Goal: Information Seeking & Learning: Learn about a topic

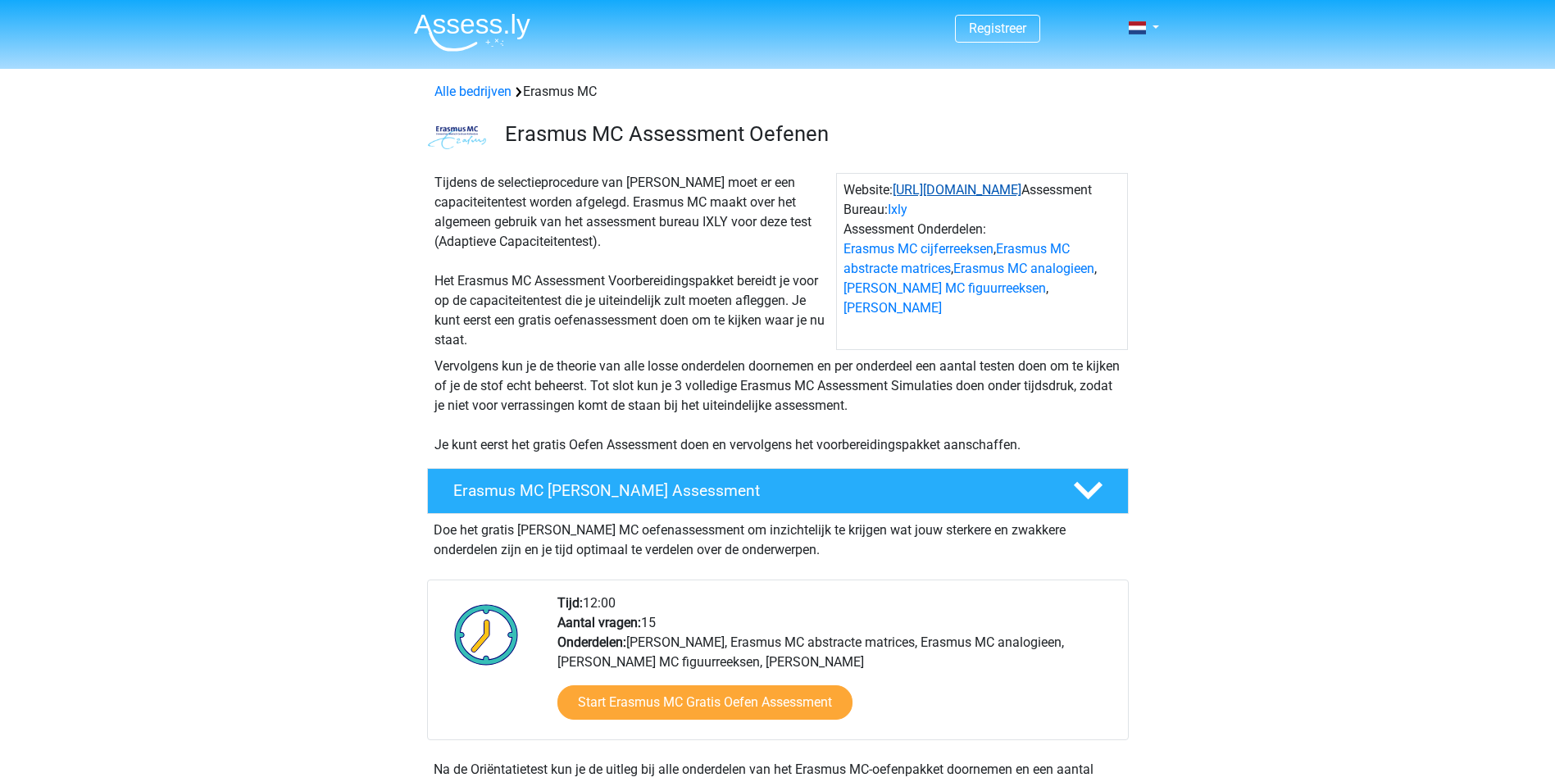
click at [947, 192] on link "https://www.erasmusmc.nl/nl-nl/" at bounding box center [956, 190] width 129 height 16
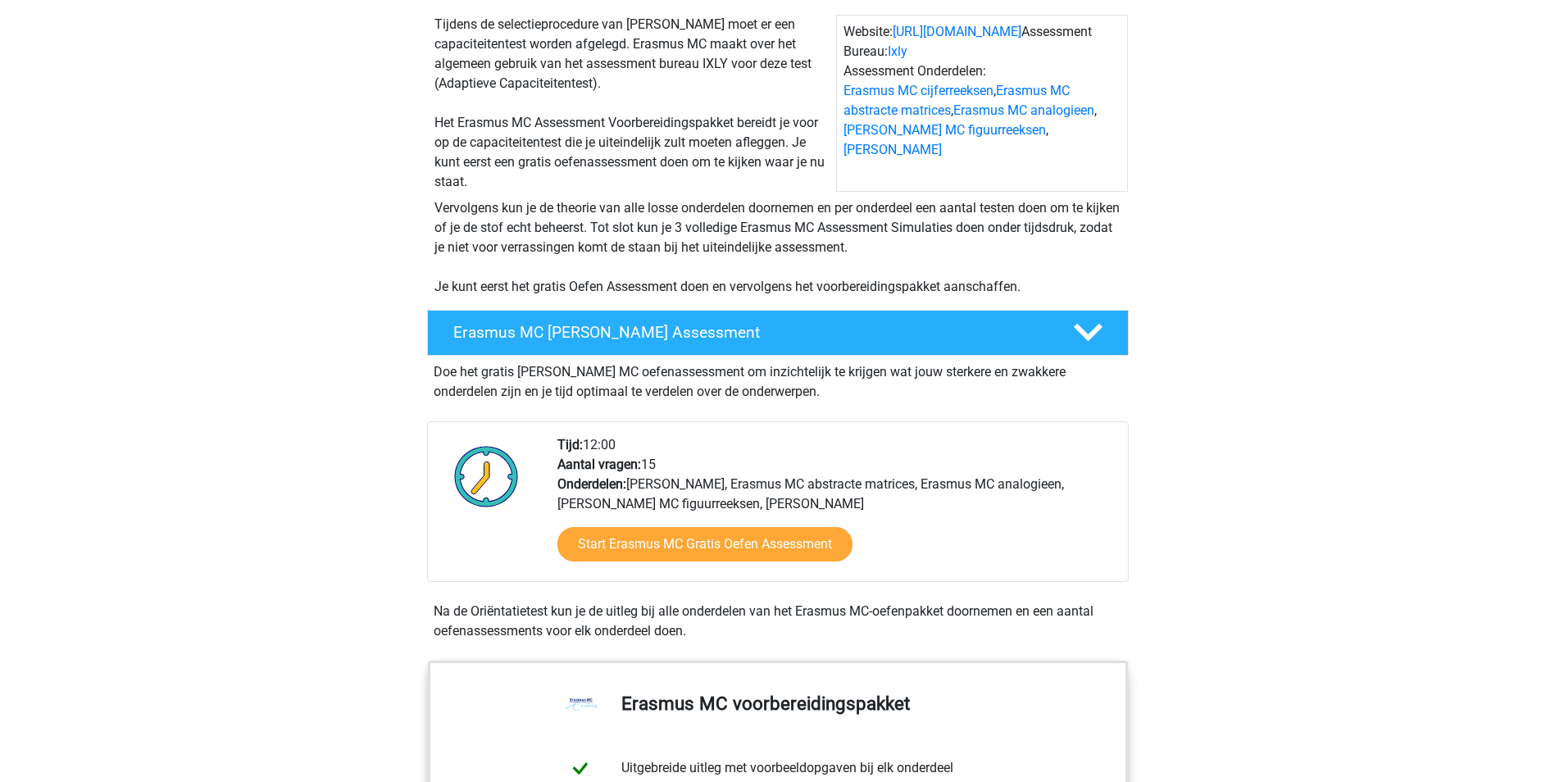
scroll to position [164, 0]
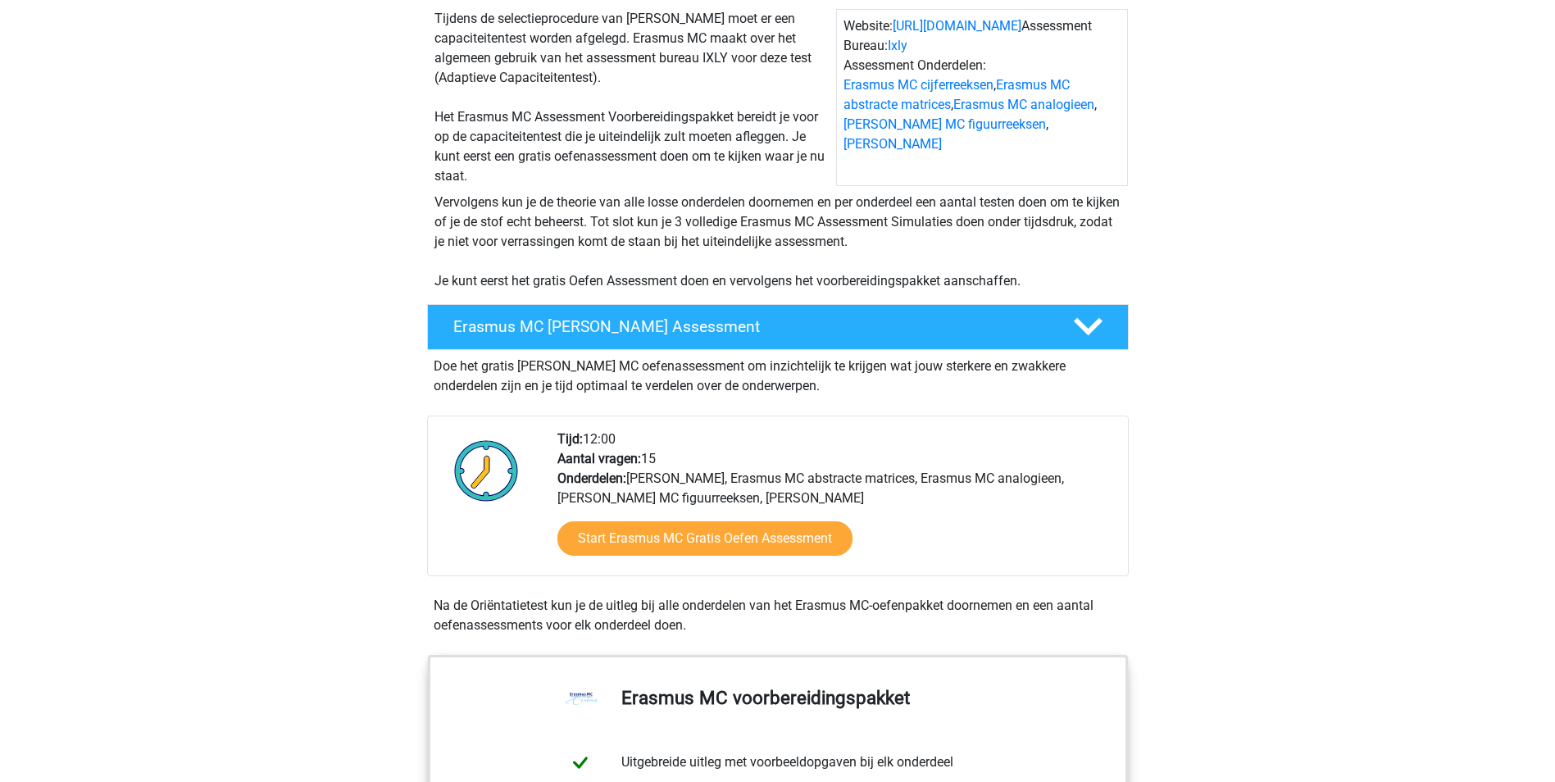
click at [1162, 248] on div "Vervolgens kun je de theorie van alle losse onderdelen doornemen en per onderde…" at bounding box center [777, 238] width 778 height 105
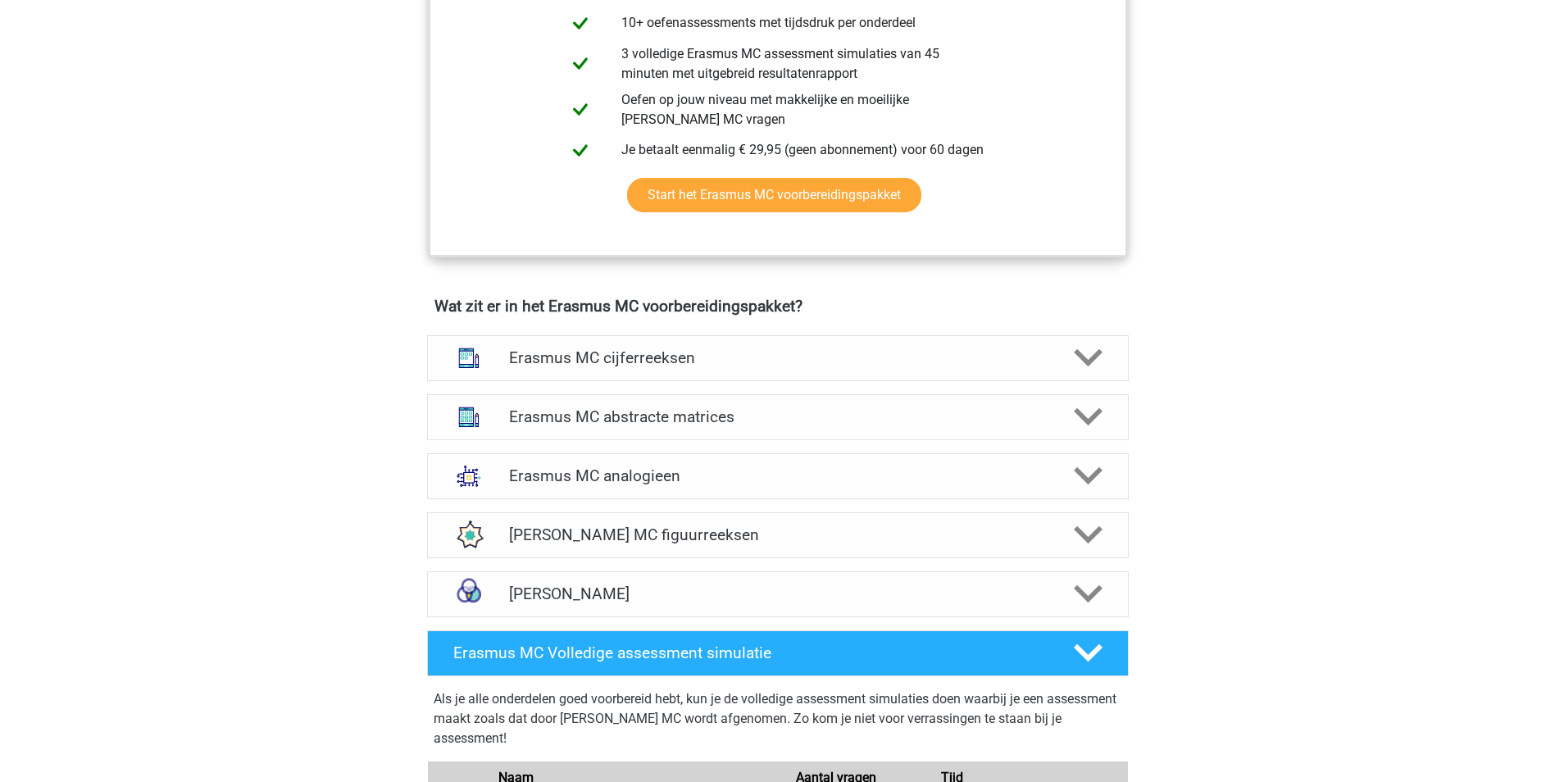
scroll to position [962, 0]
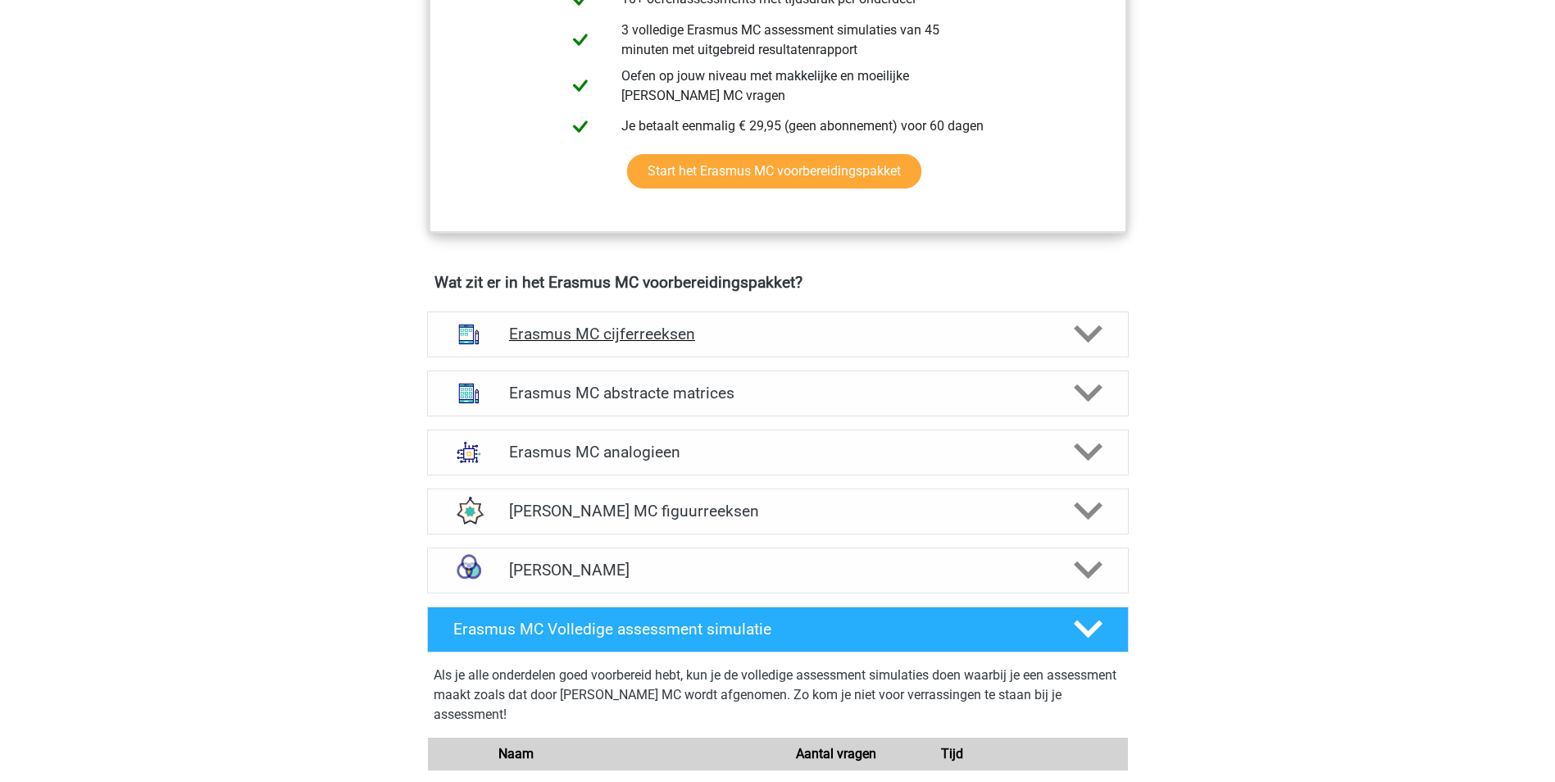
click at [792, 340] on h4 "Erasmus MC cijferreeksen" at bounding box center [777, 334] width 537 height 19
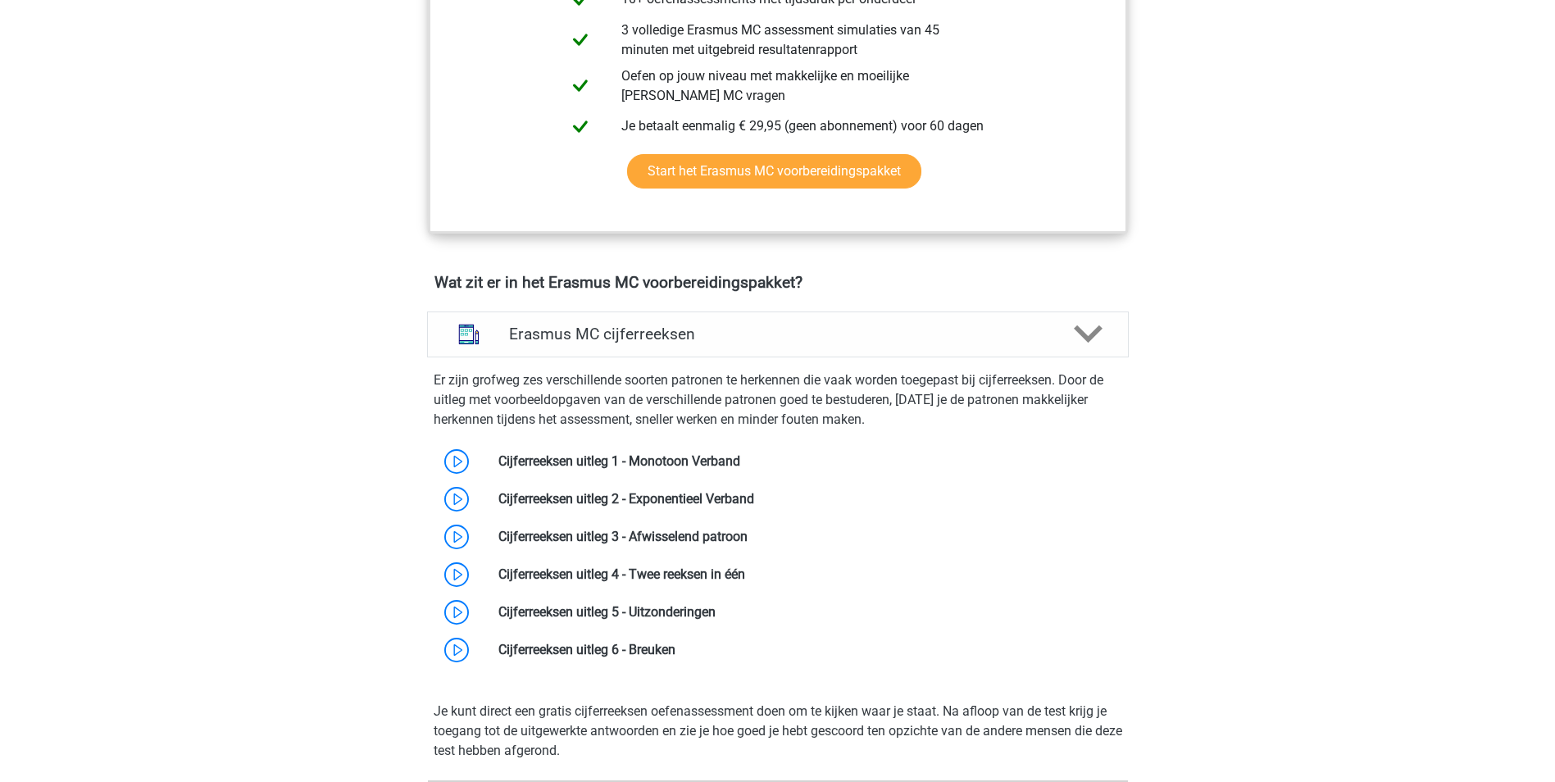
scroll to position [1044, 0]
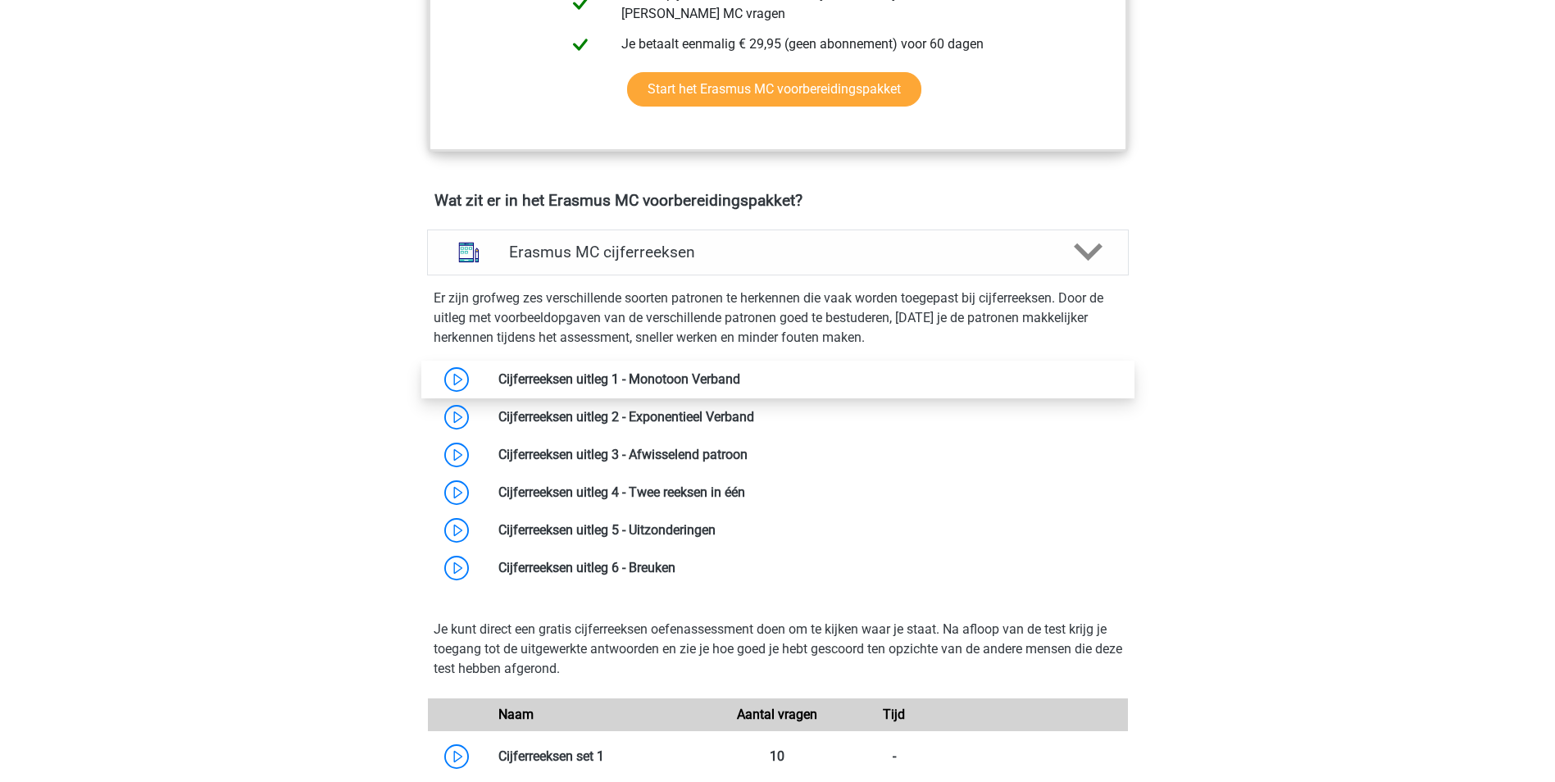
click at [740, 378] on link at bounding box center [740, 379] width 0 height 16
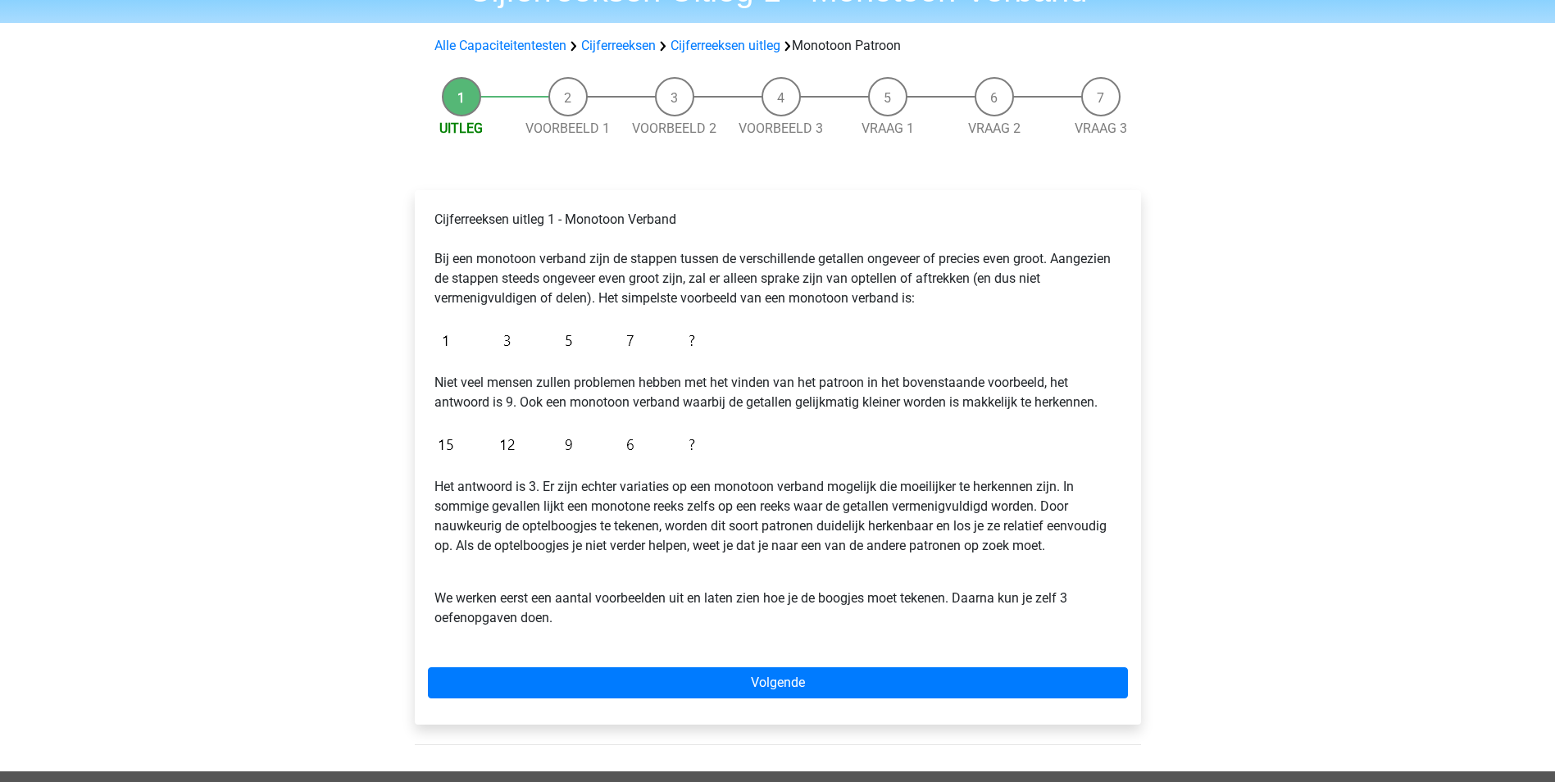
scroll to position [82, 0]
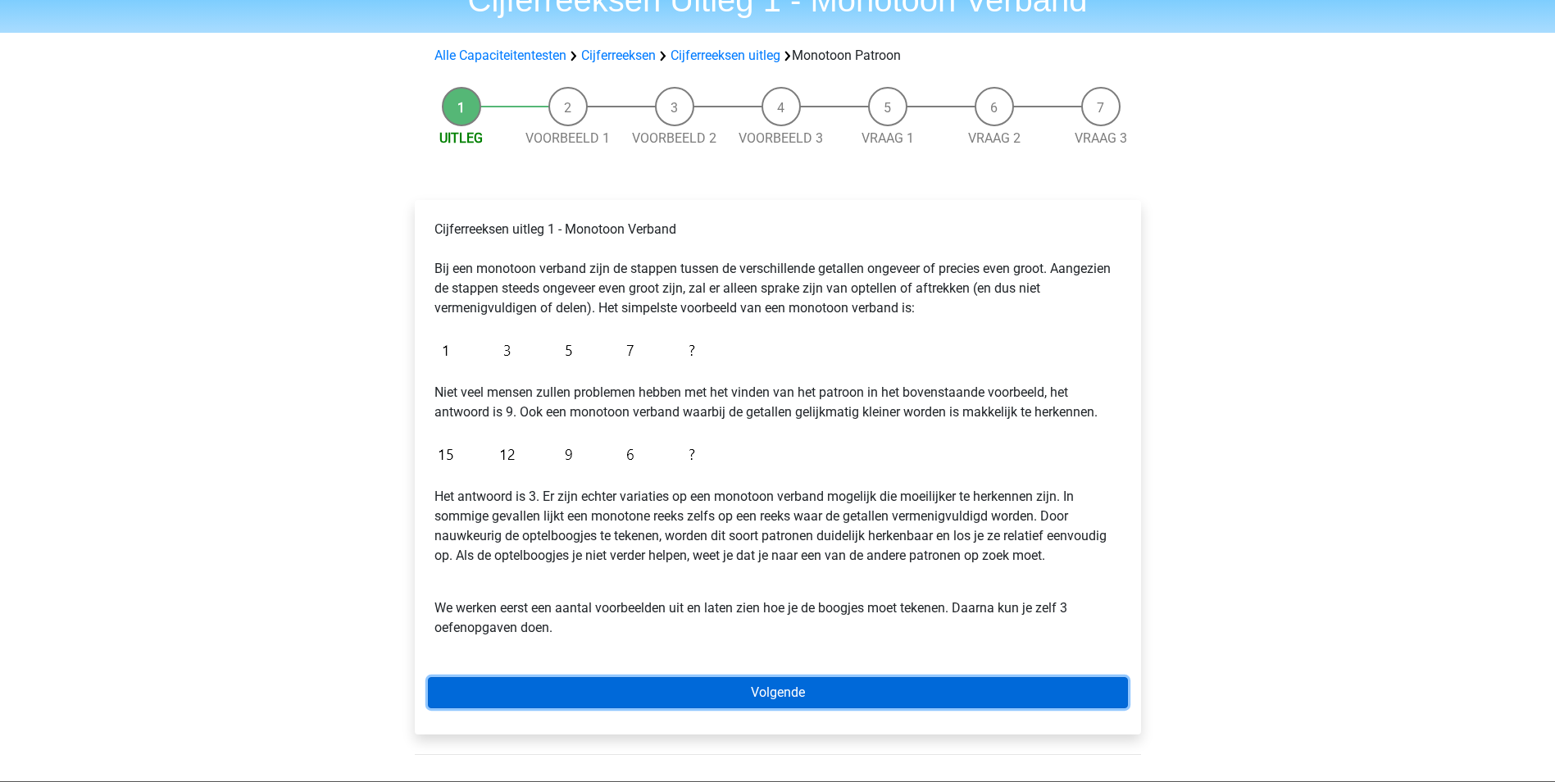
click at [512, 699] on link "Volgende" at bounding box center [778, 692] width 700 height 31
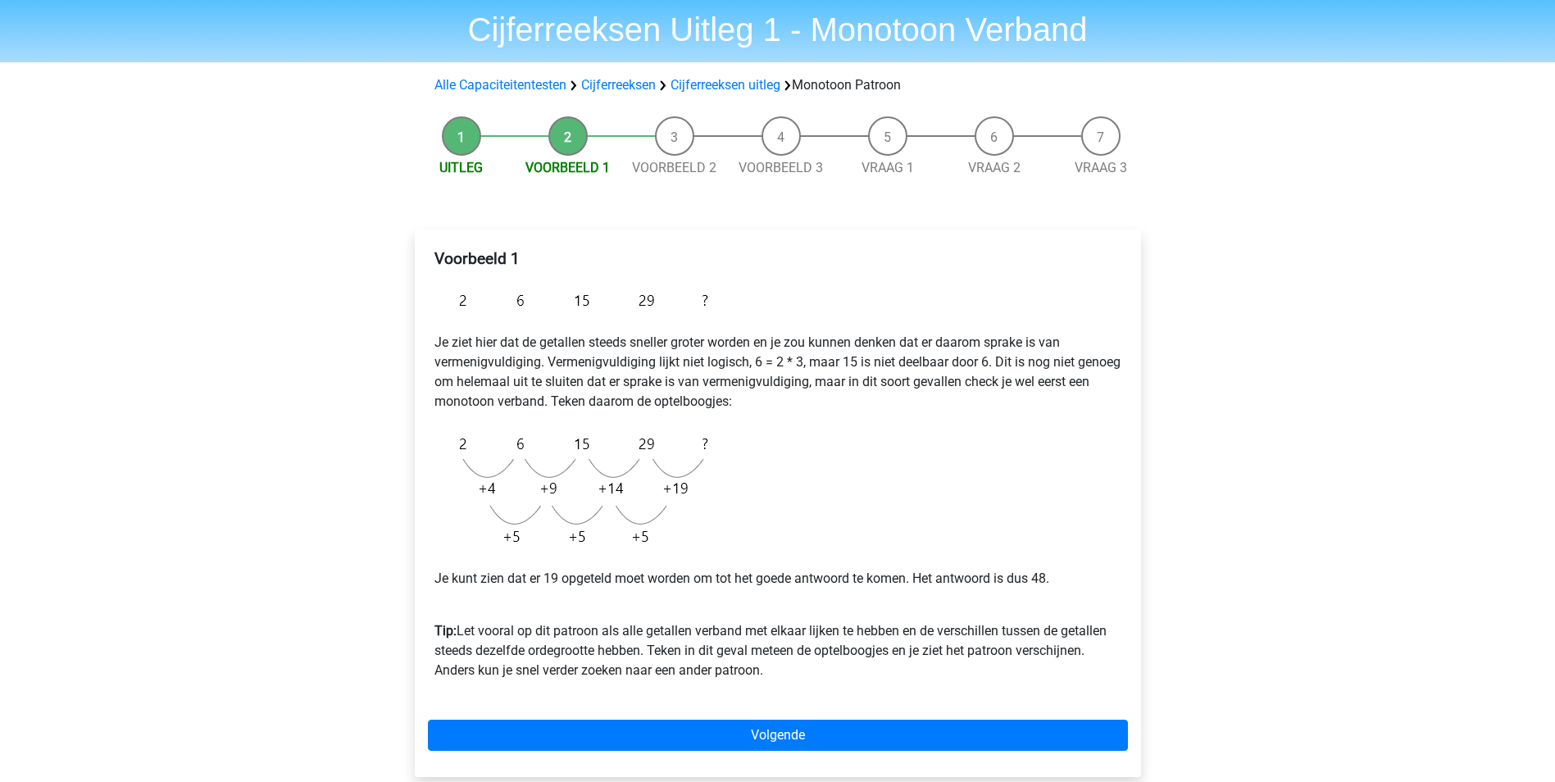
scroll to position [82, 0]
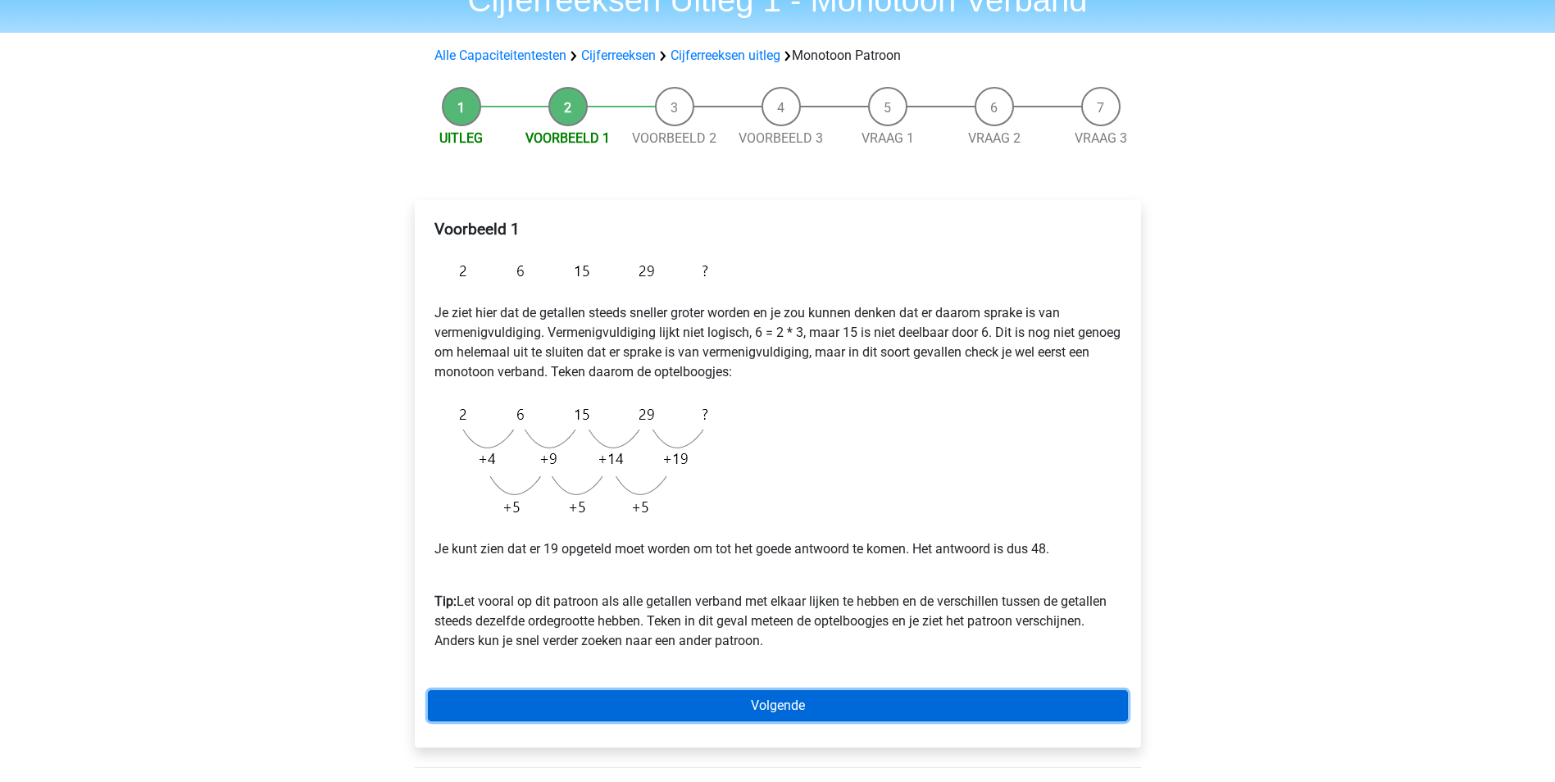
click at [666, 695] on link "Volgende" at bounding box center [778, 705] width 700 height 31
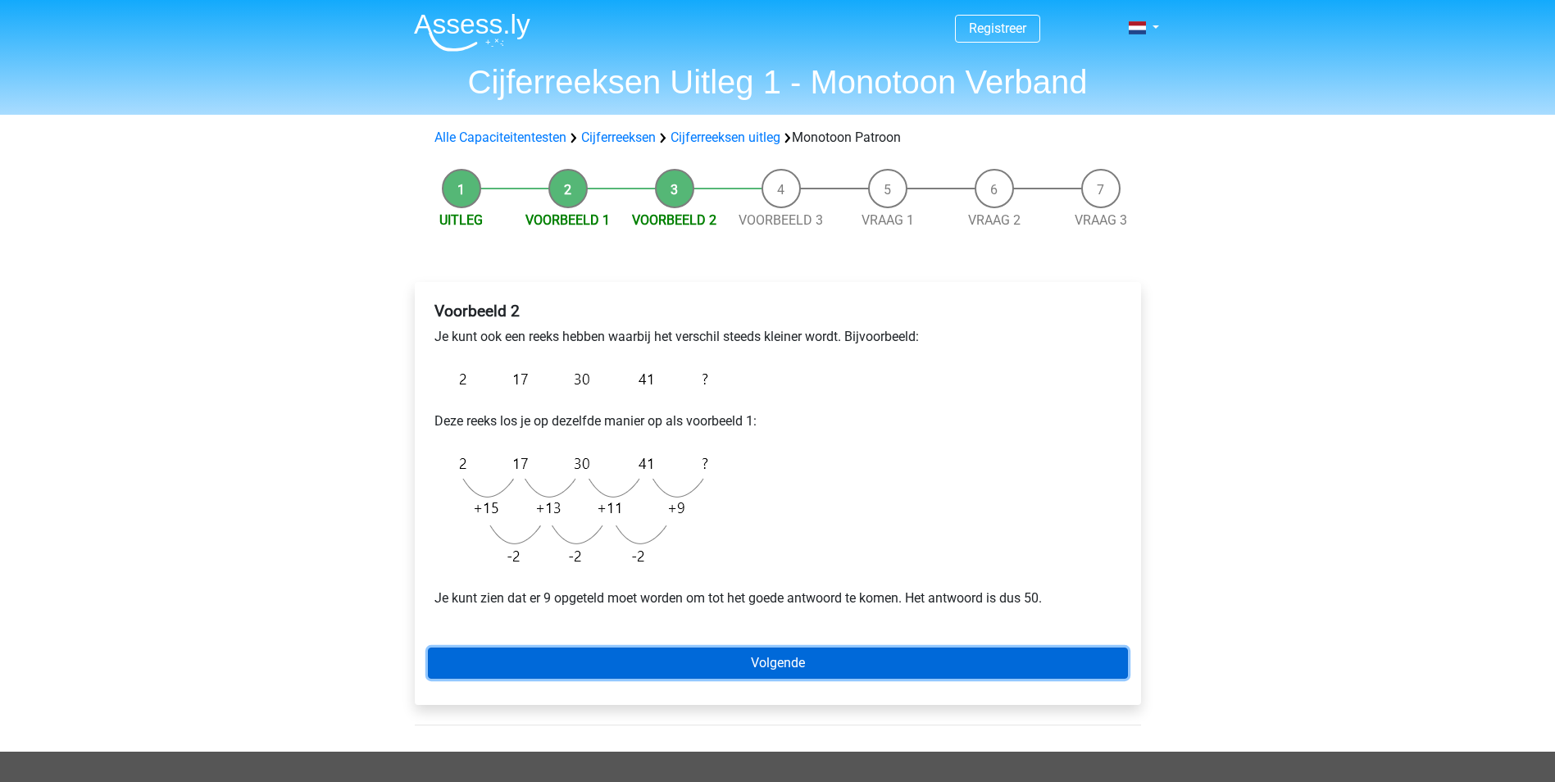
click at [692, 659] on link "Volgende" at bounding box center [778, 662] width 700 height 31
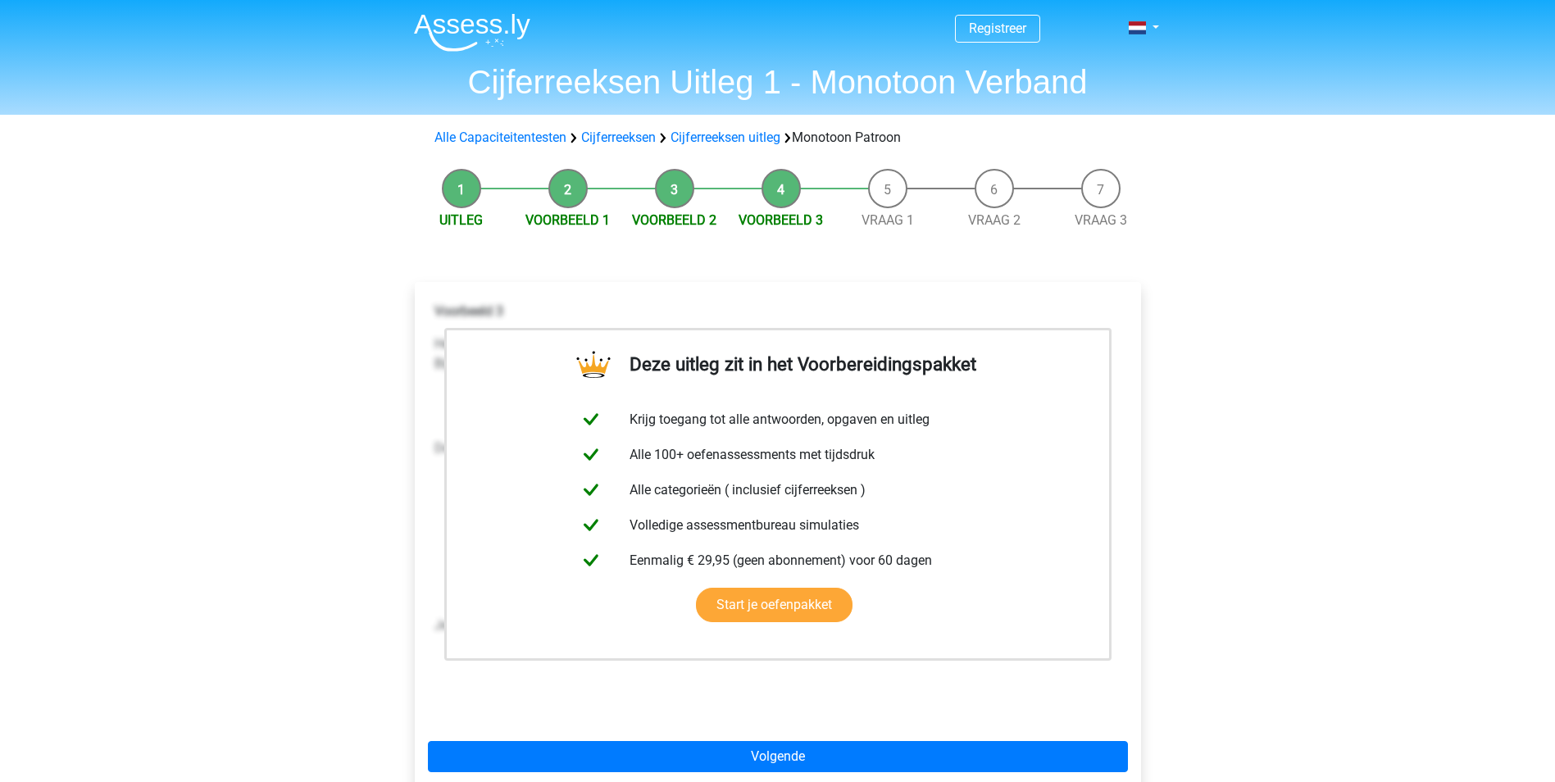
scroll to position [82, 0]
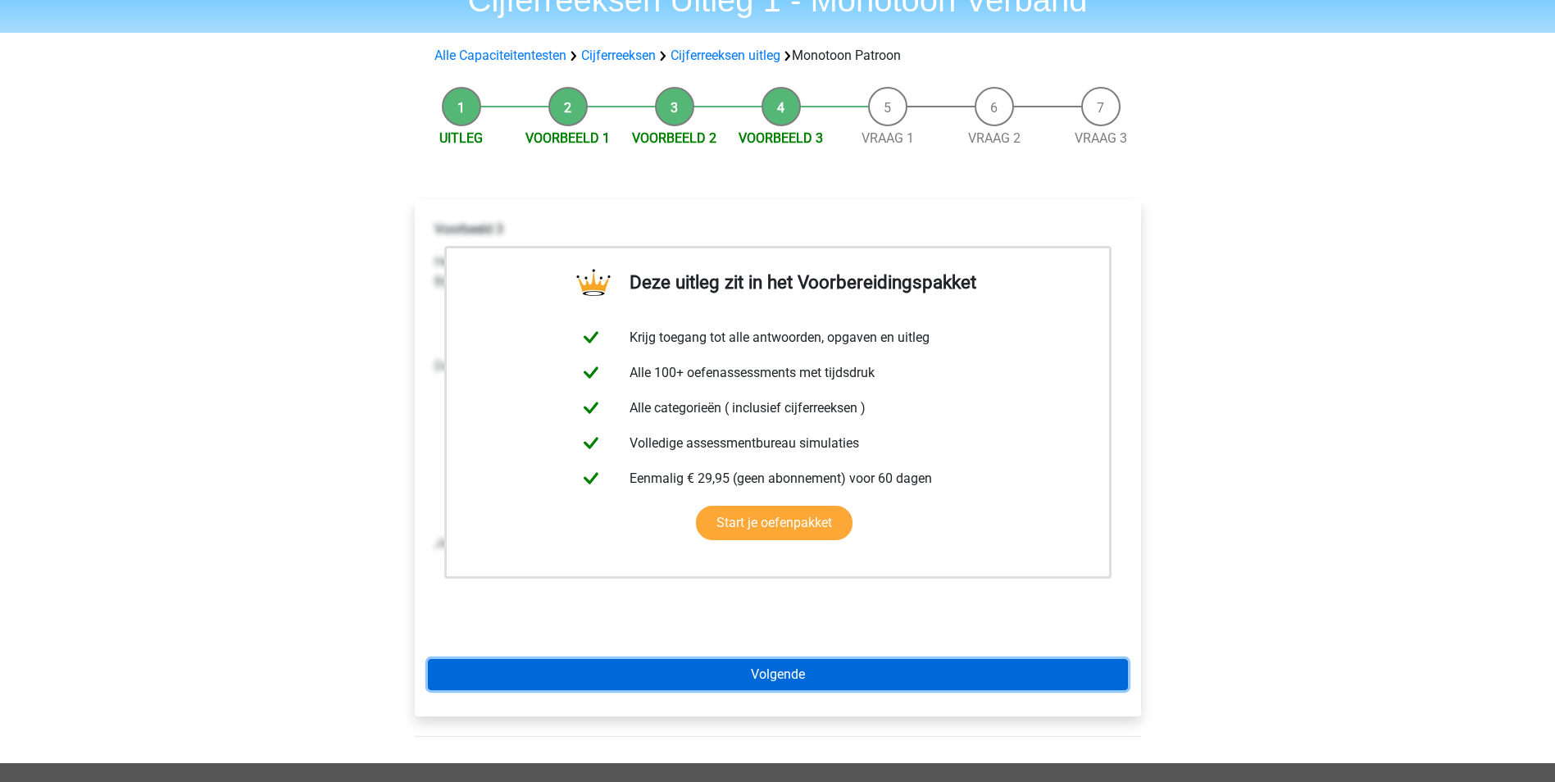
click at [694, 662] on link "Volgende" at bounding box center [778, 674] width 700 height 31
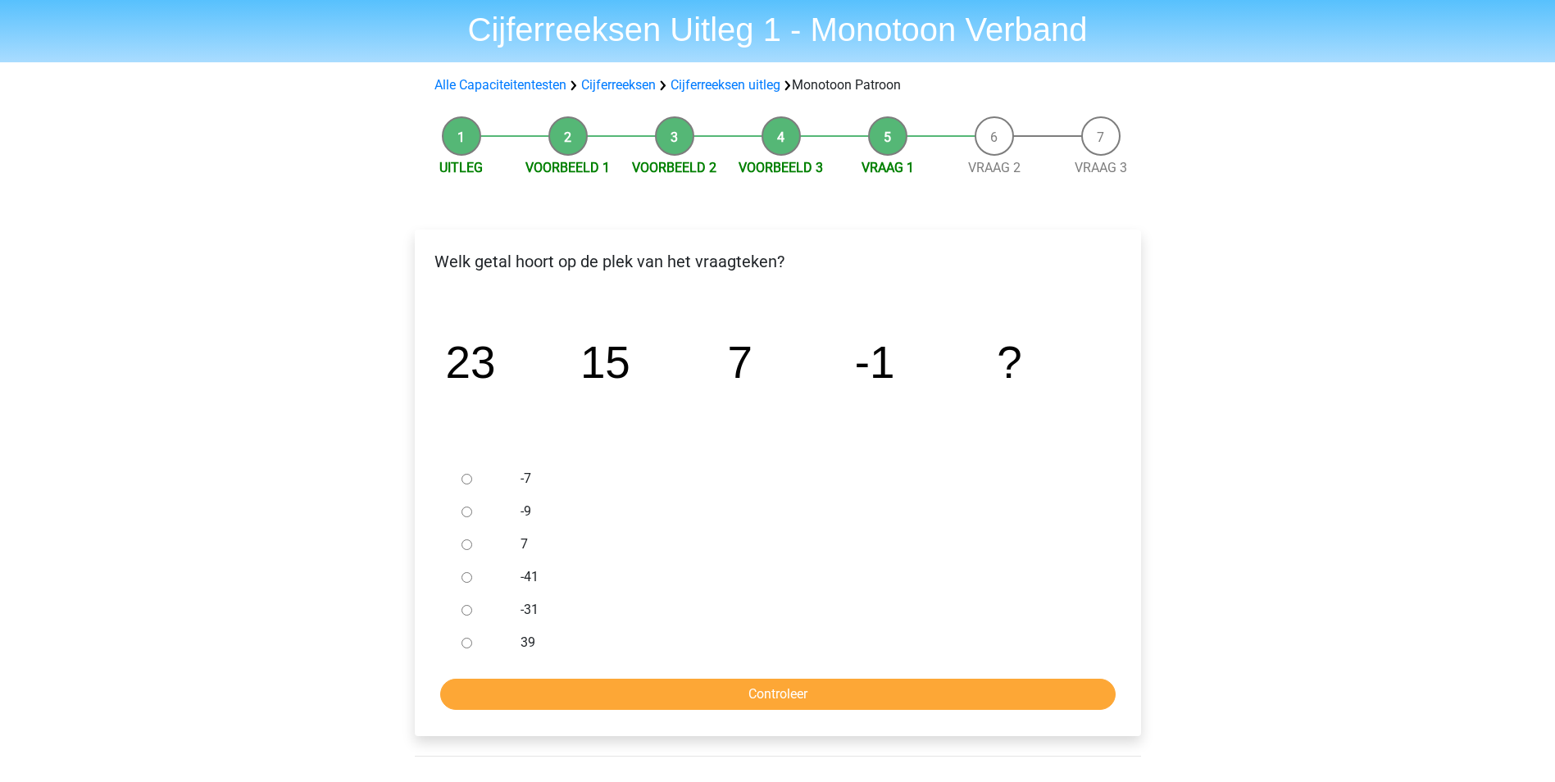
scroll to position [82, 0]
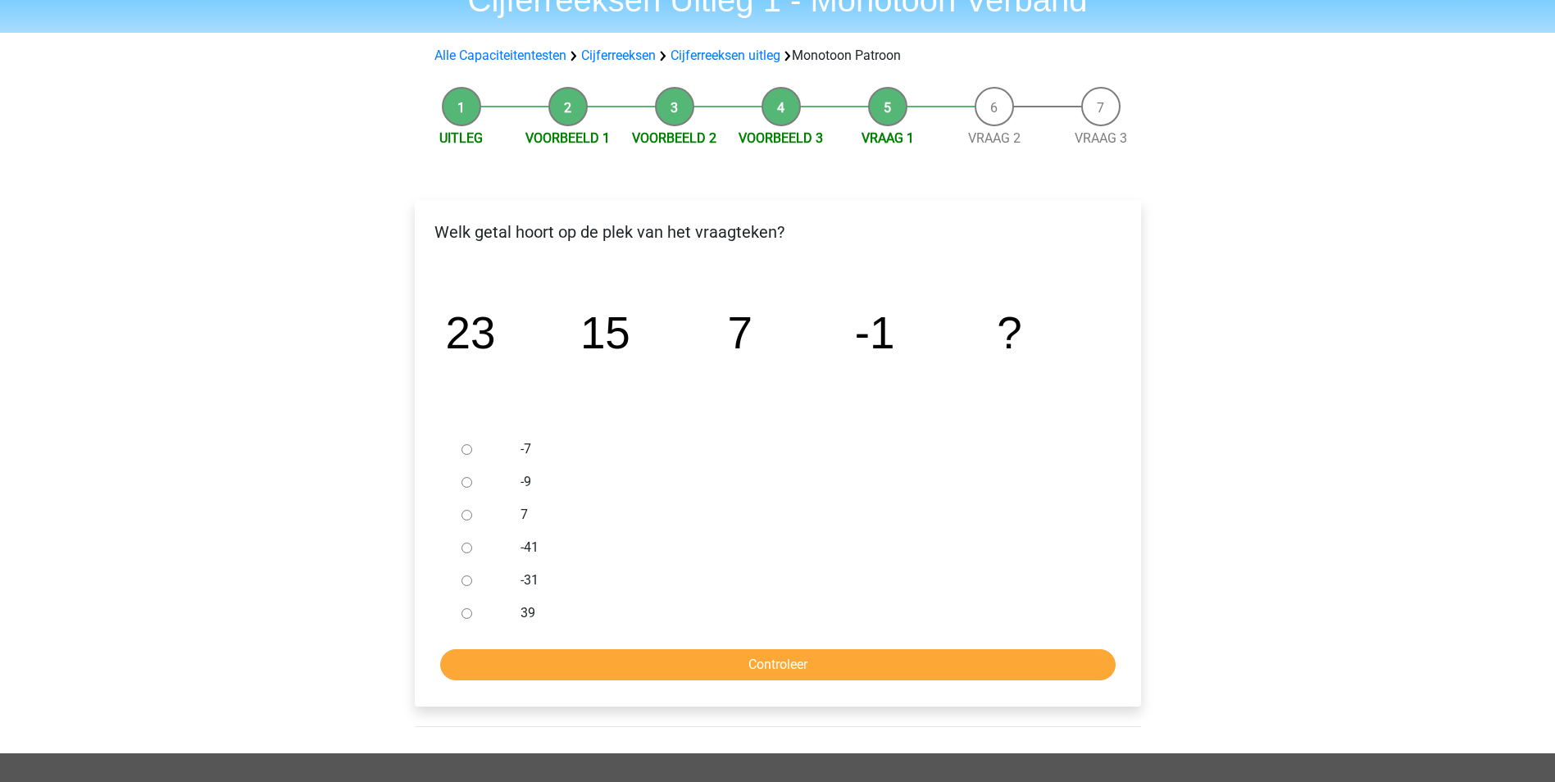
click at [470, 479] on input "-9" at bounding box center [466, 482] width 11 height 11
radio input "true"
click at [625, 664] on input "Controleer" at bounding box center [777, 664] width 675 height 31
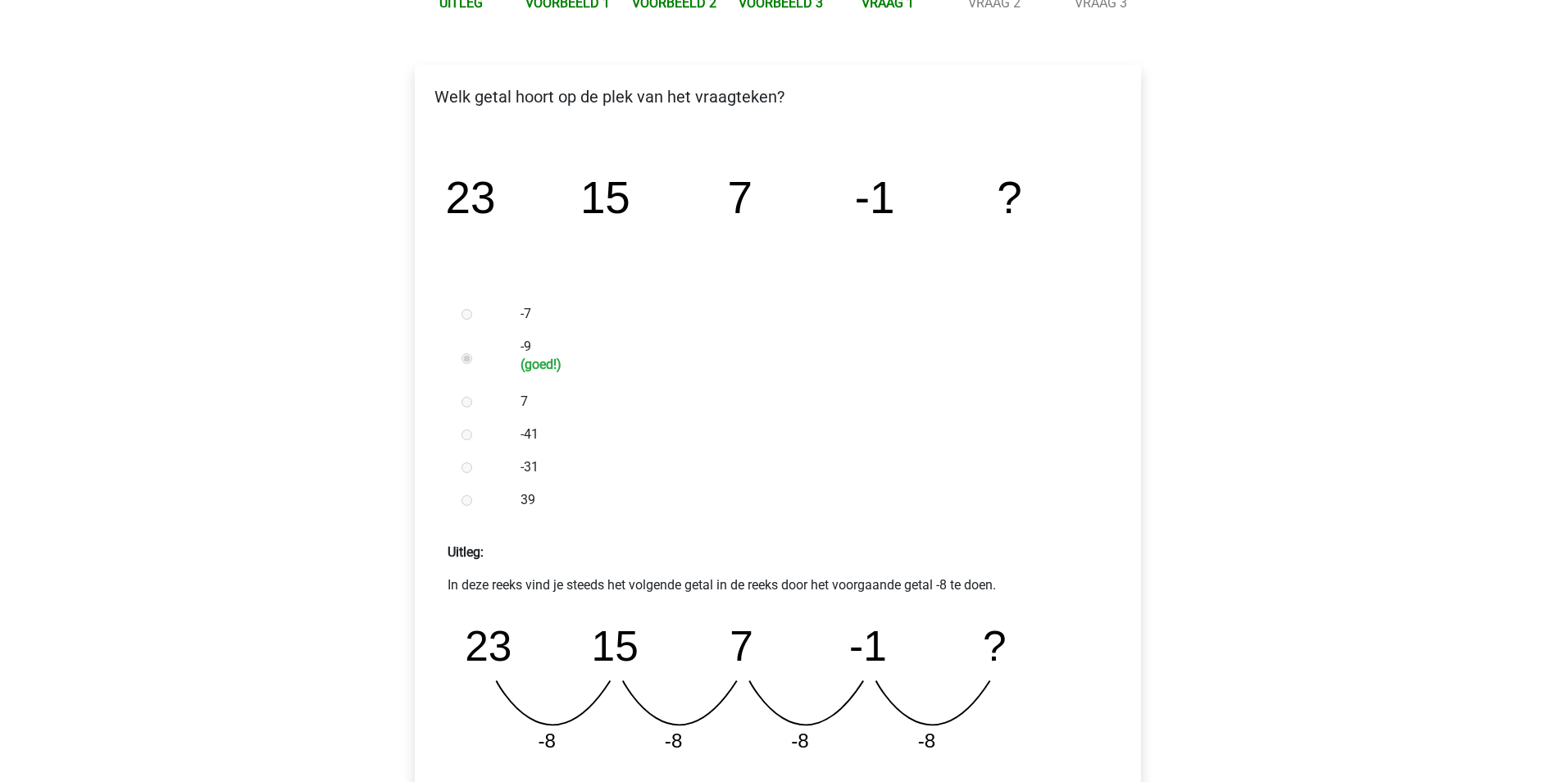
scroll to position [328, 0]
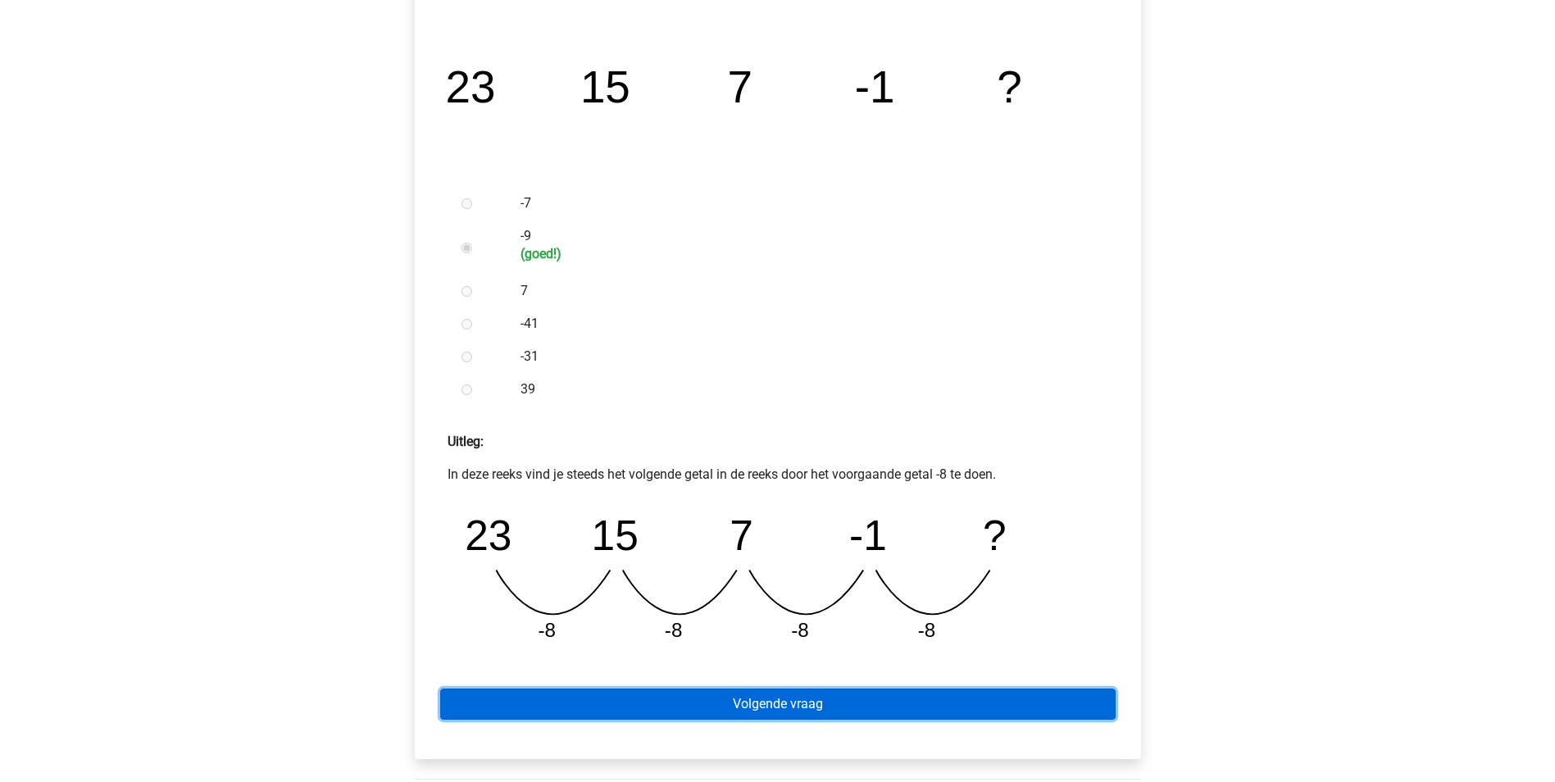
click at [858, 701] on link "Volgende vraag" at bounding box center [777, 703] width 675 height 31
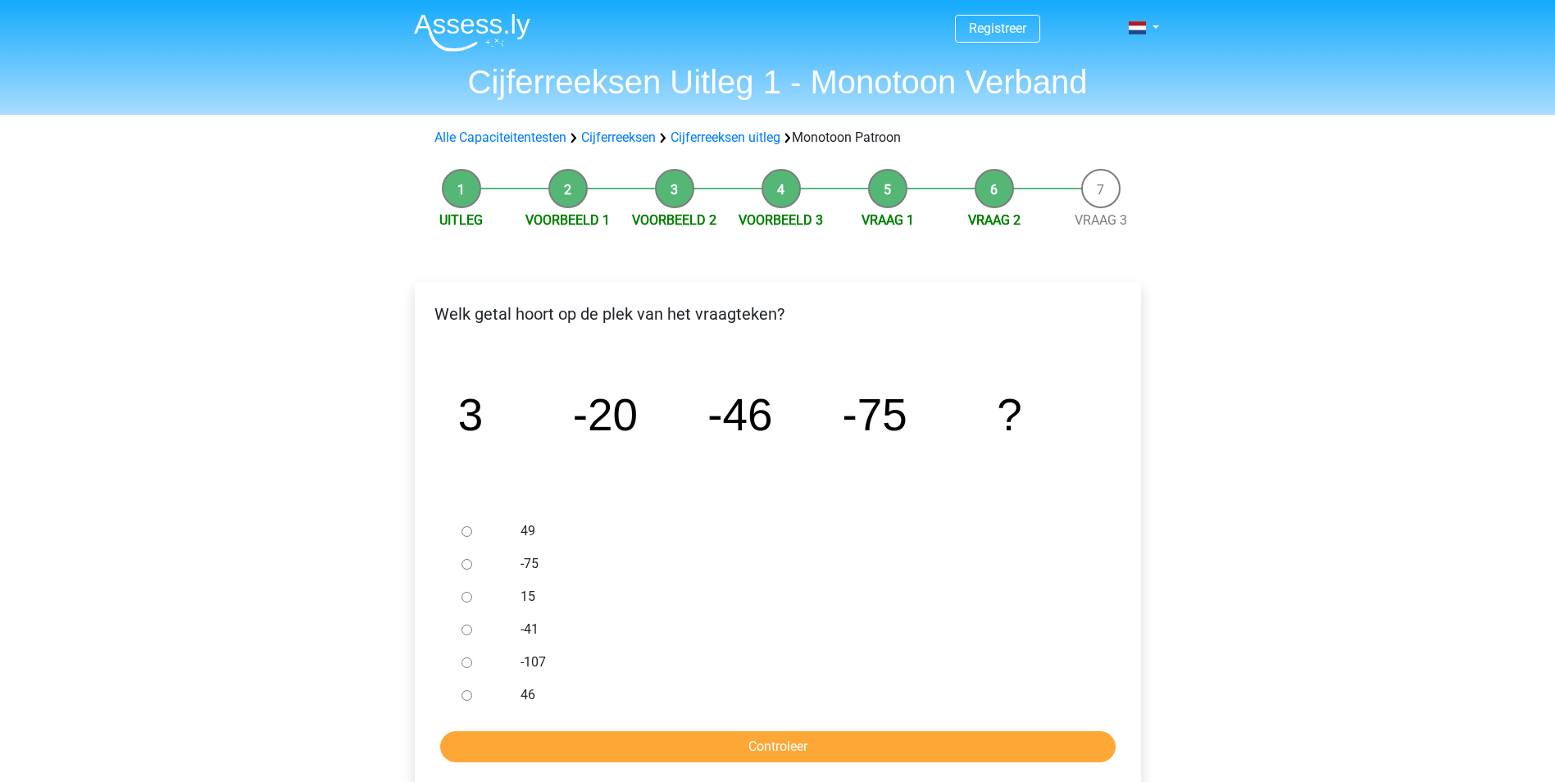
scroll to position [82, 0]
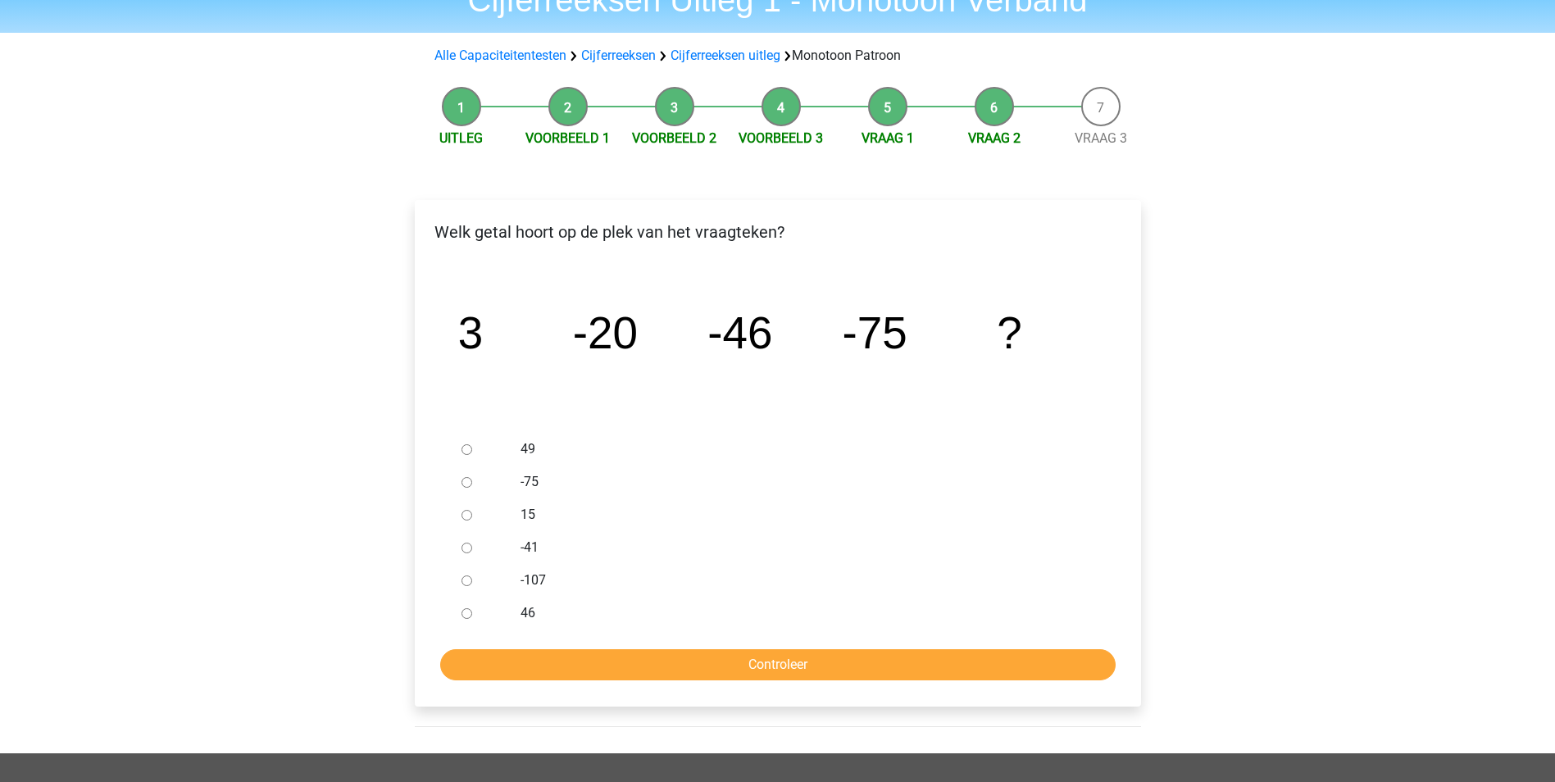
click at [541, 580] on label "-107" at bounding box center [803, 580] width 567 height 20
click at [472, 580] on input "-107" at bounding box center [466, 580] width 11 height 11
radio input "true"
click at [528, 651] on input "Controleer" at bounding box center [777, 664] width 675 height 31
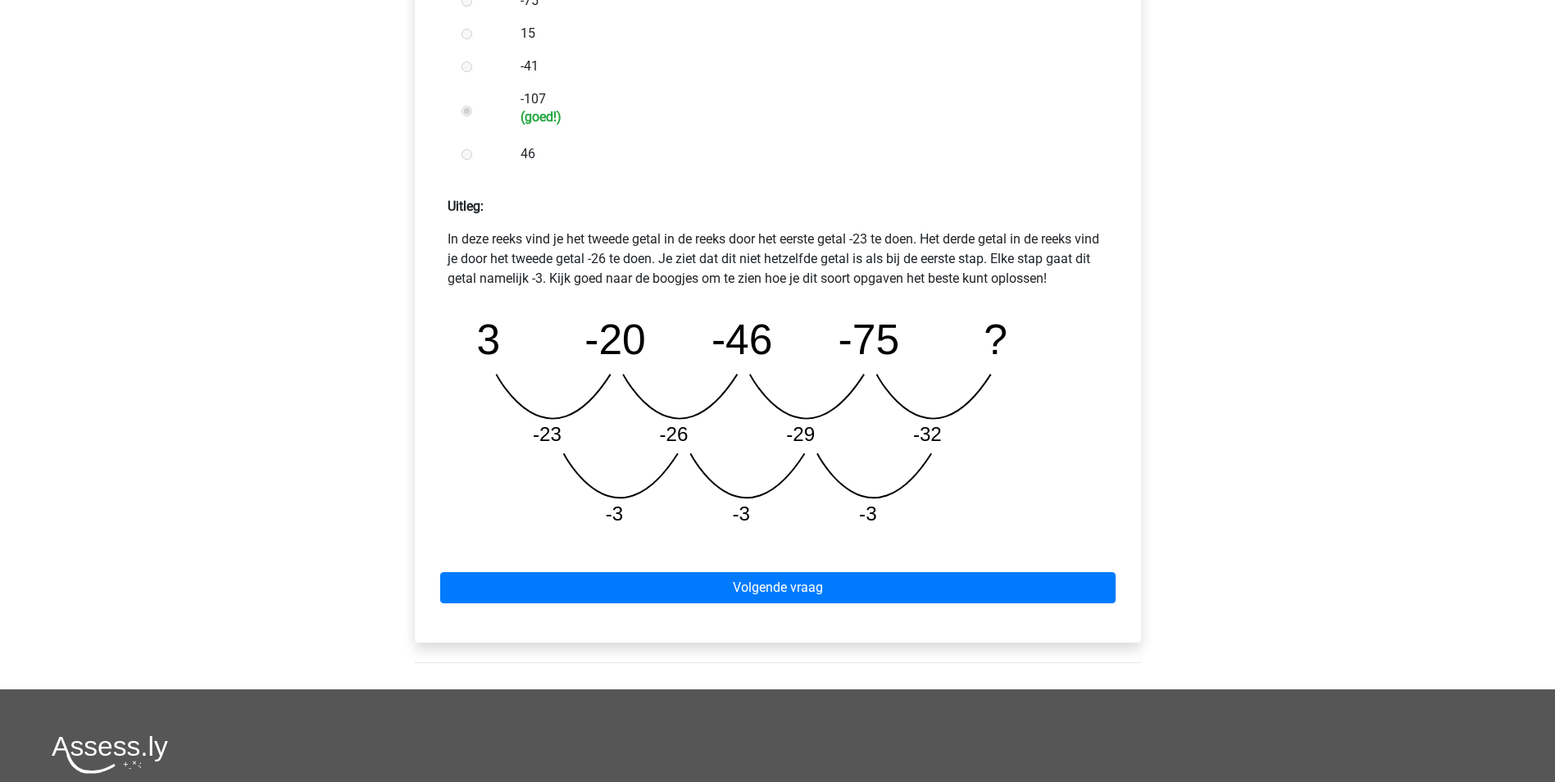
scroll to position [574, 0]
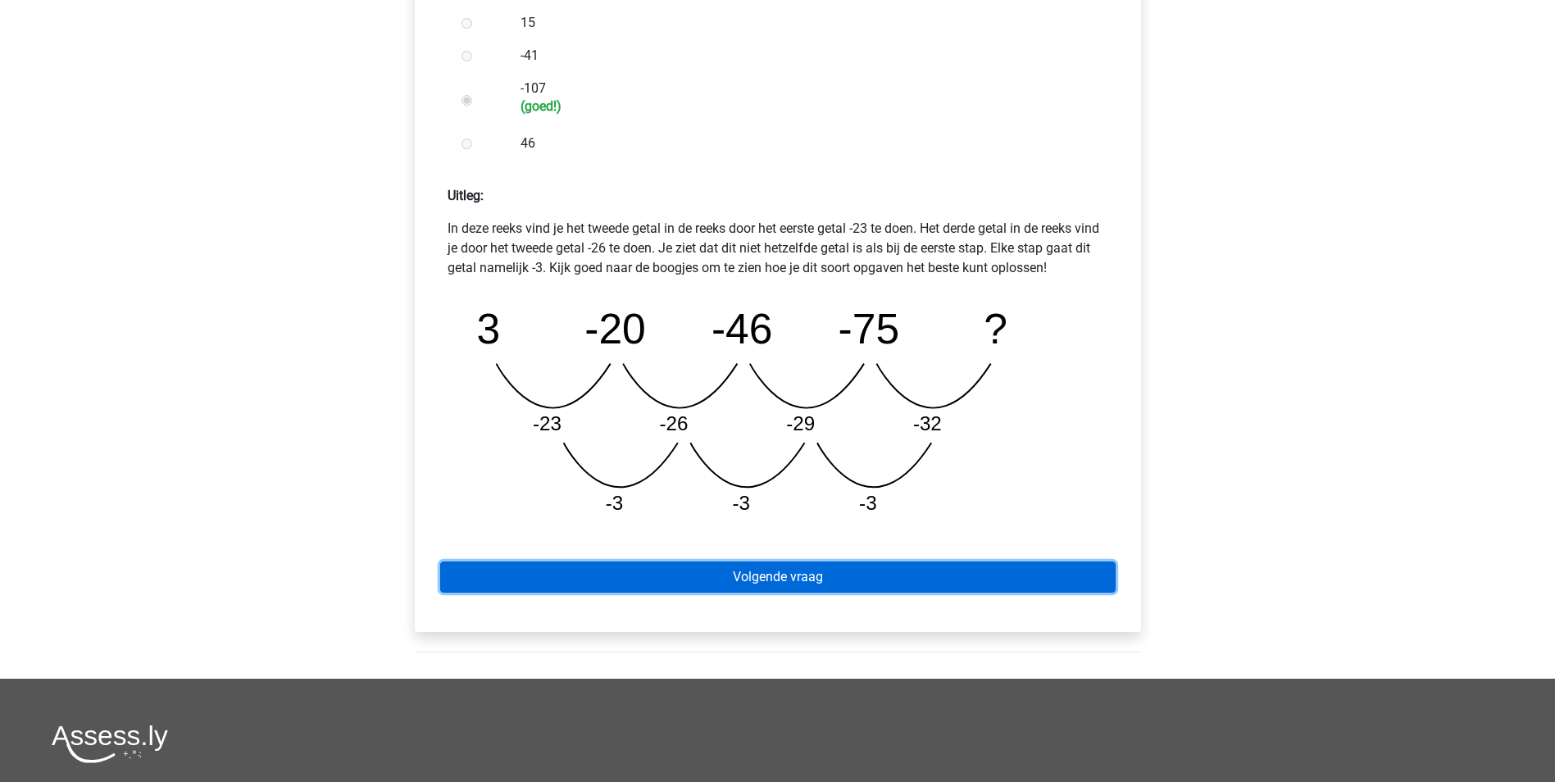
click at [683, 583] on link "Volgende vraag" at bounding box center [777, 576] width 675 height 31
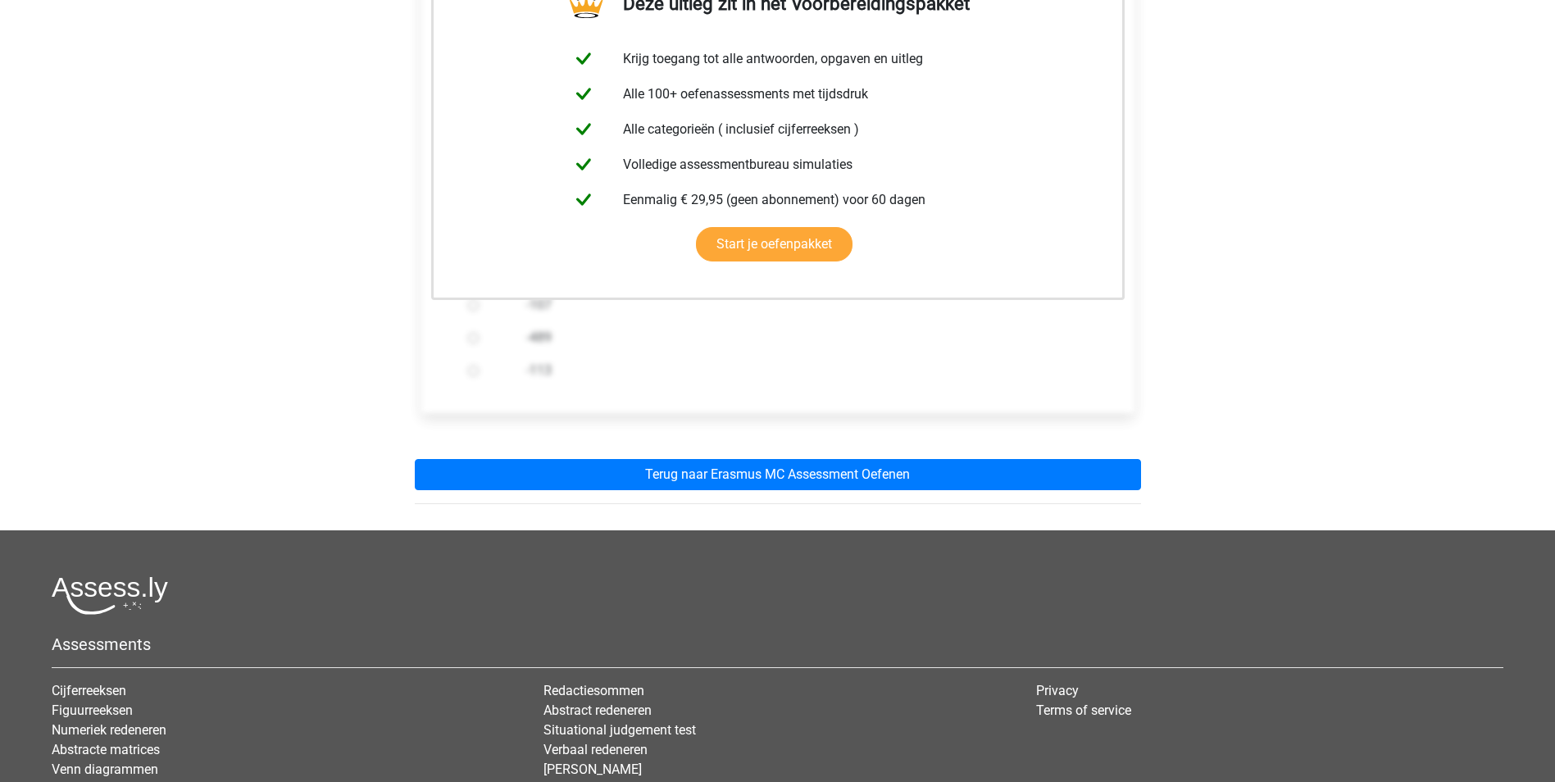
scroll to position [410, 0]
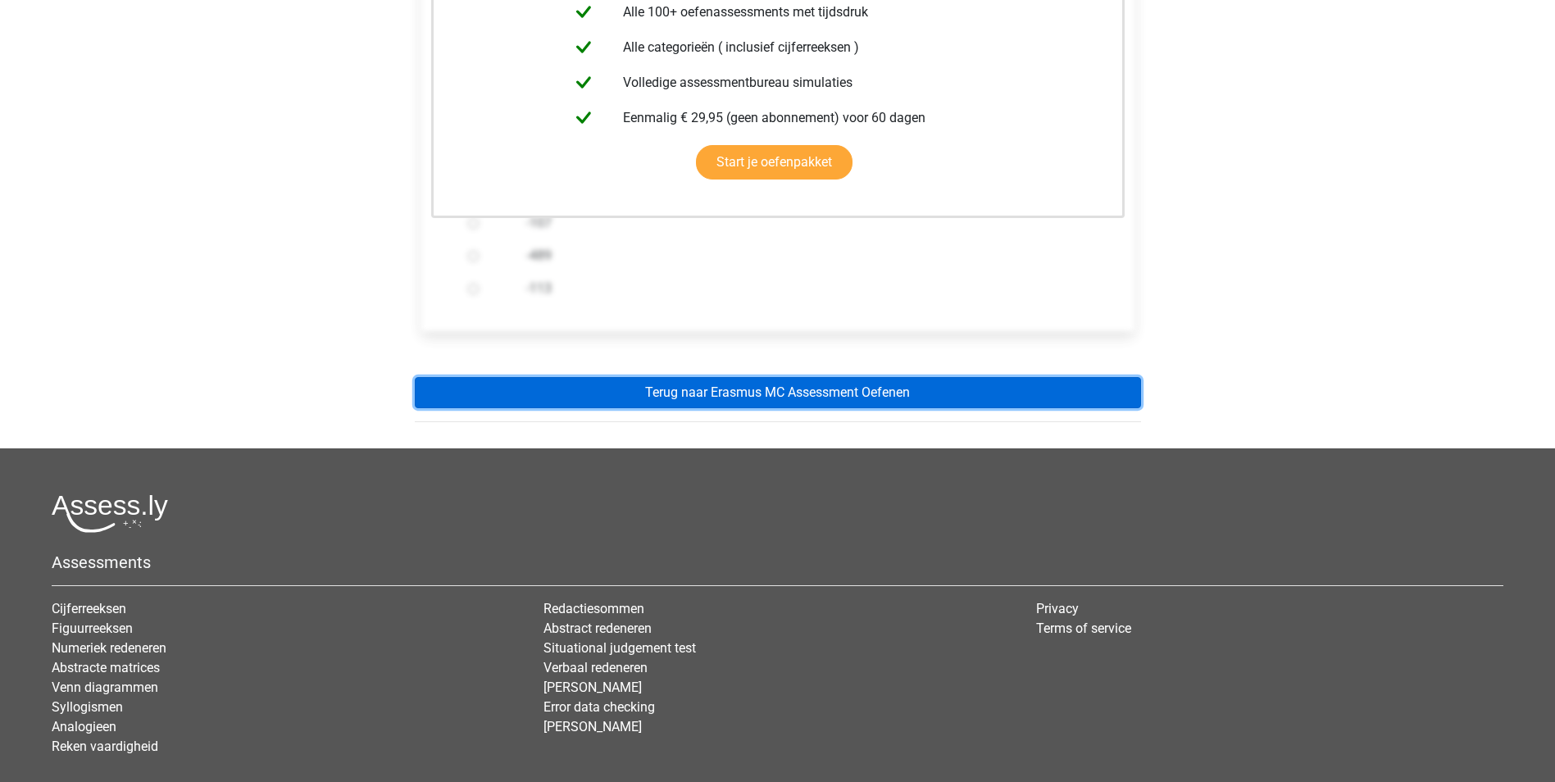
click at [810, 392] on link "Terug naar Erasmus MC Assessment Oefenen" at bounding box center [778, 392] width 726 height 31
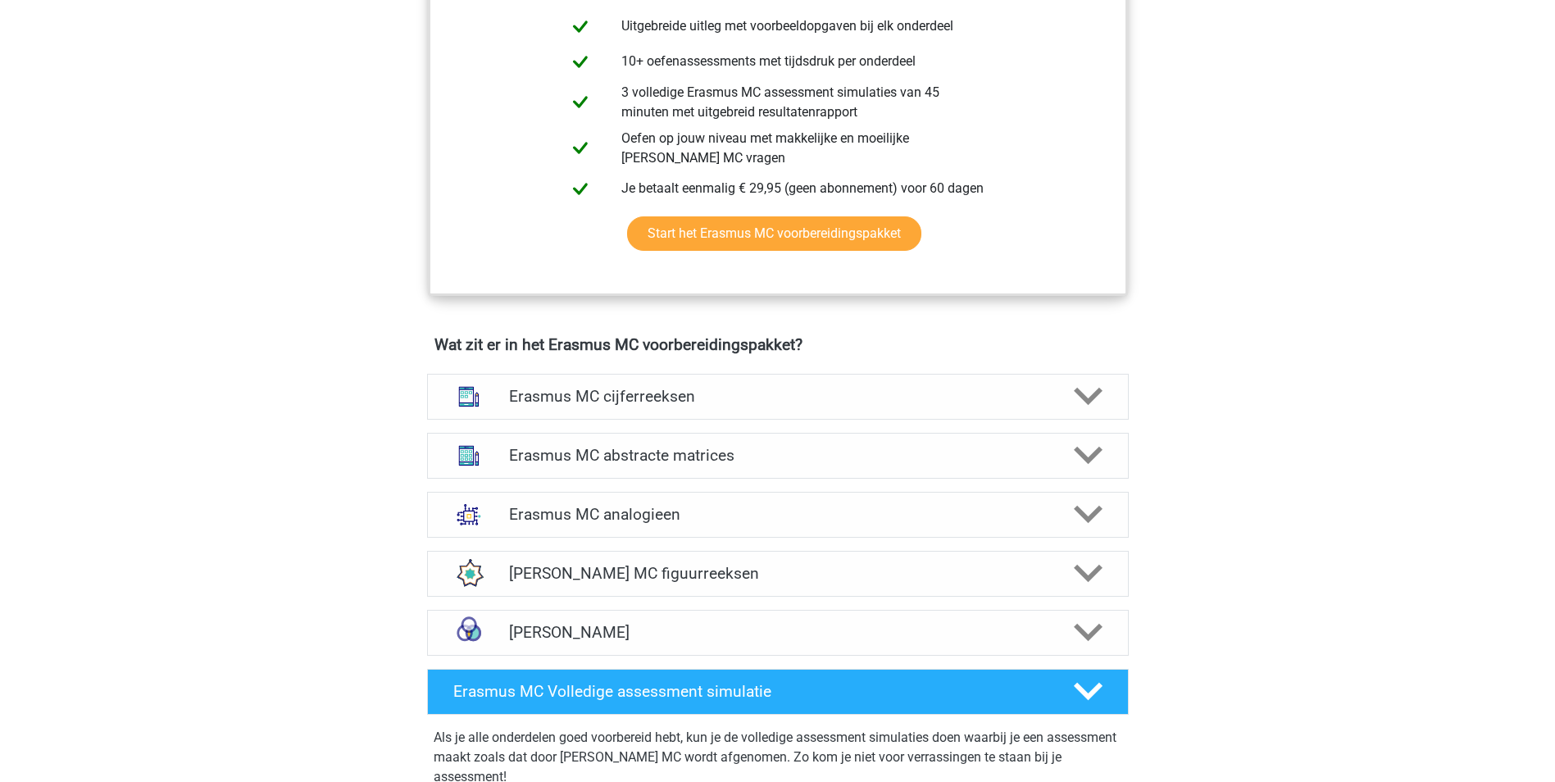
scroll to position [901, 0]
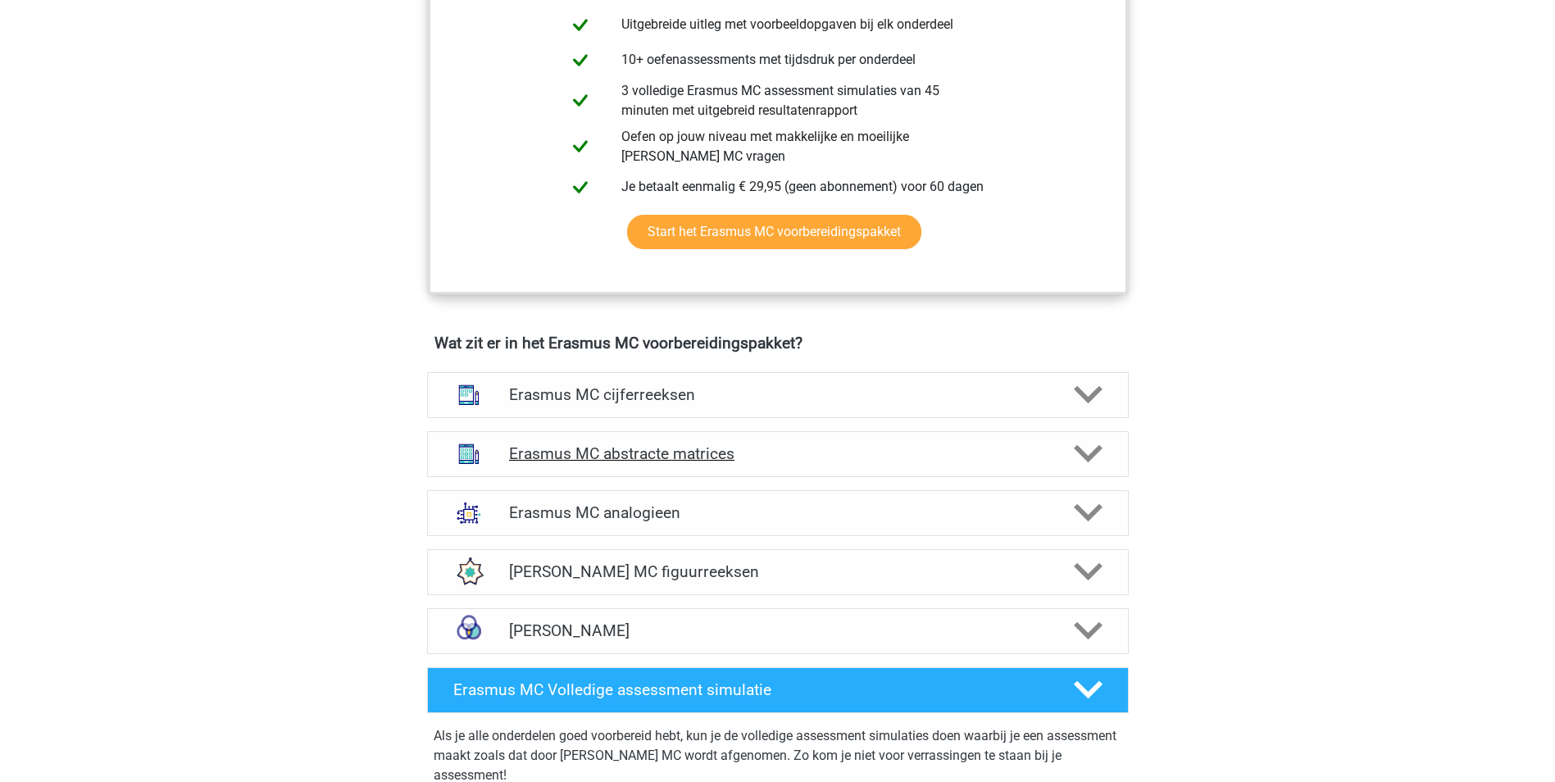
click at [817, 465] on div "Erasmus MC abstracte matrices" at bounding box center [777, 454] width 701 height 46
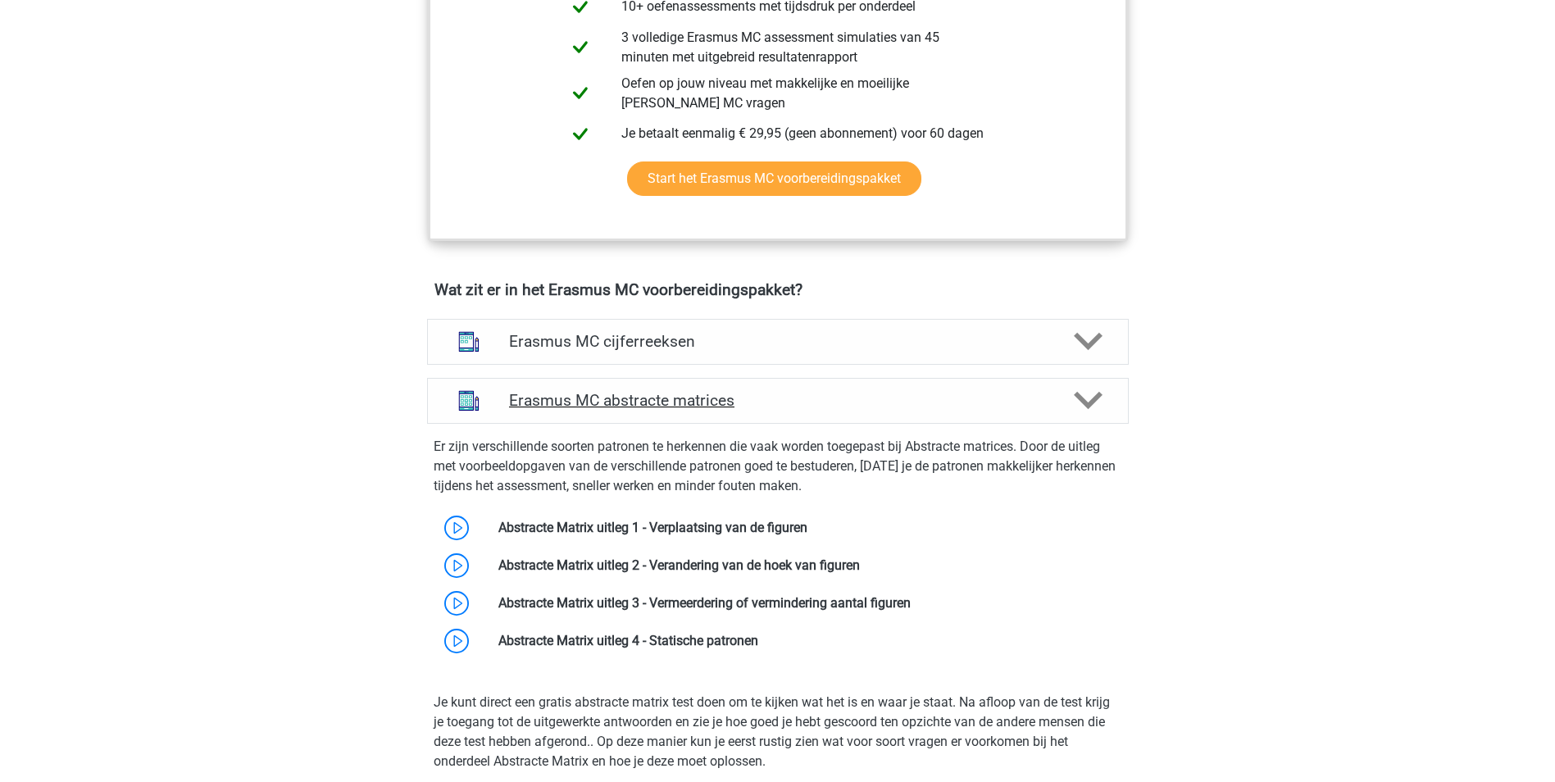
scroll to position [983, 0]
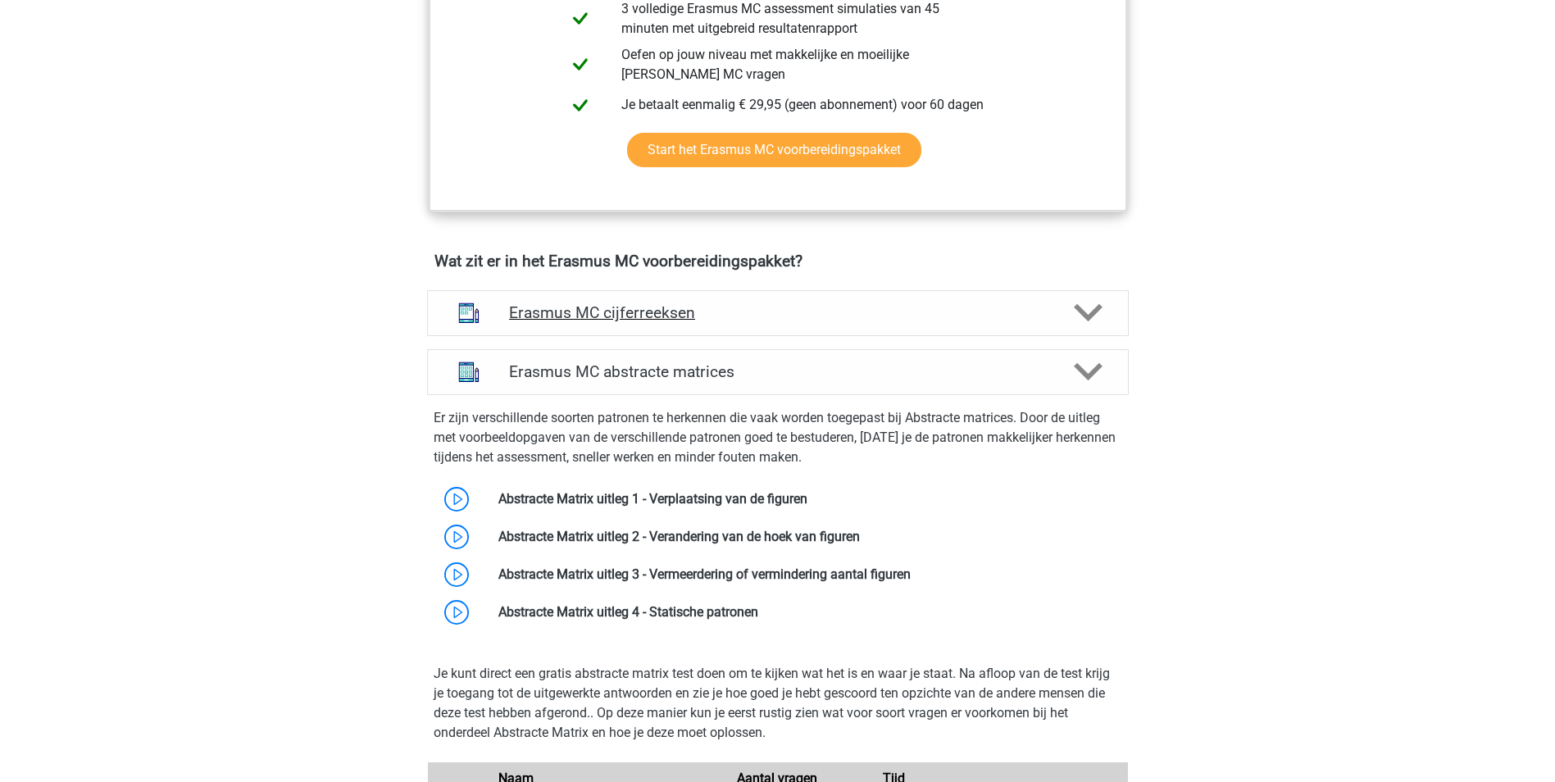
click at [739, 321] on h4 "Erasmus MC cijferreeksen" at bounding box center [777, 312] width 537 height 19
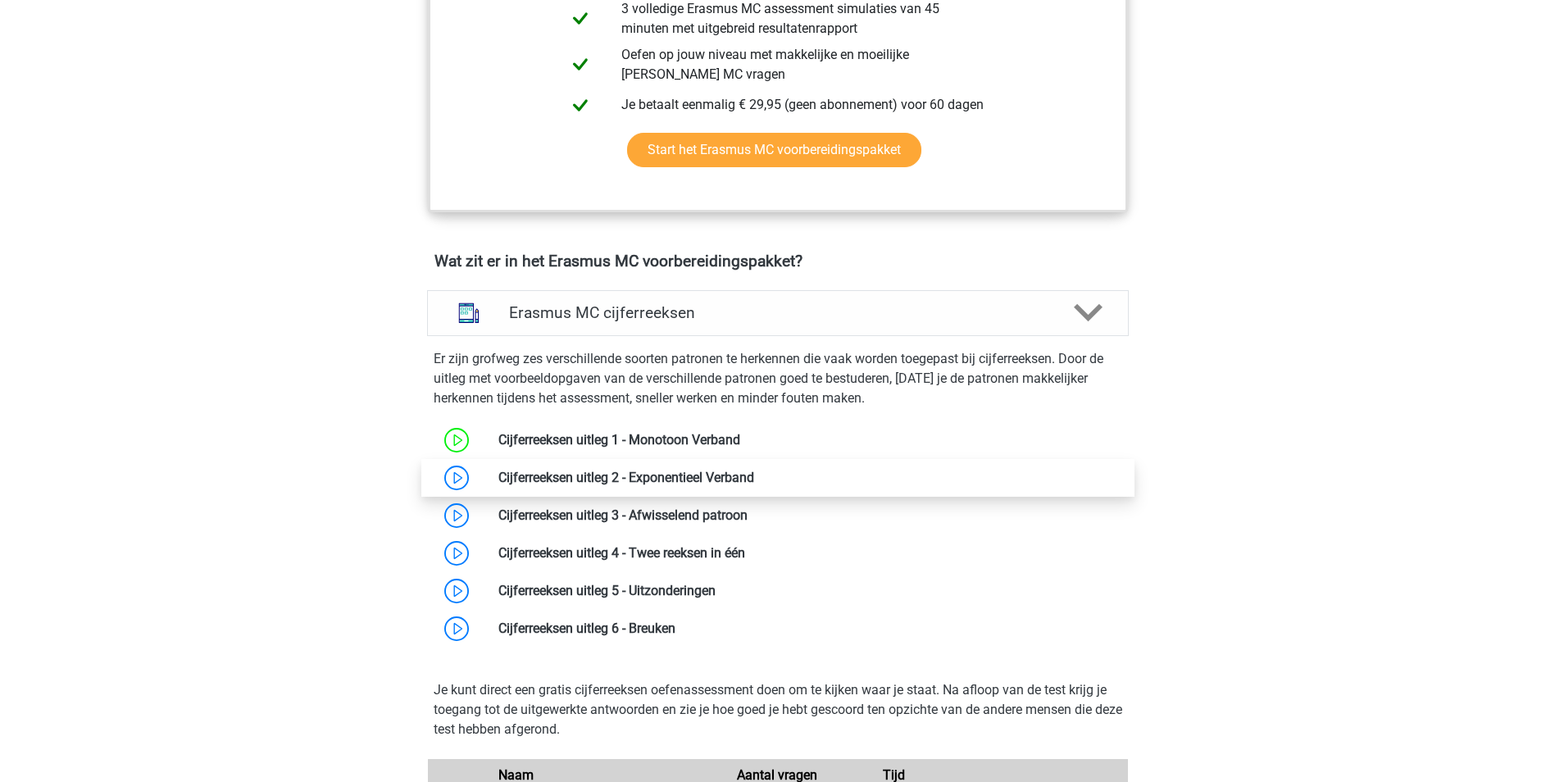
click at [754, 477] on link at bounding box center [754, 478] width 0 height 16
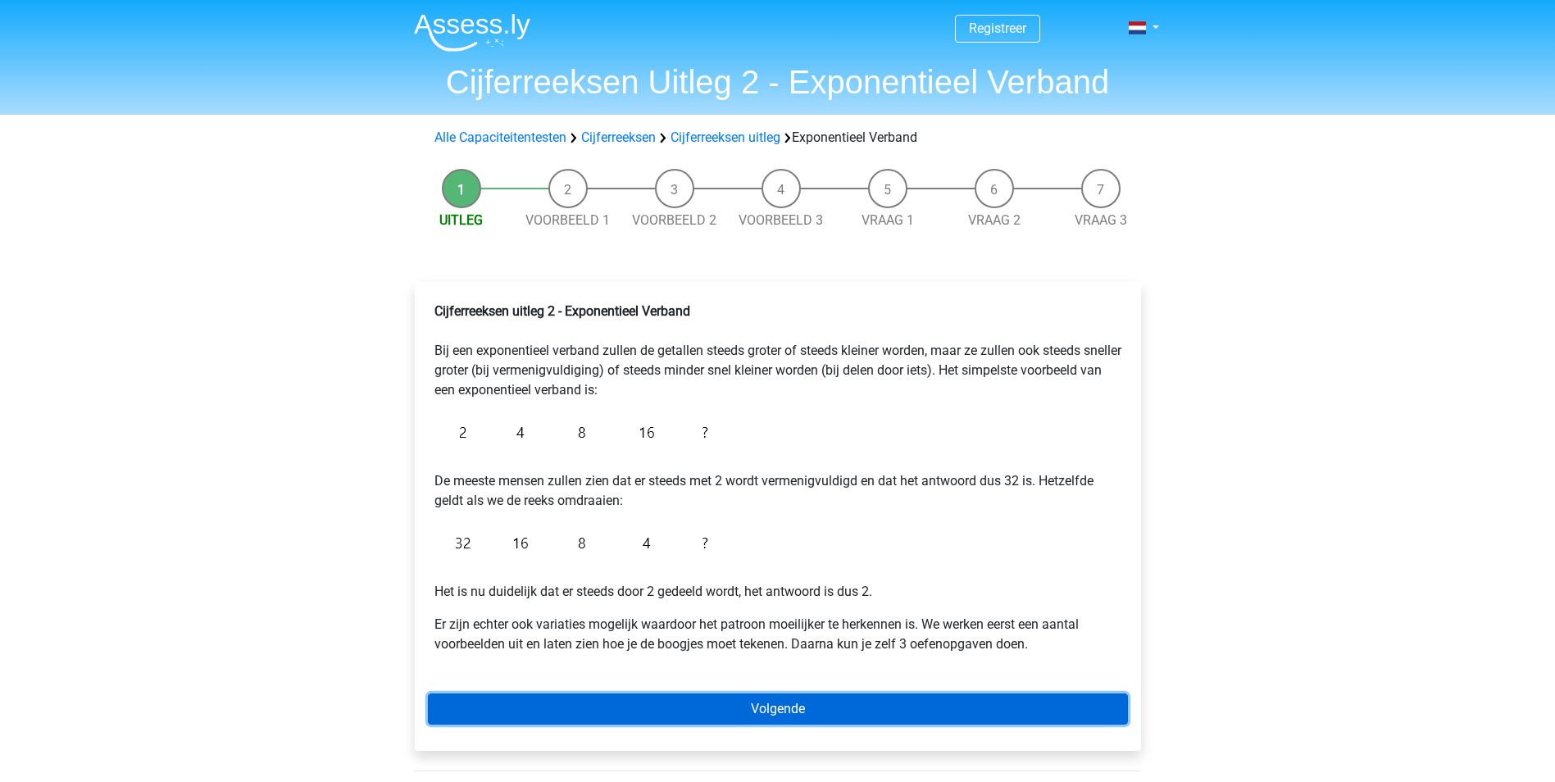
click at [751, 711] on link "Volgende" at bounding box center [778, 708] width 700 height 31
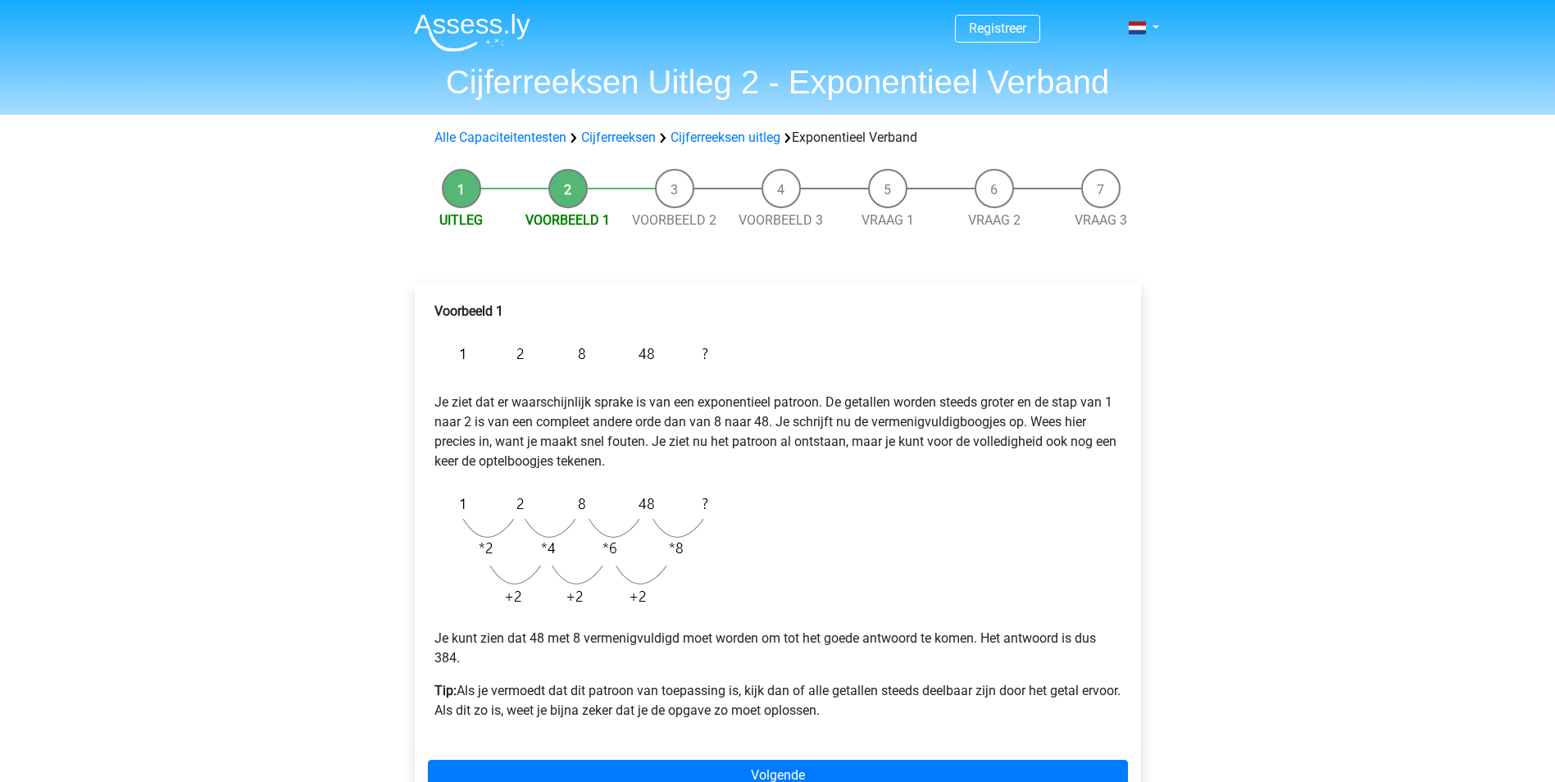
scroll to position [82, 0]
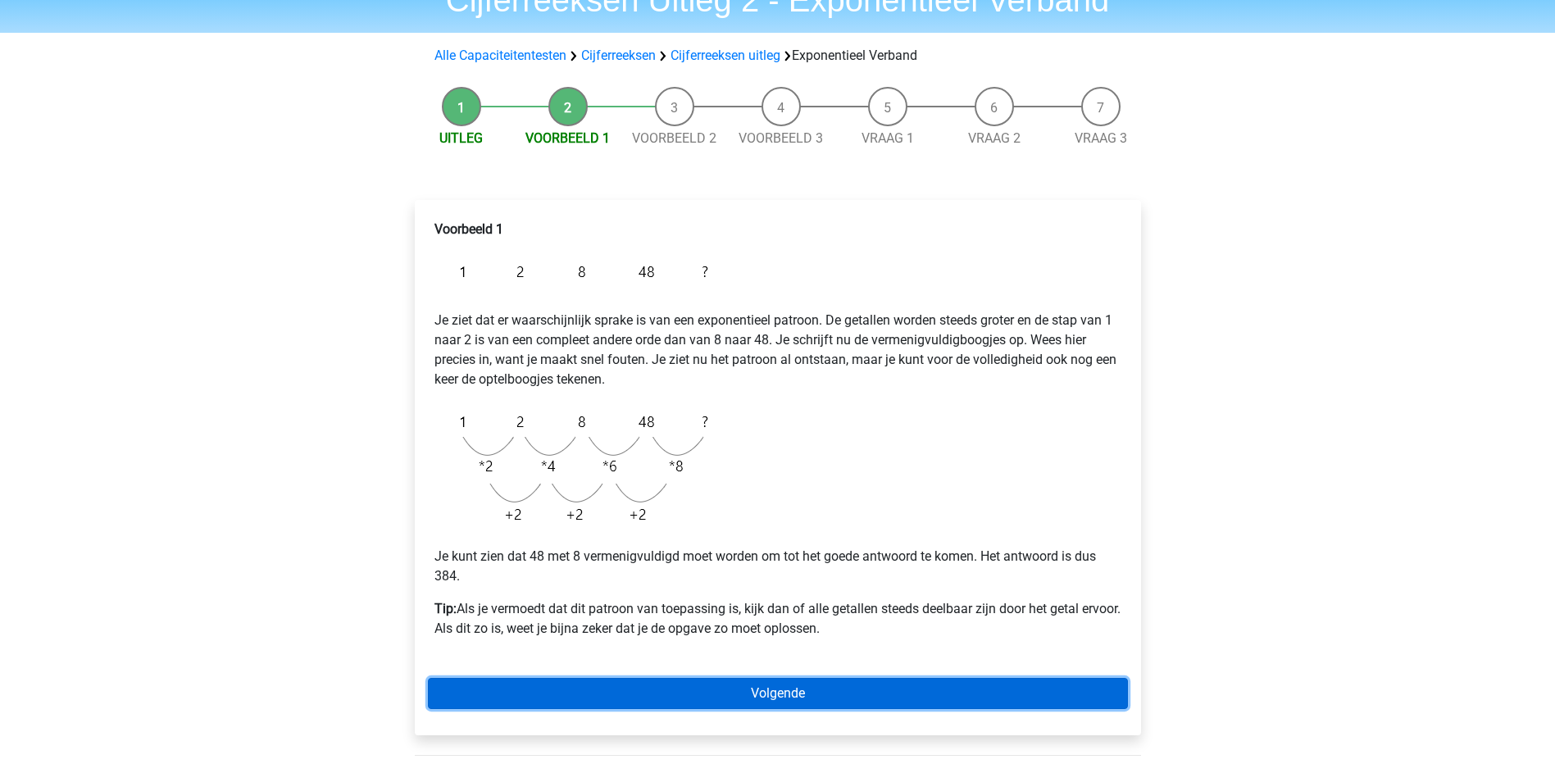
click at [663, 683] on link "Volgende" at bounding box center [778, 693] width 700 height 31
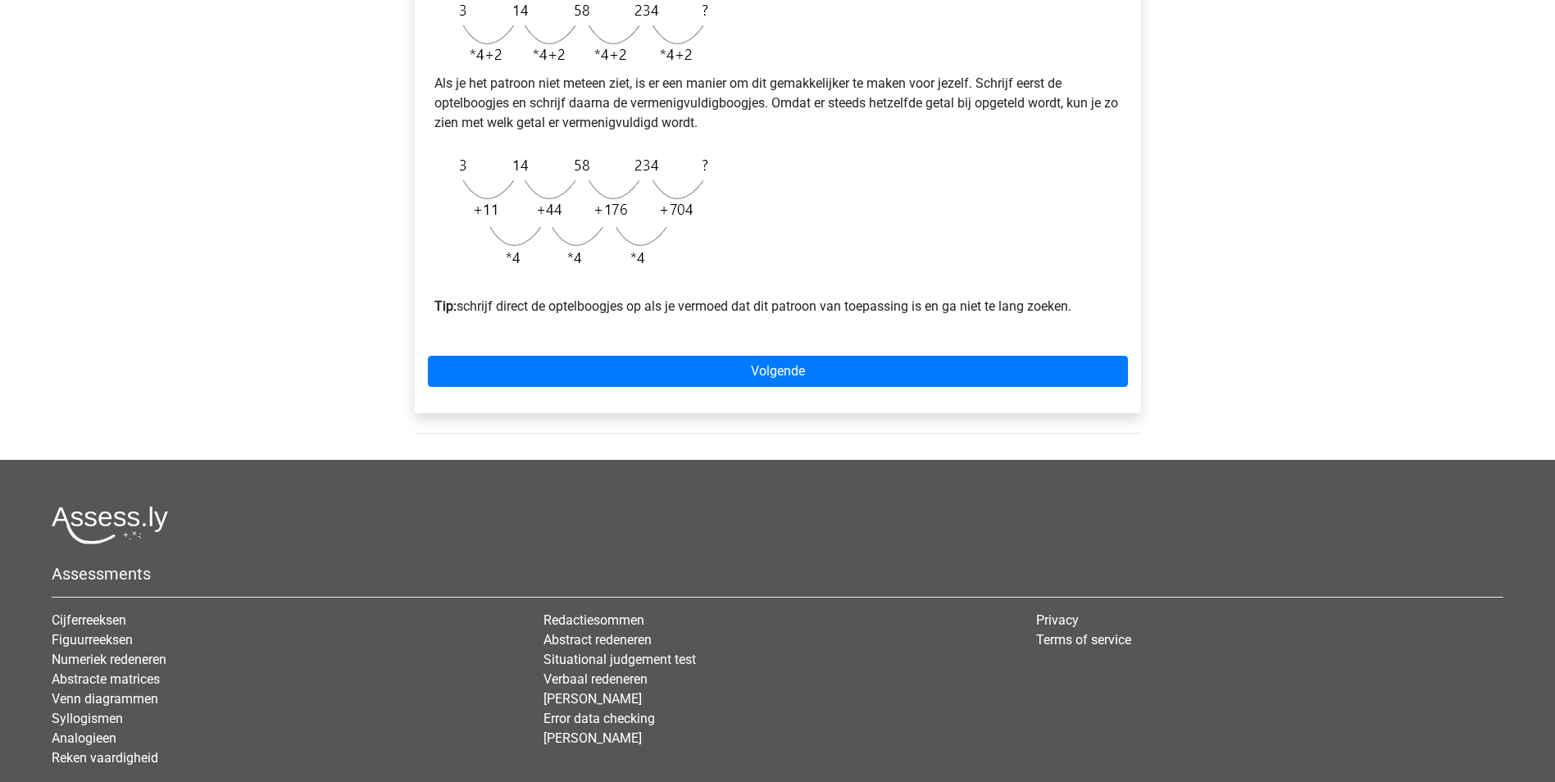
scroll to position [492, 0]
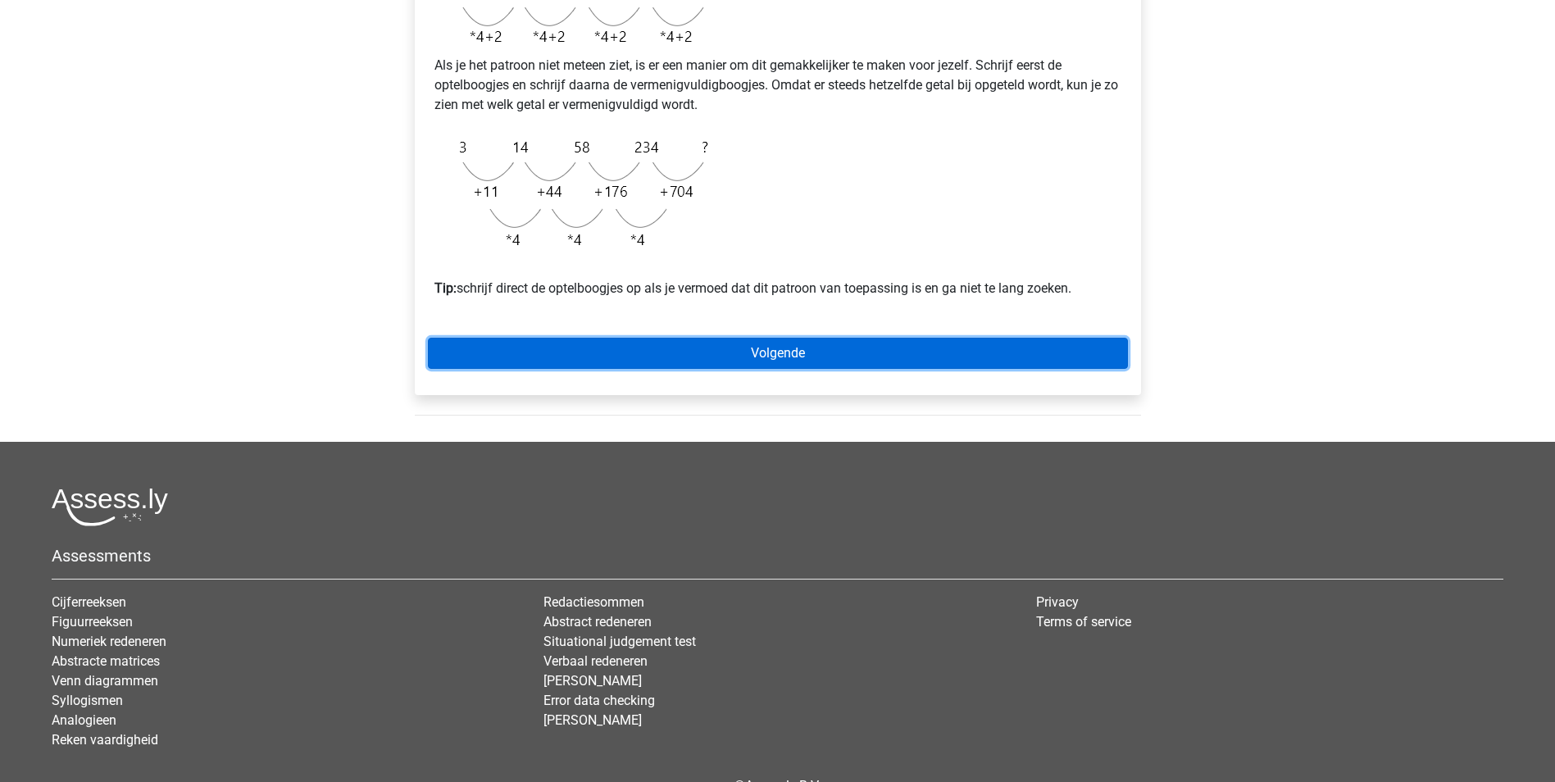
click at [827, 369] on link "Volgende" at bounding box center [778, 353] width 700 height 31
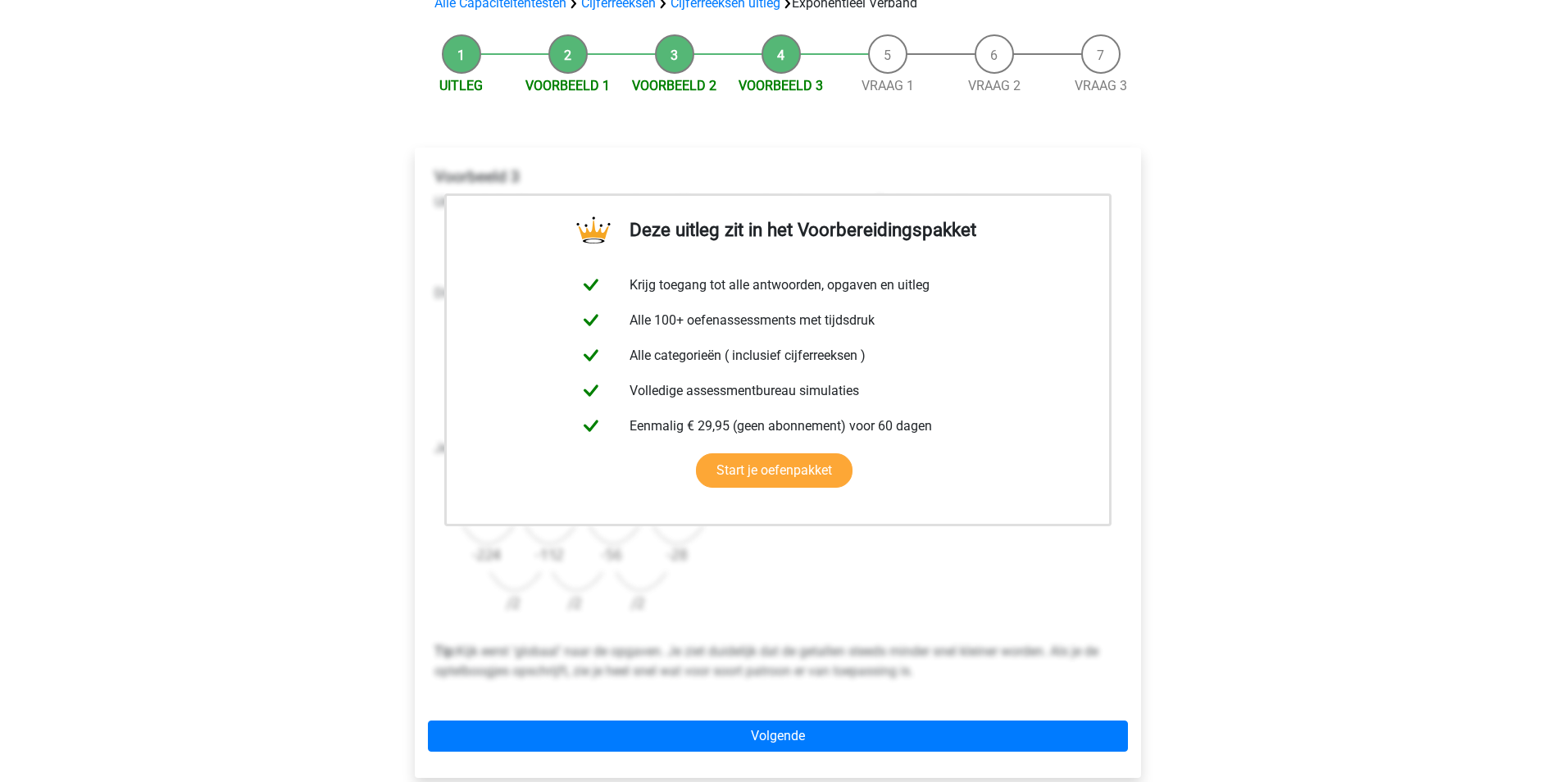
scroll to position [246, 0]
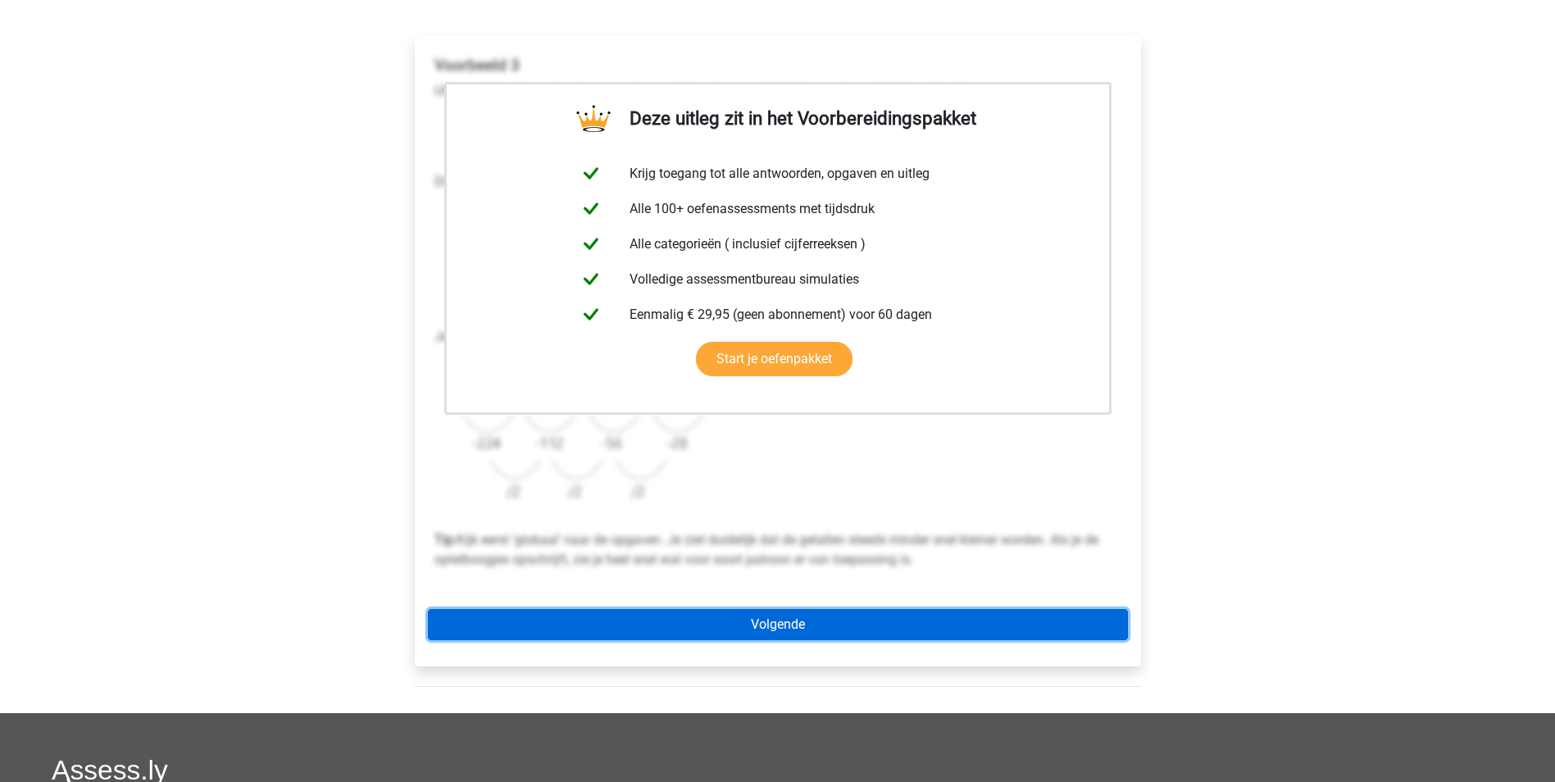
click at [806, 615] on link "Volgende" at bounding box center [778, 624] width 700 height 31
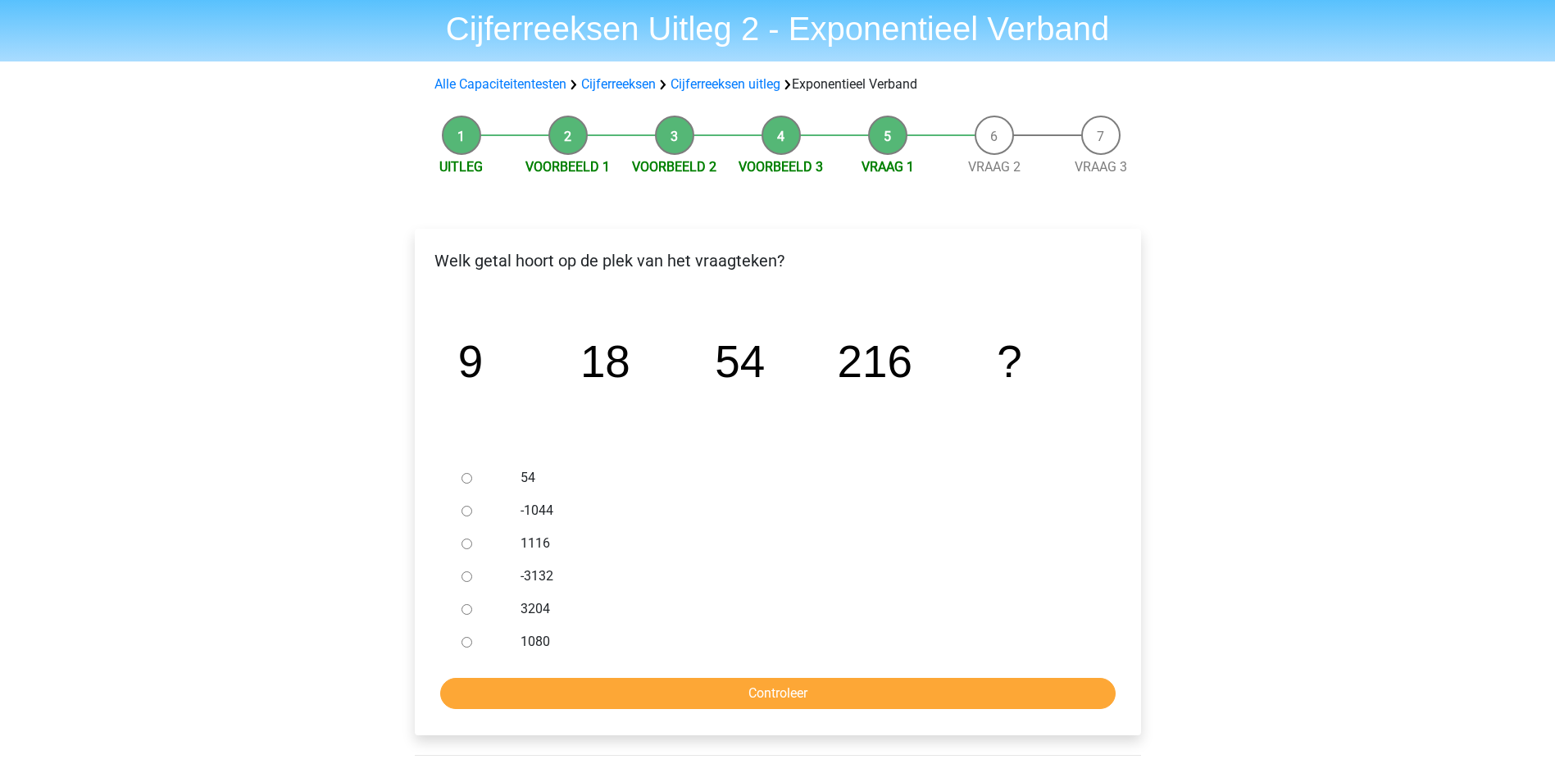
scroll to position [82, 0]
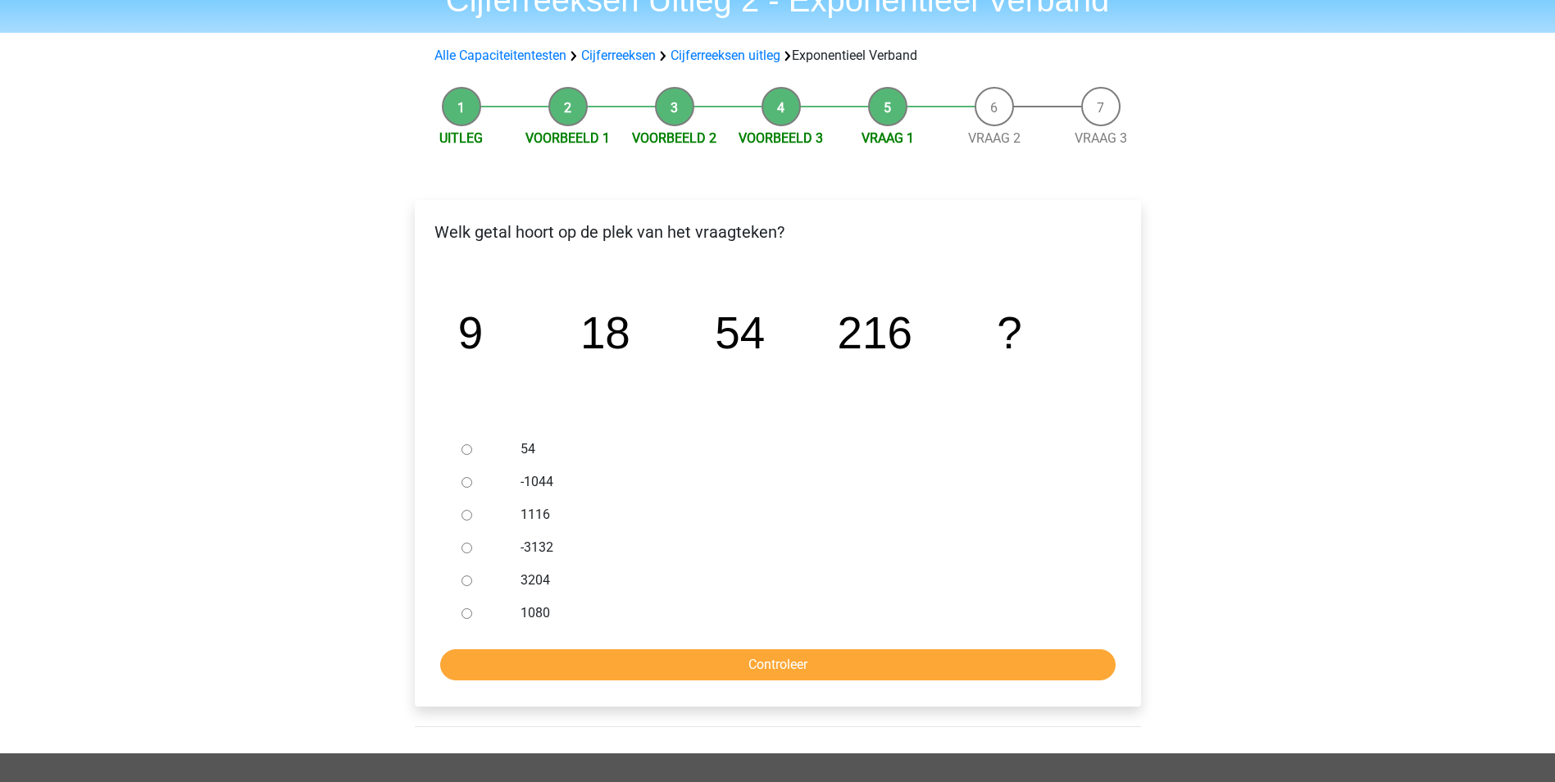
click at [523, 615] on label "1080" at bounding box center [803, 613] width 567 height 20
click at [472, 615] on input "1080" at bounding box center [466, 613] width 11 height 11
radio input "true"
click at [564, 660] on input "Controleer" at bounding box center [777, 664] width 675 height 31
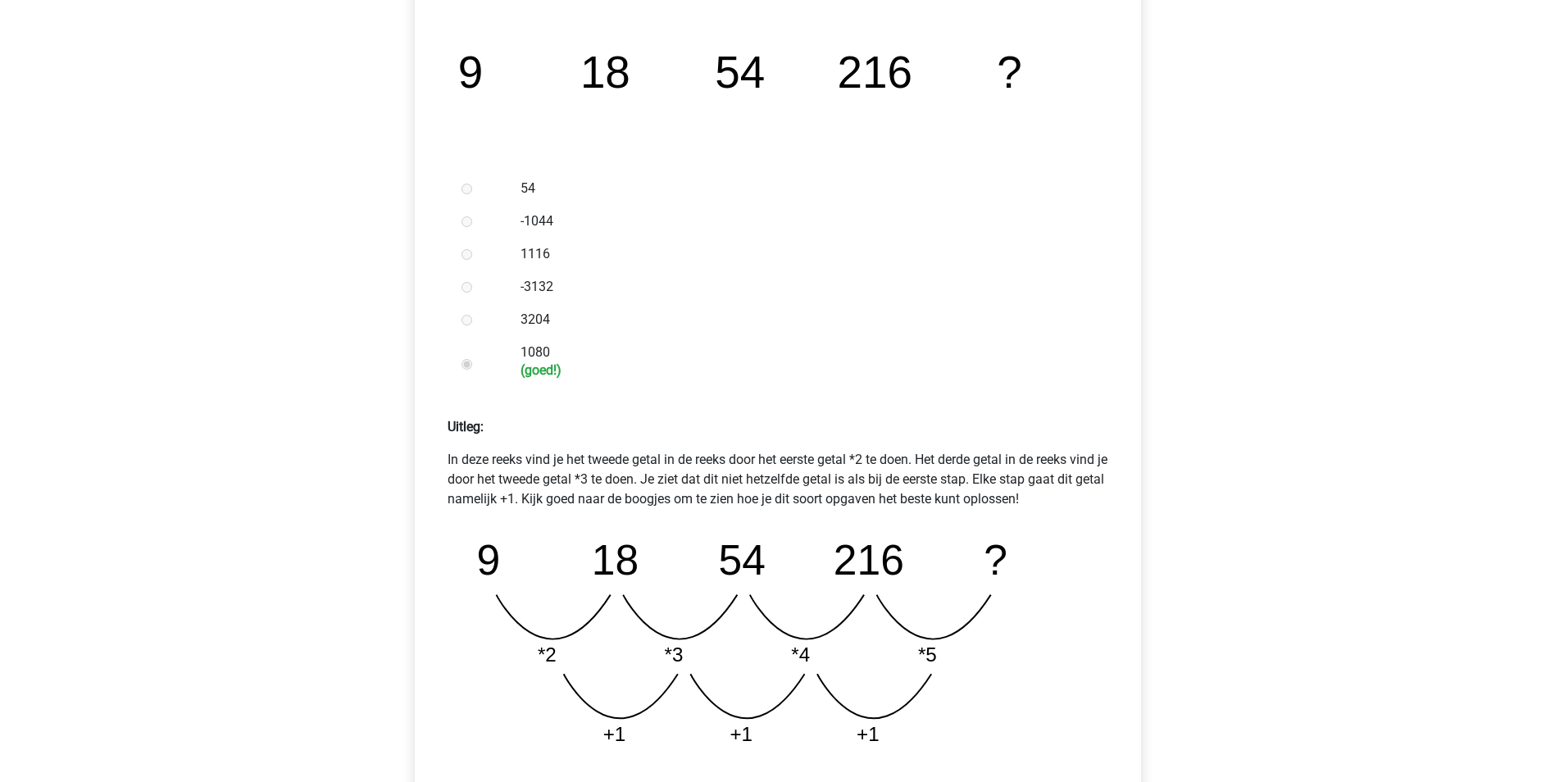
scroll to position [410, 0]
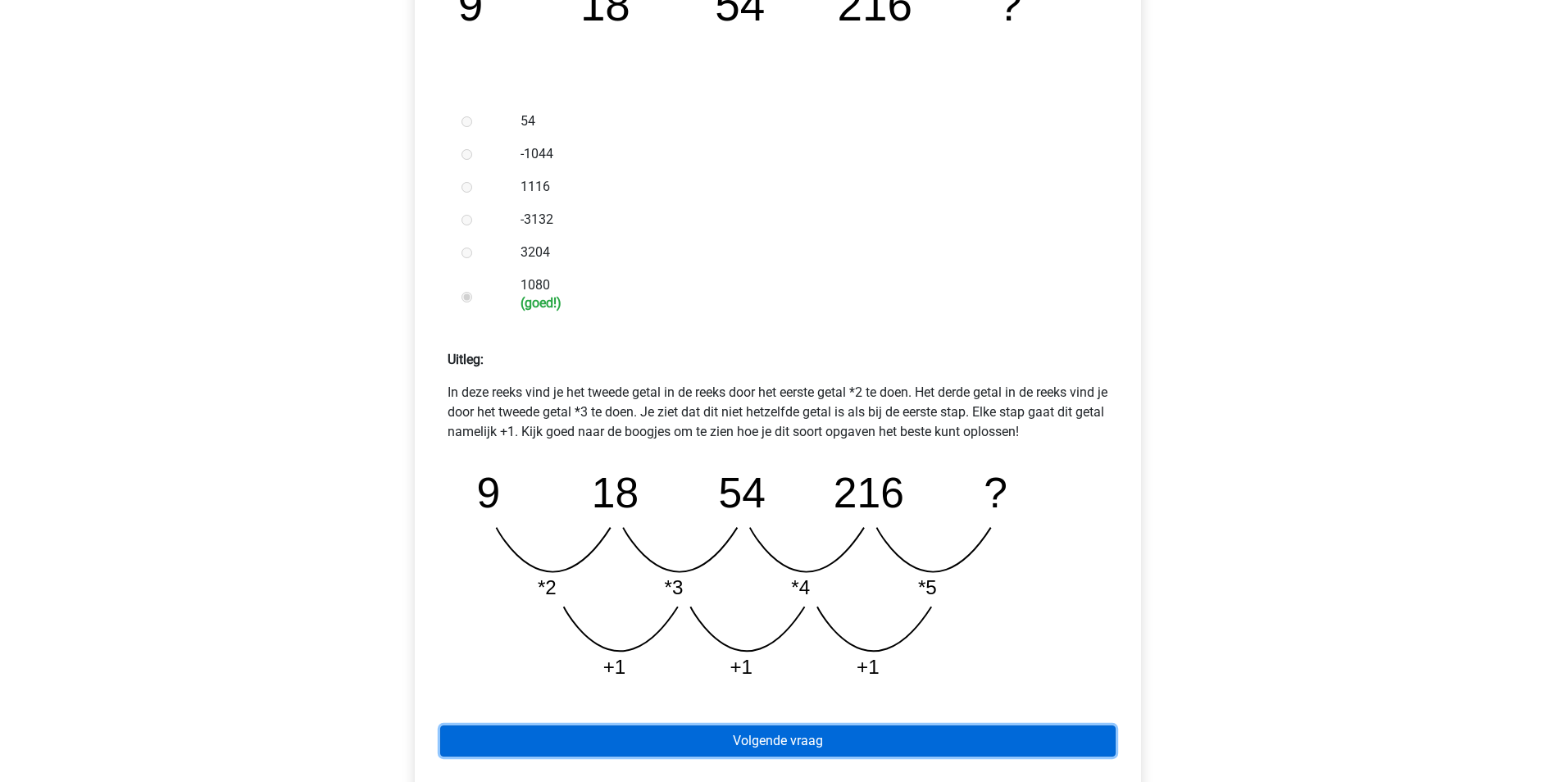
click at [833, 733] on link "Volgende vraag" at bounding box center [777, 740] width 675 height 31
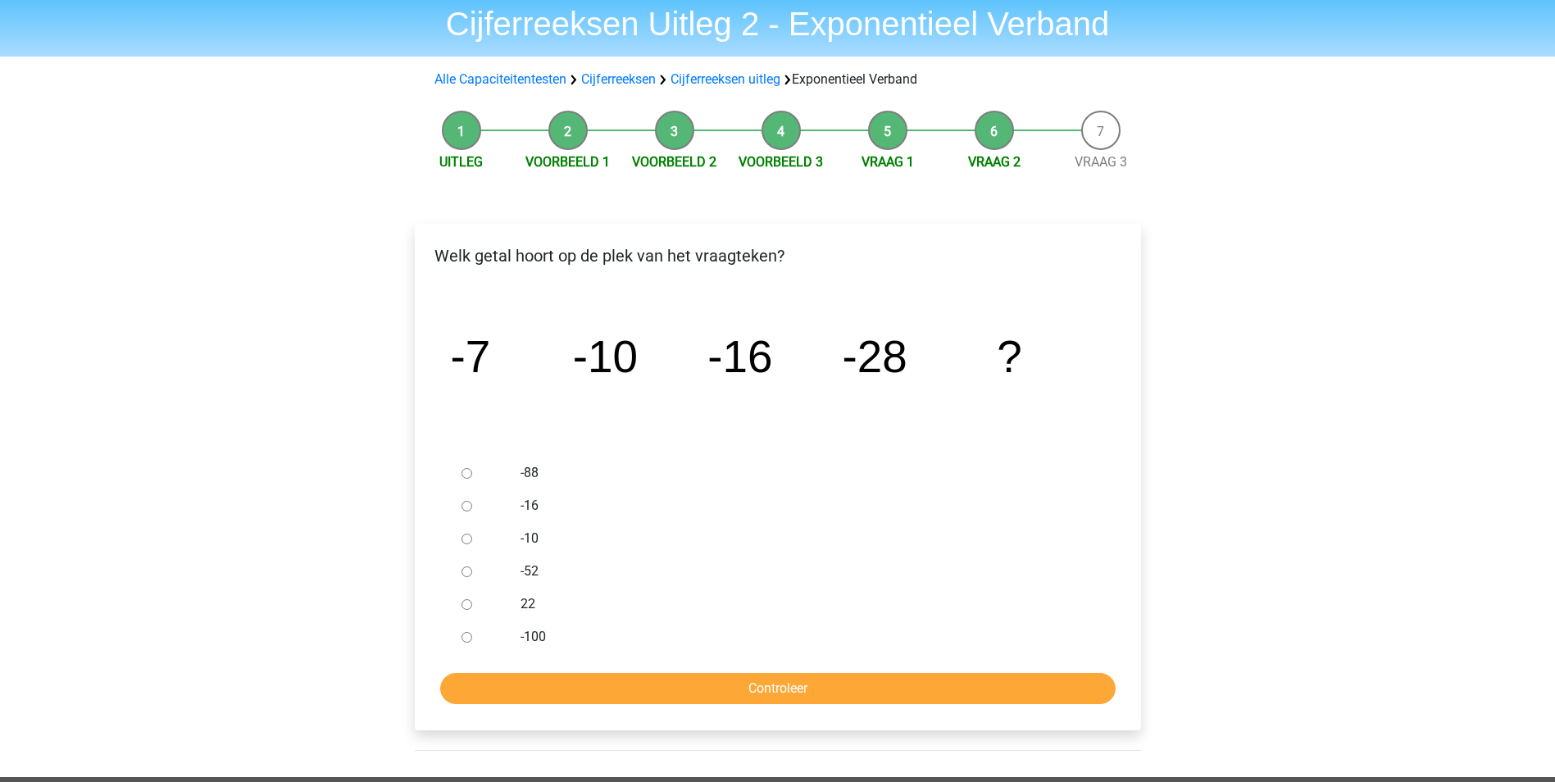
scroll to position [82, 0]
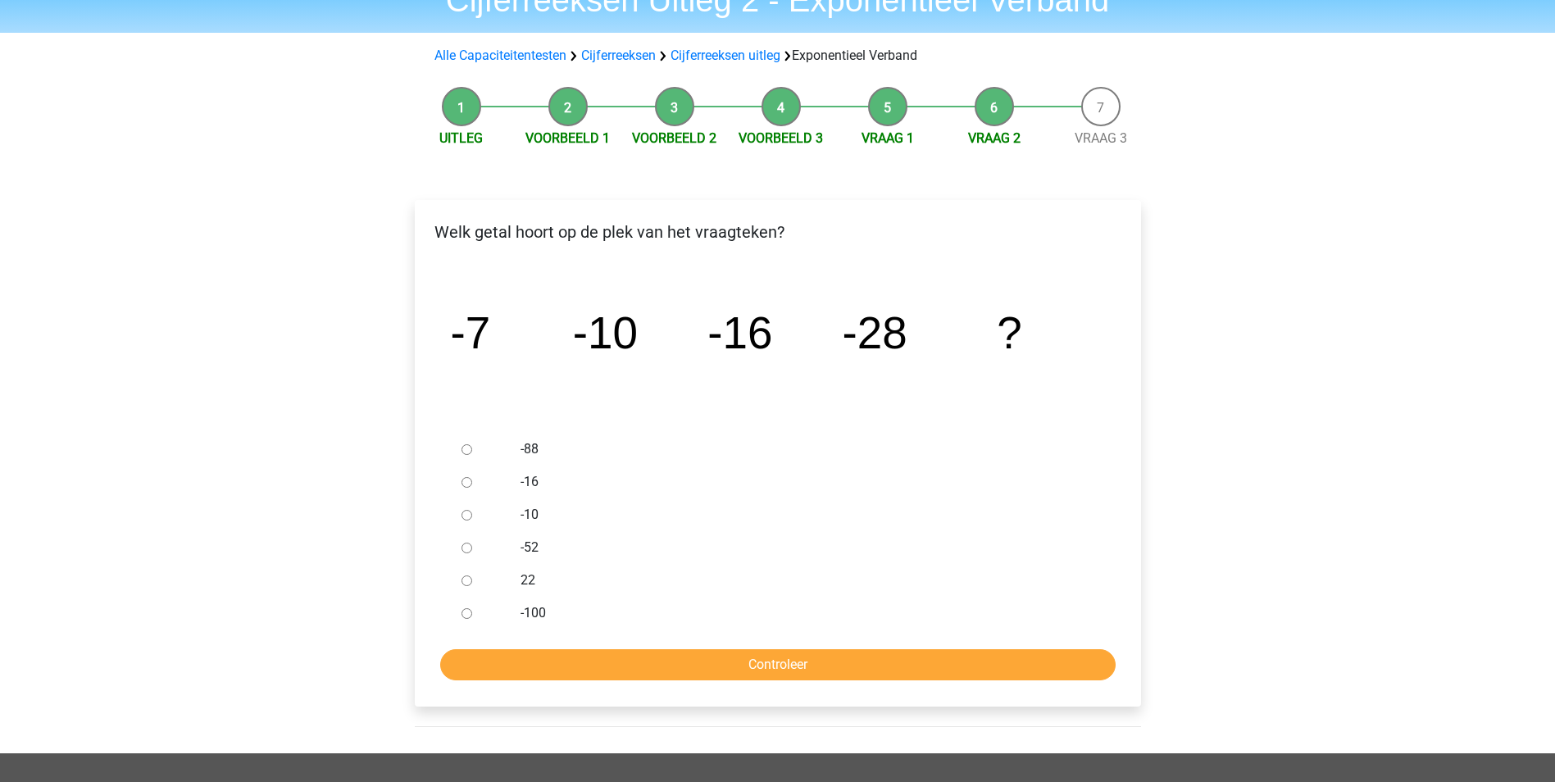
click at [530, 547] on label "-52" at bounding box center [803, 548] width 567 height 20
click at [472, 547] on input "-52" at bounding box center [466, 547] width 11 height 11
radio input "true"
click at [622, 659] on input "Controleer" at bounding box center [777, 664] width 675 height 31
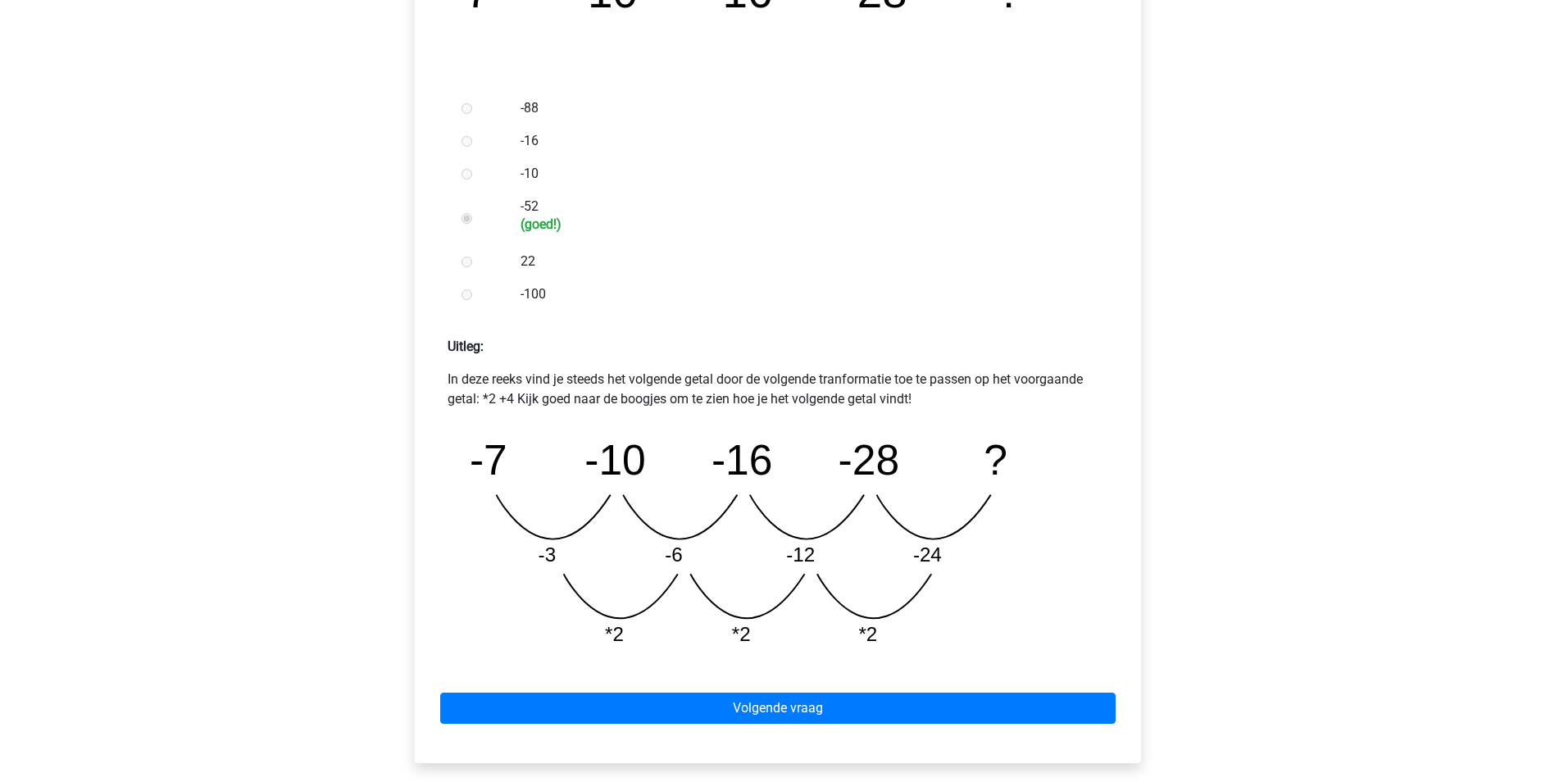
scroll to position [738, 0]
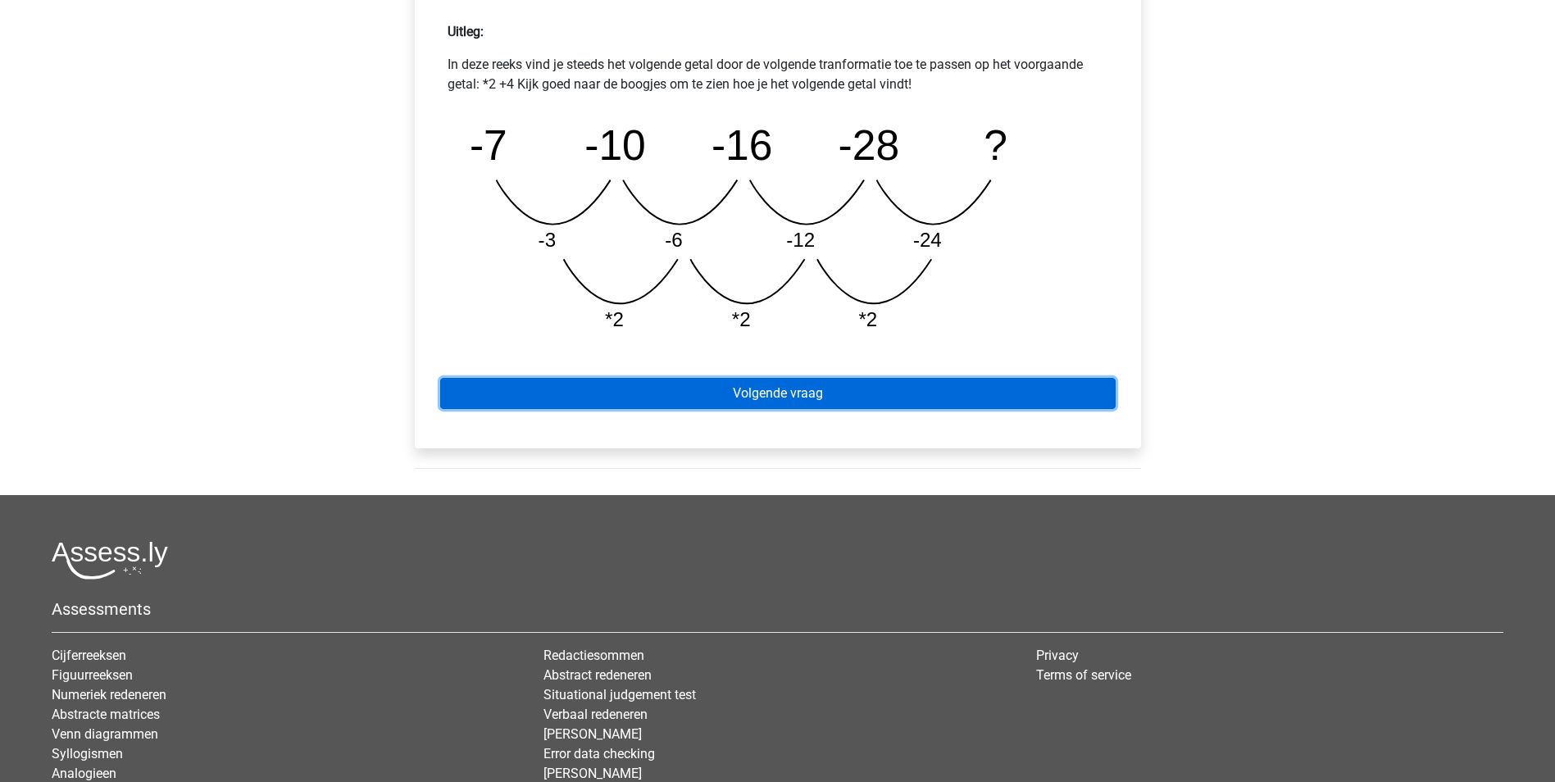
click at [945, 393] on link "Volgende vraag" at bounding box center [777, 393] width 675 height 31
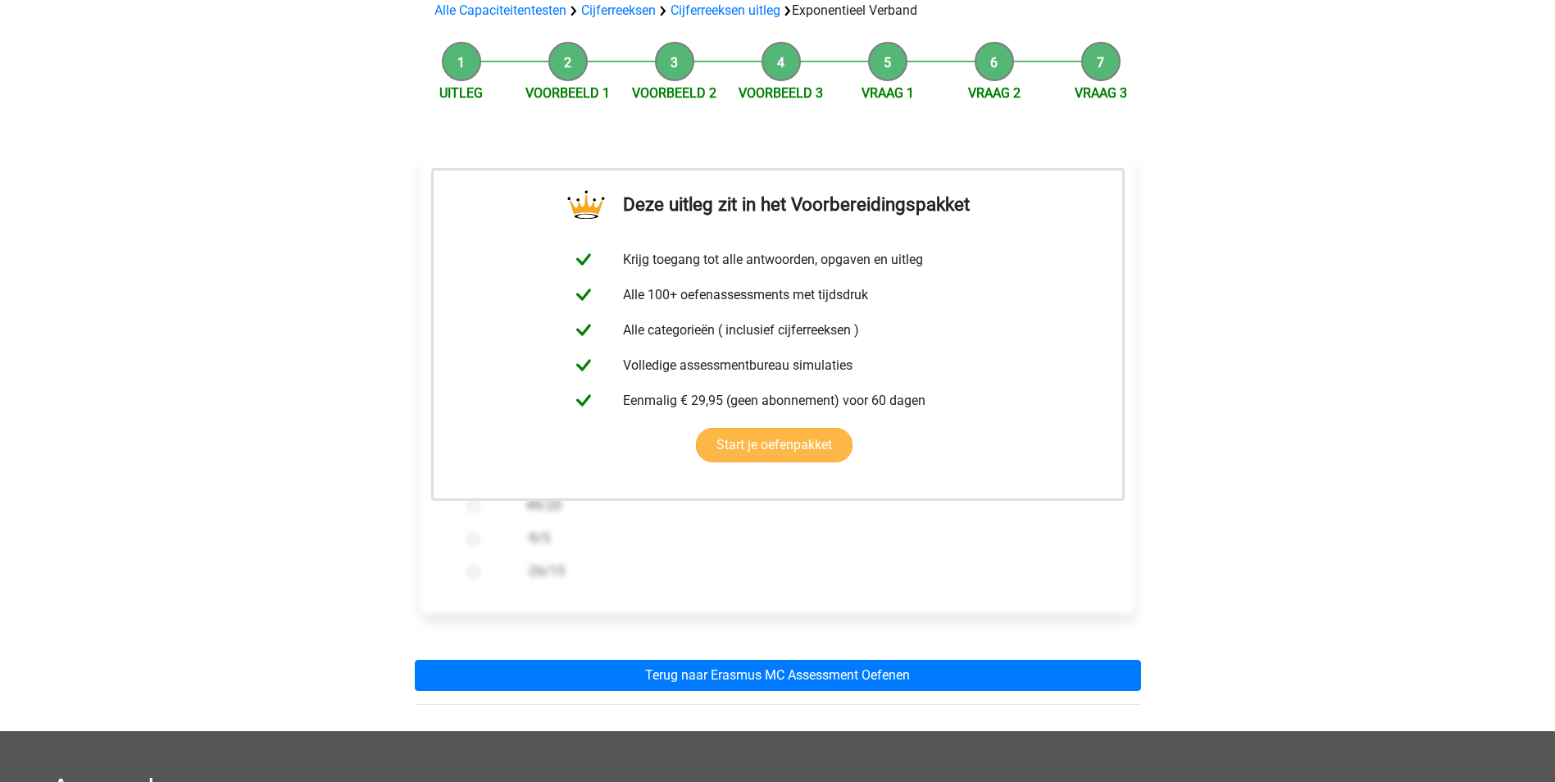
scroll to position [164, 0]
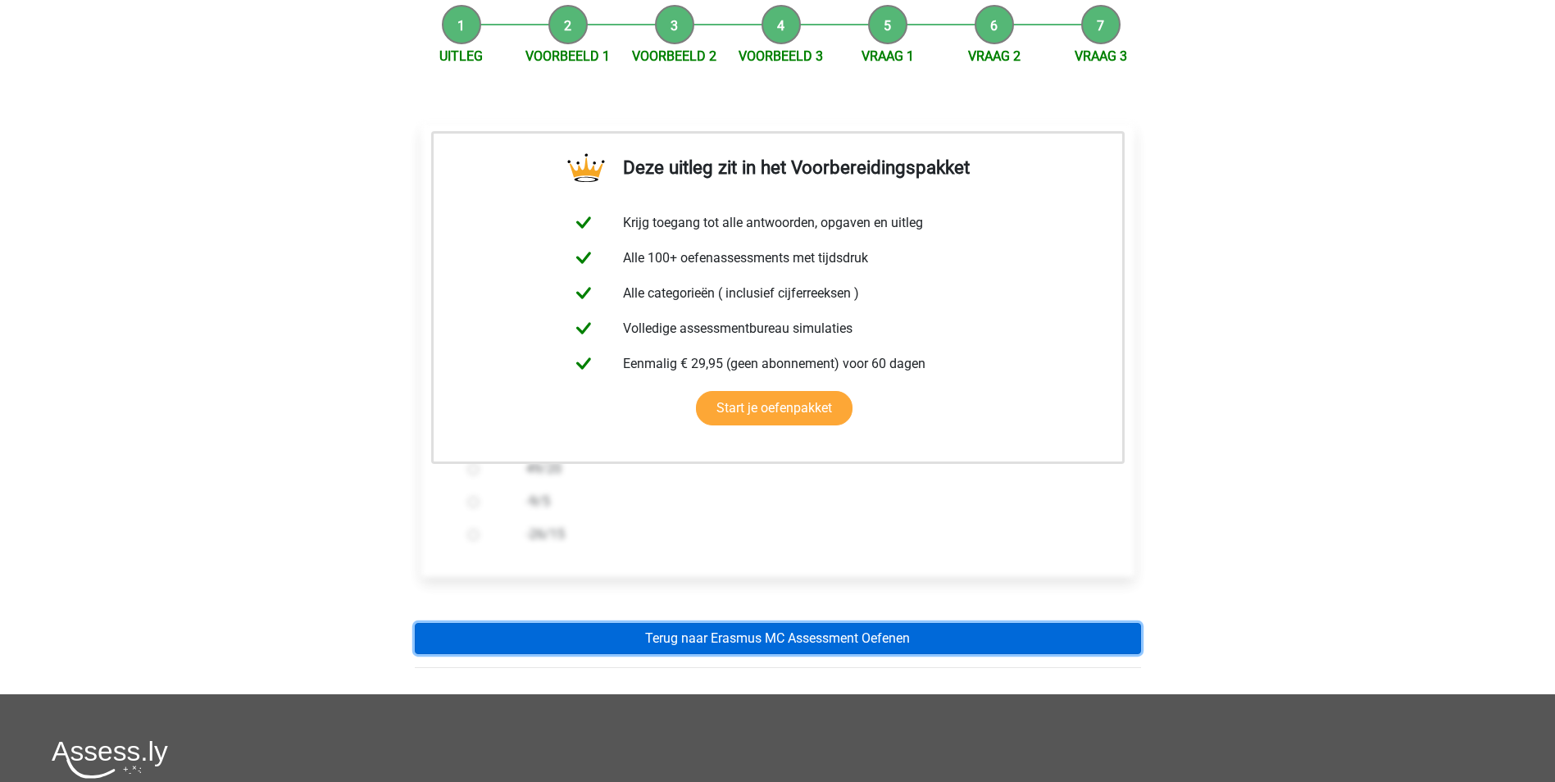
click at [665, 641] on link "Terug naar Erasmus MC Assessment Oefenen" at bounding box center [778, 638] width 726 height 31
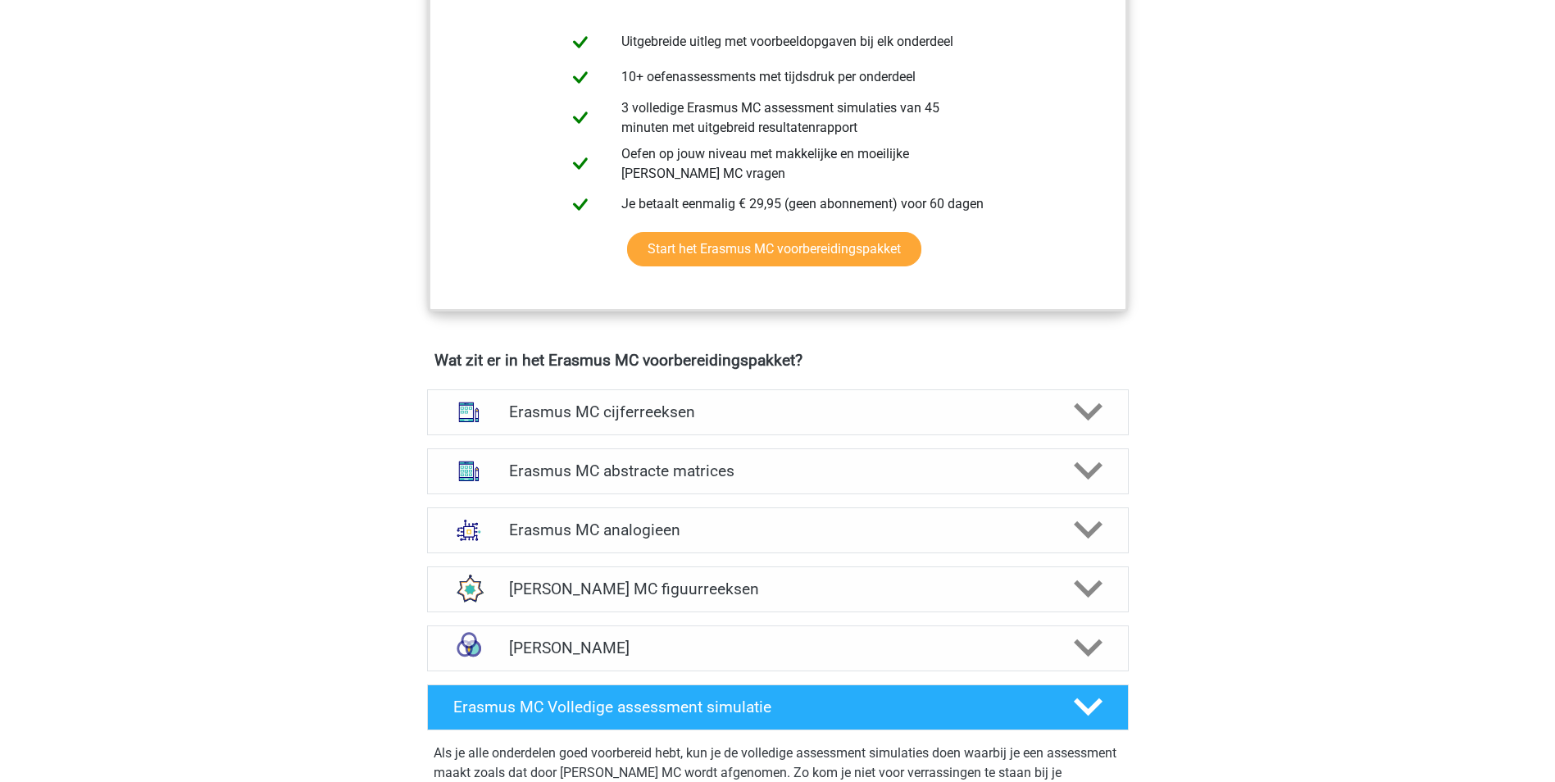
scroll to position [901, 0]
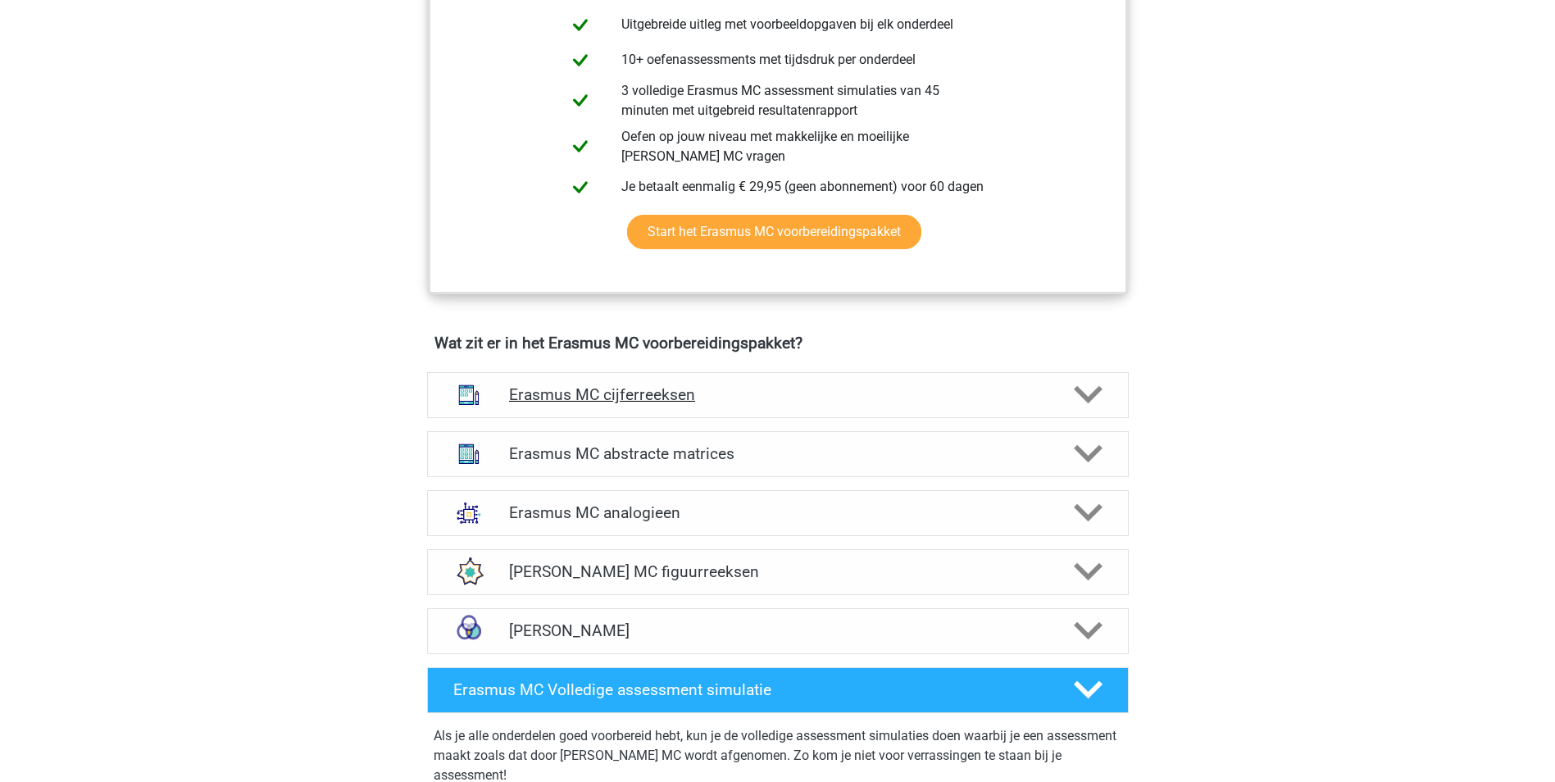
click at [1074, 393] on icon at bounding box center [1088, 394] width 29 height 29
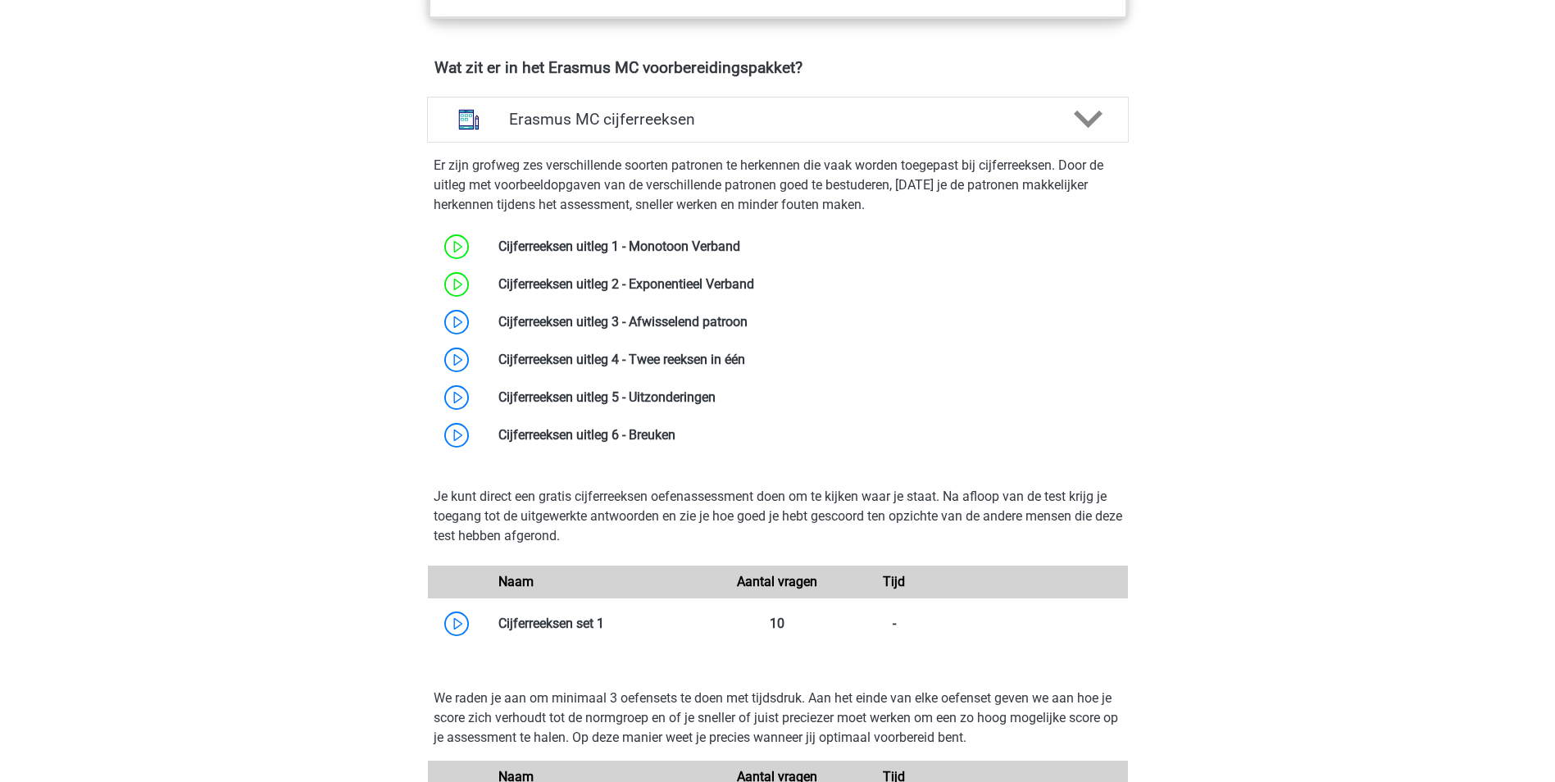
scroll to position [1147, 0]
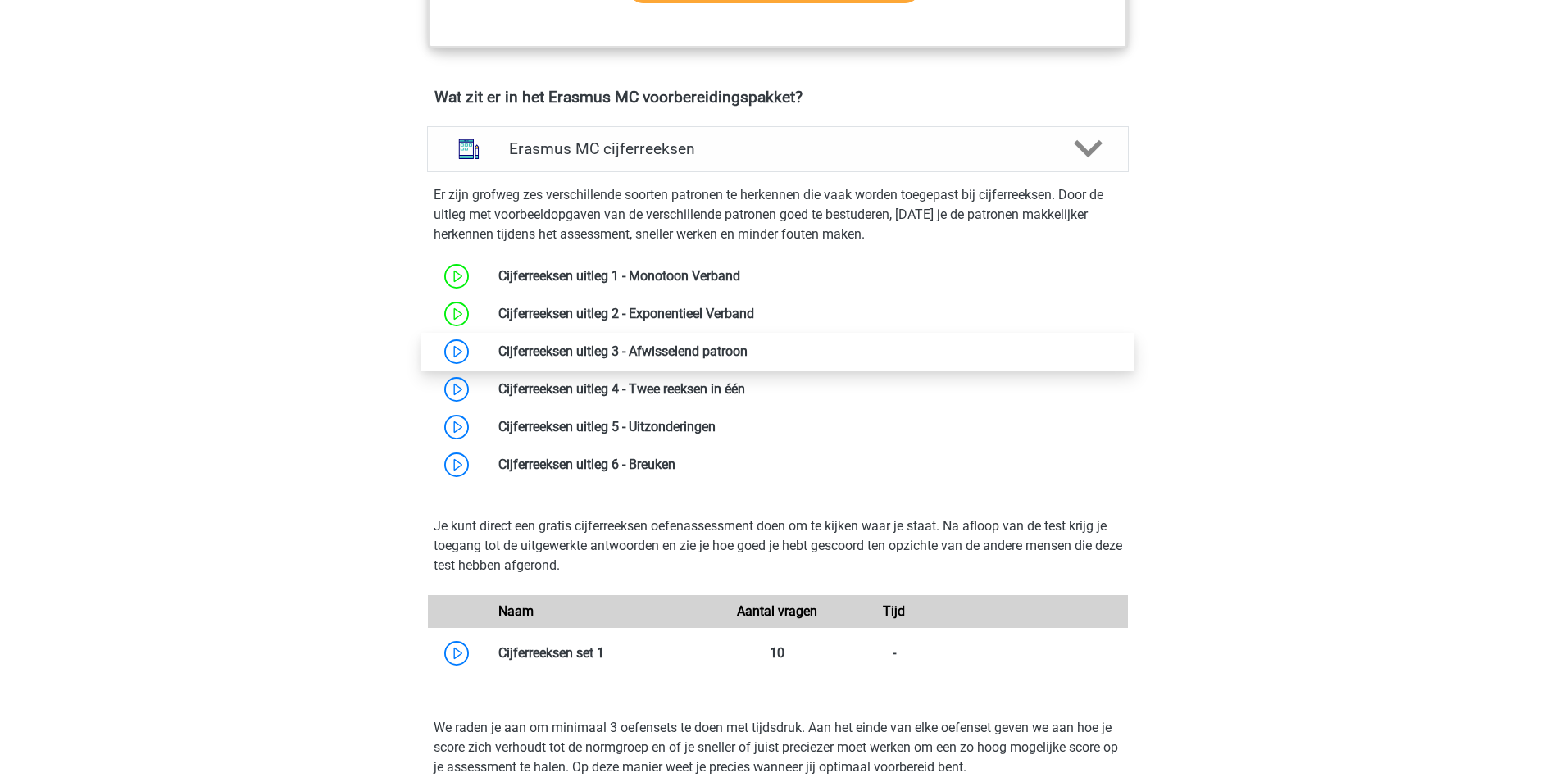
click at [747, 354] on link at bounding box center [747, 351] width 0 height 16
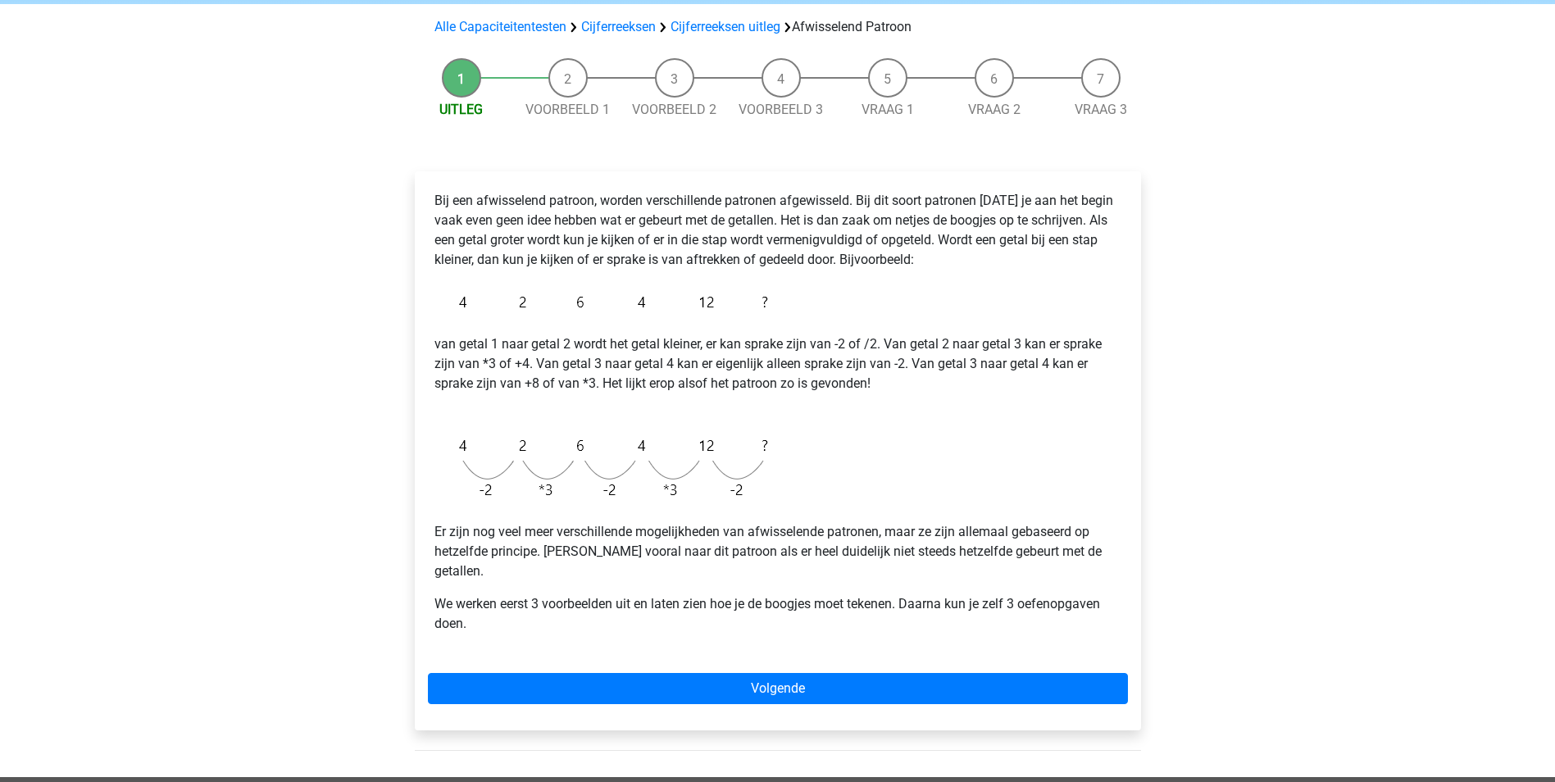
scroll to position [82, 0]
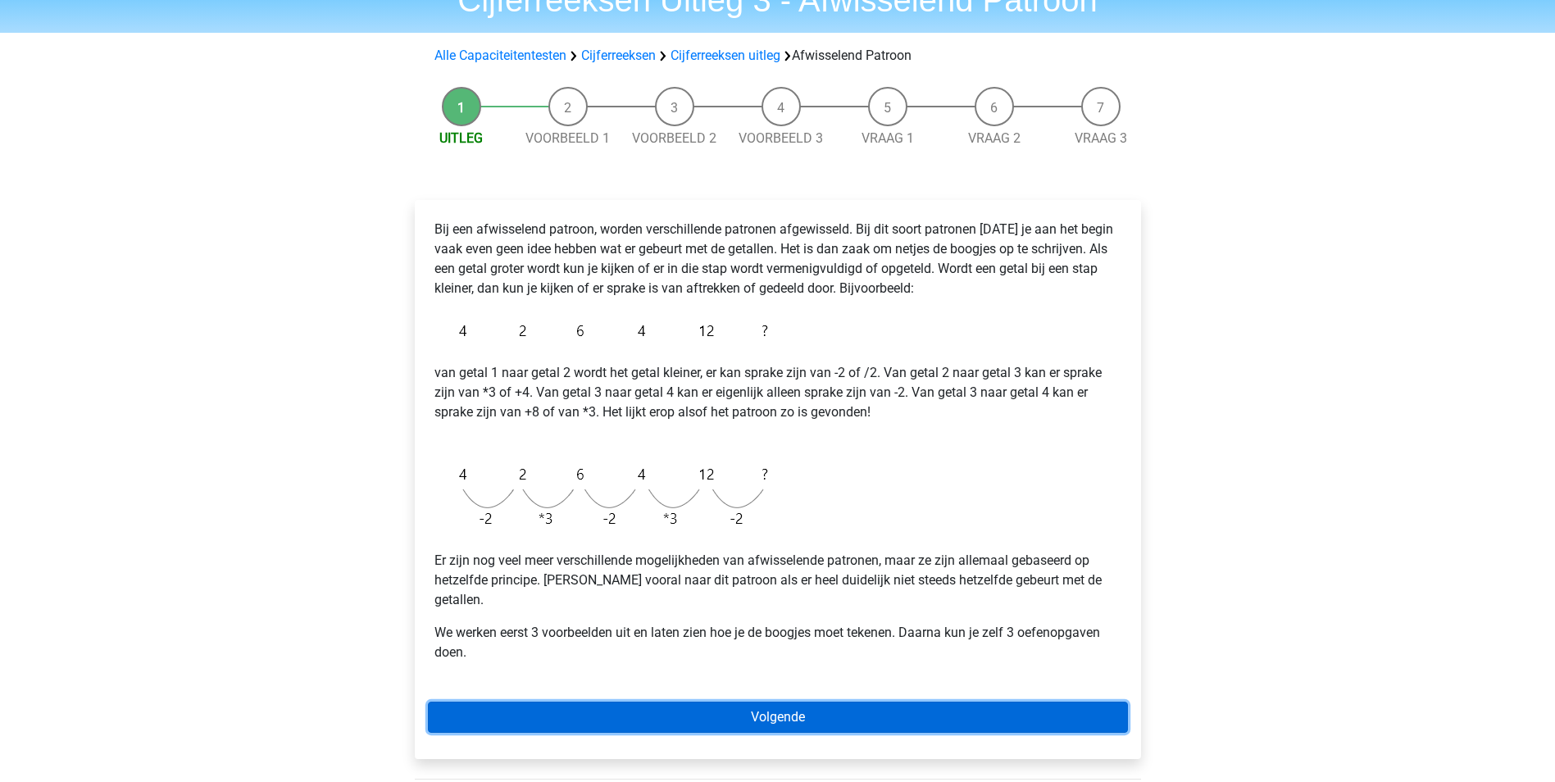
click at [816, 706] on link "Volgende" at bounding box center [778, 716] width 700 height 31
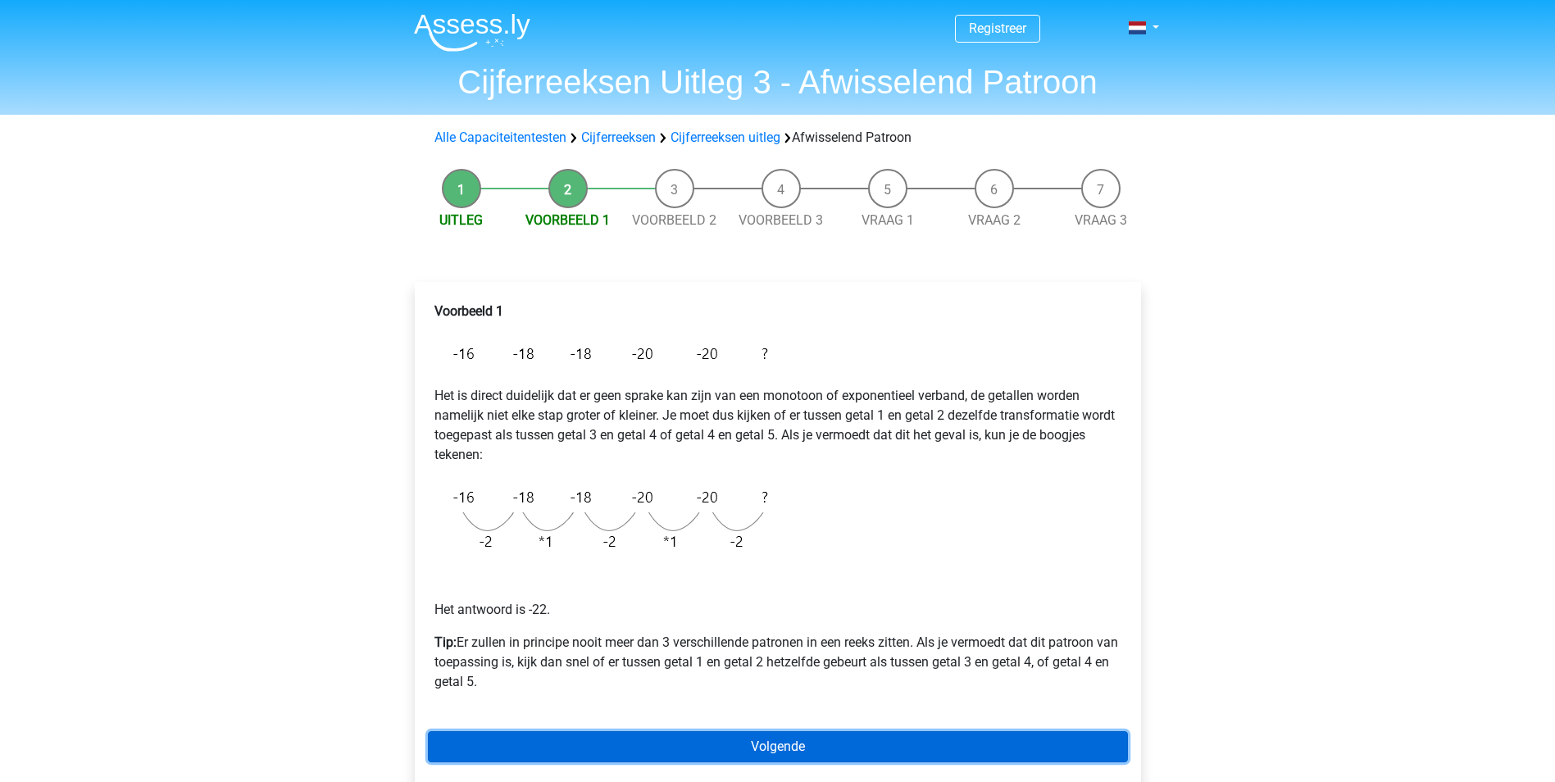
click at [769, 745] on link "Volgende" at bounding box center [778, 746] width 700 height 31
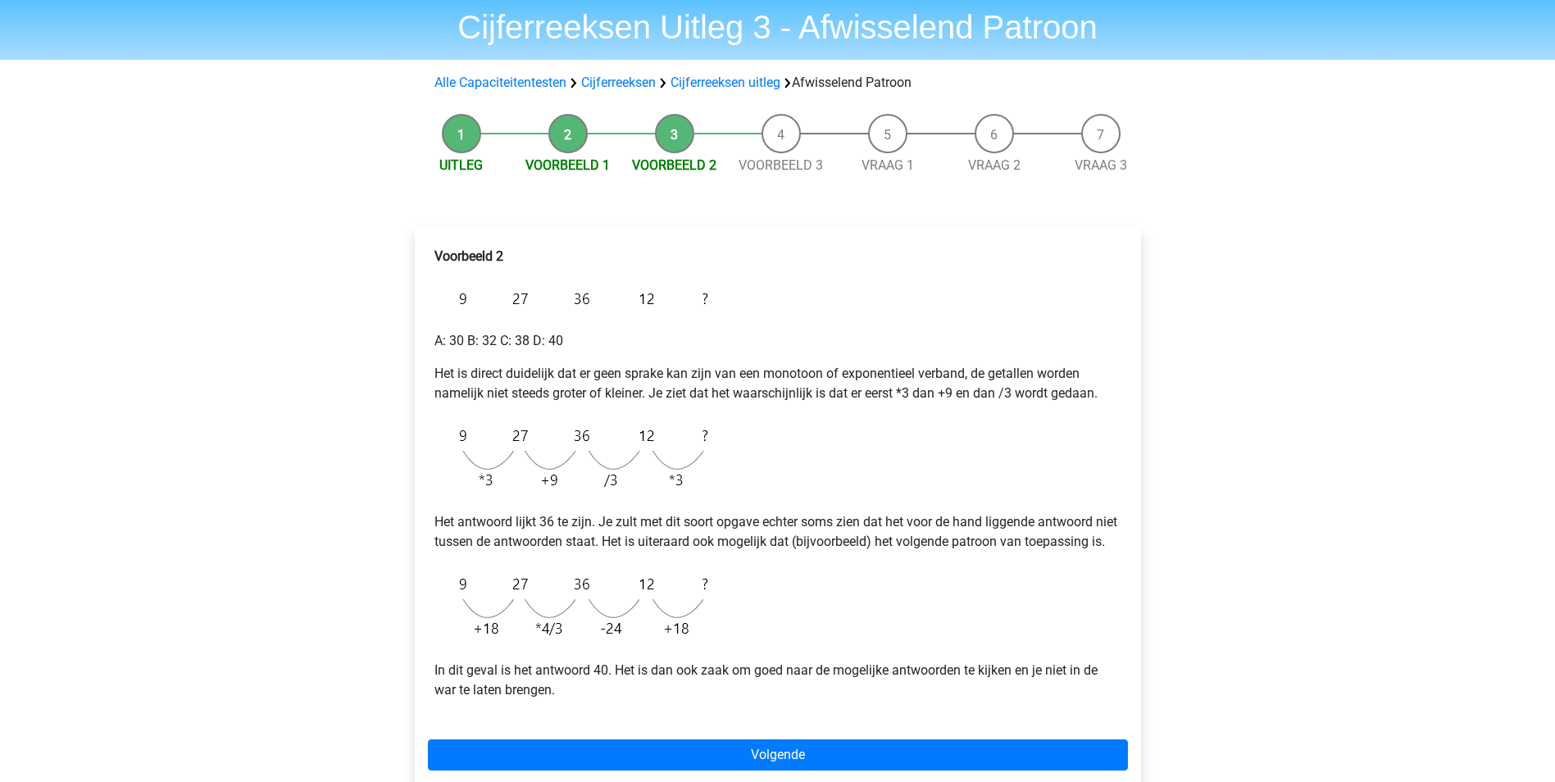
scroll to position [82, 0]
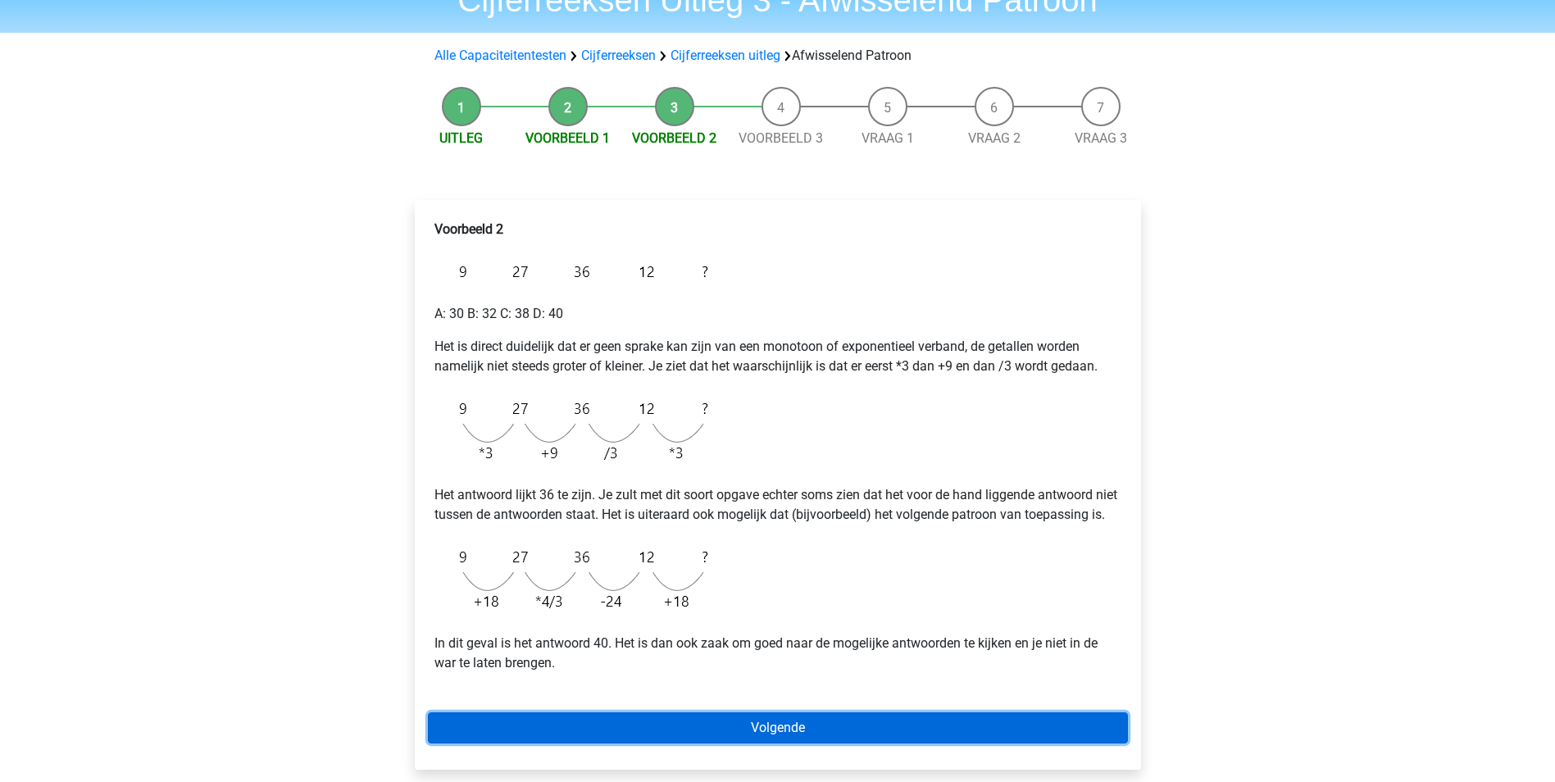
click at [629, 741] on link "Volgende" at bounding box center [778, 727] width 700 height 31
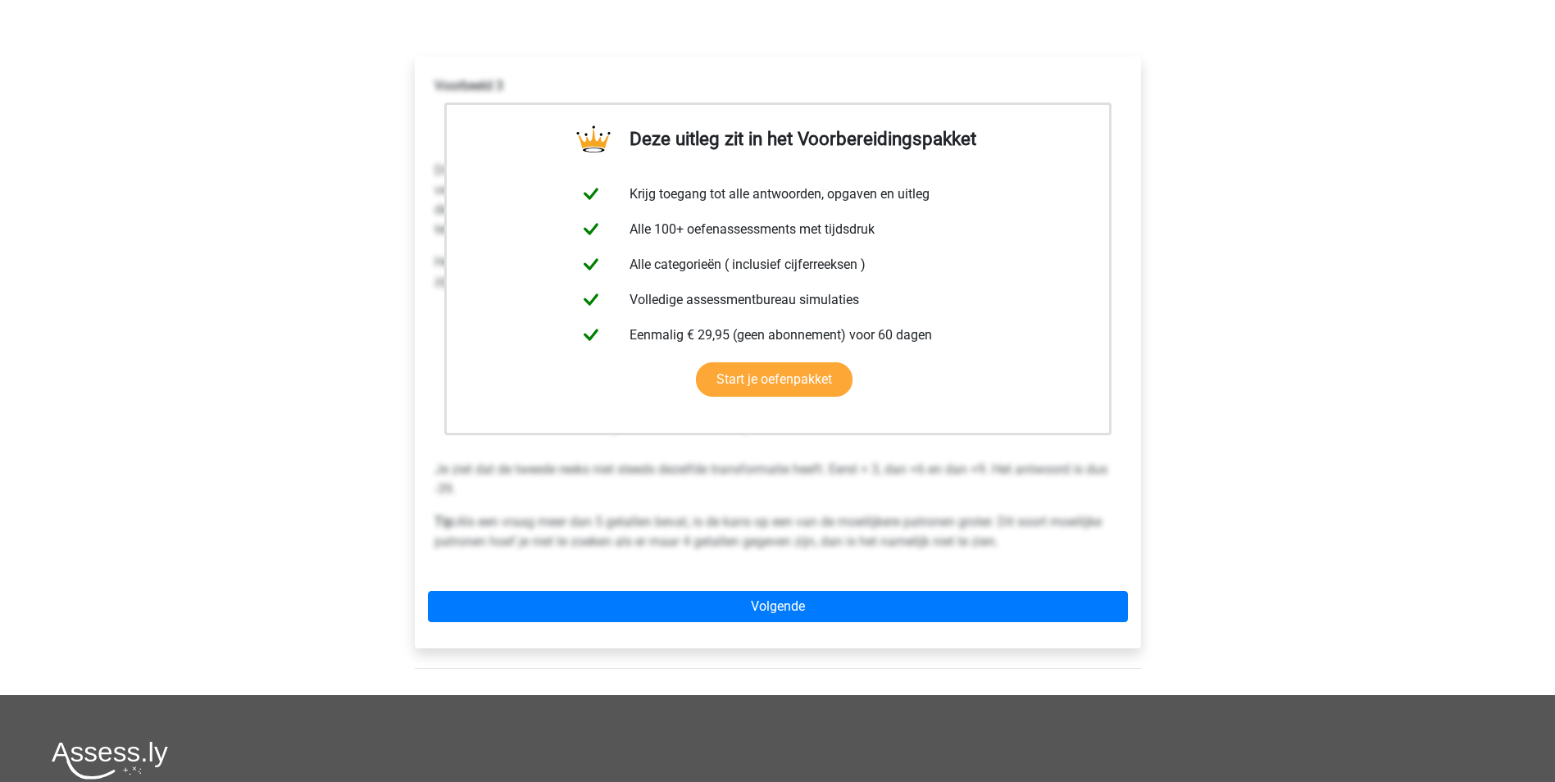
scroll to position [246, 0]
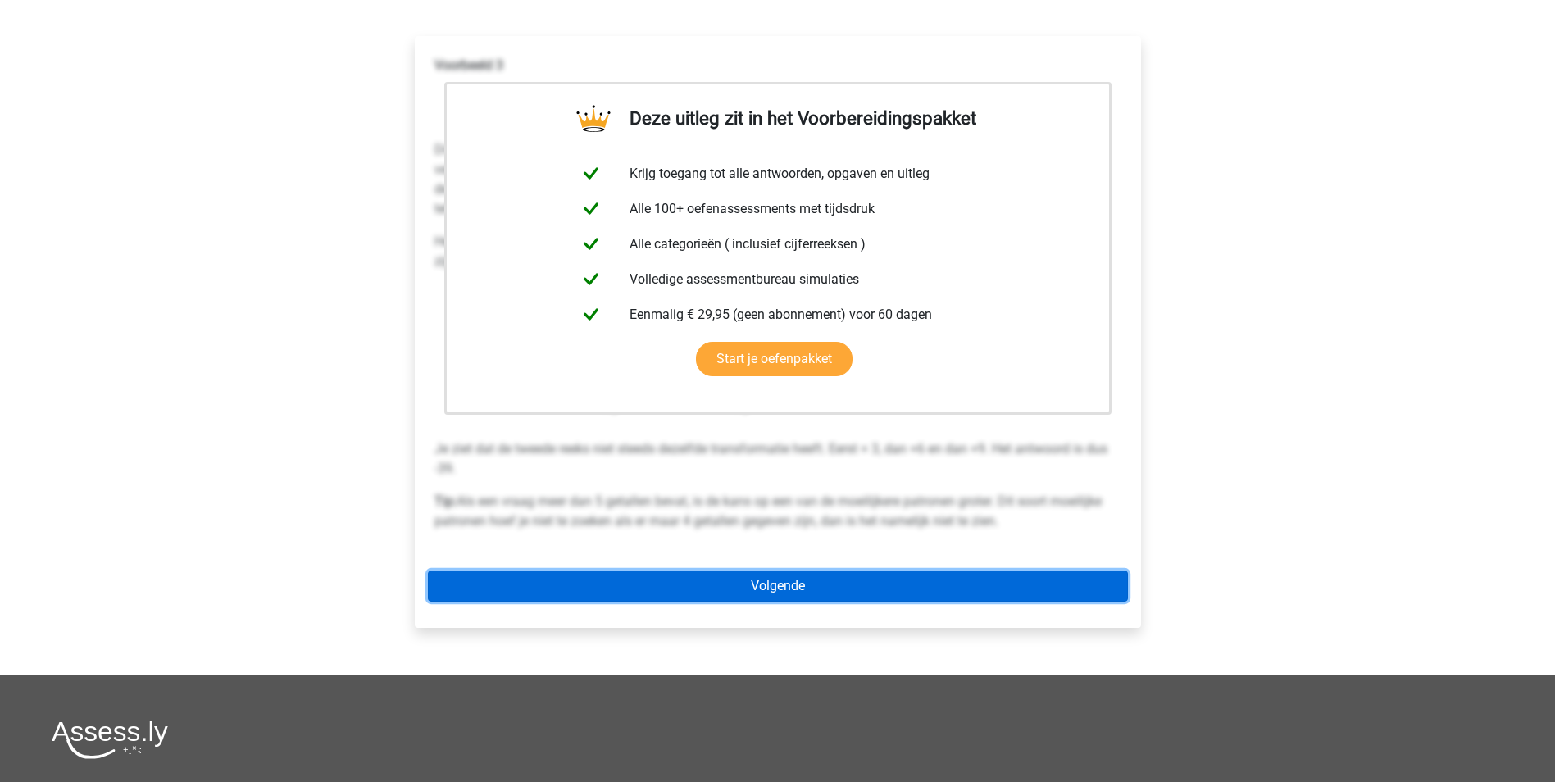
click at [727, 588] on link "Volgende" at bounding box center [778, 585] width 700 height 31
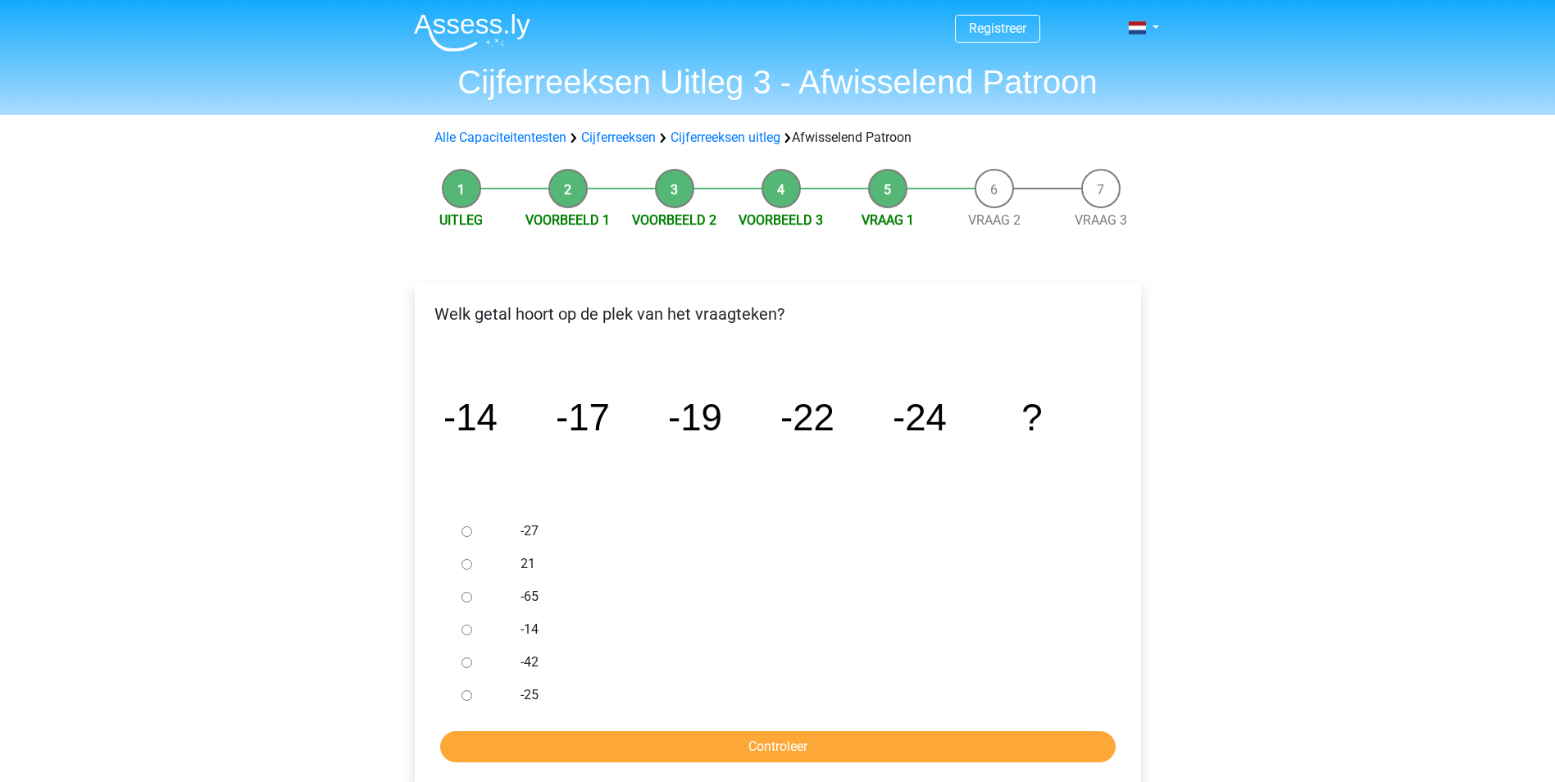
click at [506, 525] on div at bounding box center [482, 531] width 54 height 33
click at [535, 539] on label "-27" at bounding box center [803, 531] width 567 height 20
click at [472, 537] on input "-27" at bounding box center [466, 531] width 11 height 11
radio input "true"
click at [672, 752] on input "Controleer" at bounding box center [777, 746] width 675 height 31
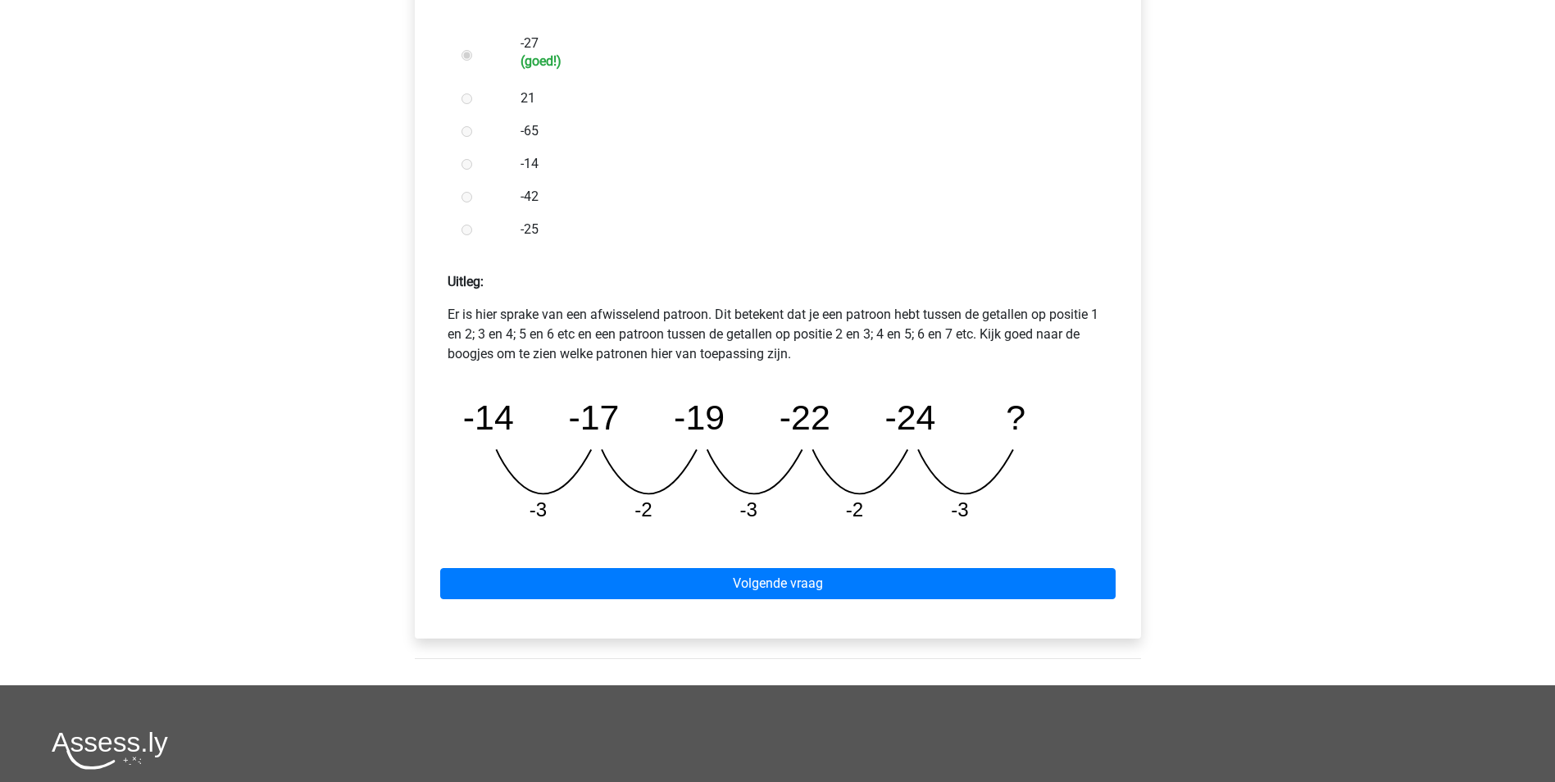
scroll to position [492, 0]
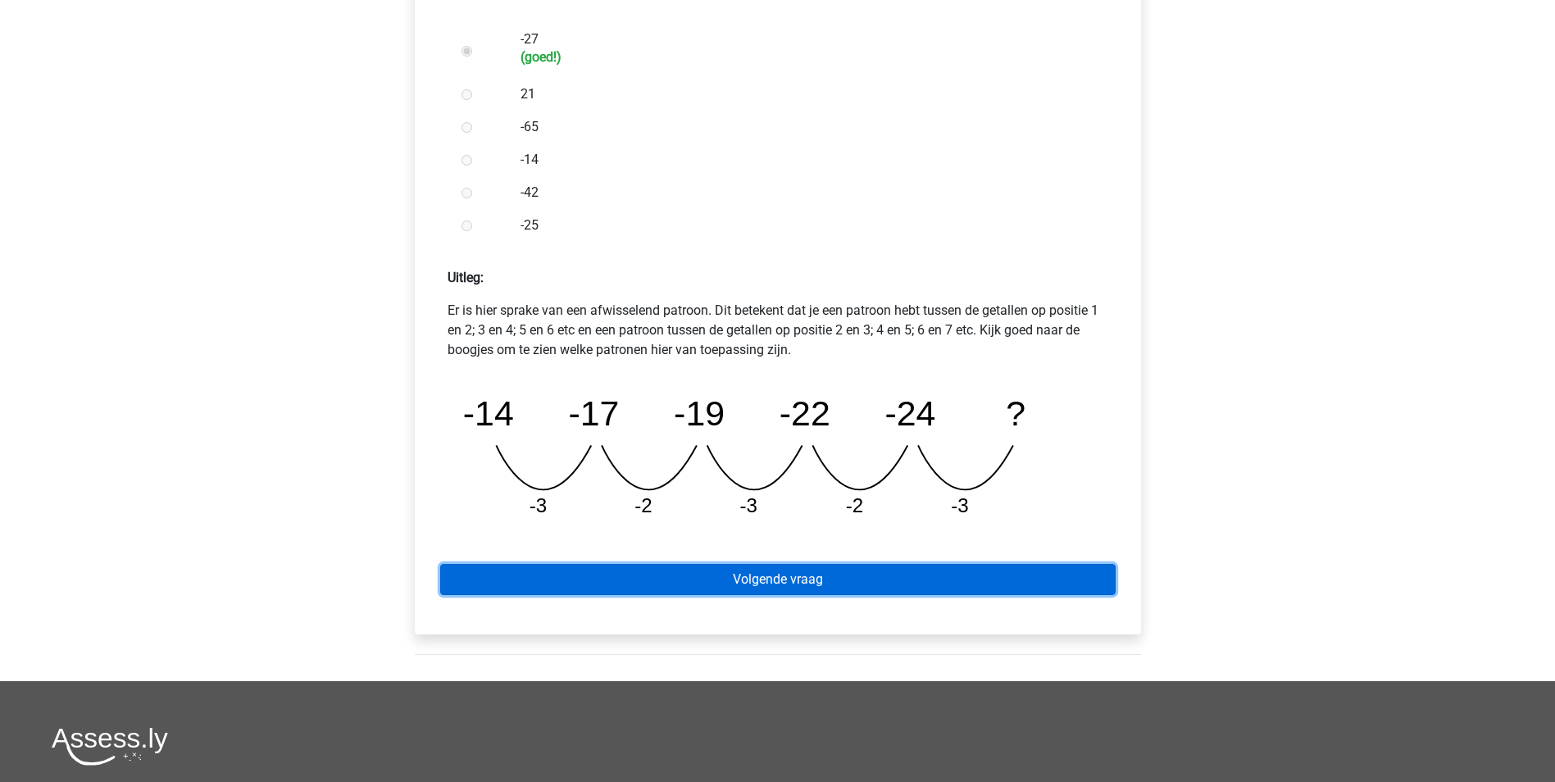
click at [733, 583] on link "Volgende vraag" at bounding box center [777, 579] width 675 height 31
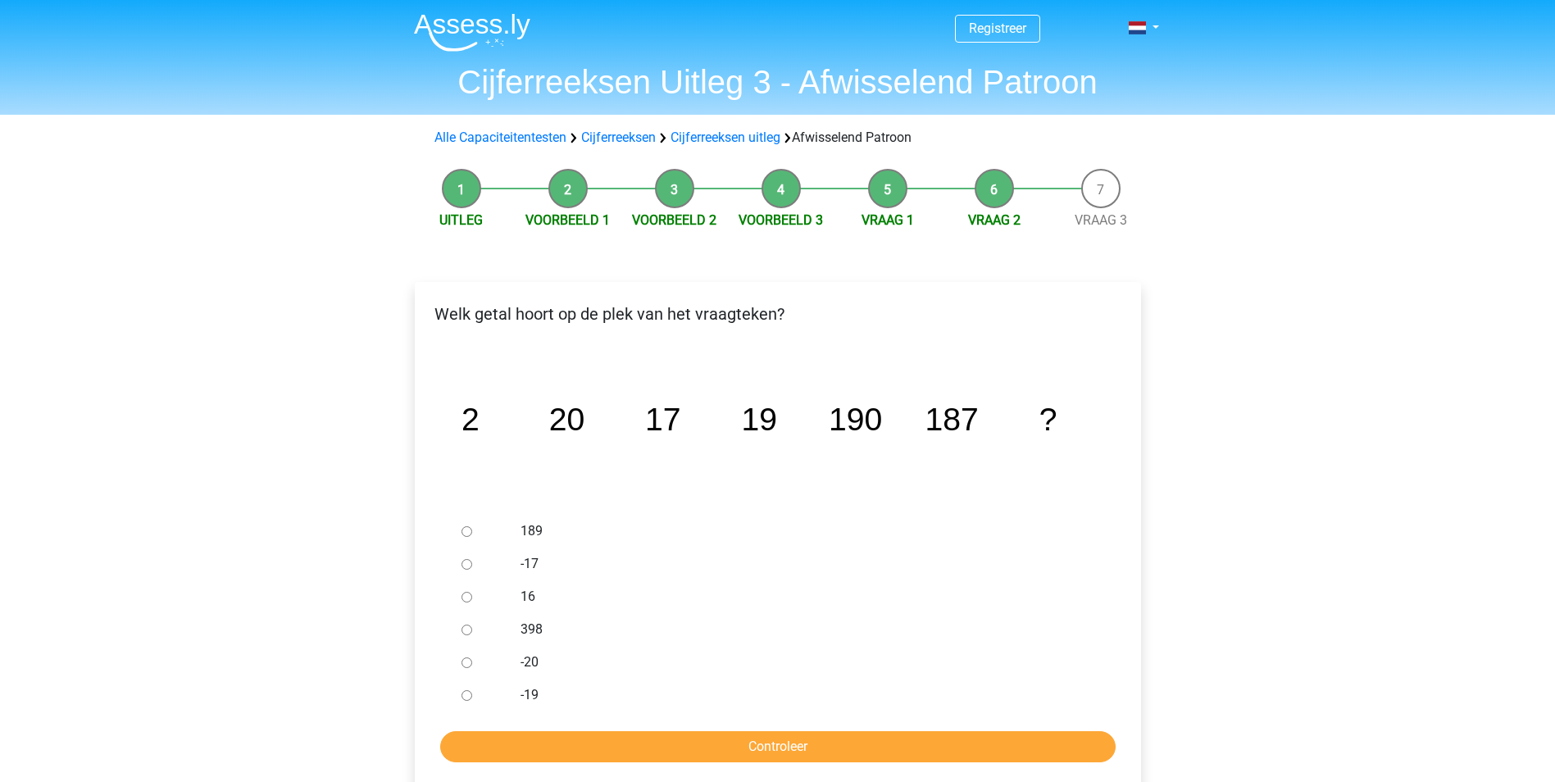
drag, startPoint x: 529, startPoint y: 525, endPoint x: 515, endPoint y: 525, distance: 14.8
click at [515, 525] on div "189" at bounding box center [804, 531] width 592 height 33
drag, startPoint x: 515, startPoint y: 525, endPoint x: 707, endPoint y: 548, distance: 193.9
click at [707, 548] on div "-17" at bounding box center [804, 563] width 592 height 33
click at [533, 529] on label "189" at bounding box center [803, 531] width 567 height 20
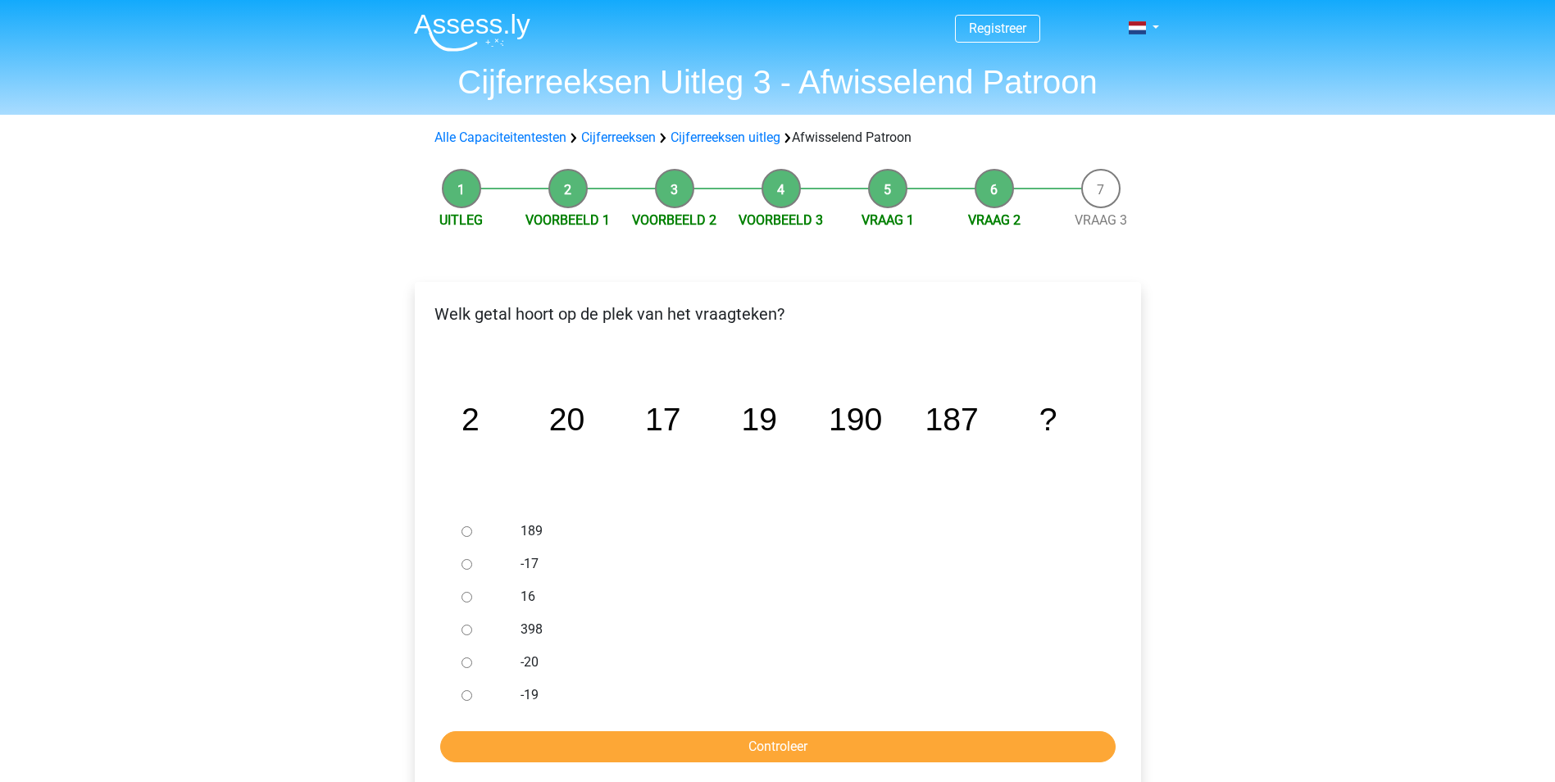
click at [472, 529] on input "189" at bounding box center [466, 531] width 11 height 11
radio input "true"
click at [707, 758] on input "Controleer" at bounding box center [777, 746] width 675 height 31
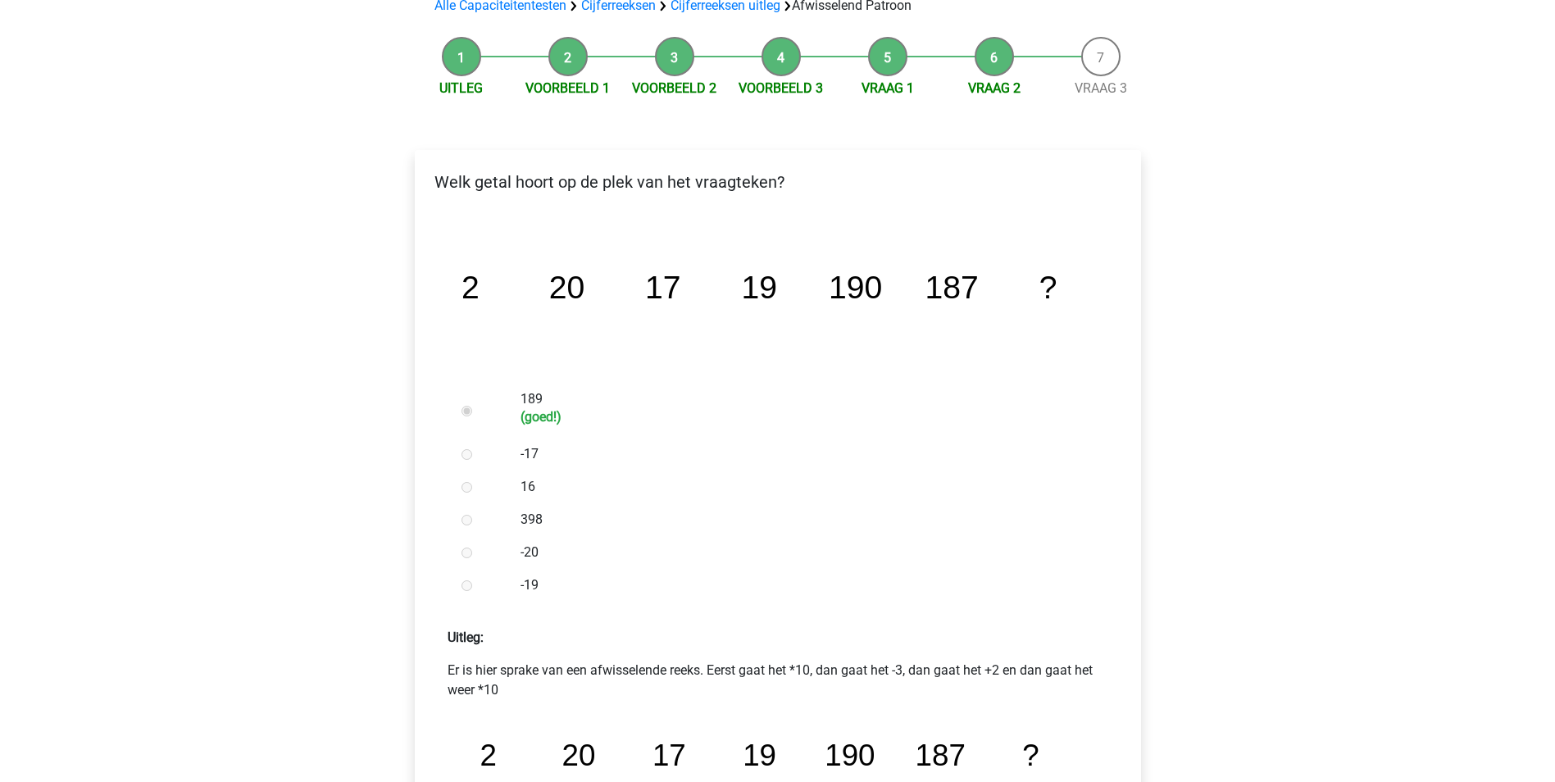
scroll to position [328, 0]
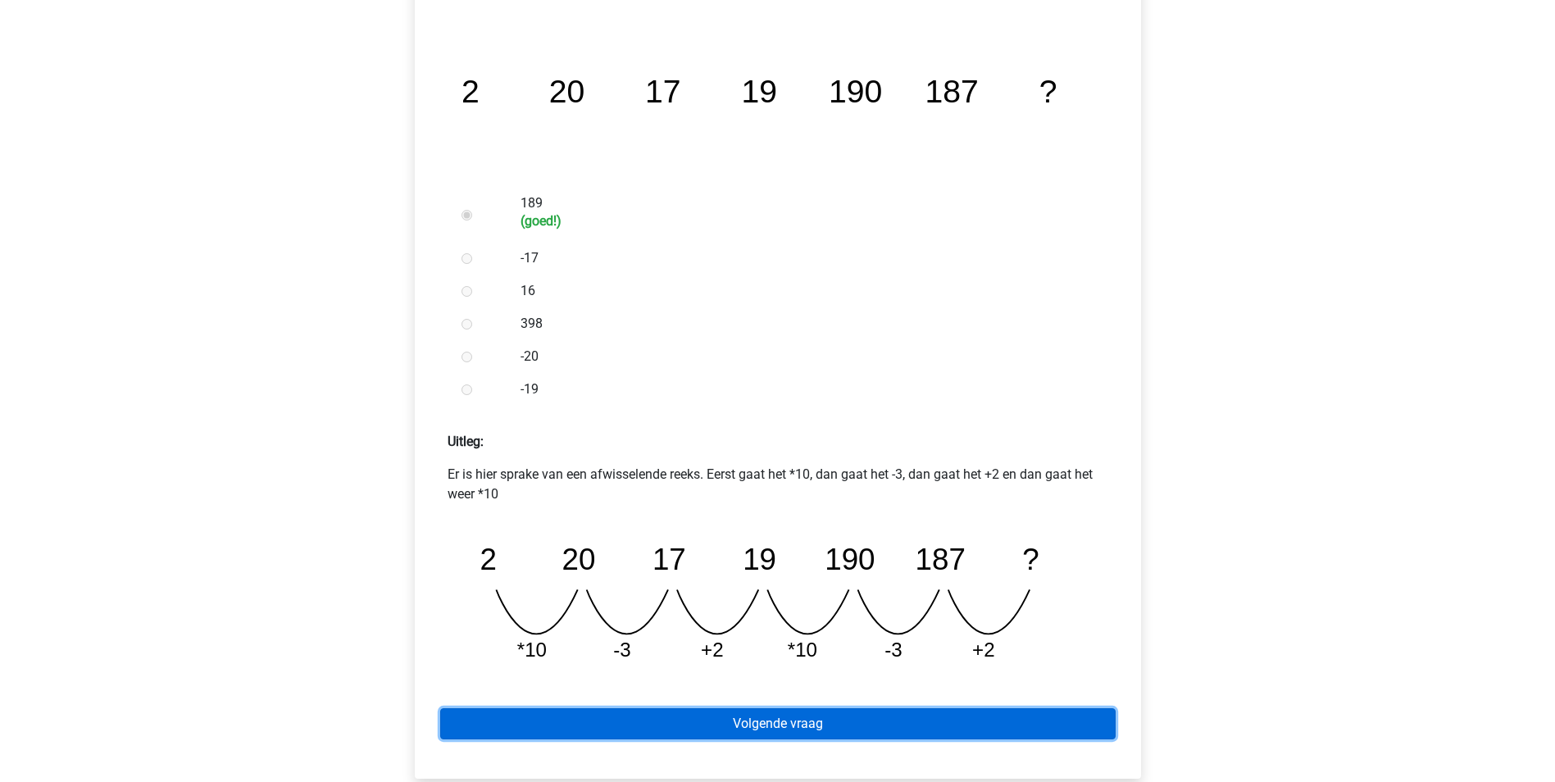
click at [718, 713] on link "Volgende vraag" at bounding box center [777, 723] width 675 height 31
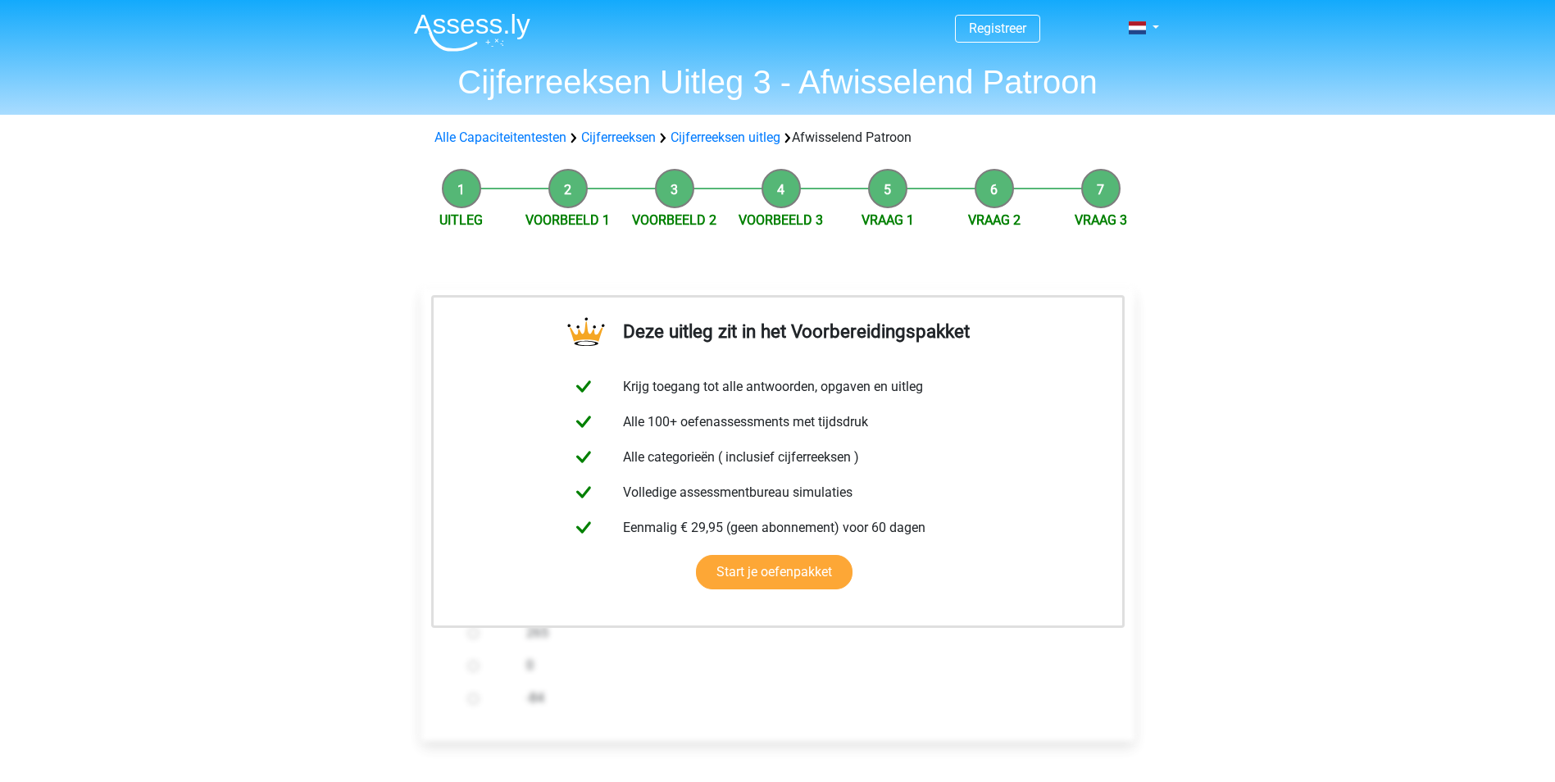
scroll to position [164, 0]
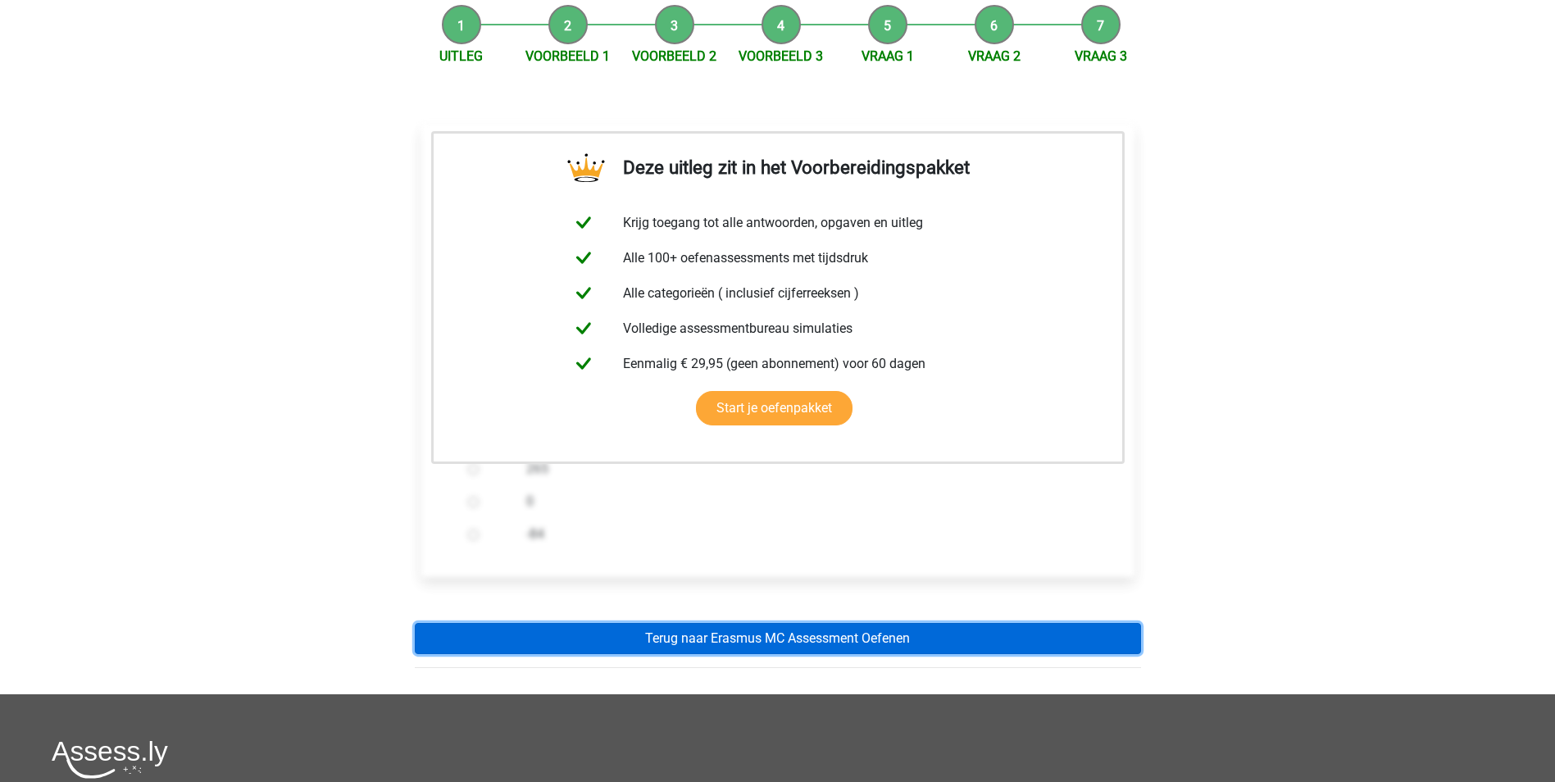
click at [780, 646] on link "Terug naar Erasmus MC Assessment Oefenen" at bounding box center [778, 638] width 726 height 31
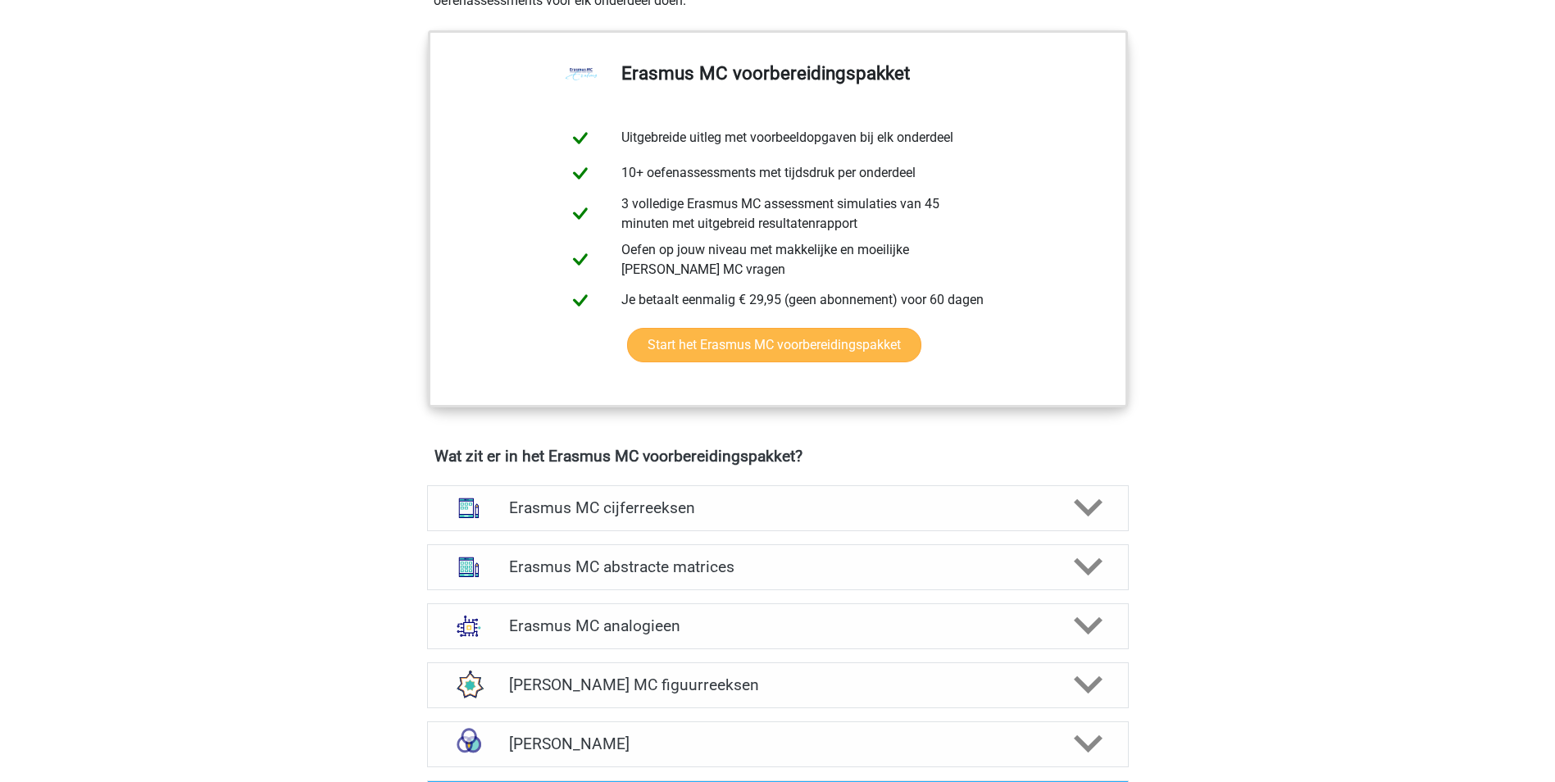
scroll to position [901, 0]
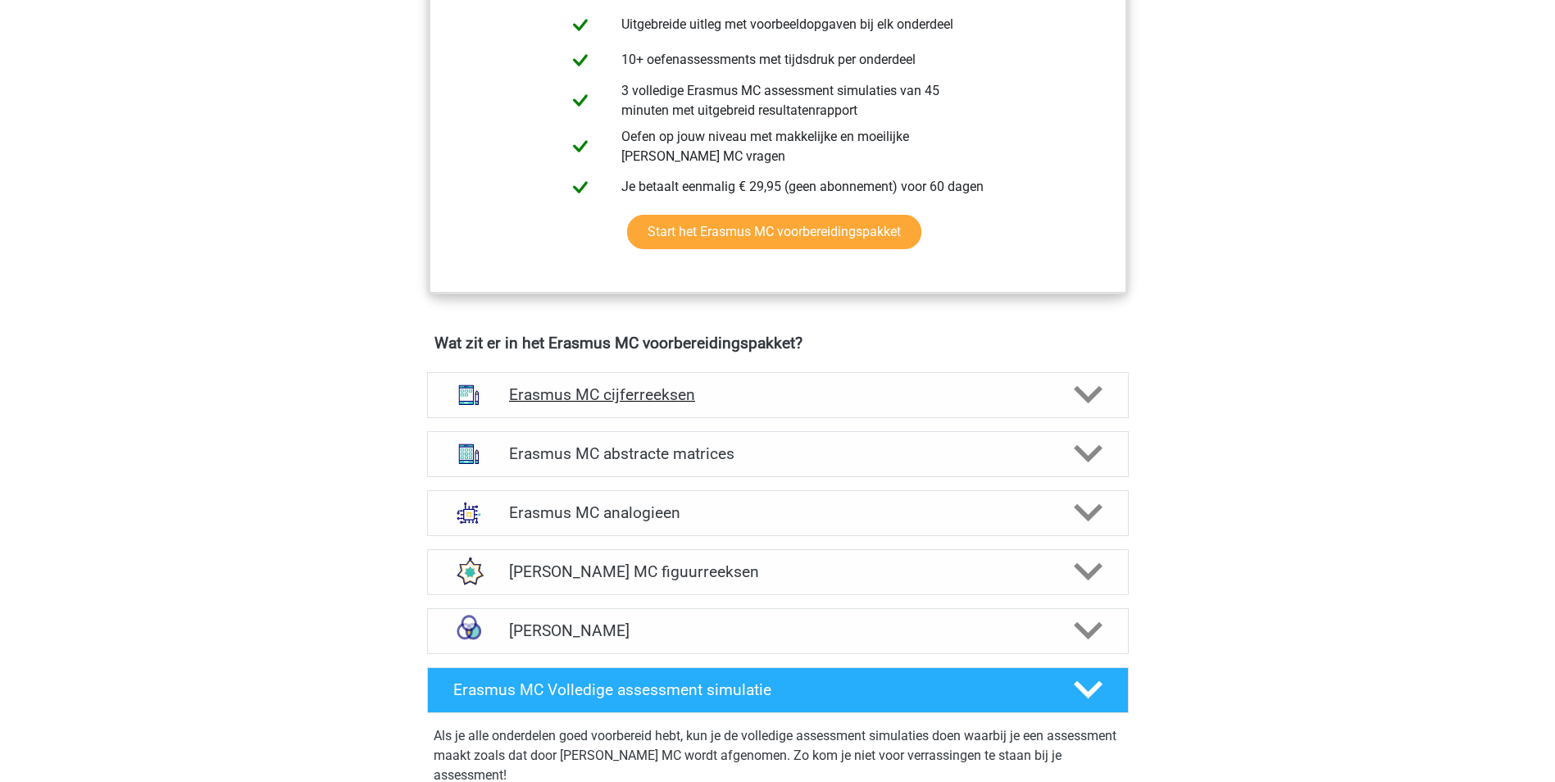
click at [737, 402] on h4 "Erasmus MC cijferreeksen" at bounding box center [777, 394] width 537 height 19
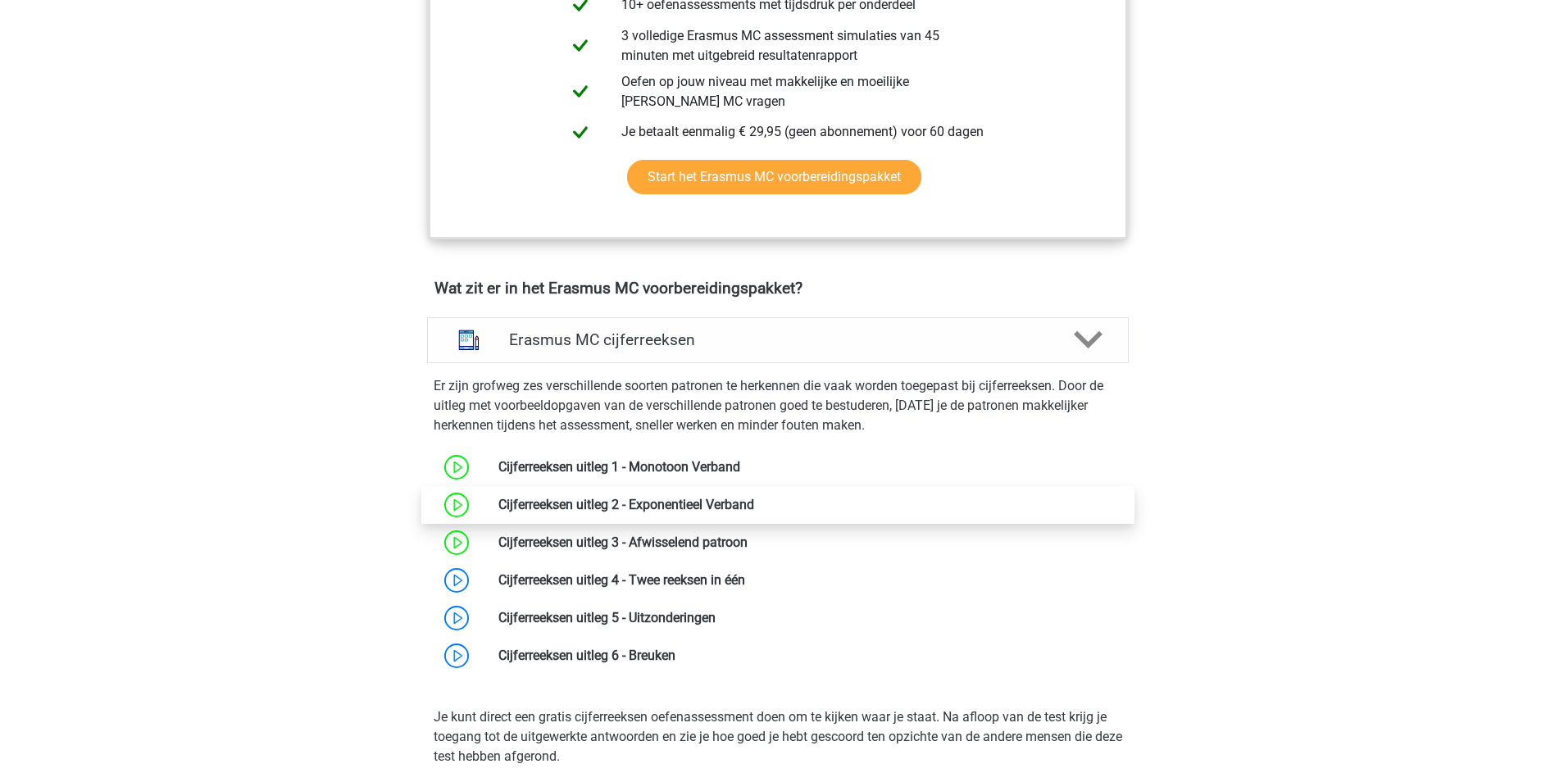
scroll to position [983, 0]
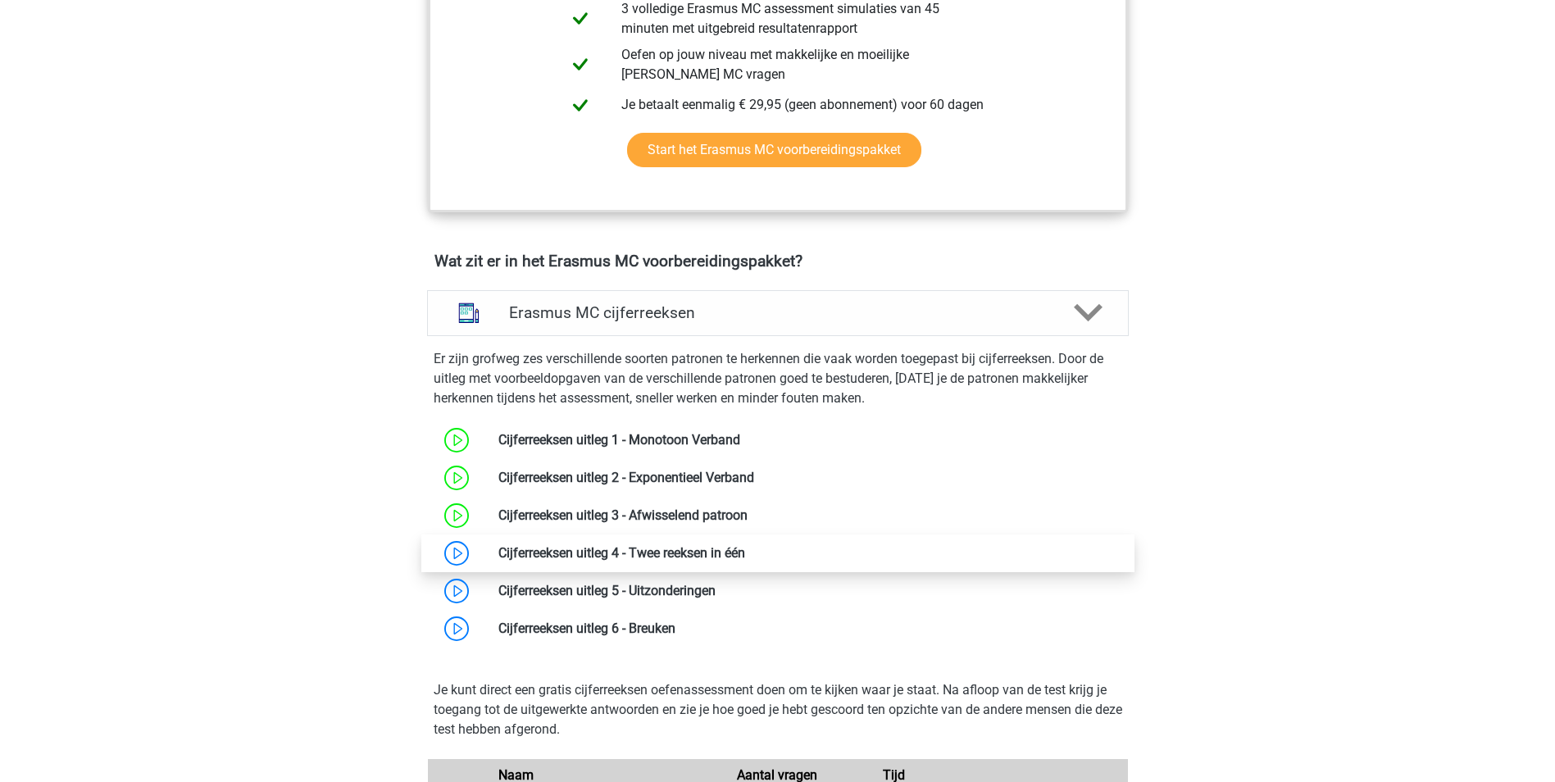
click at [745, 549] on link at bounding box center [745, 553] width 0 height 16
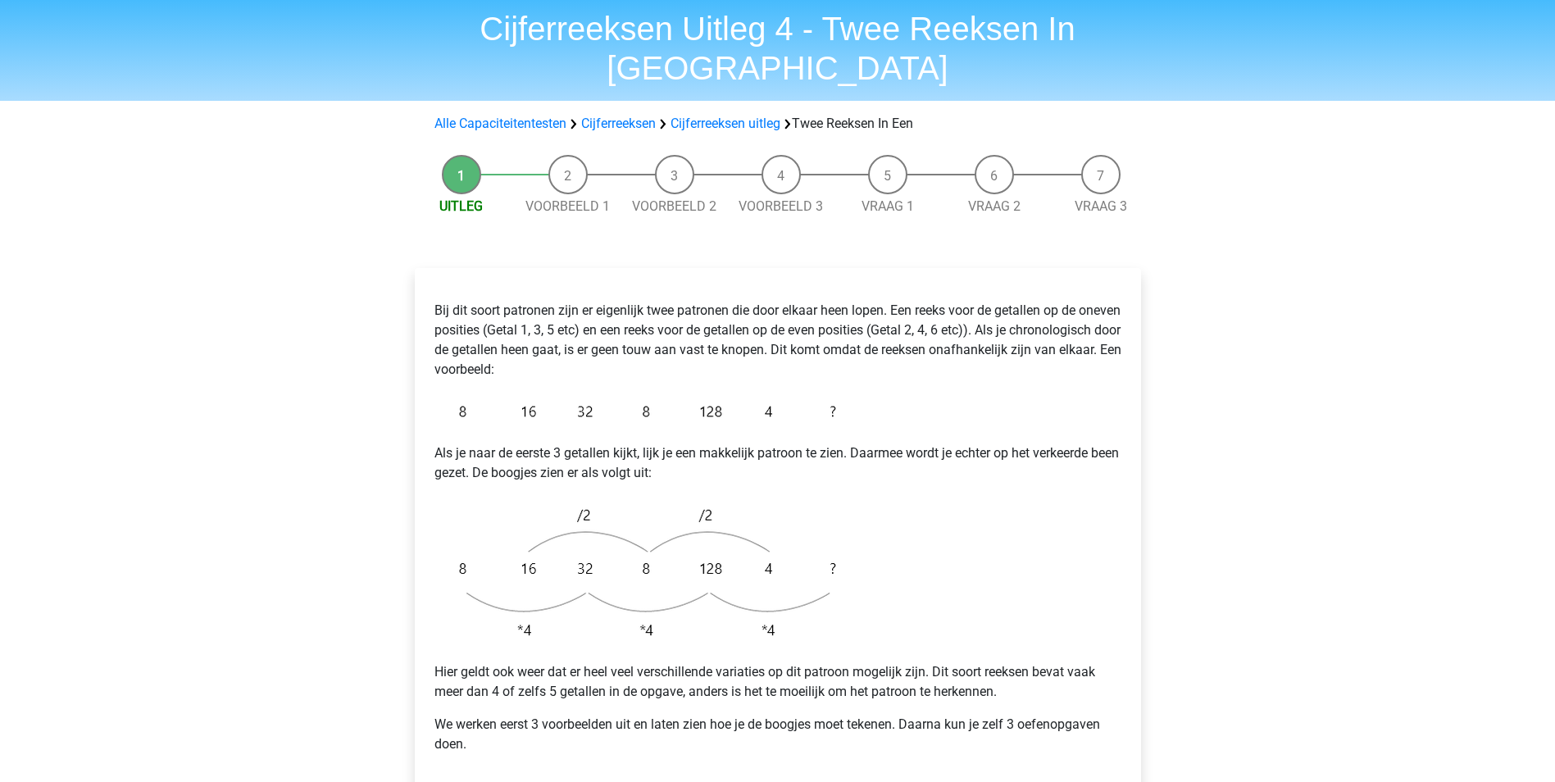
scroll to position [82, 0]
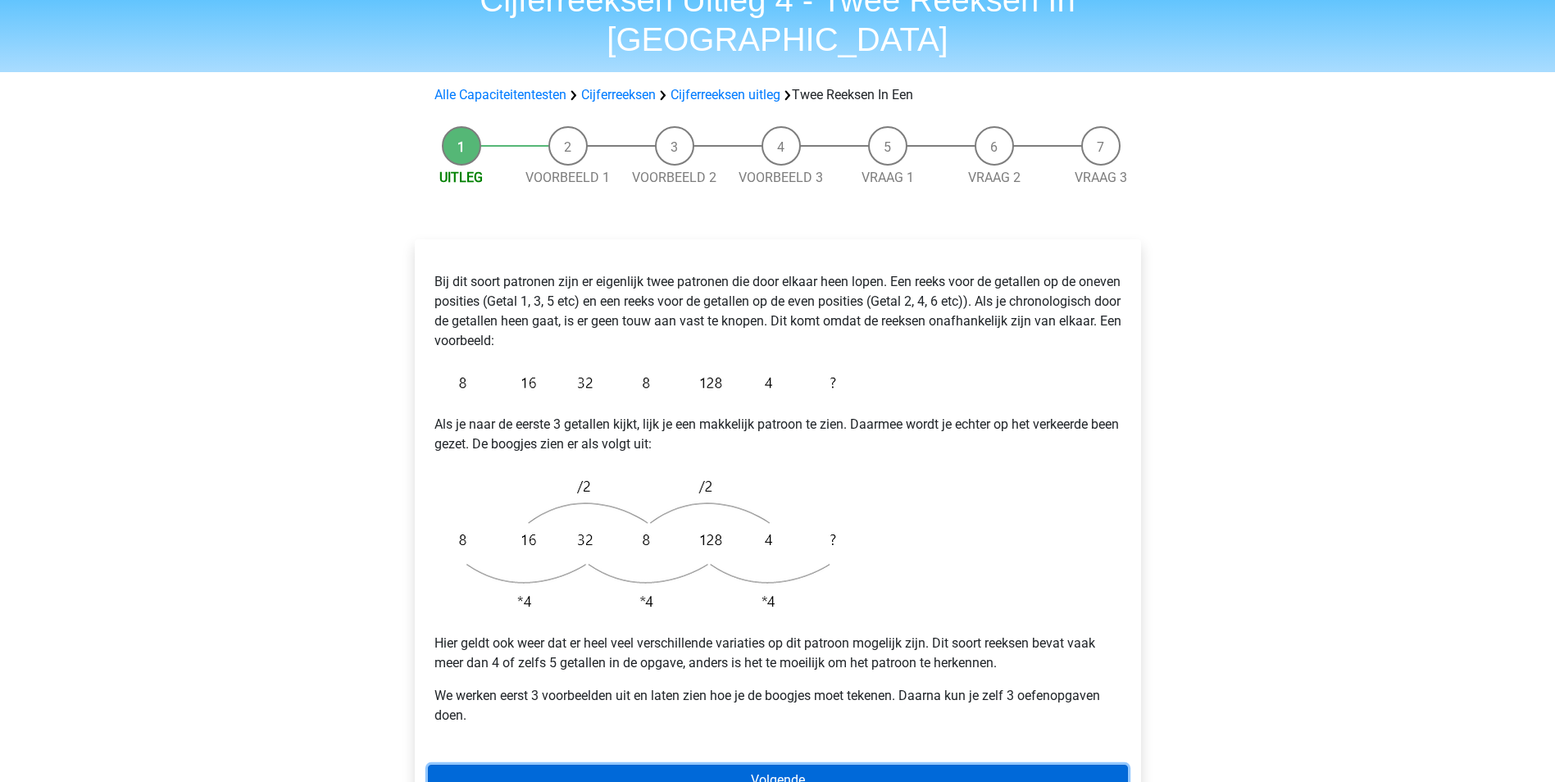
click at [658, 765] on link "Volgende" at bounding box center [778, 780] width 700 height 31
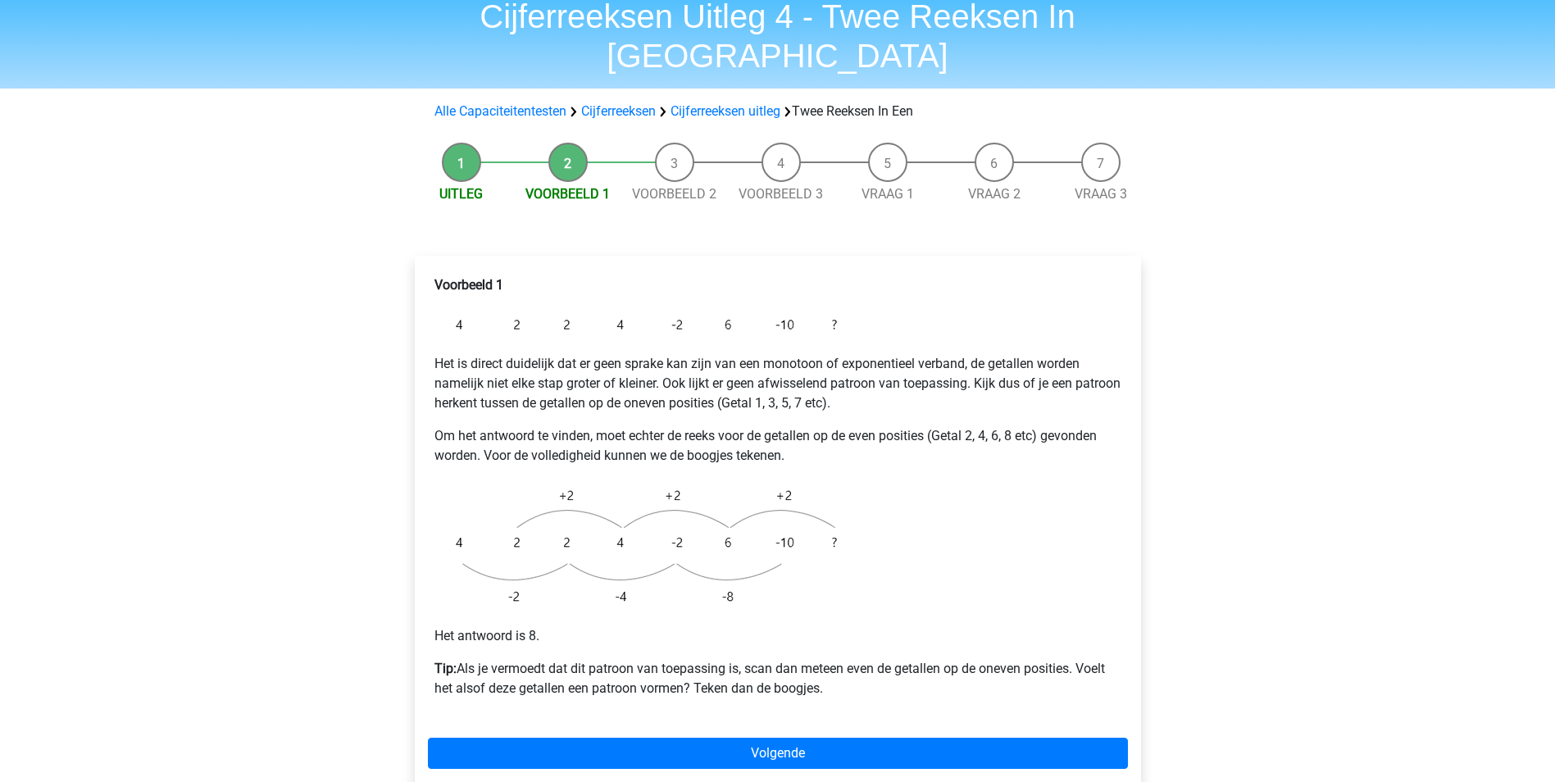
scroll to position [164, 0]
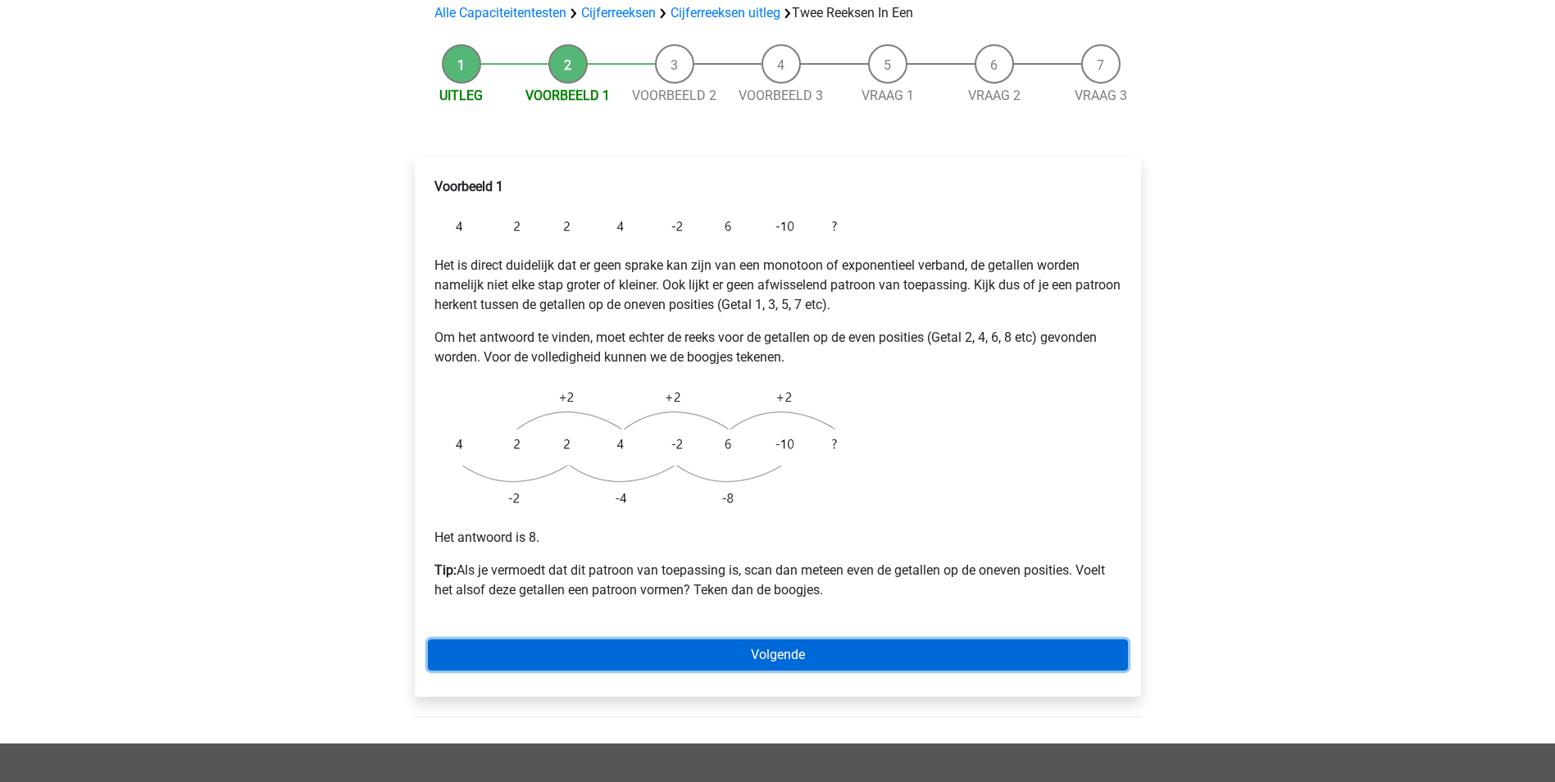
click at [638, 639] on link "Volgende" at bounding box center [778, 654] width 700 height 31
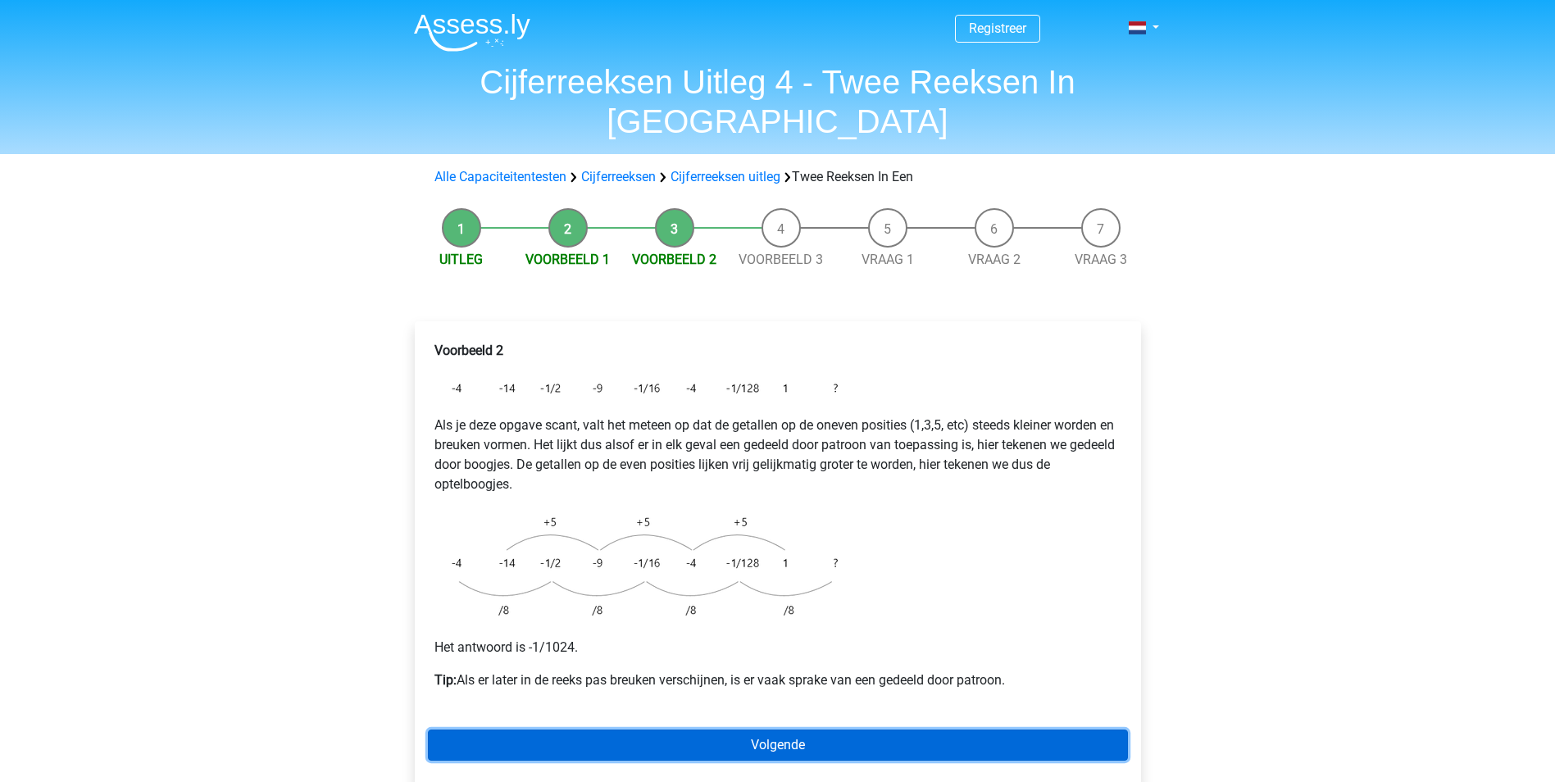
click at [680, 729] on link "Volgende" at bounding box center [778, 744] width 700 height 31
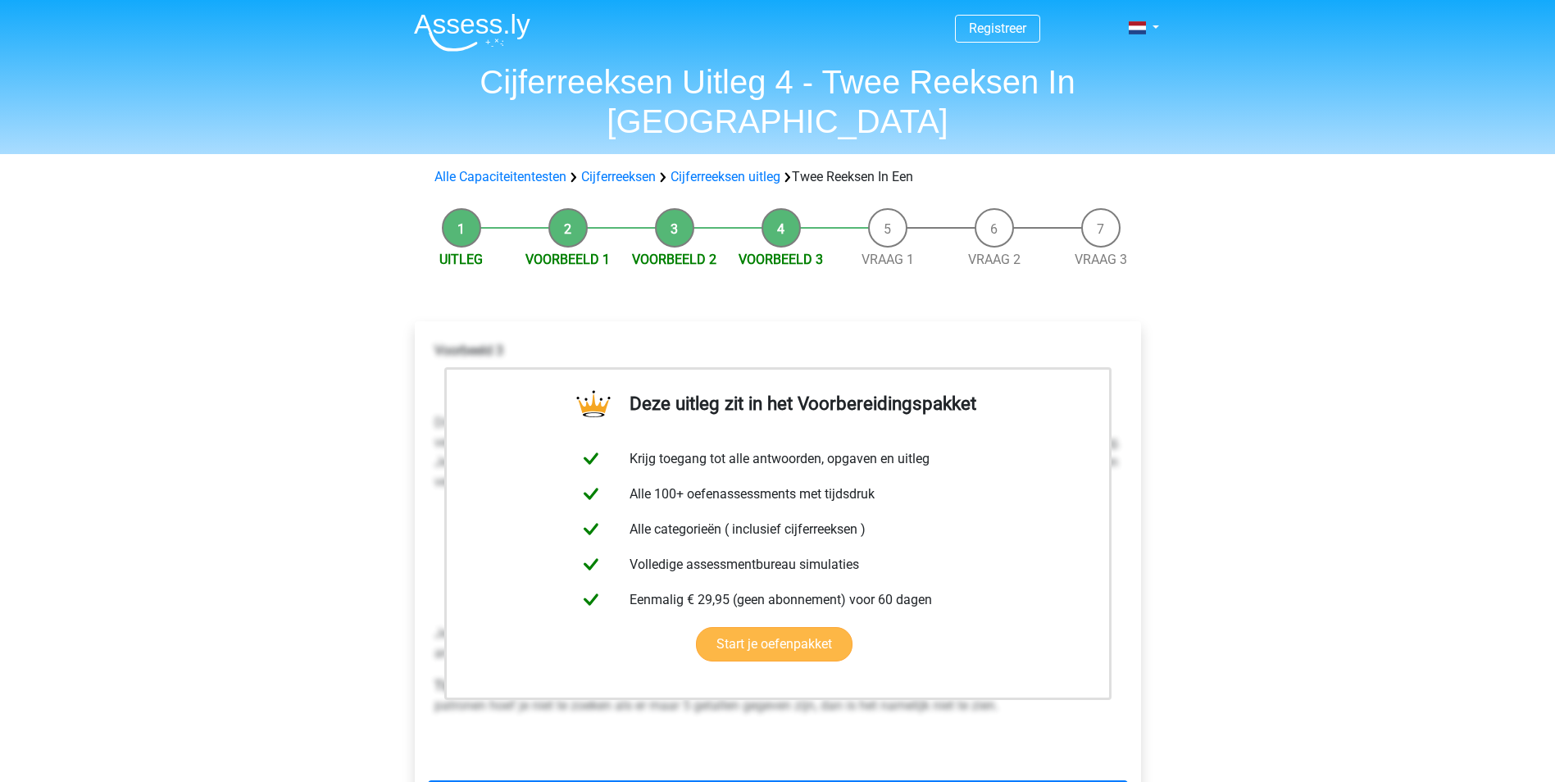
scroll to position [246, 0]
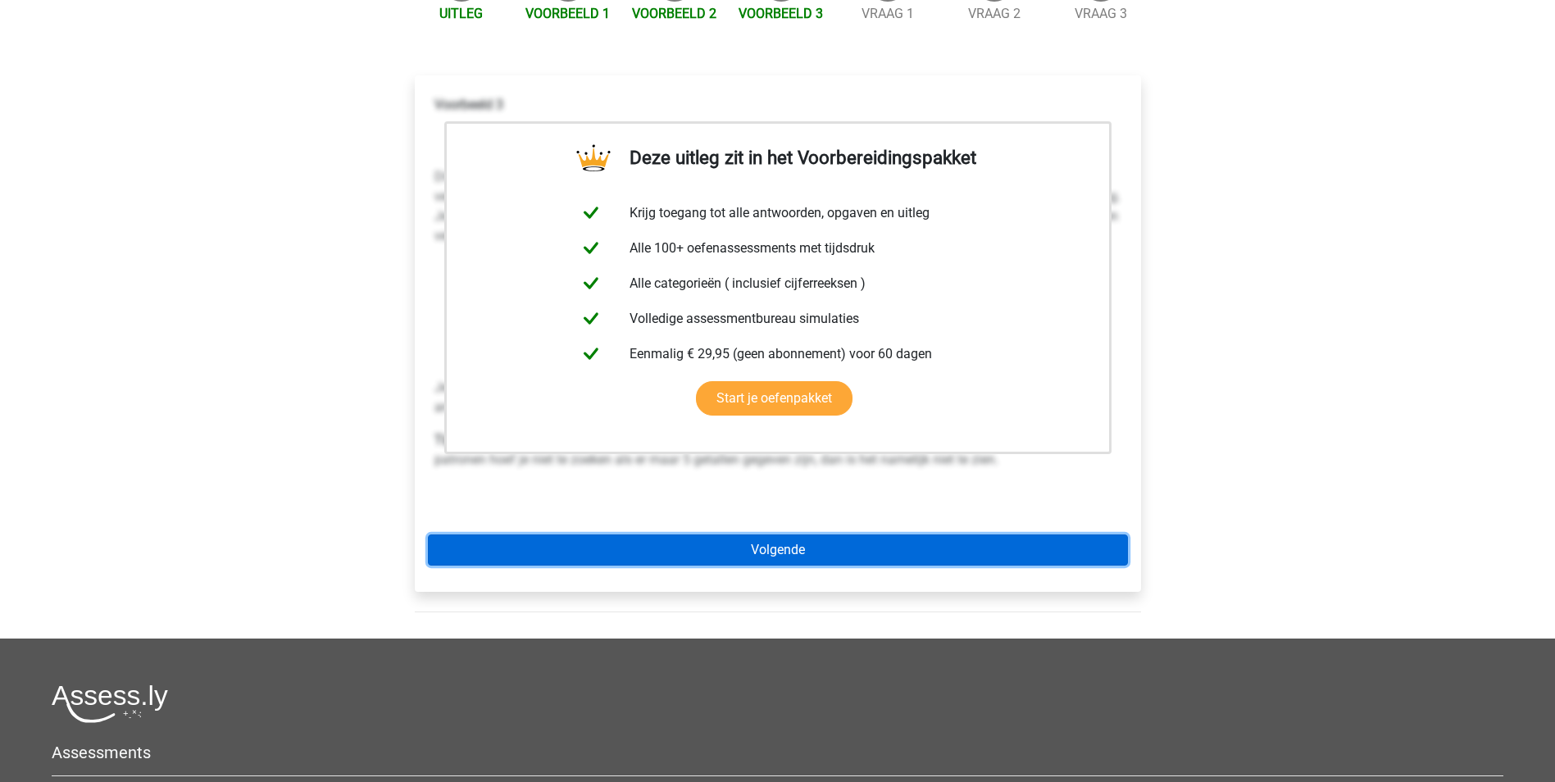
click at [780, 534] on link "Volgende" at bounding box center [778, 549] width 700 height 31
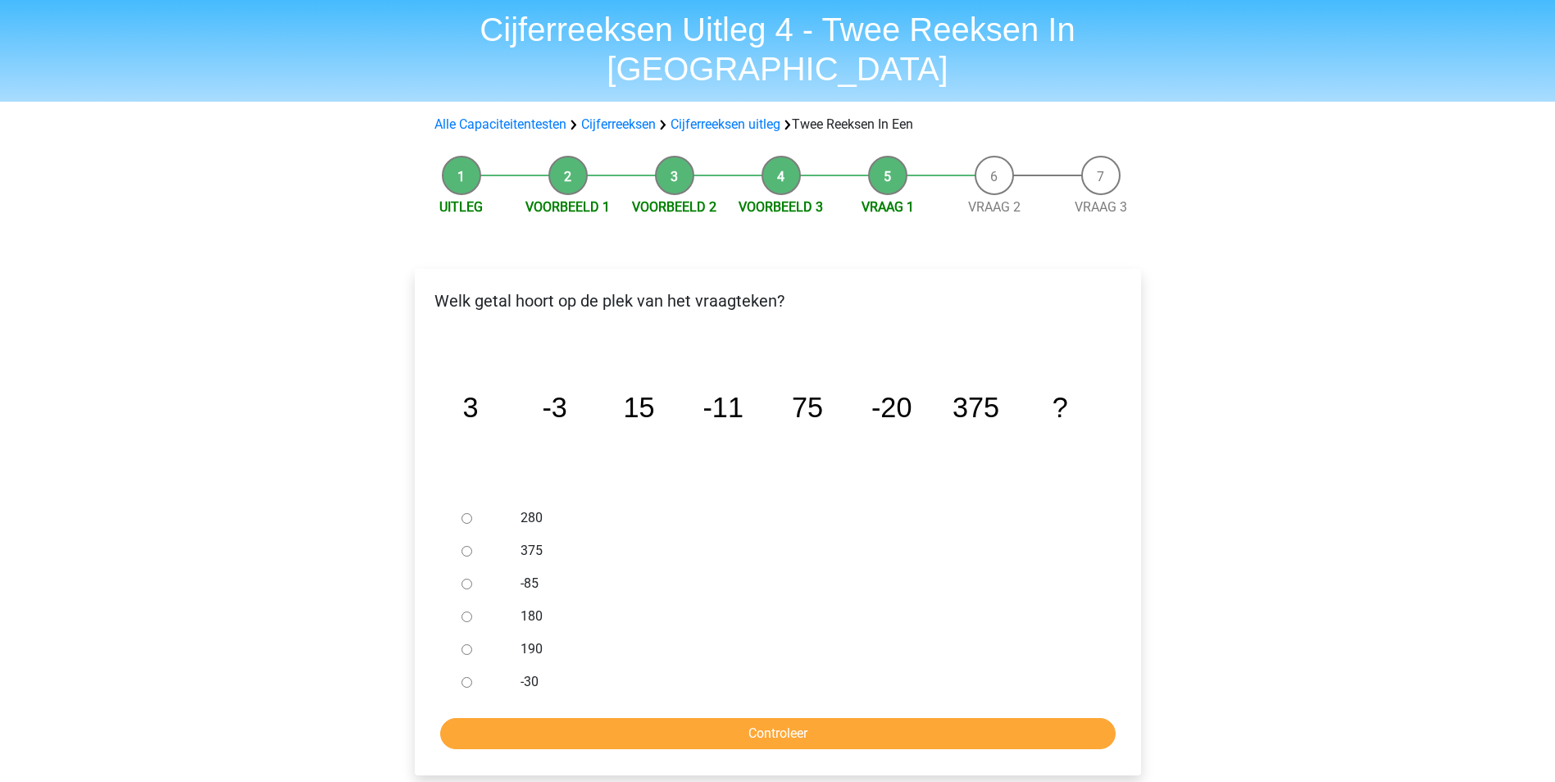
scroll to position [82, 0]
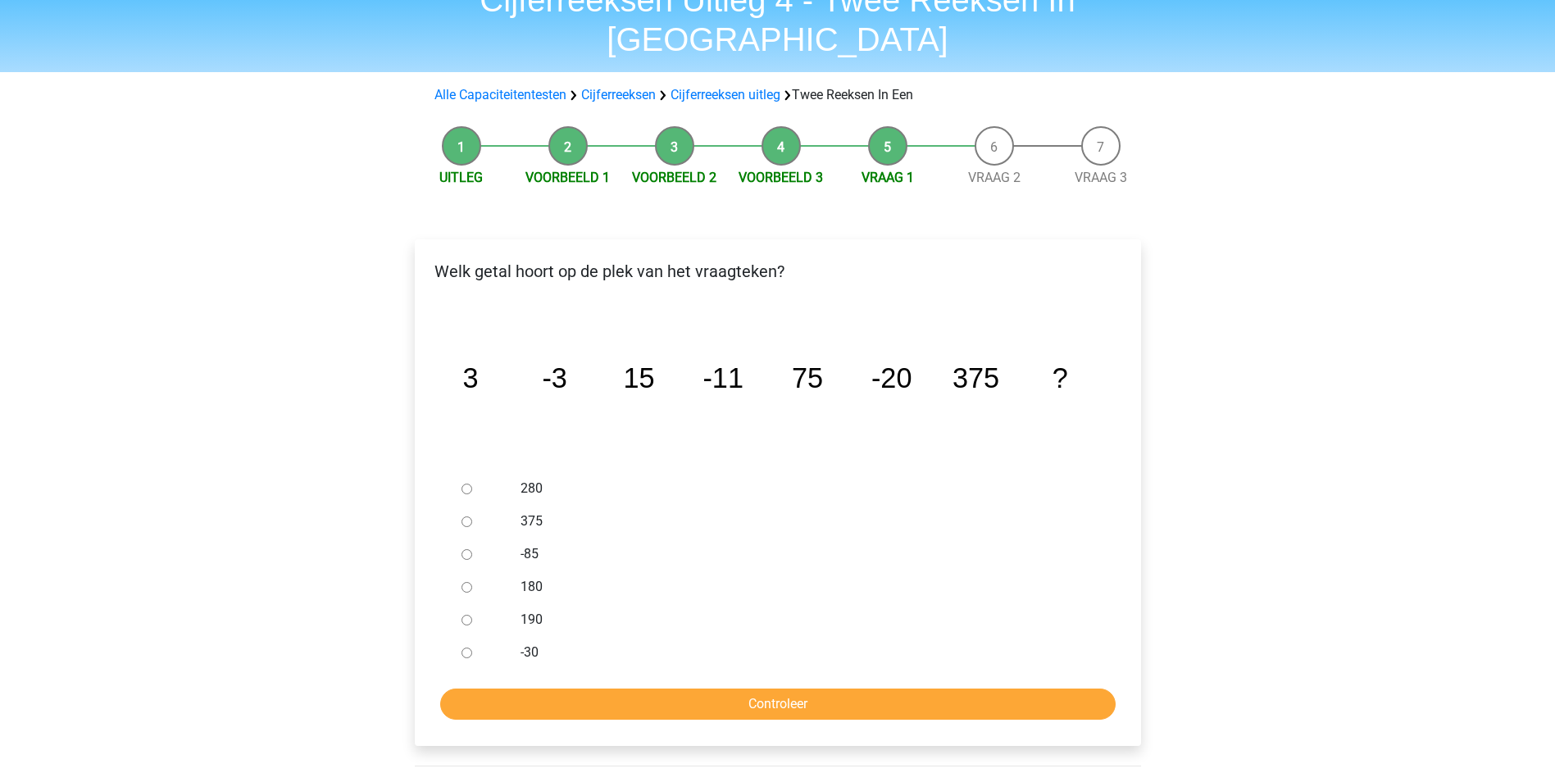
click at [533, 642] on label "-30" at bounding box center [803, 652] width 567 height 20
click at [472, 647] on input "-30" at bounding box center [466, 652] width 11 height 11
radio input "true"
click at [588, 688] on input "Controleer" at bounding box center [777, 703] width 675 height 31
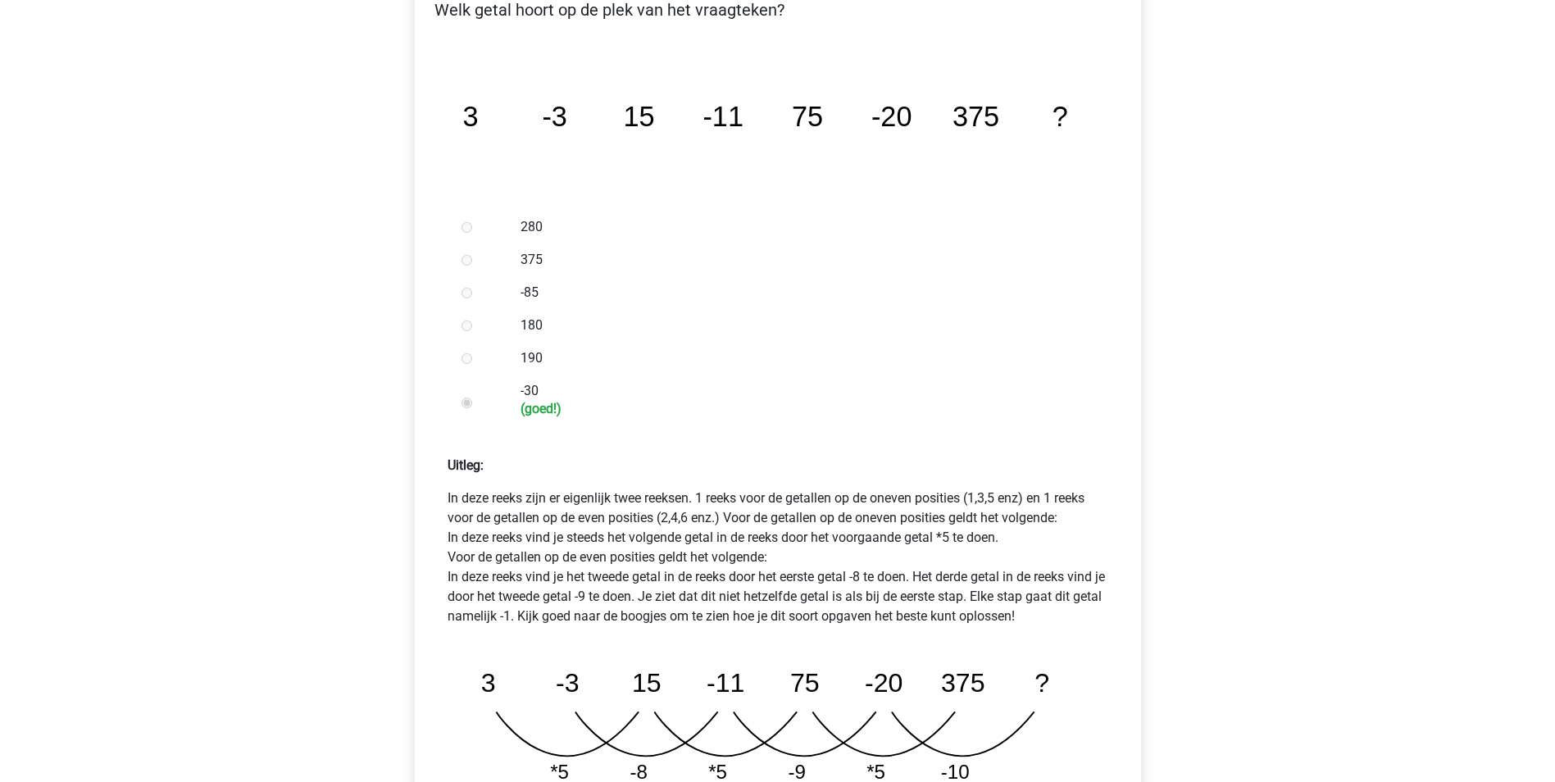
scroll to position [492, 0]
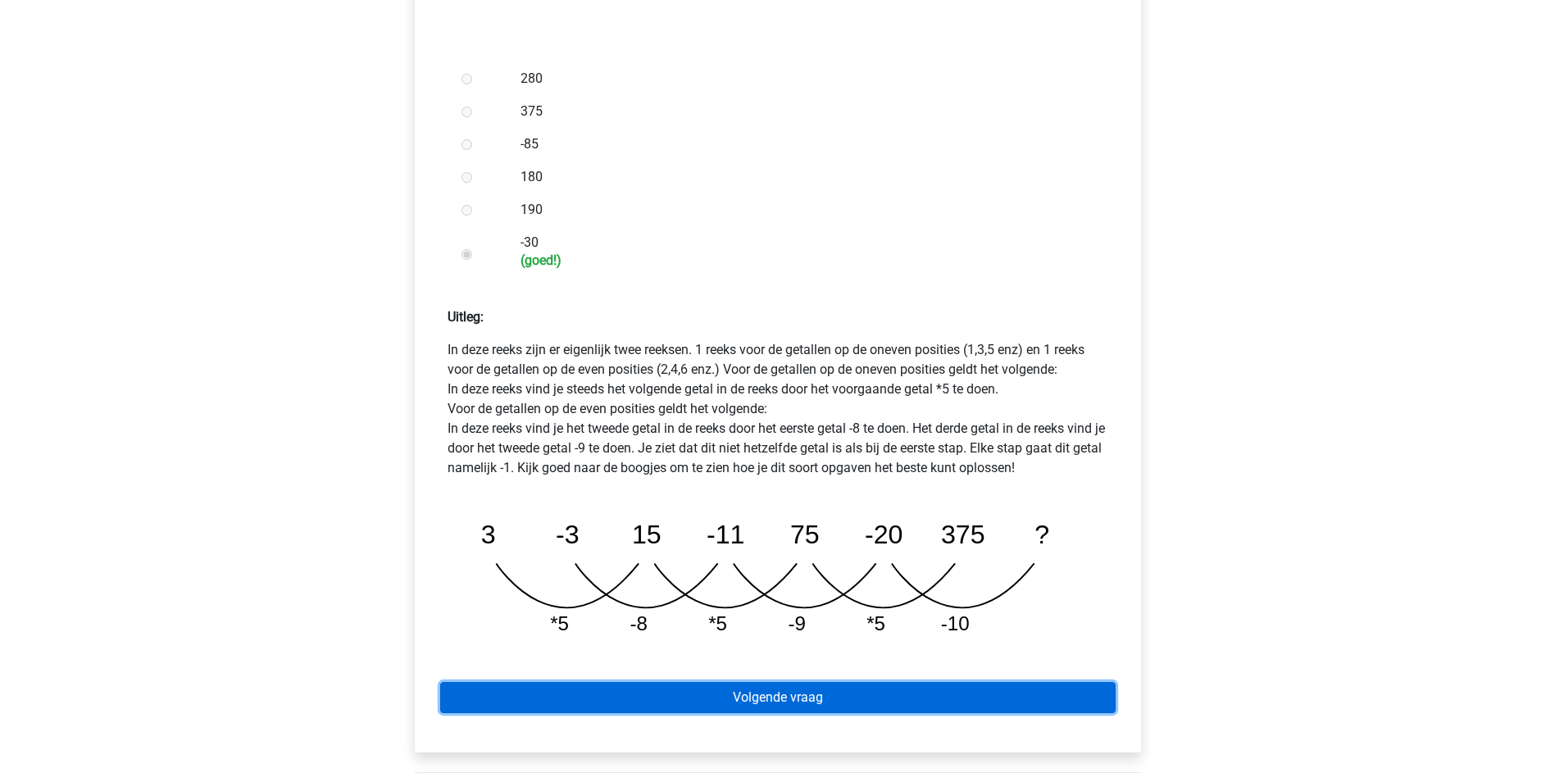
click at [705, 682] on link "Volgende vraag" at bounding box center [777, 697] width 675 height 31
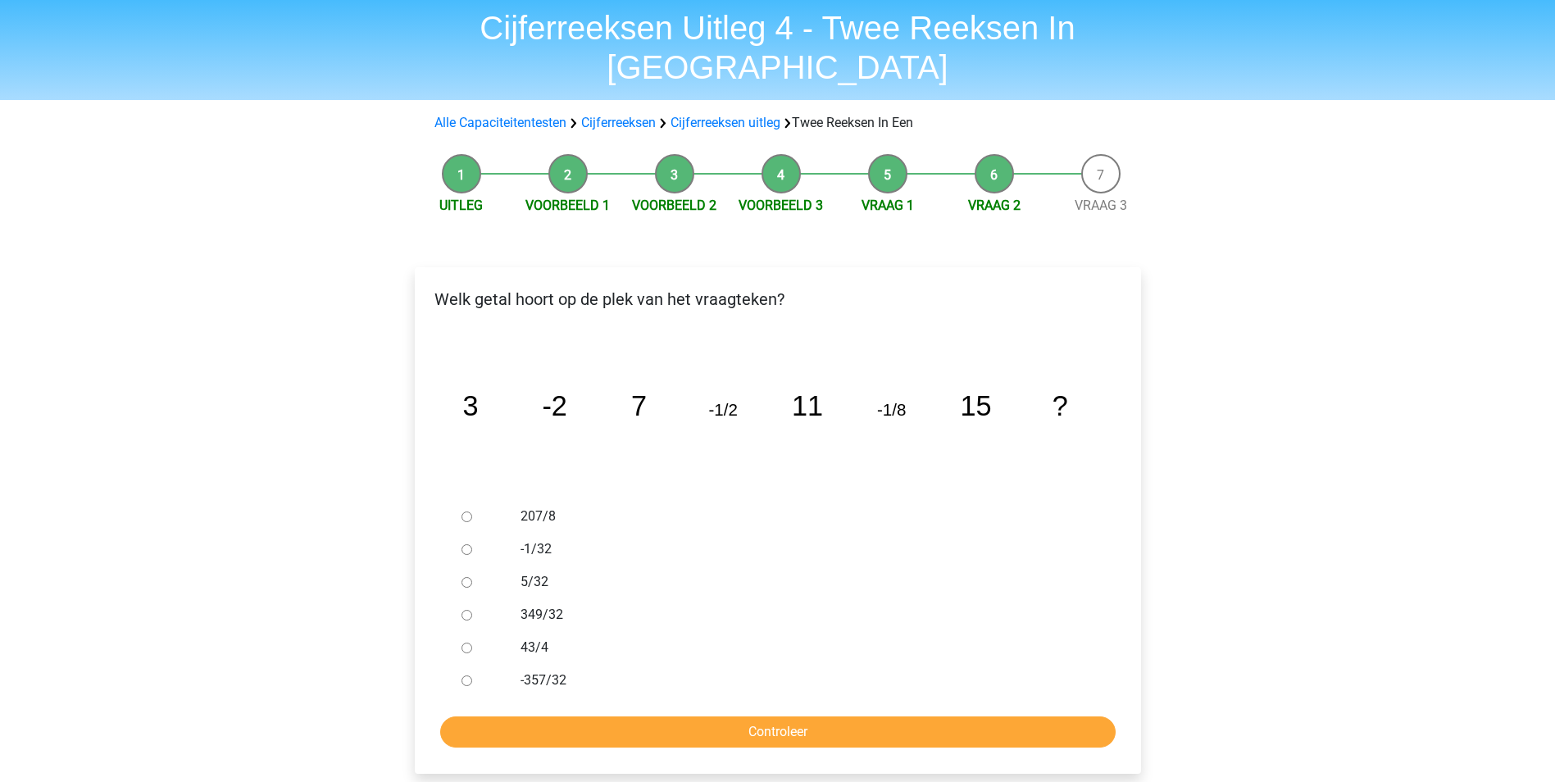
scroll to position [82, 0]
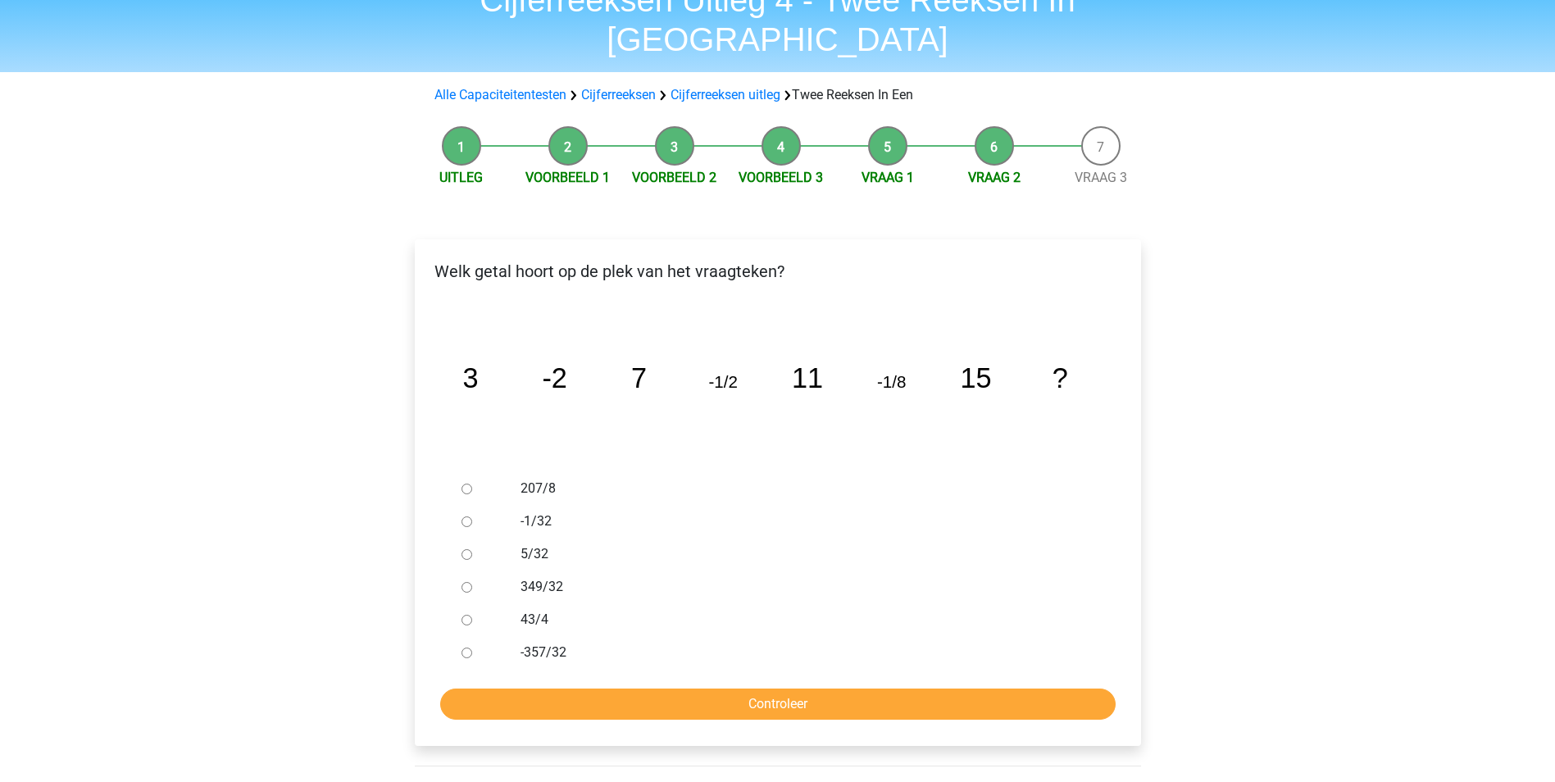
click at [542, 511] on label "-1/32" at bounding box center [803, 521] width 567 height 20
click at [472, 516] on input "-1/32" at bounding box center [466, 521] width 11 height 11
radio input "true"
click at [665, 688] on input "Controleer" at bounding box center [777, 703] width 675 height 31
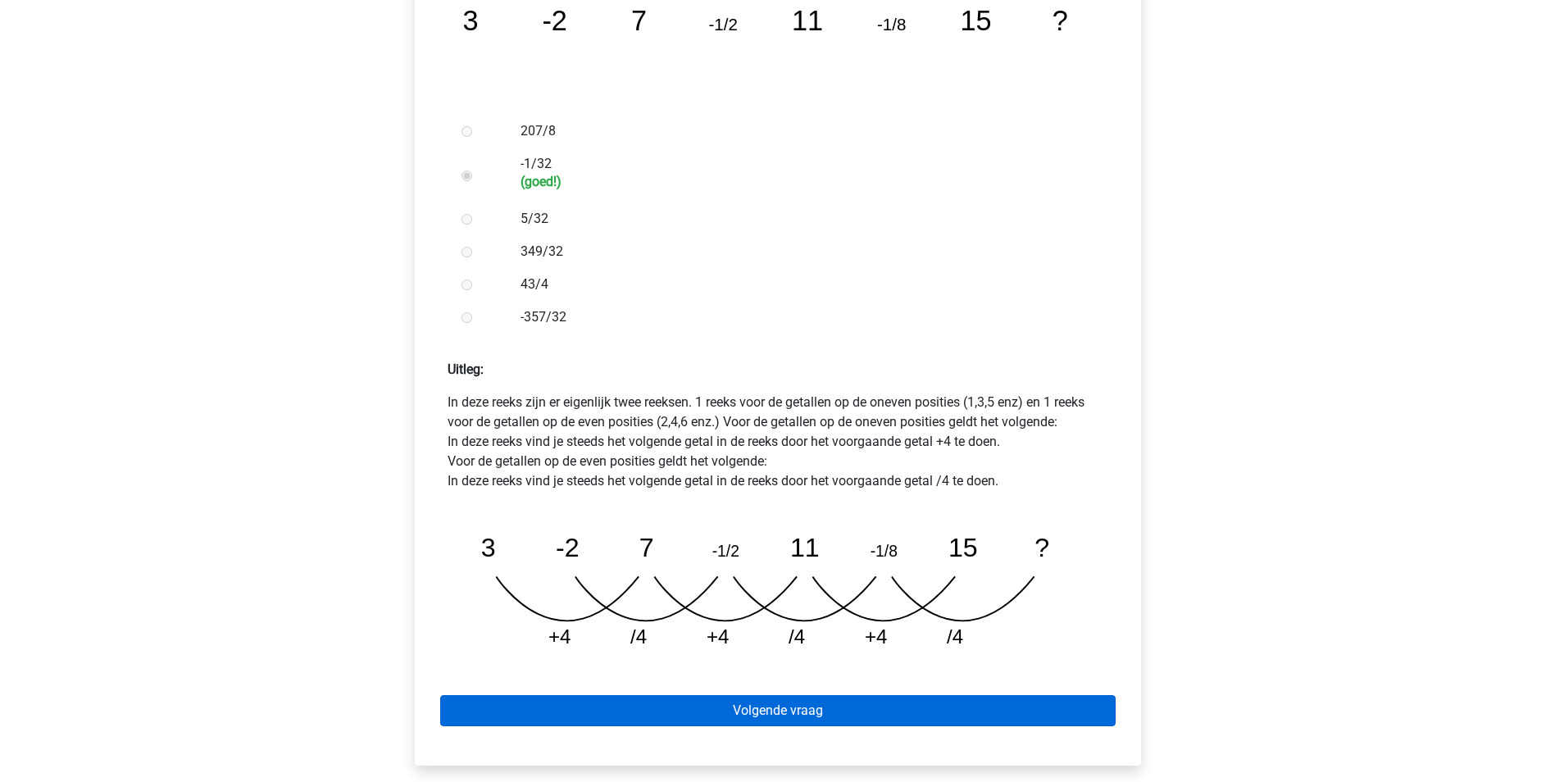
scroll to position [492, 0]
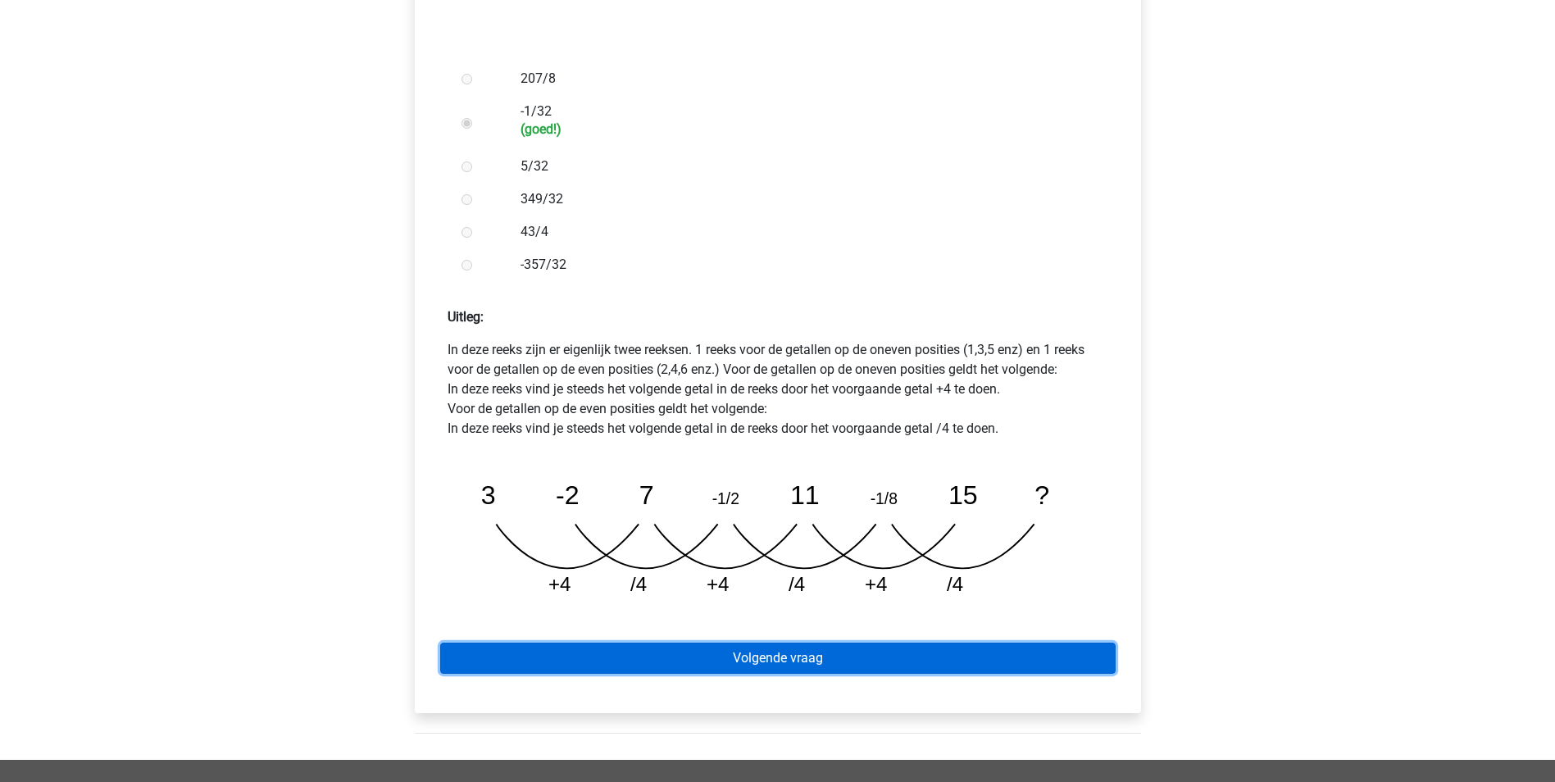
click at [674, 642] on link "Volgende vraag" at bounding box center [777, 657] width 675 height 31
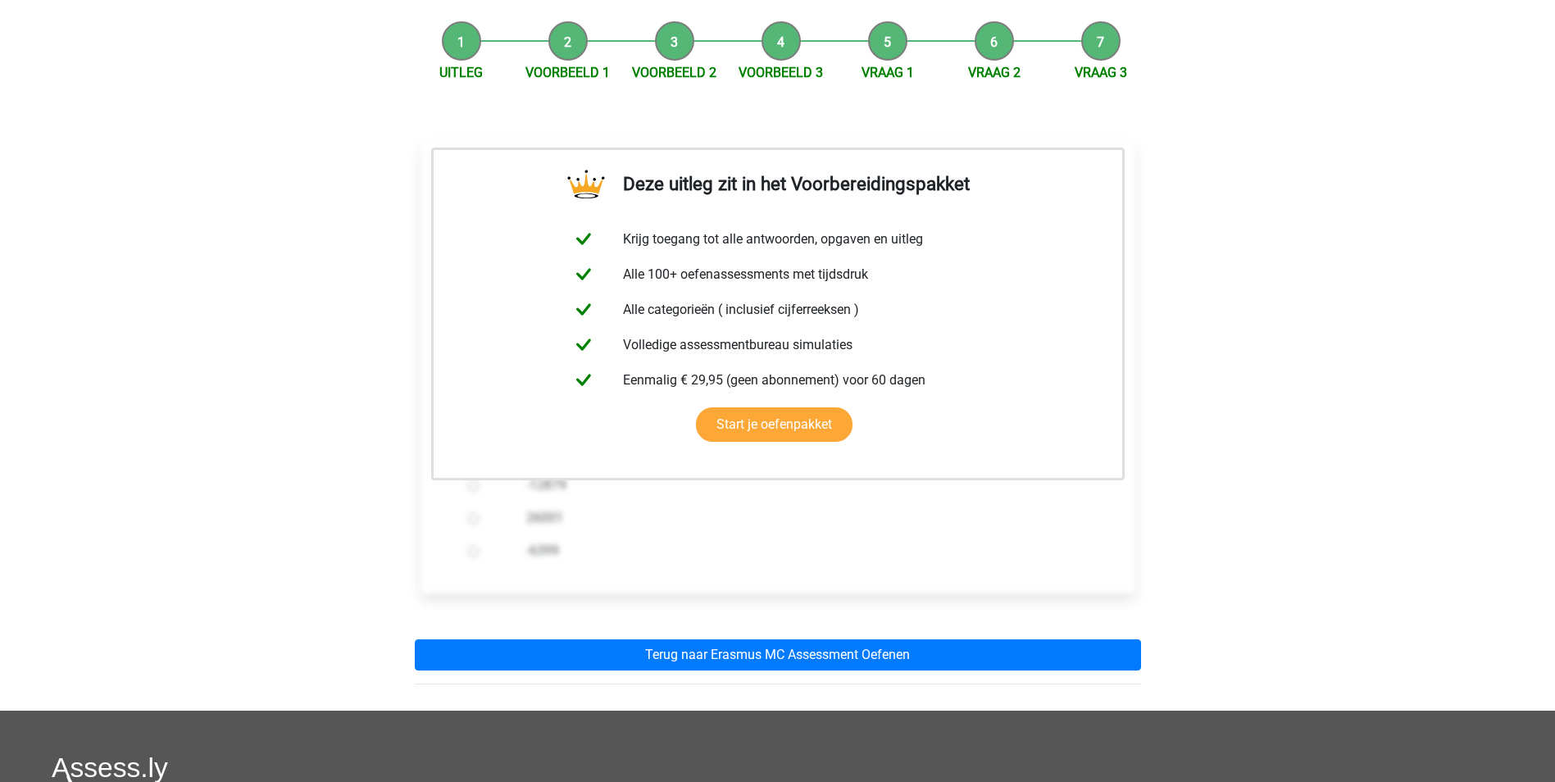
scroll to position [492, 0]
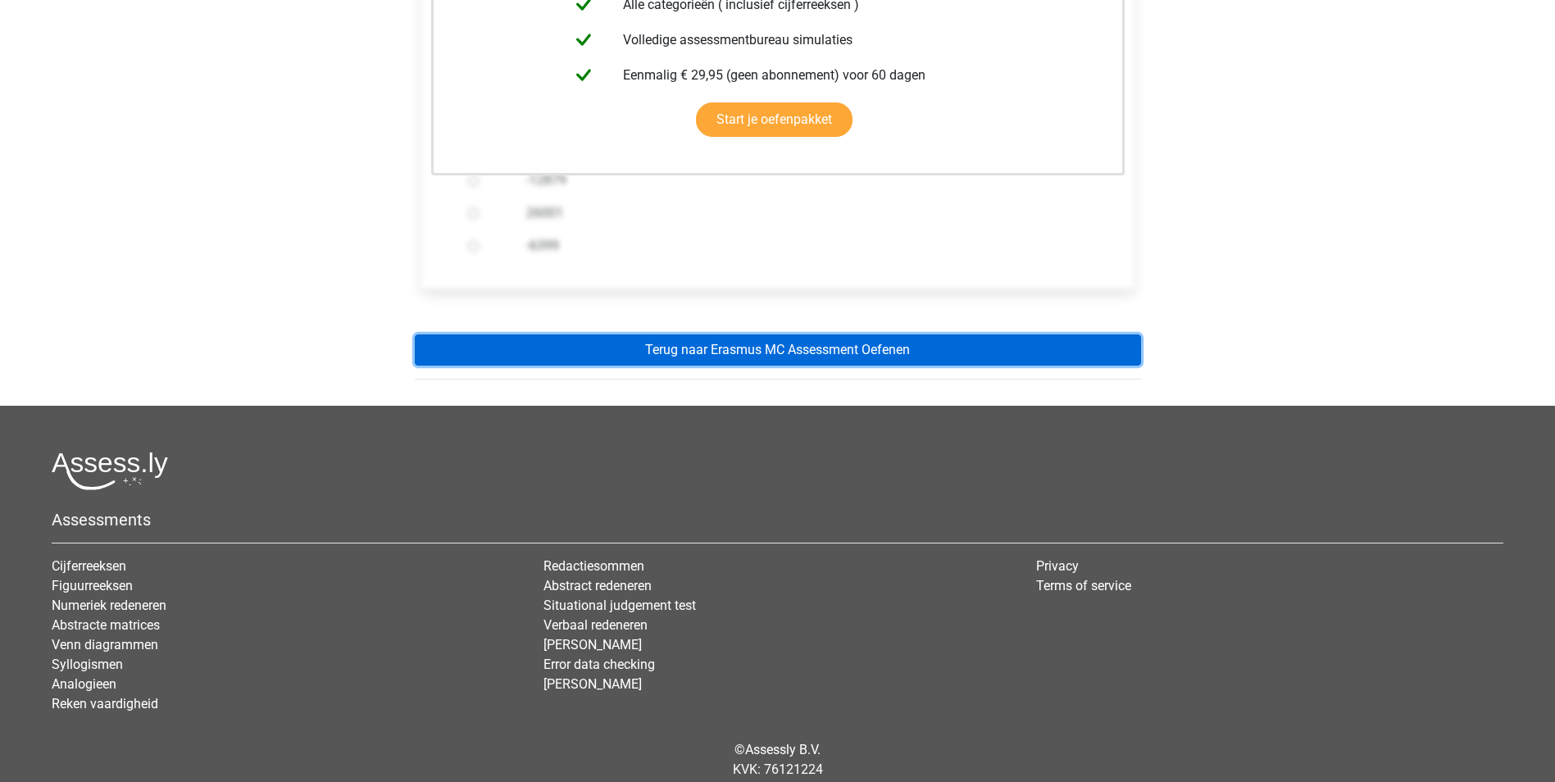
click at [805, 334] on link "Terug naar Erasmus MC Assessment Oefenen" at bounding box center [778, 349] width 726 height 31
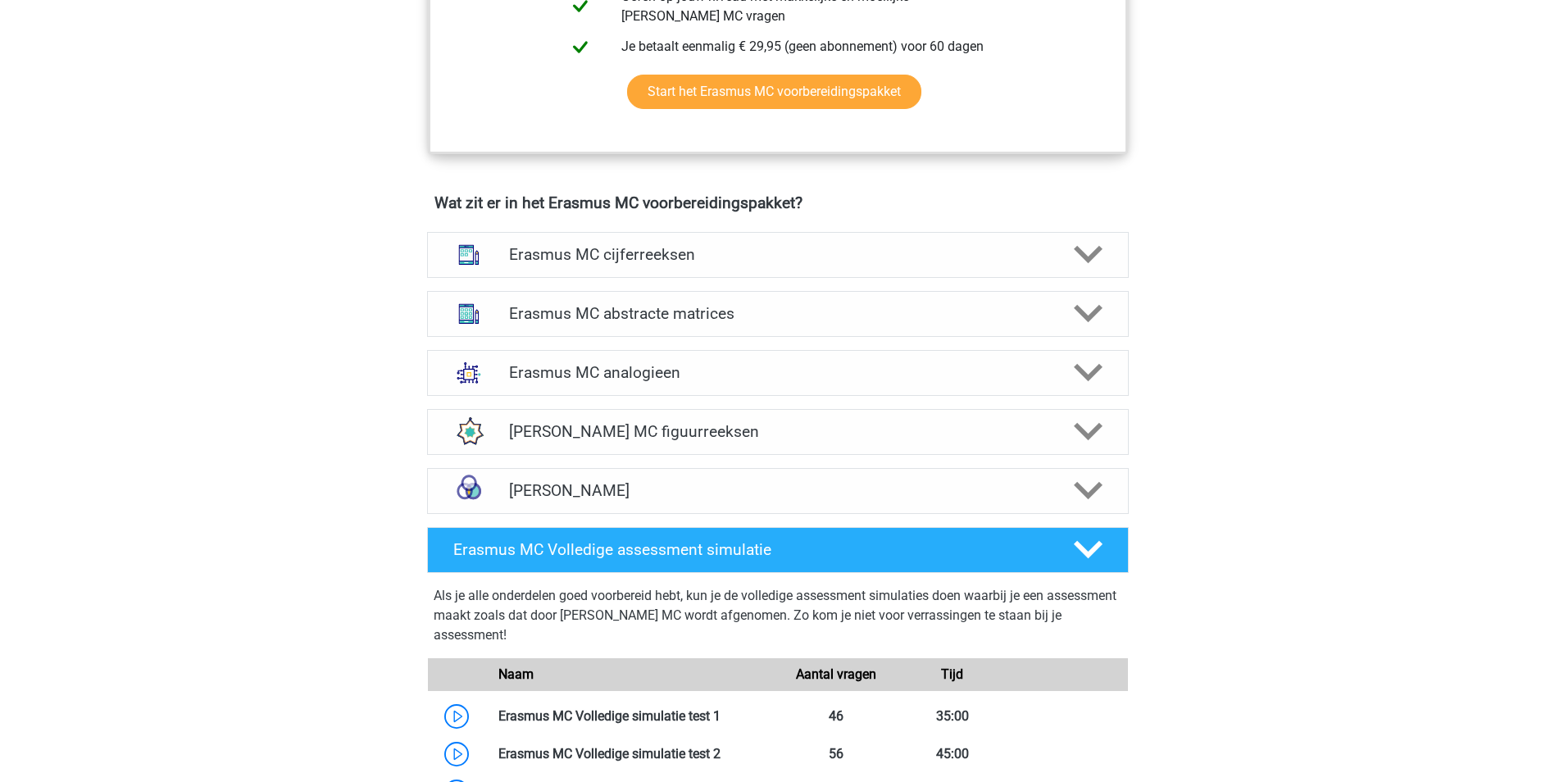
scroll to position [1065, 0]
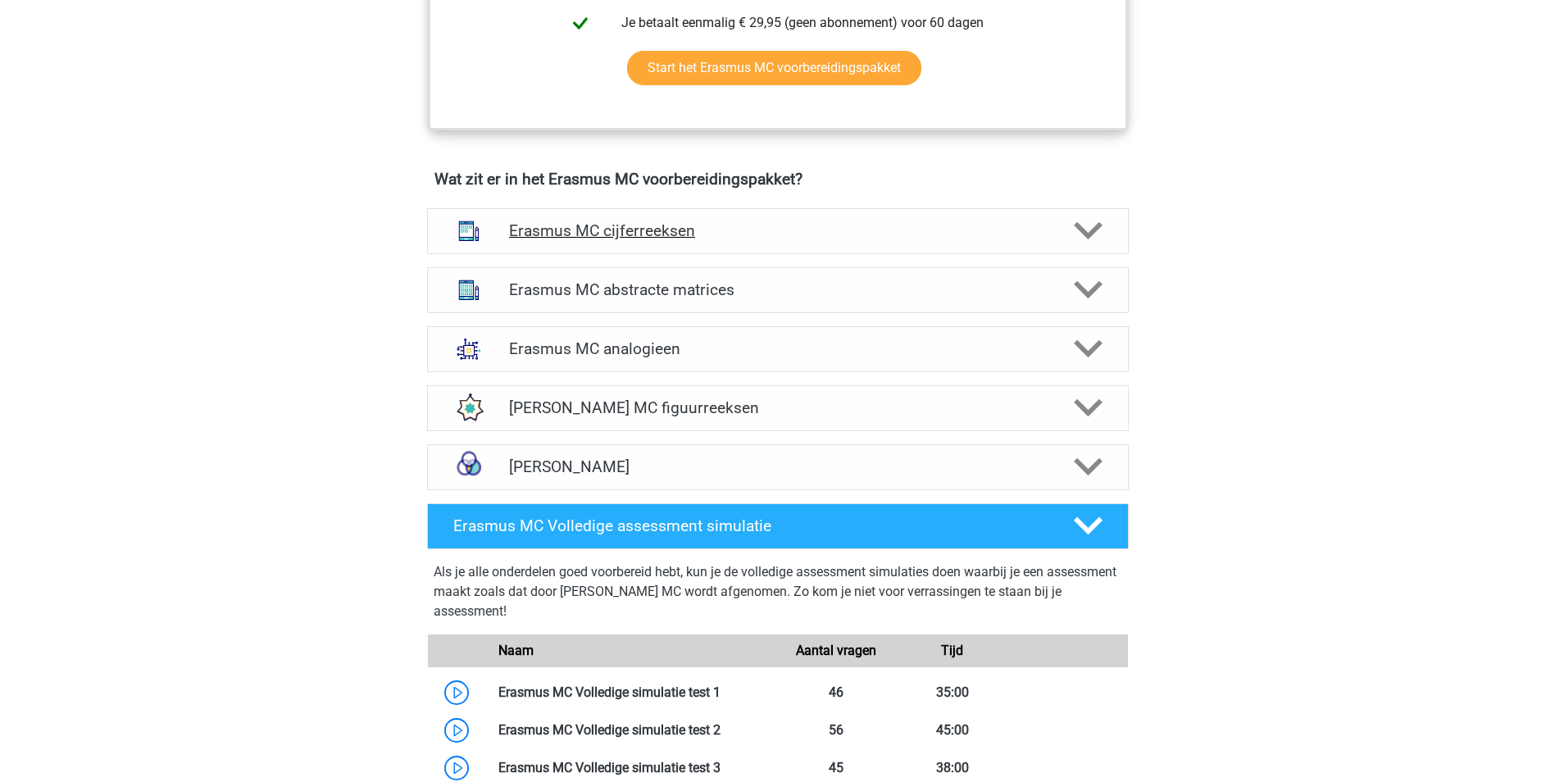
click at [933, 236] on h4 "Erasmus MC cijferreeksen" at bounding box center [777, 230] width 537 height 19
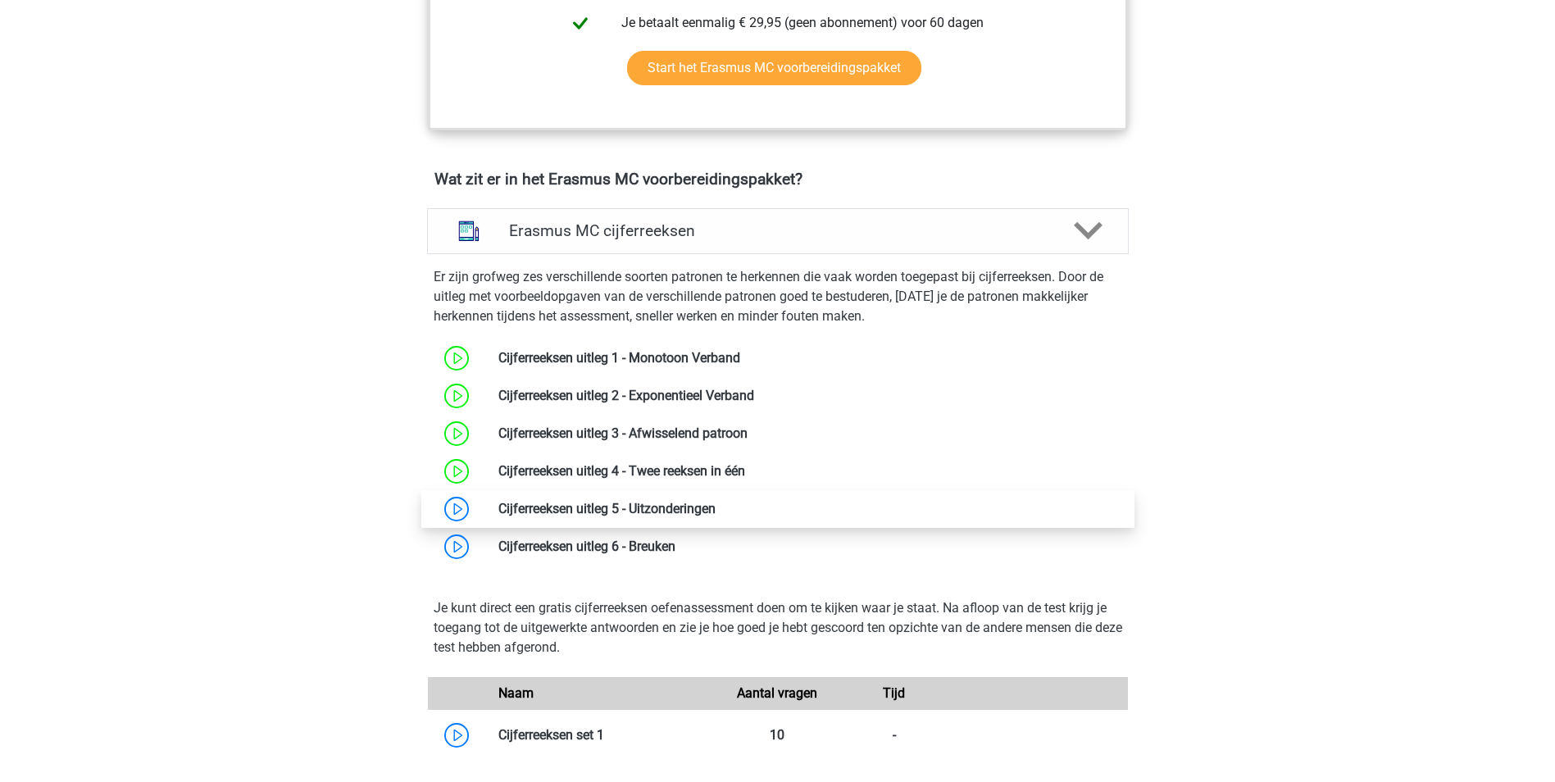
click at [715, 516] on link at bounding box center [715, 509] width 0 height 16
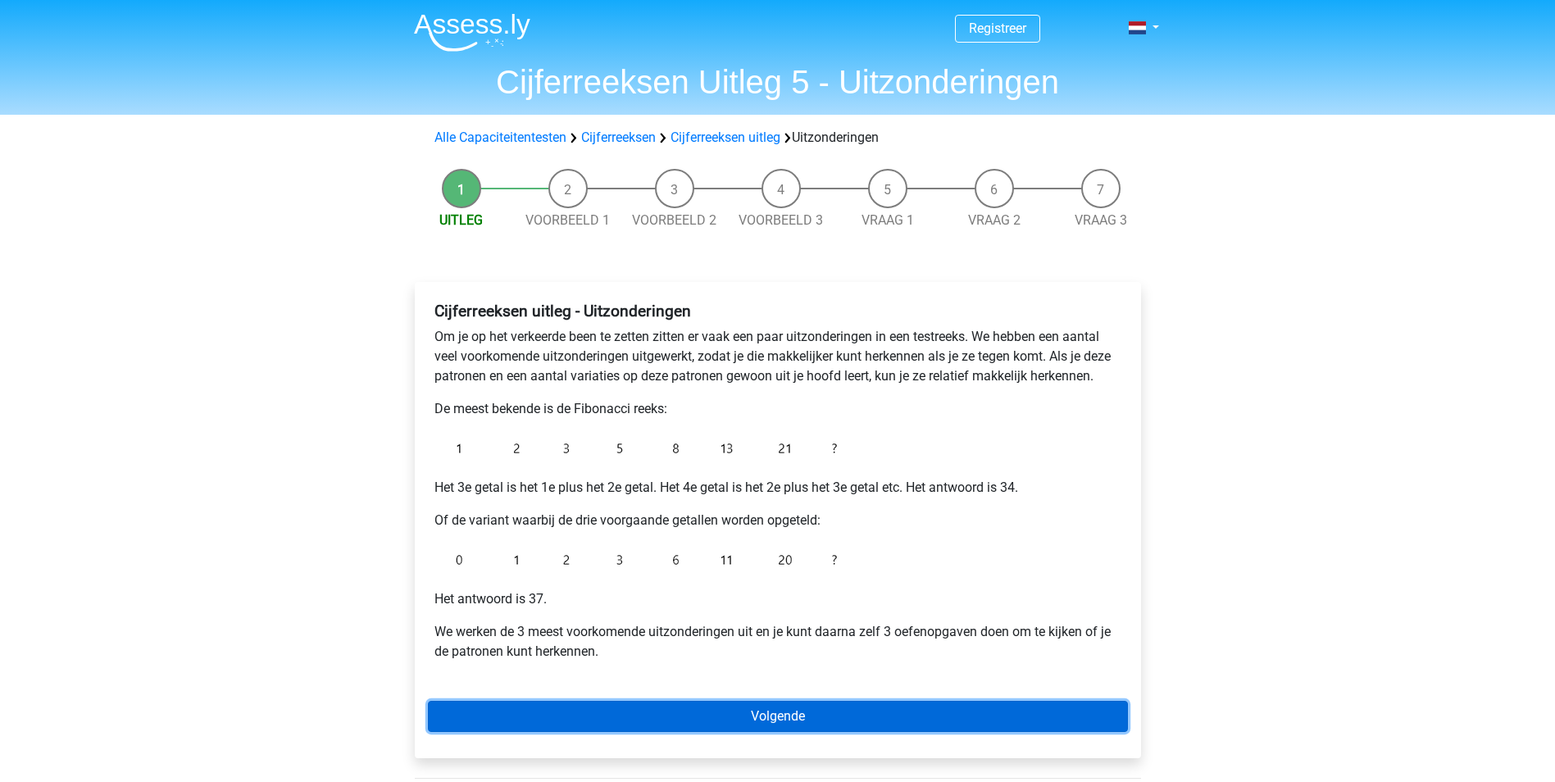
click at [638, 724] on link "Volgende" at bounding box center [778, 716] width 700 height 31
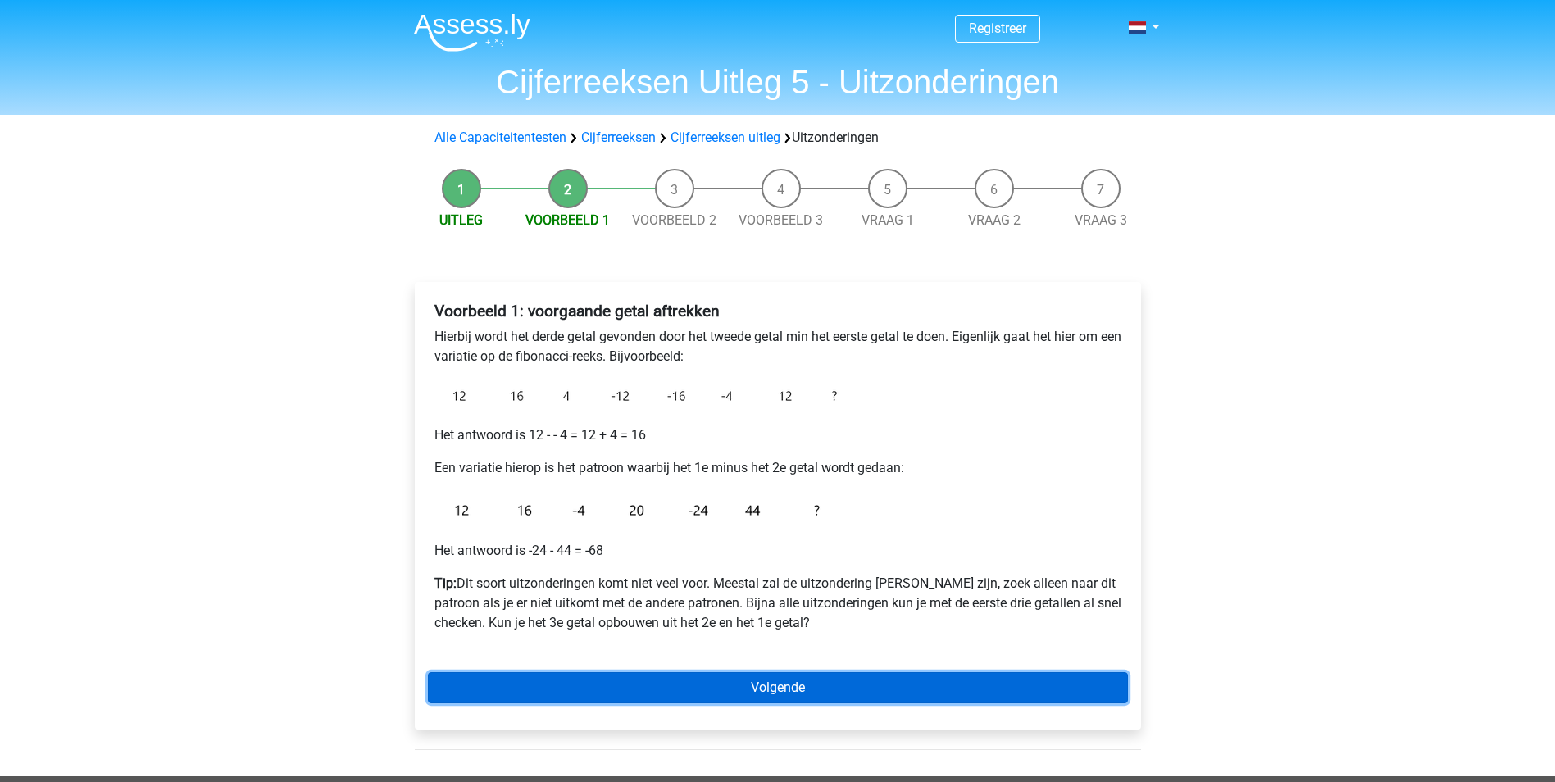
click at [830, 680] on link "Volgende" at bounding box center [778, 687] width 700 height 31
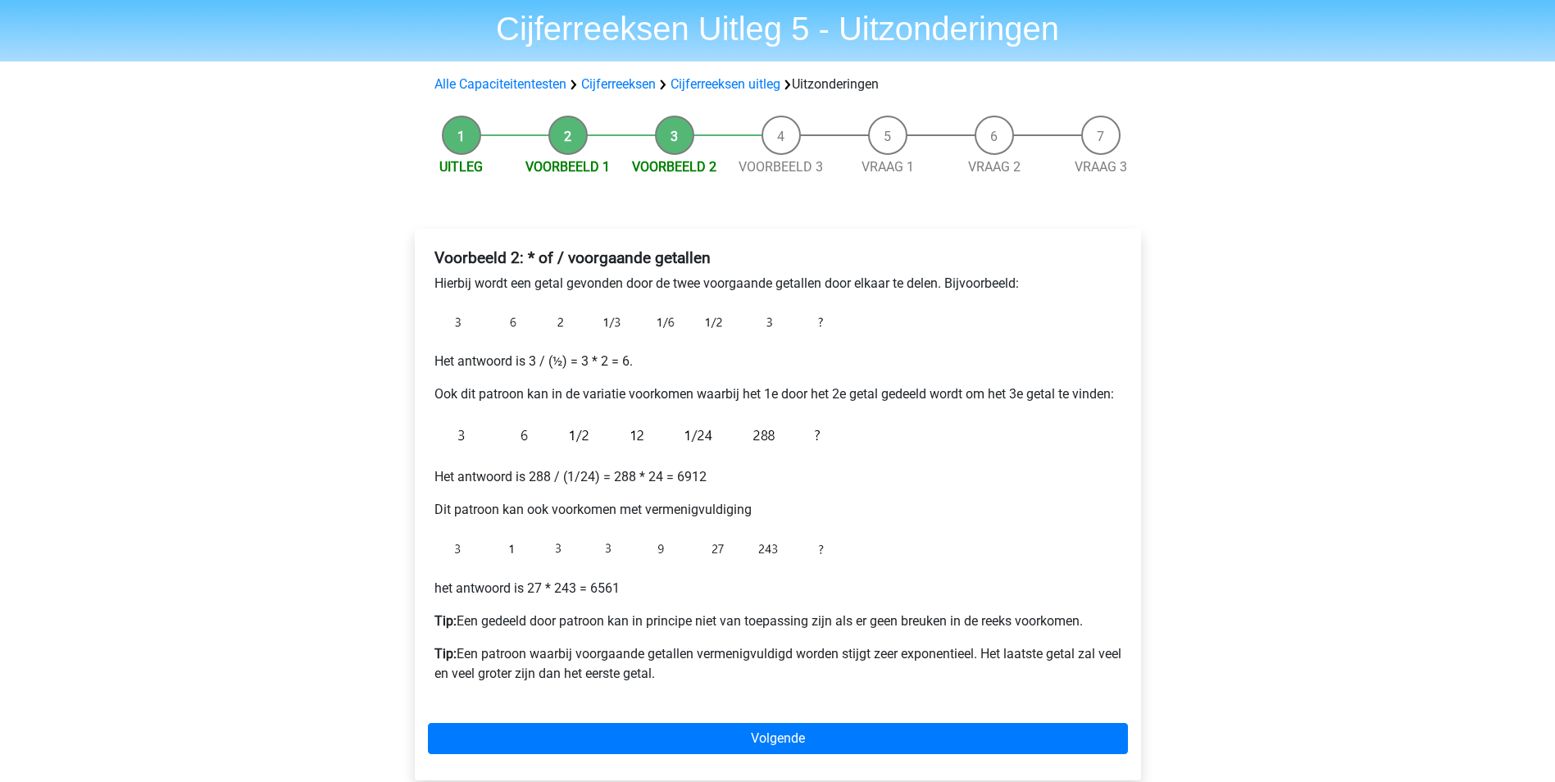
scroll to position [82, 0]
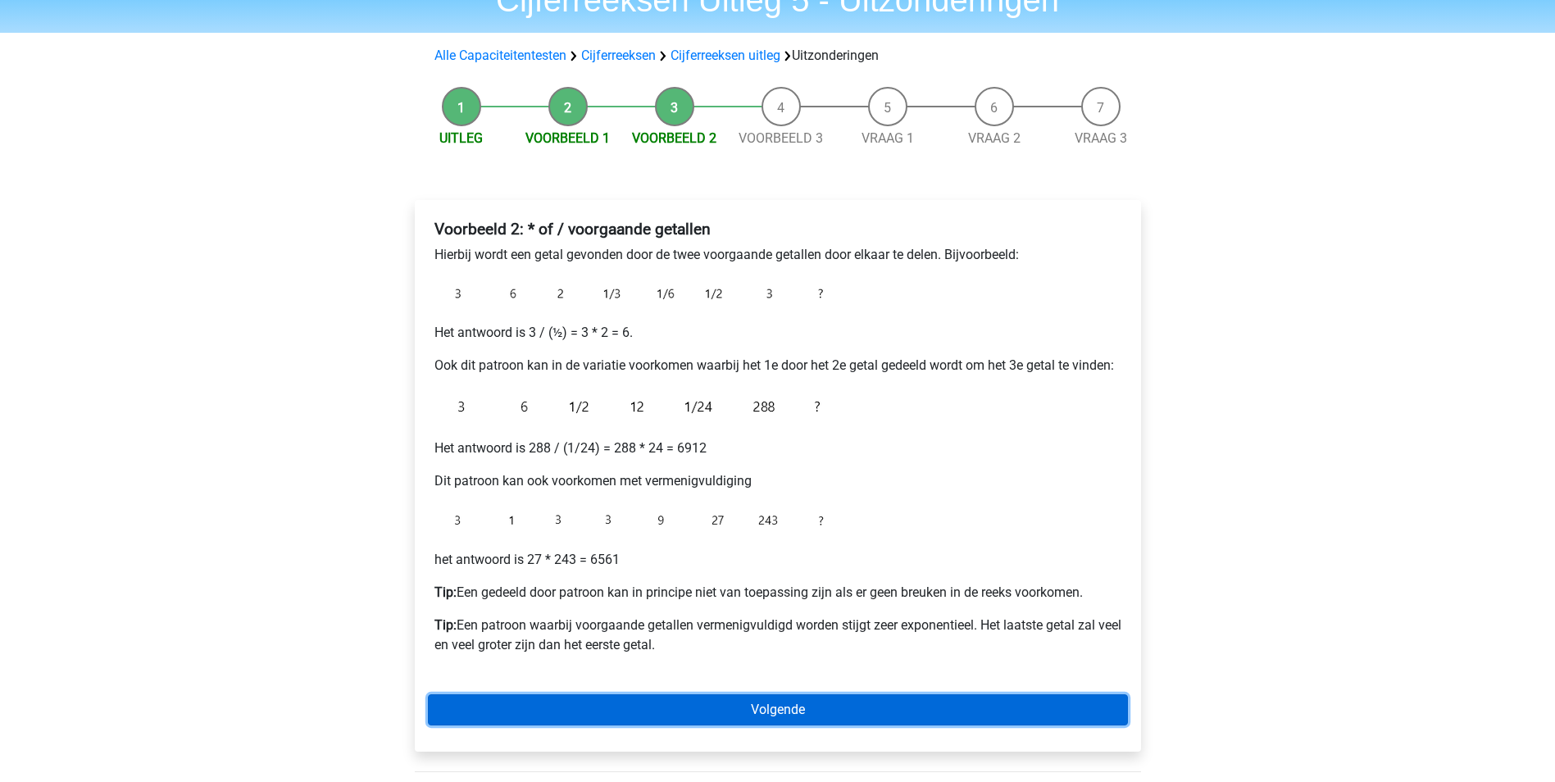
click at [658, 705] on link "Volgende" at bounding box center [778, 709] width 700 height 31
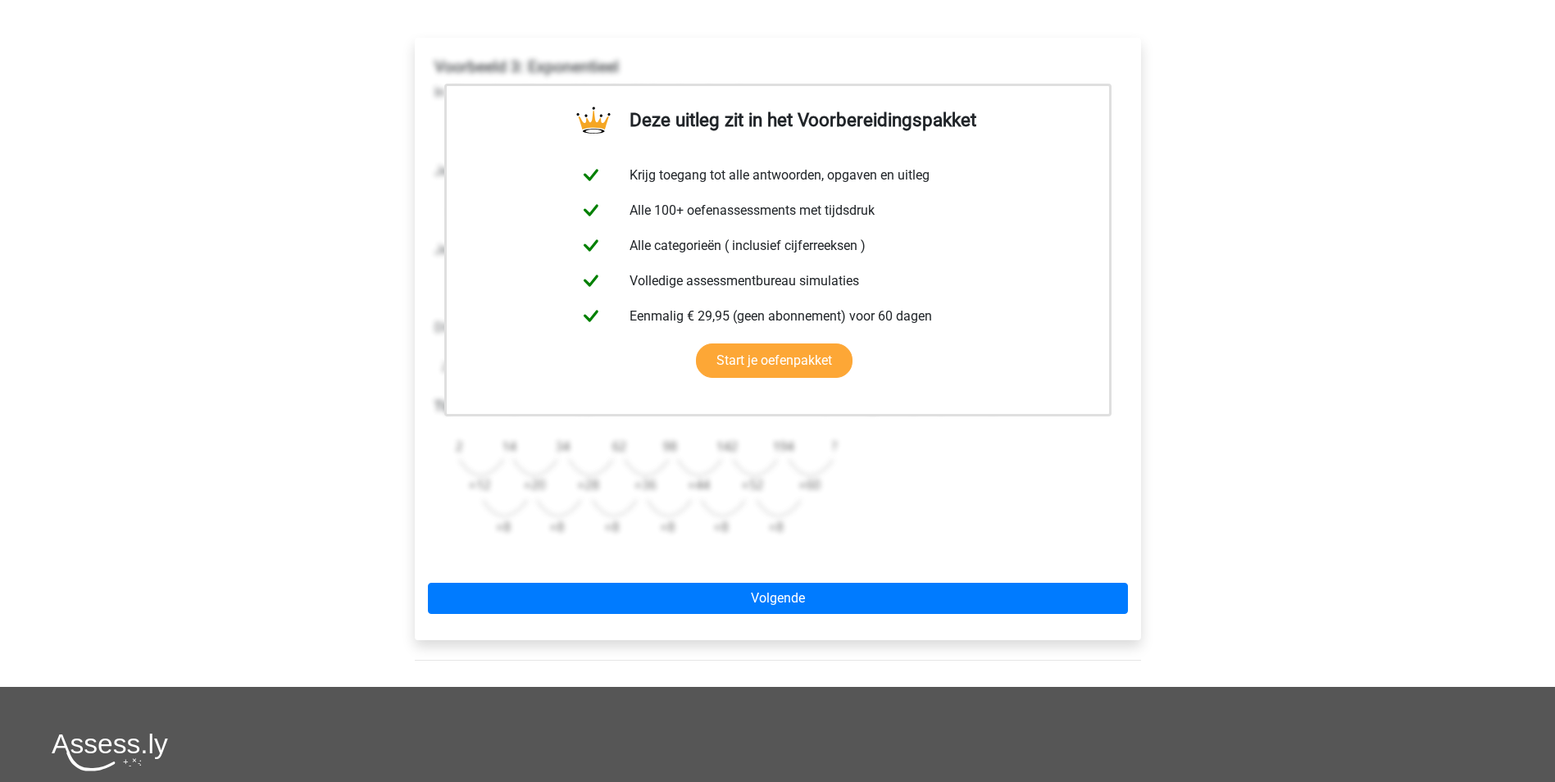
scroll to position [246, 0]
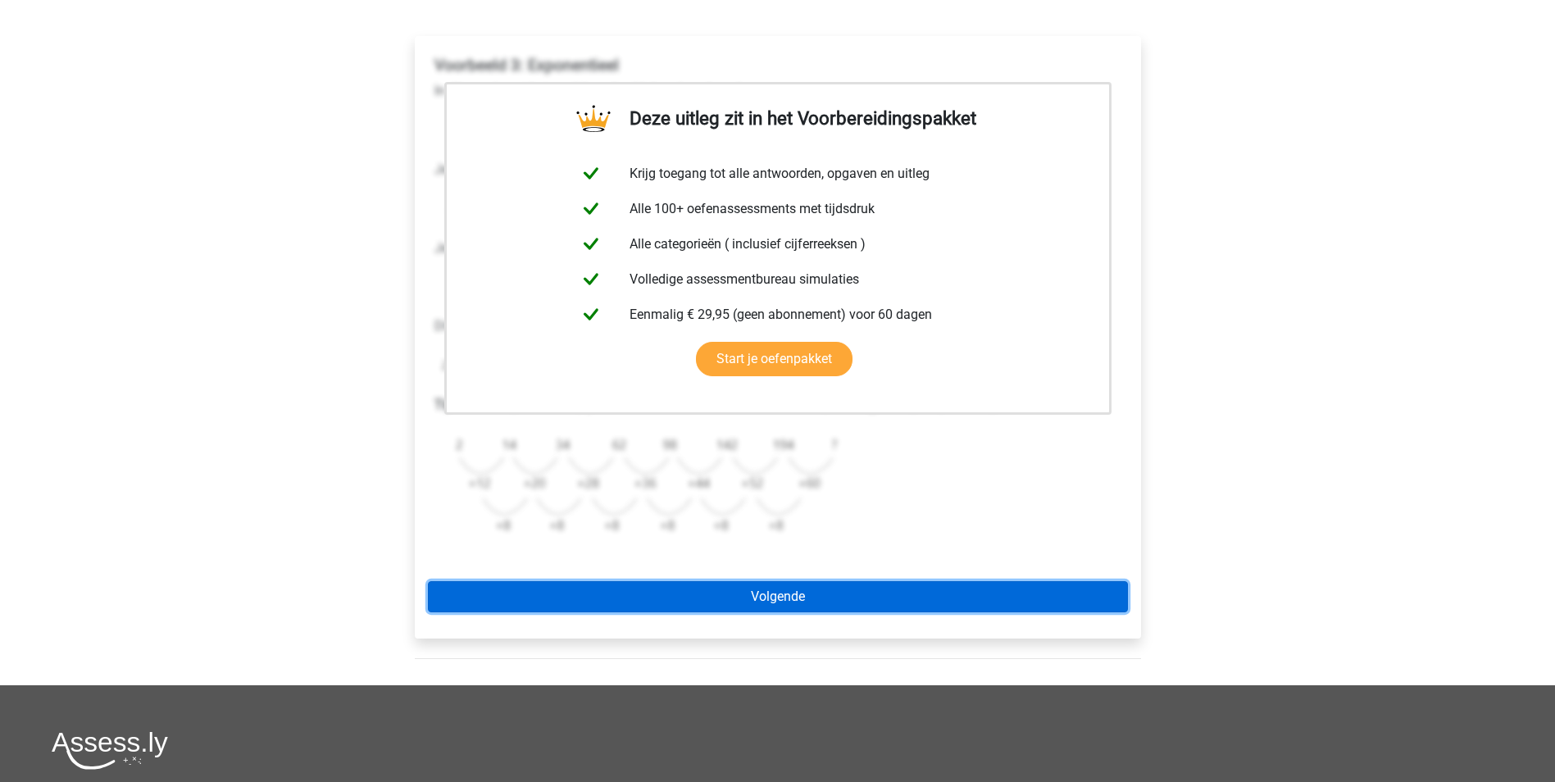
click at [783, 601] on link "Volgende" at bounding box center [778, 596] width 700 height 31
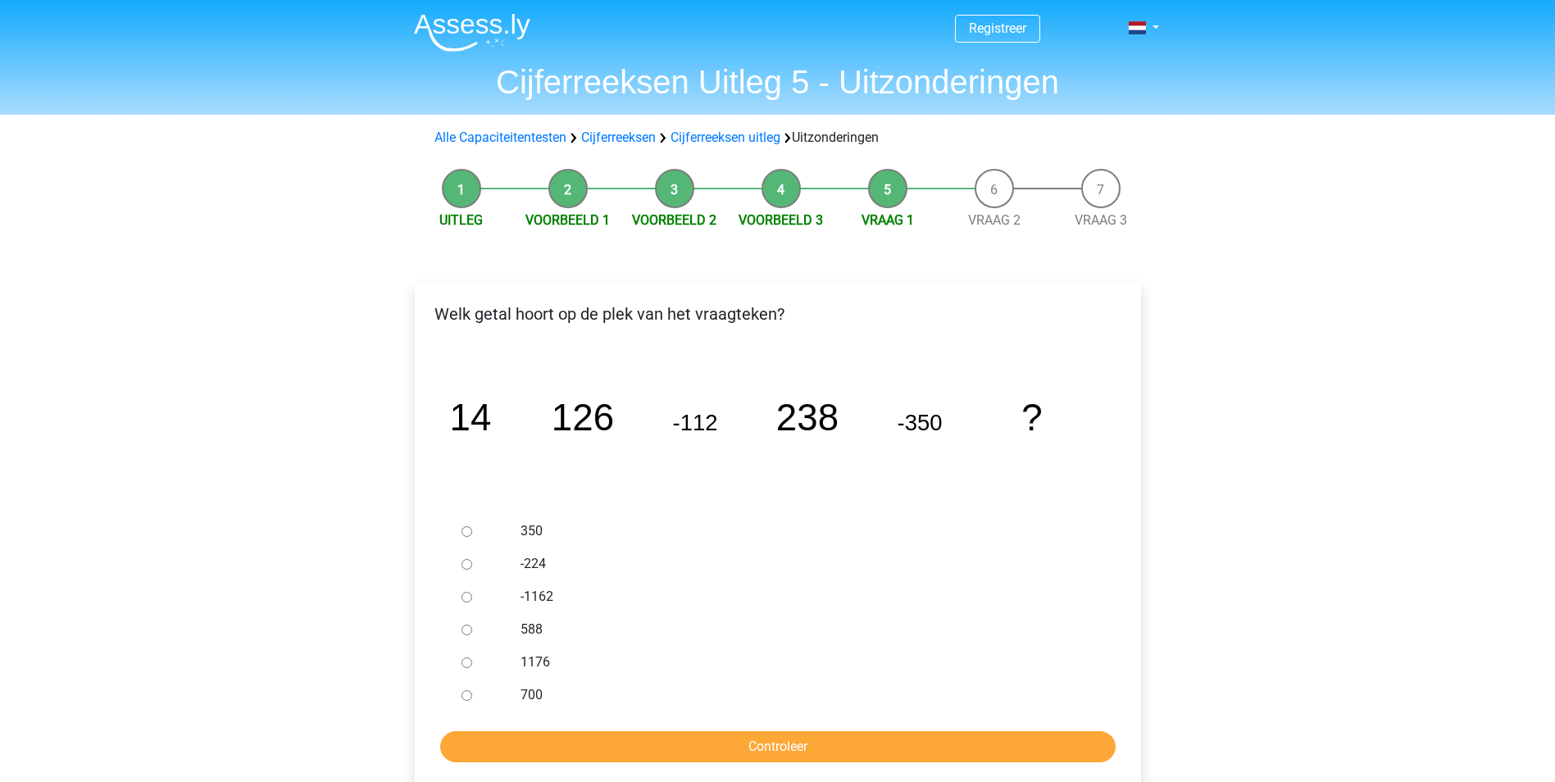
click at [540, 629] on label "588" at bounding box center [803, 630] width 567 height 20
click at [472, 629] on input "588" at bounding box center [466, 629] width 11 height 11
radio input "true"
click at [670, 747] on input "Controleer" at bounding box center [777, 746] width 675 height 31
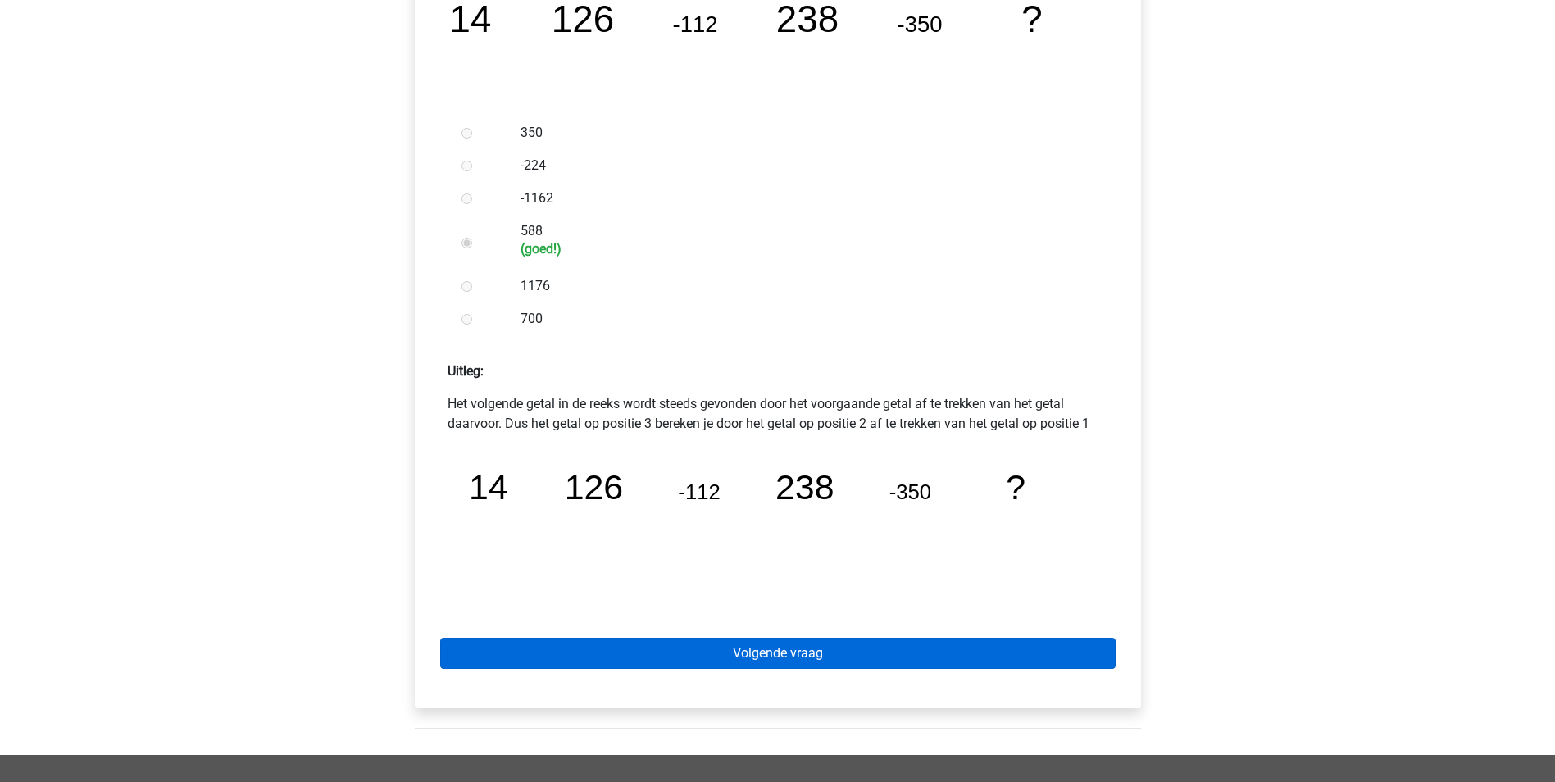
scroll to position [410, 0]
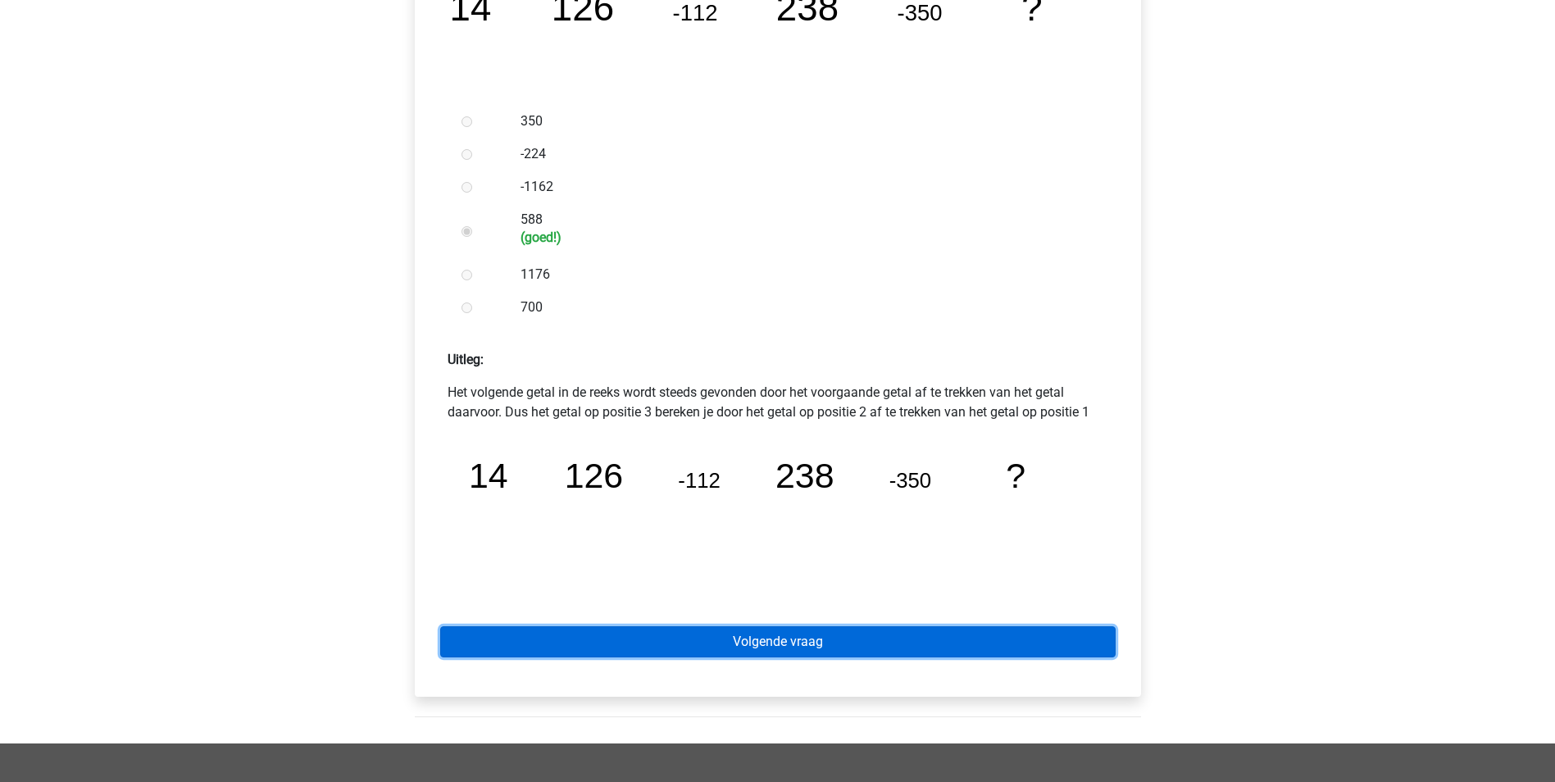
click at [683, 627] on link "Volgende vraag" at bounding box center [777, 641] width 675 height 31
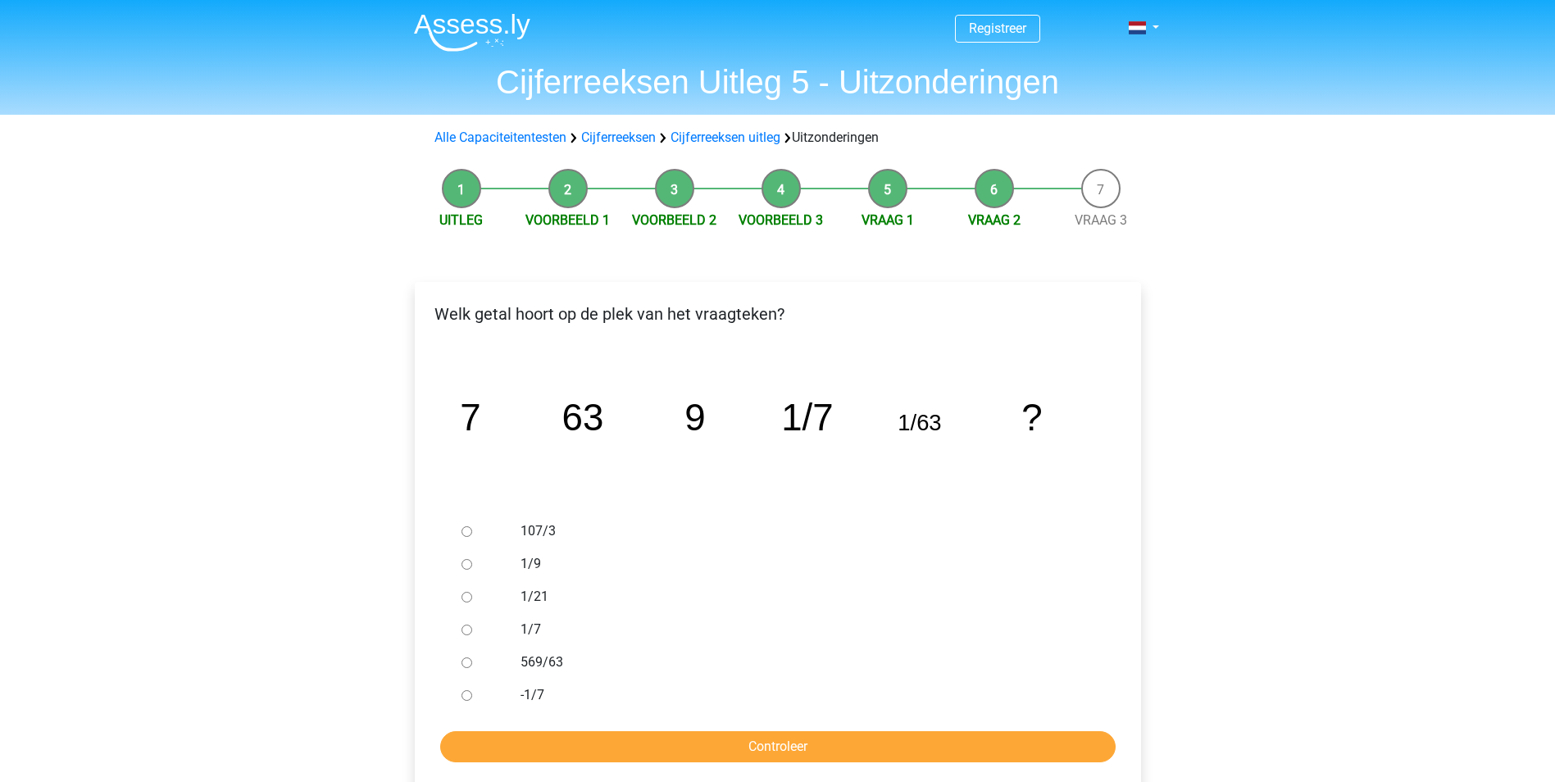
click at [527, 561] on label "1/9" at bounding box center [803, 564] width 567 height 20
click at [472, 561] on input "1/9" at bounding box center [466, 564] width 11 height 11
radio input "true"
click at [696, 759] on input "Controleer" at bounding box center [777, 746] width 675 height 31
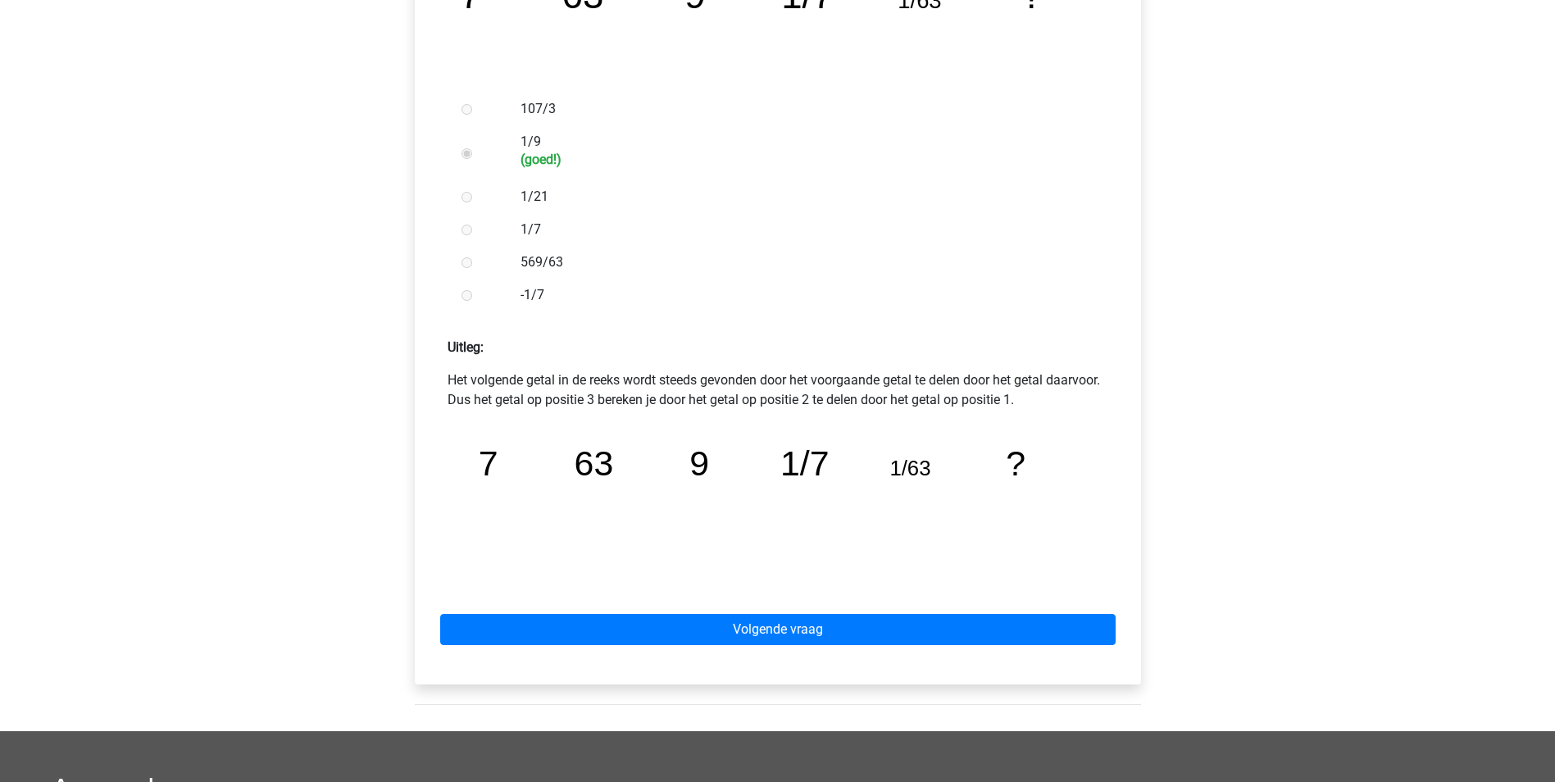
scroll to position [656, 0]
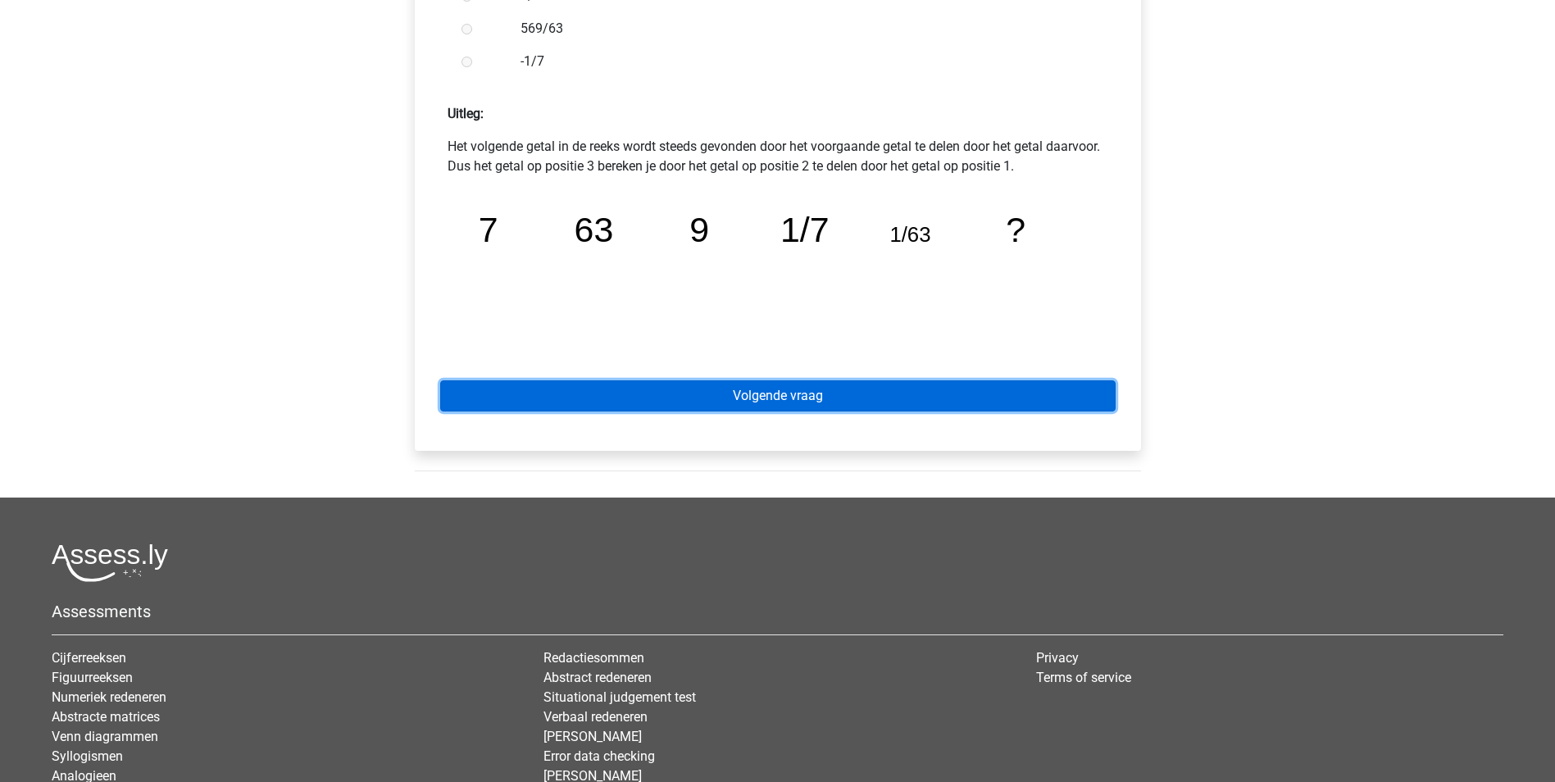
click at [790, 387] on link "Volgende vraag" at bounding box center [777, 395] width 675 height 31
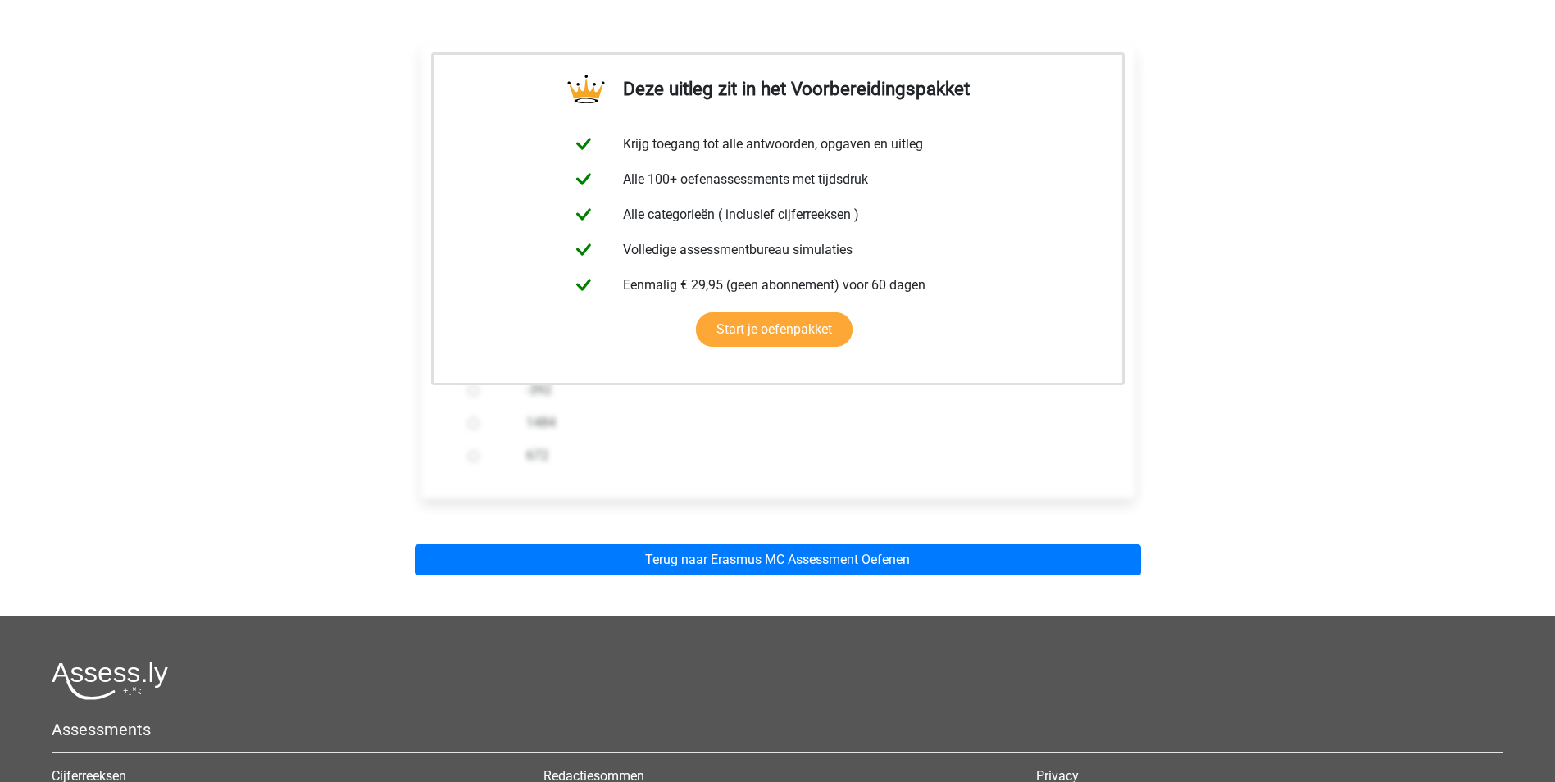
scroll to position [246, 0]
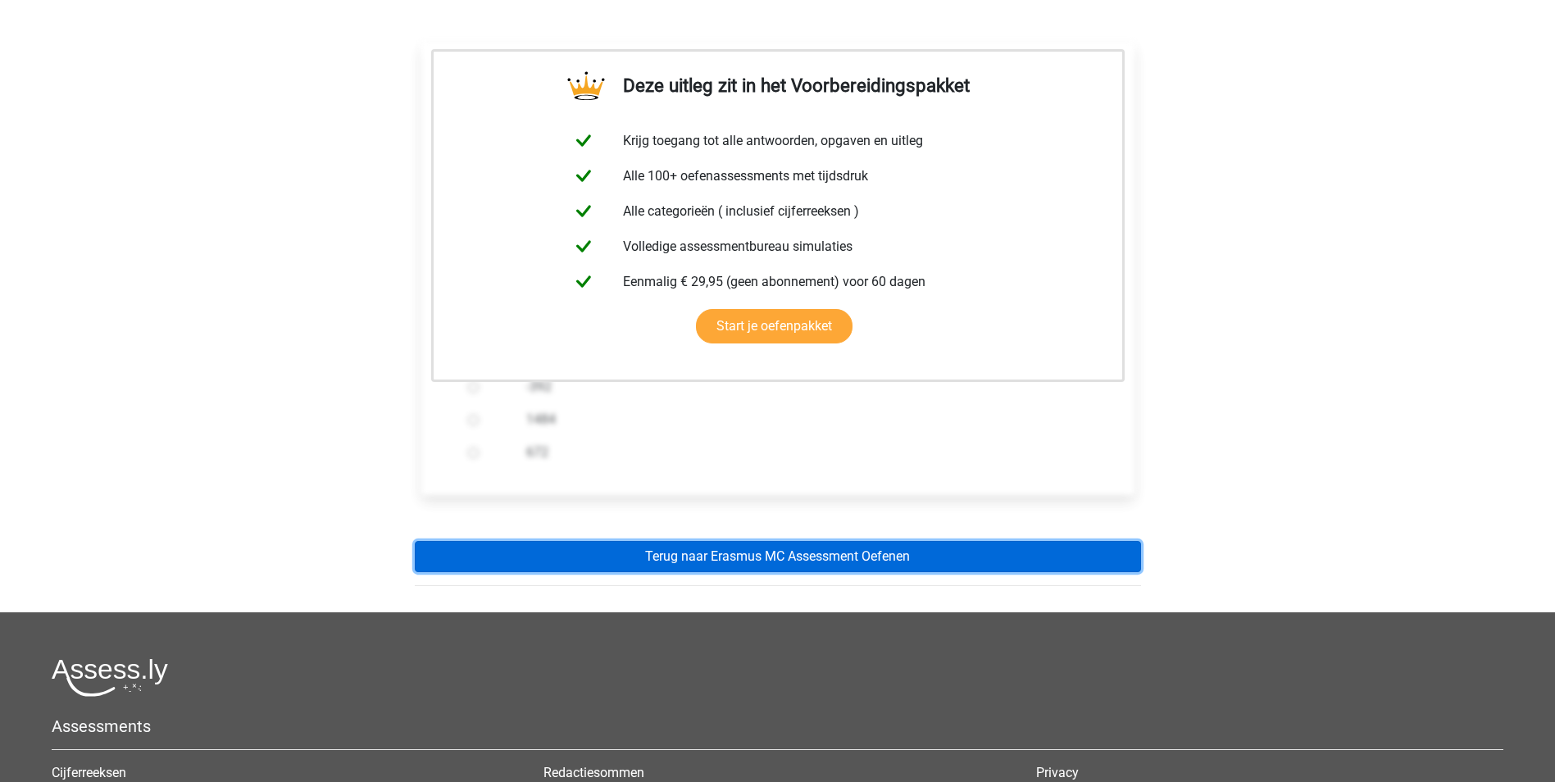
click at [791, 556] on link "Terug naar Erasmus MC Assessment Oefenen" at bounding box center [778, 556] width 726 height 31
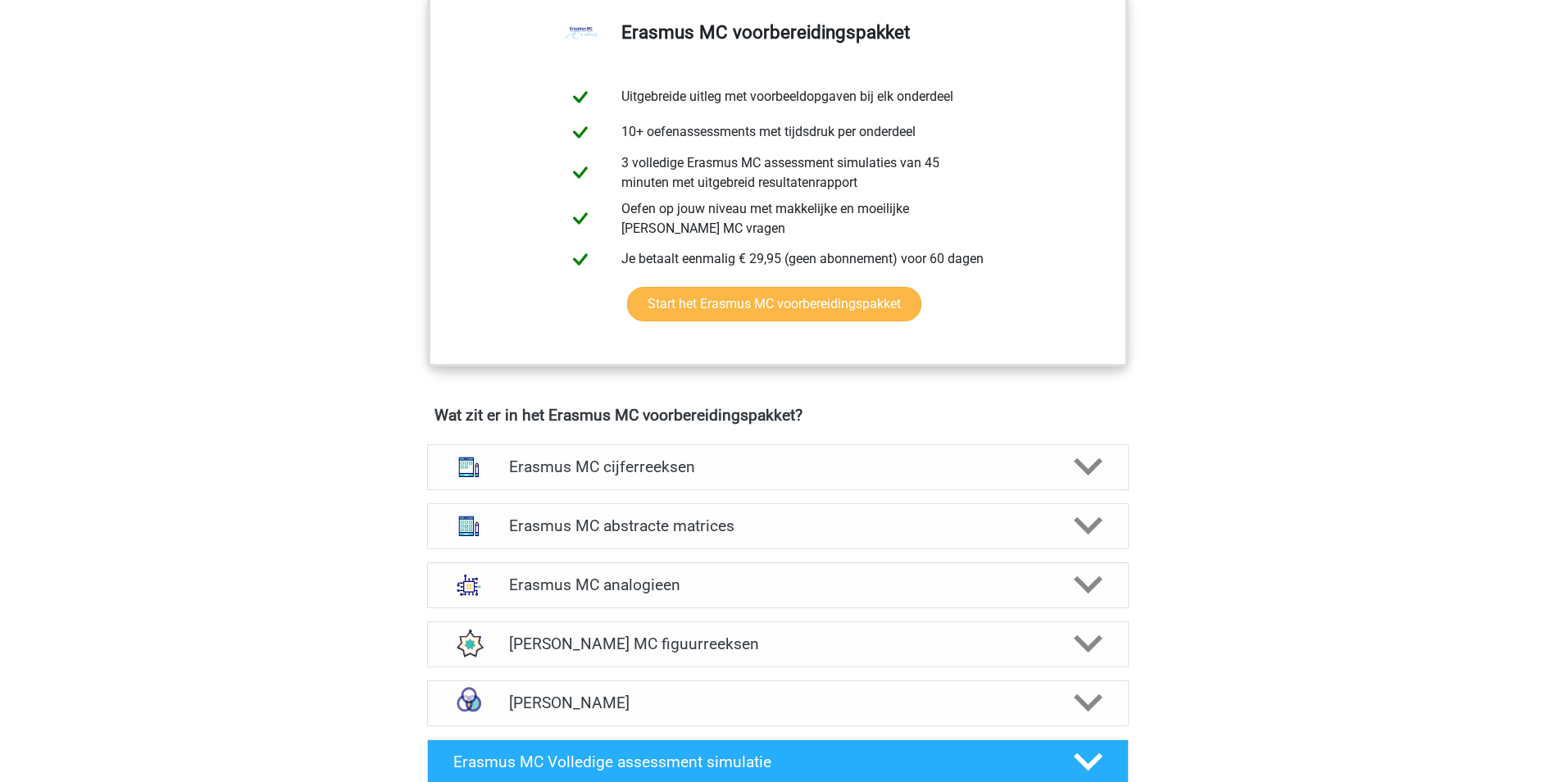
scroll to position [1065, 0]
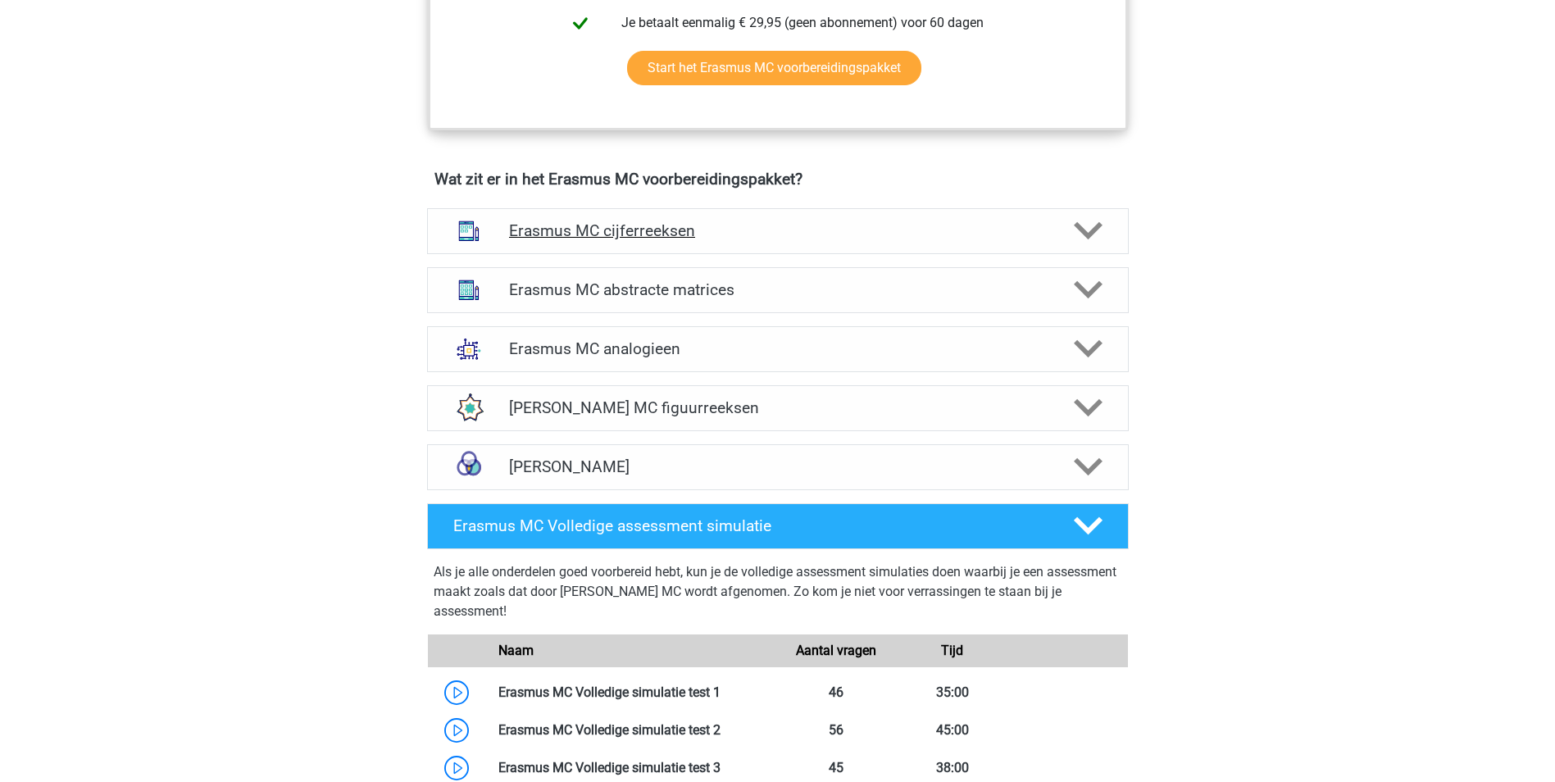
click at [709, 230] on h4 "Erasmus MC cijferreeksen" at bounding box center [777, 230] width 537 height 19
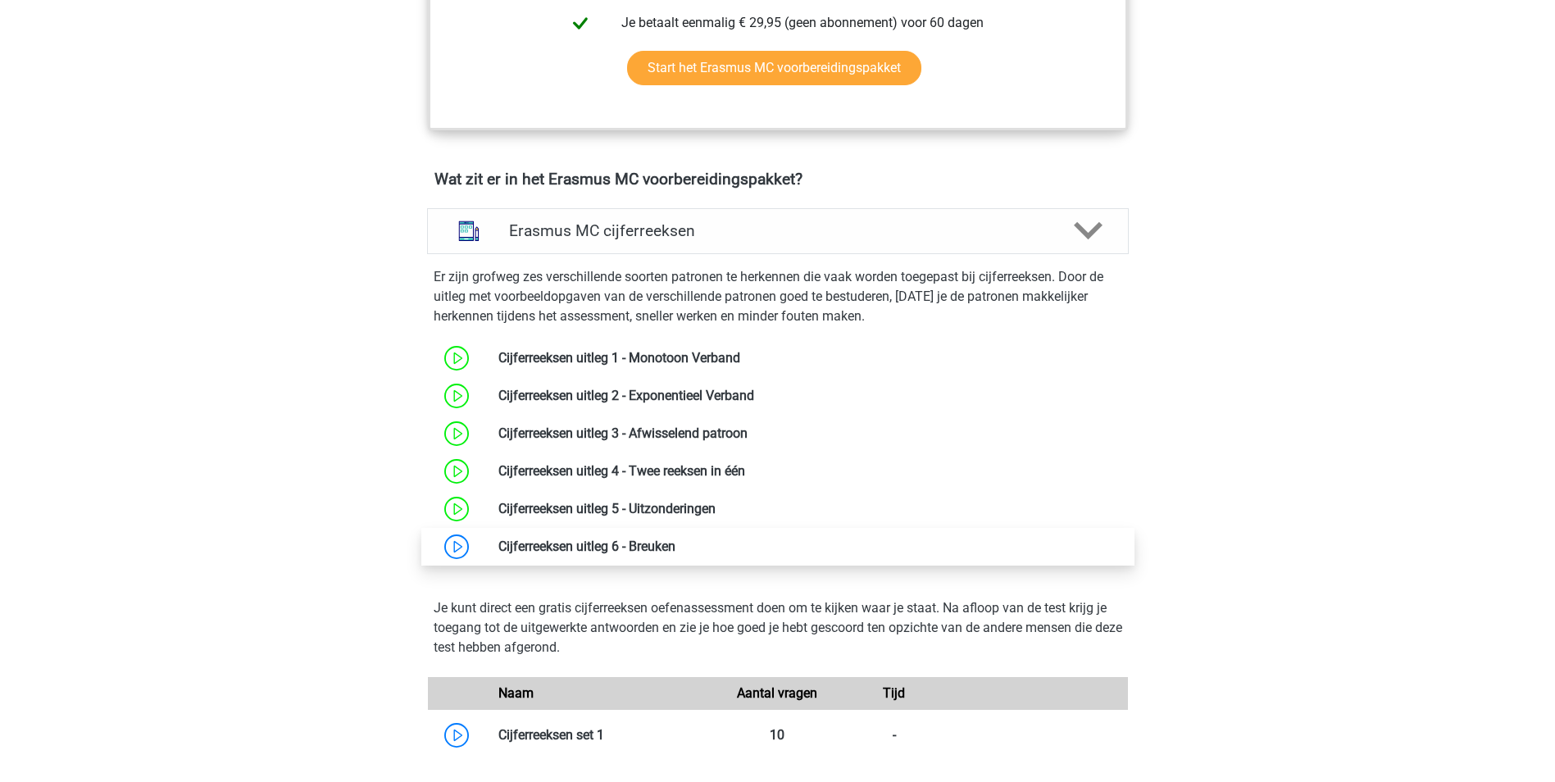
click at [675, 538] on link at bounding box center [675, 546] width 0 height 16
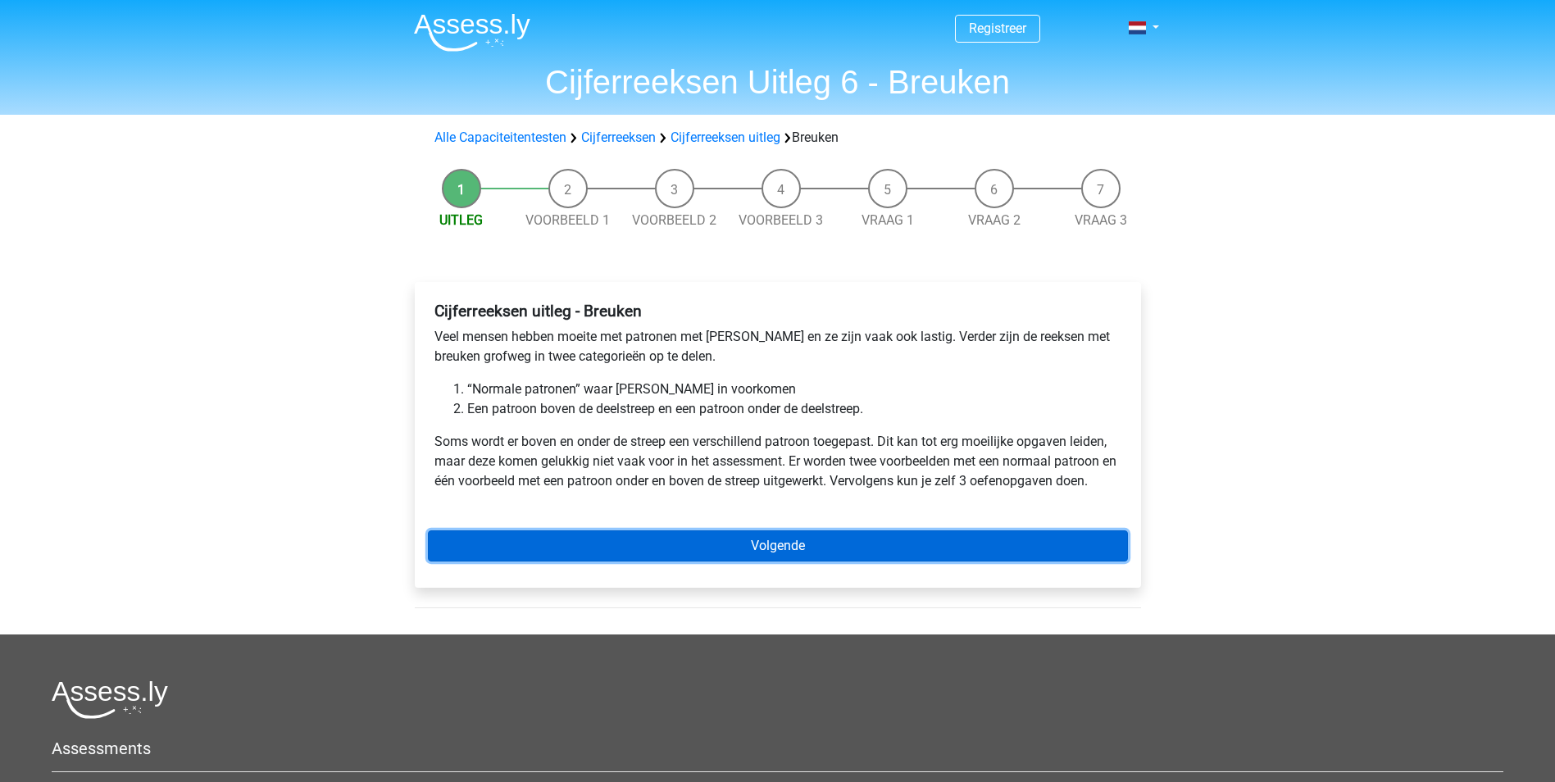
click at [696, 547] on link "Volgende" at bounding box center [778, 545] width 700 height 31
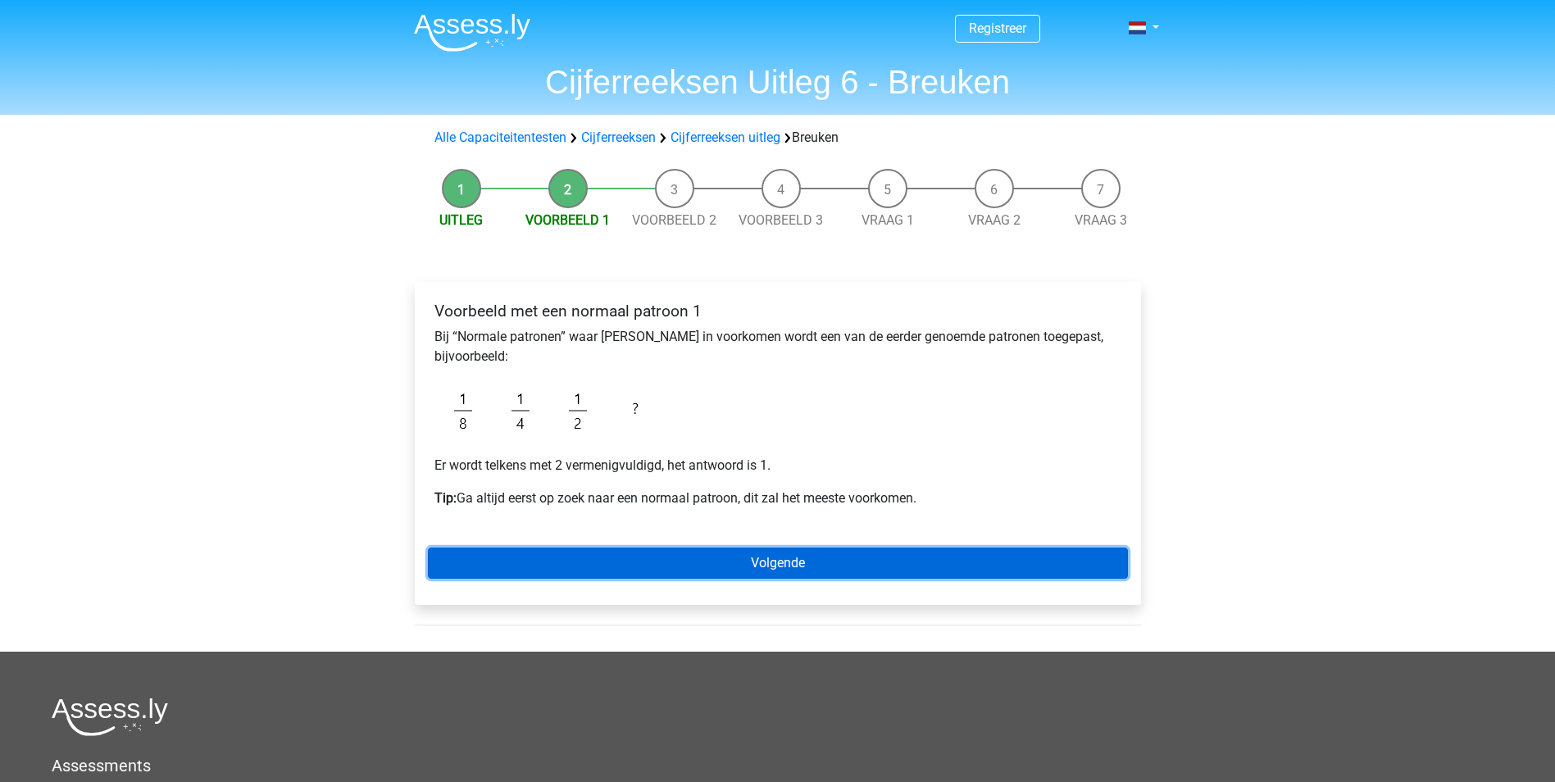
click at [597, 559] on link "Volgende" at bounding box center [778, 562] width 700 height 31
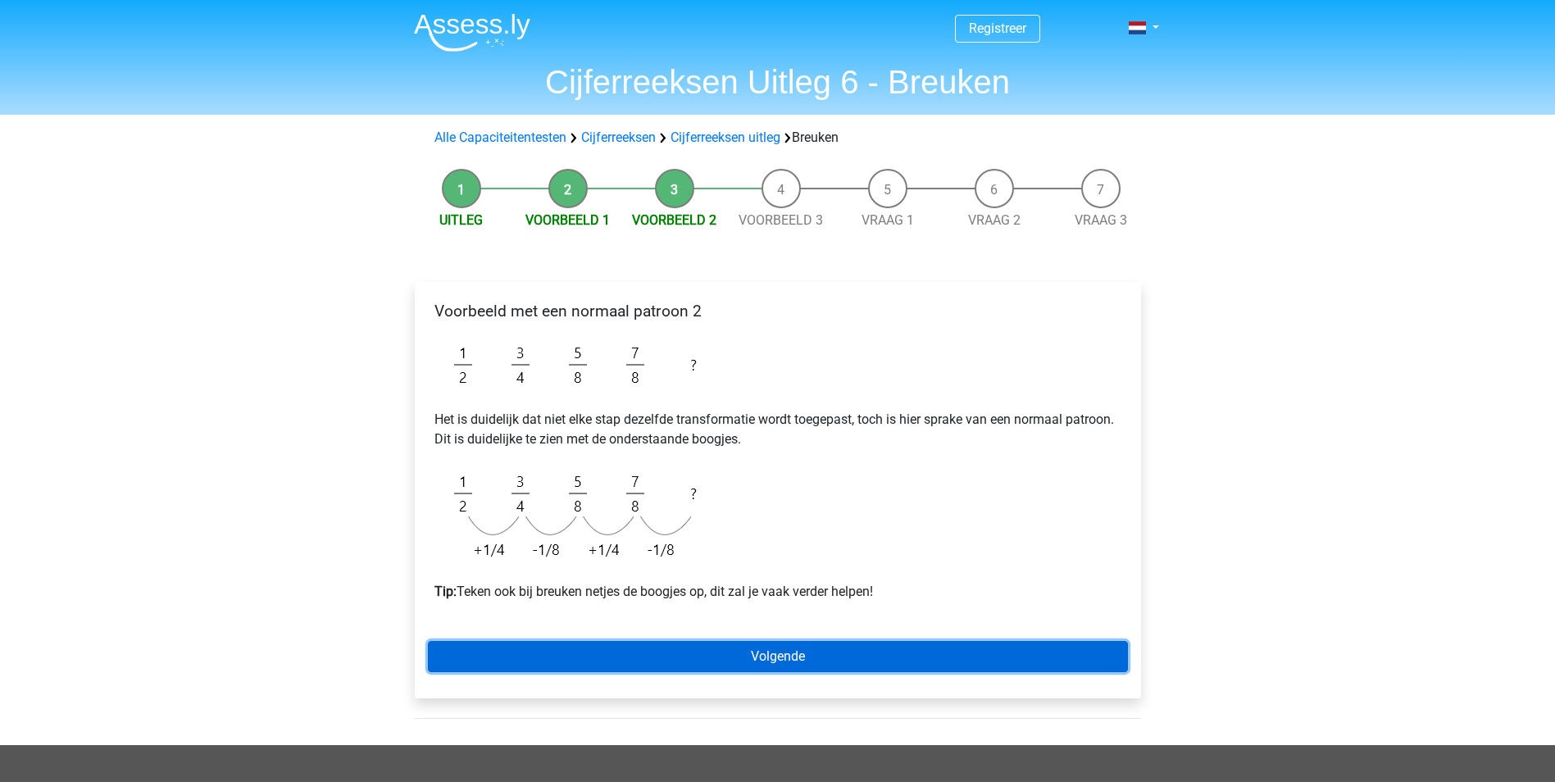
click at [693, 661] on link "Volgende" at bounding box center [778, 656] width 700 height 31
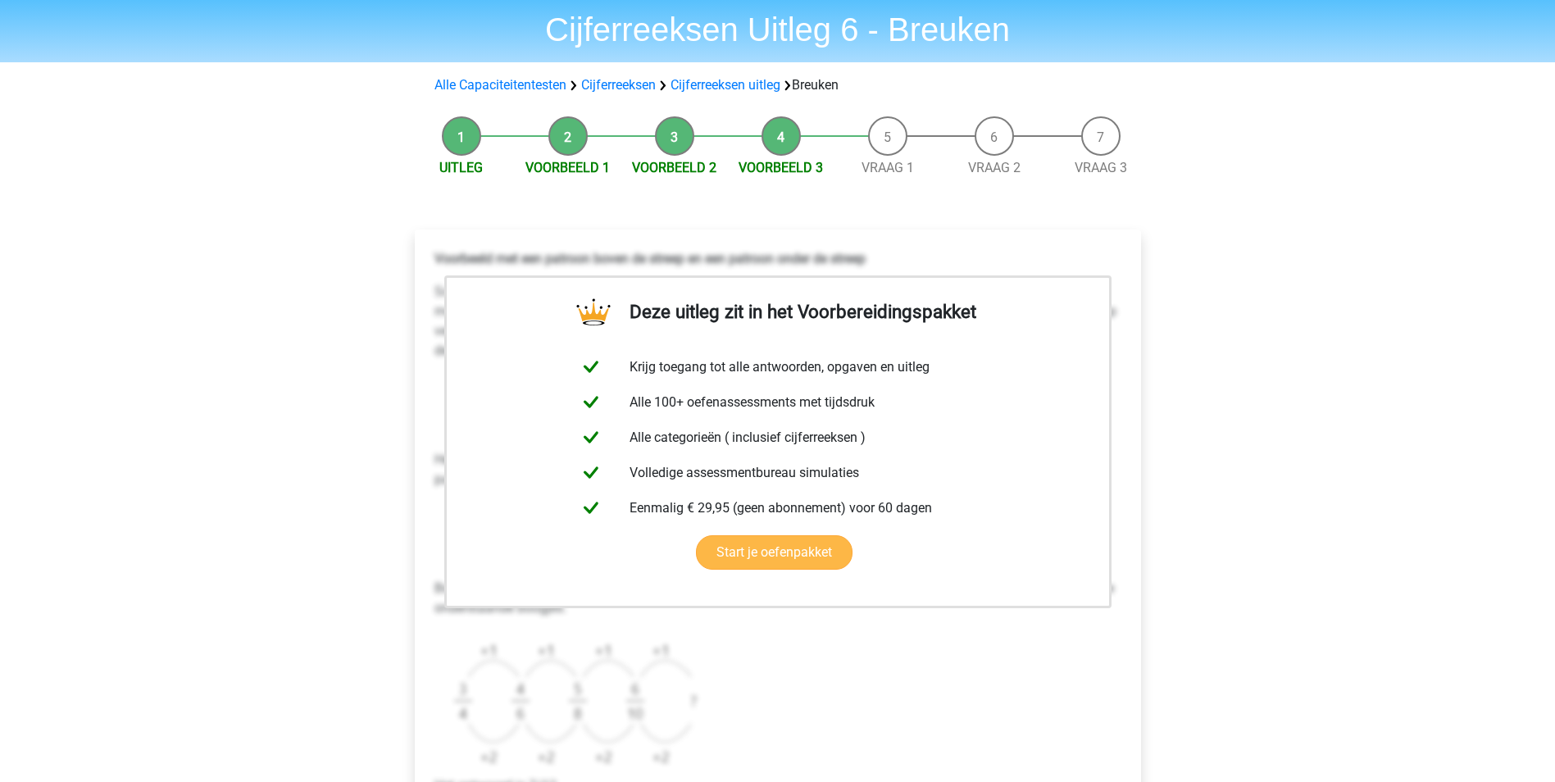
scroll to position [246, 0]
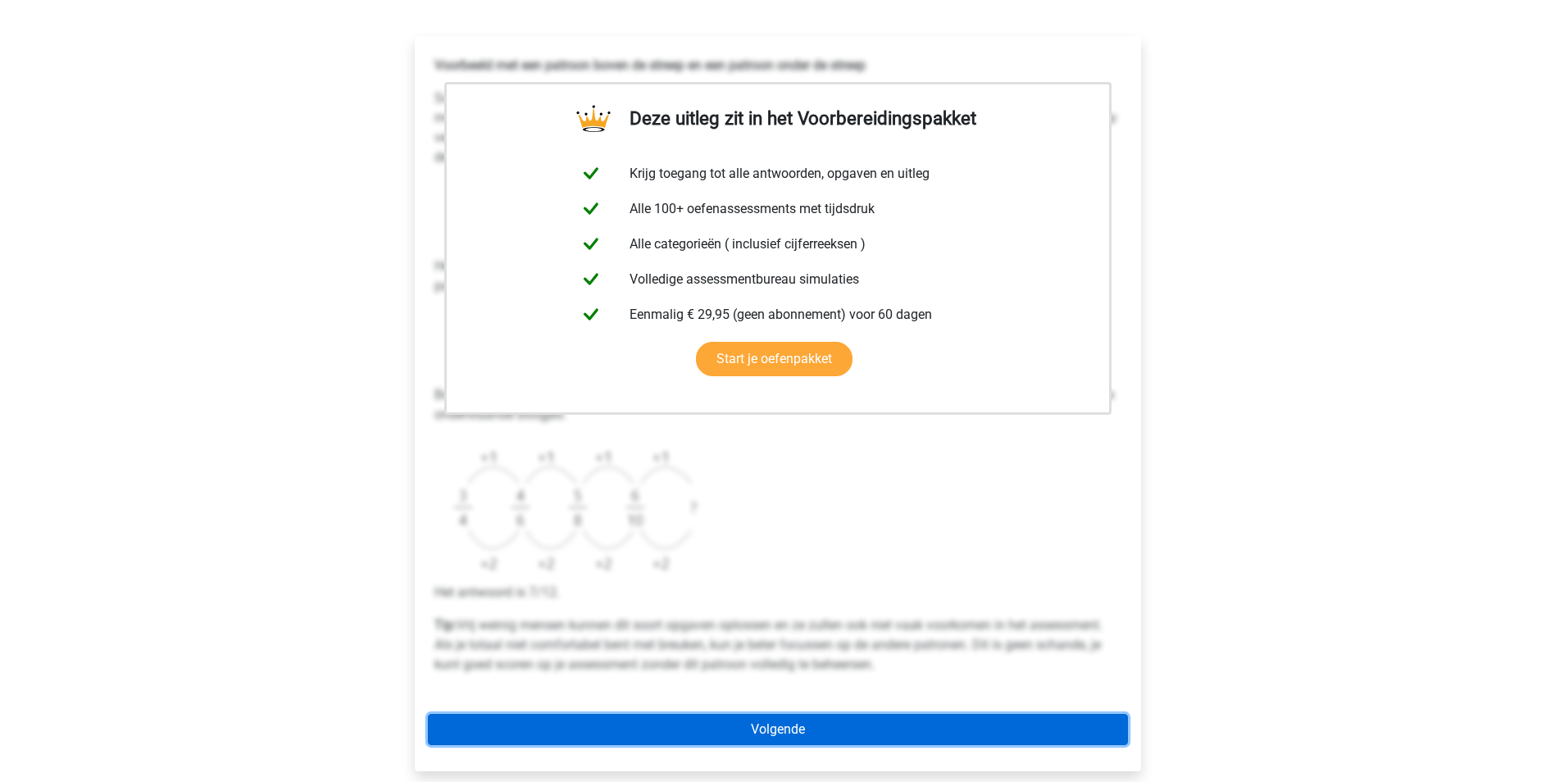
click at [742, 729] on link "Volgende" at bounding box center [778, 729] width 700 height 31
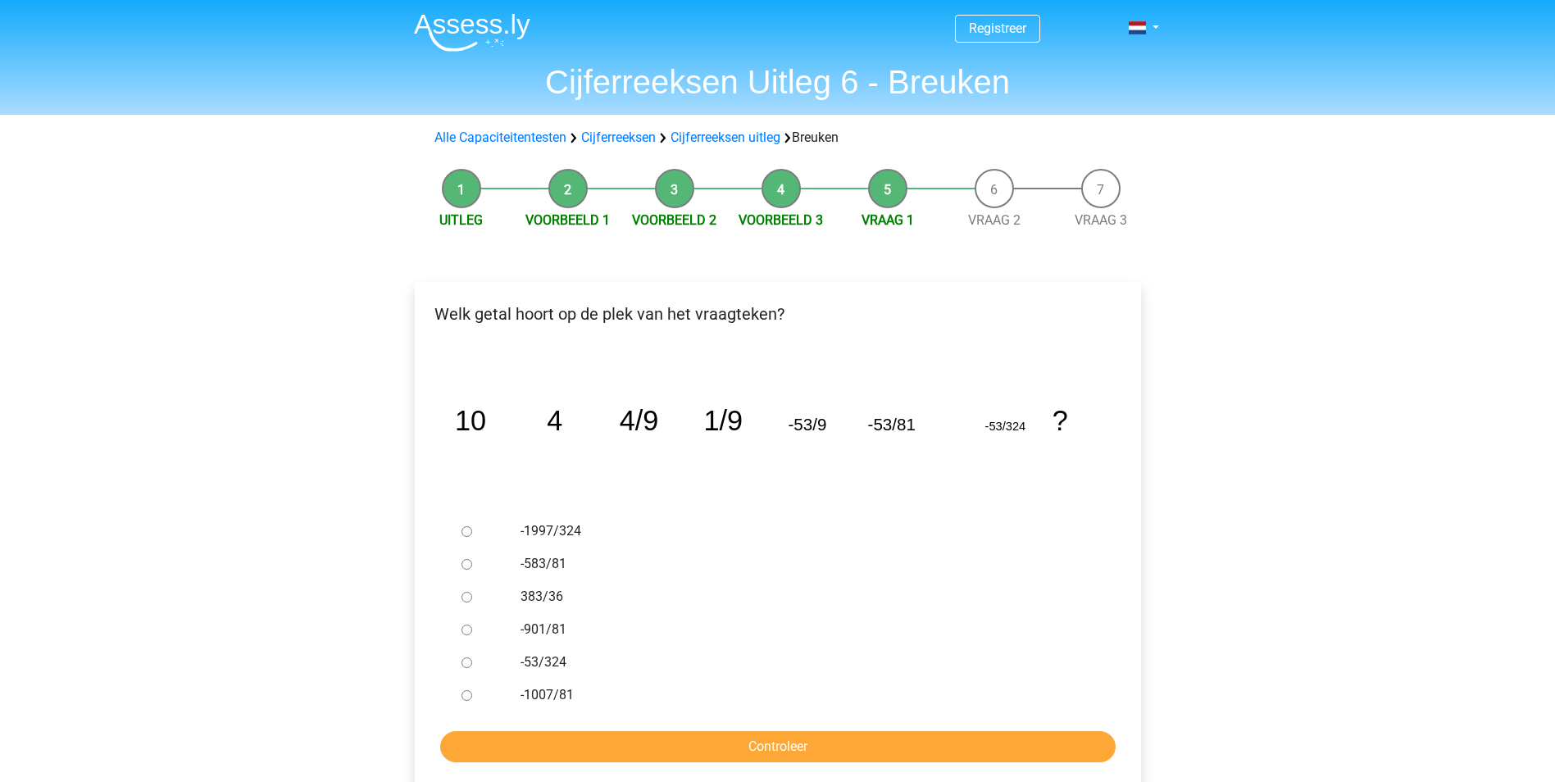
click at [547, 529] on label "-1997/324" at bounding box center [803, 531] width 567 height 20
click at [472, 529] on input "-1997/324" at bounding box center [466, 531] width 11 height 11
radio input "true"
click at [618, 760] on input "Controleer" at bounding box center [777, 746] width 675 height 31
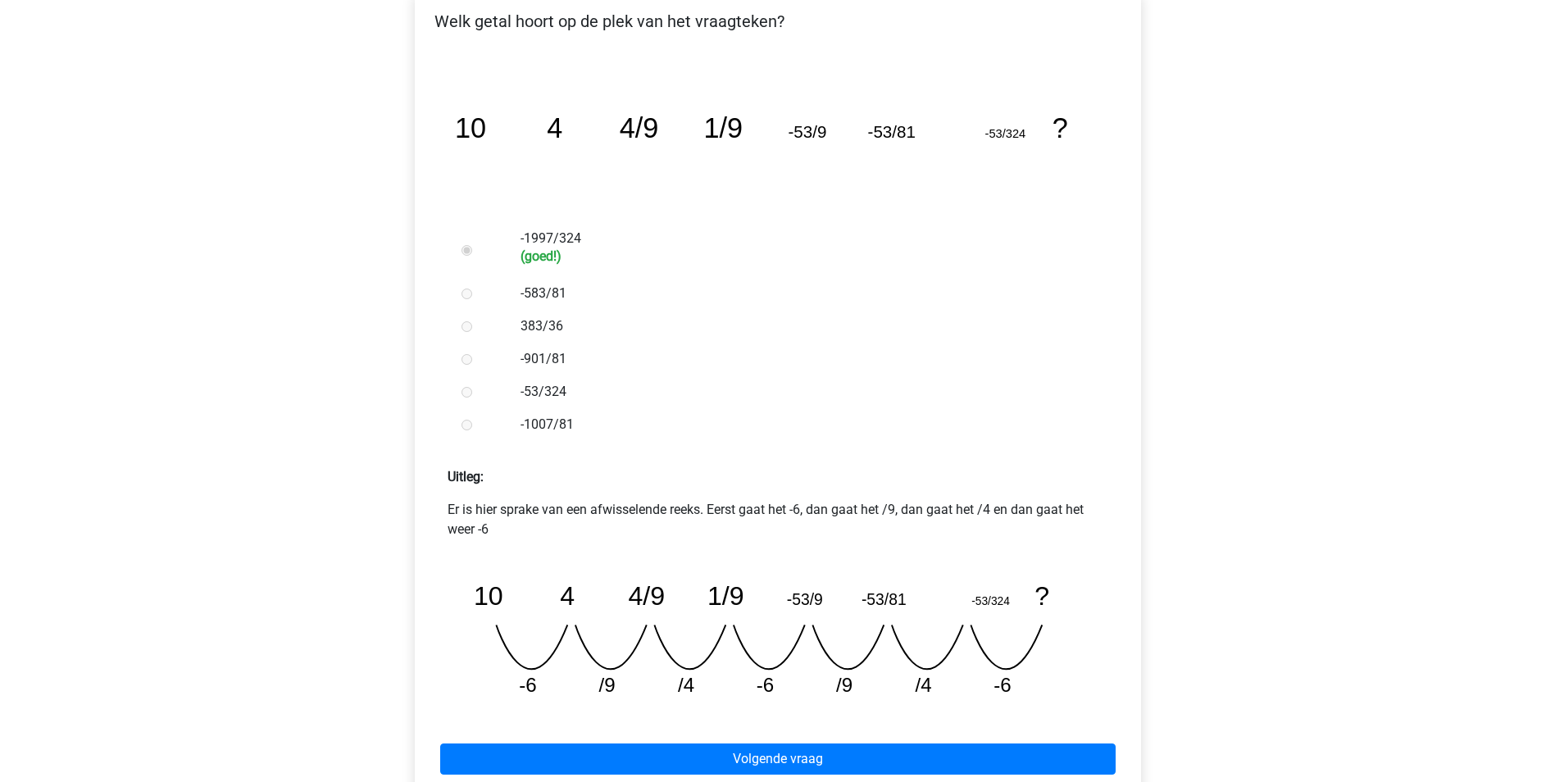
scroll to position [492, 0]
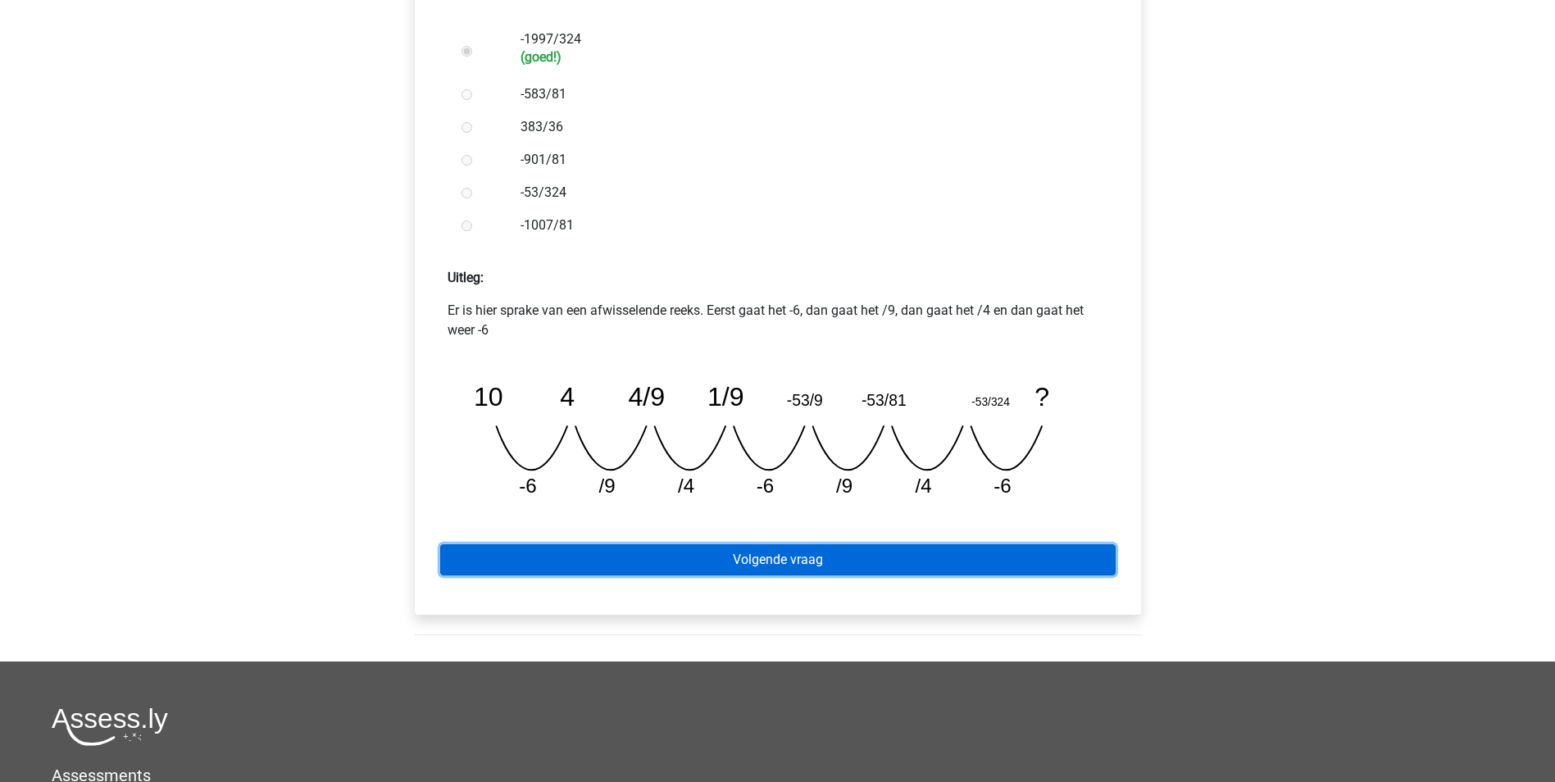
click at [725, 552] on link "Volgende vraag" at bounding box center [777, 559] width 675 height 31
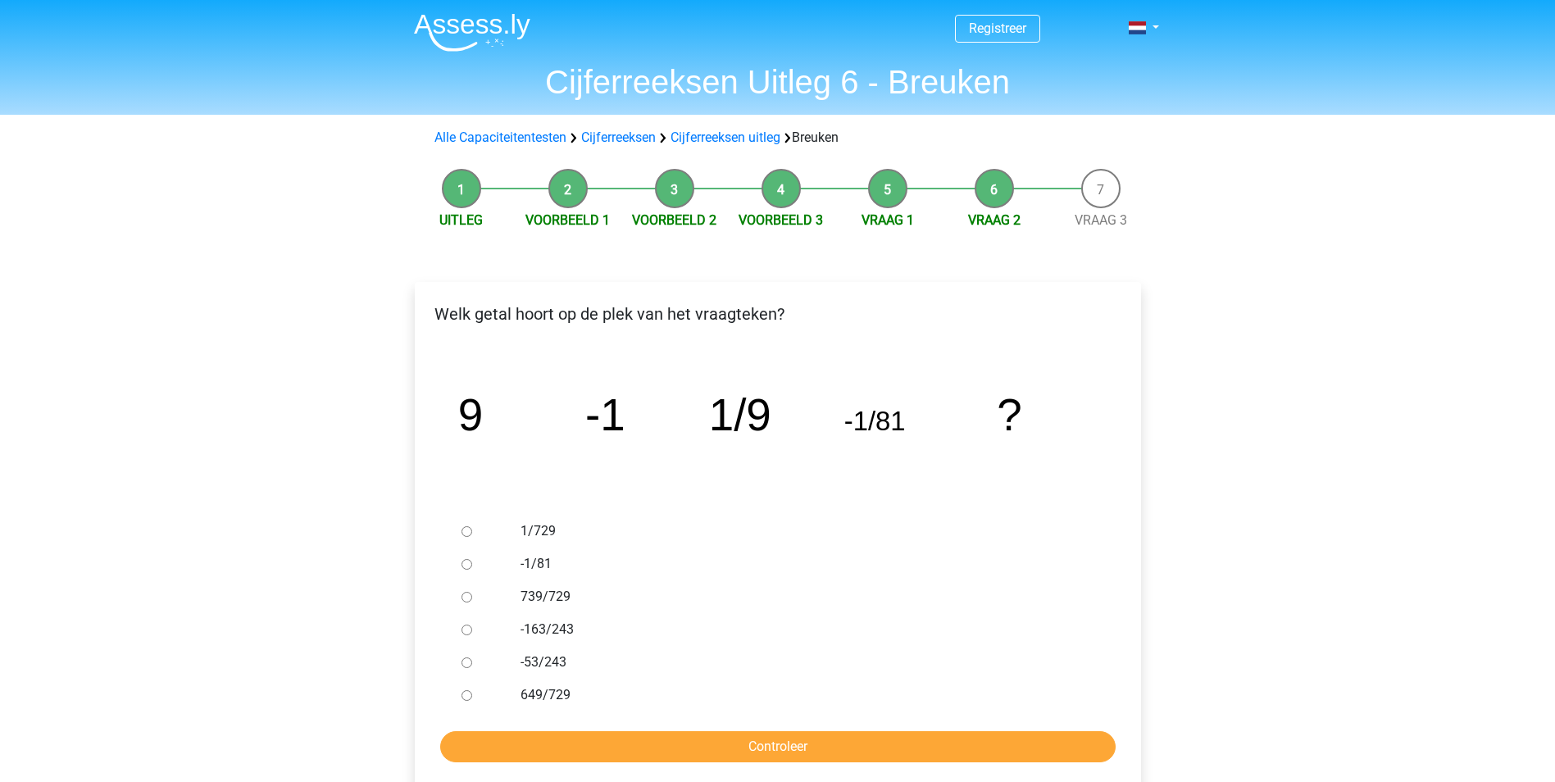
drag, startPoint x: 549, startPoint y: 529, endPoint x: 529, endPoint y: 528, distance: 20.6
click at [544, 529] on label "1/729" at bounding box center [803, 531] width 567 height 20
click at [529, 528] on label "1/729" at bounding box center [803, 531] width 567 height 20
click at [472, 528] on input "1/729" at bounding box center [466, 531] width 11 height 11
radio input "true"
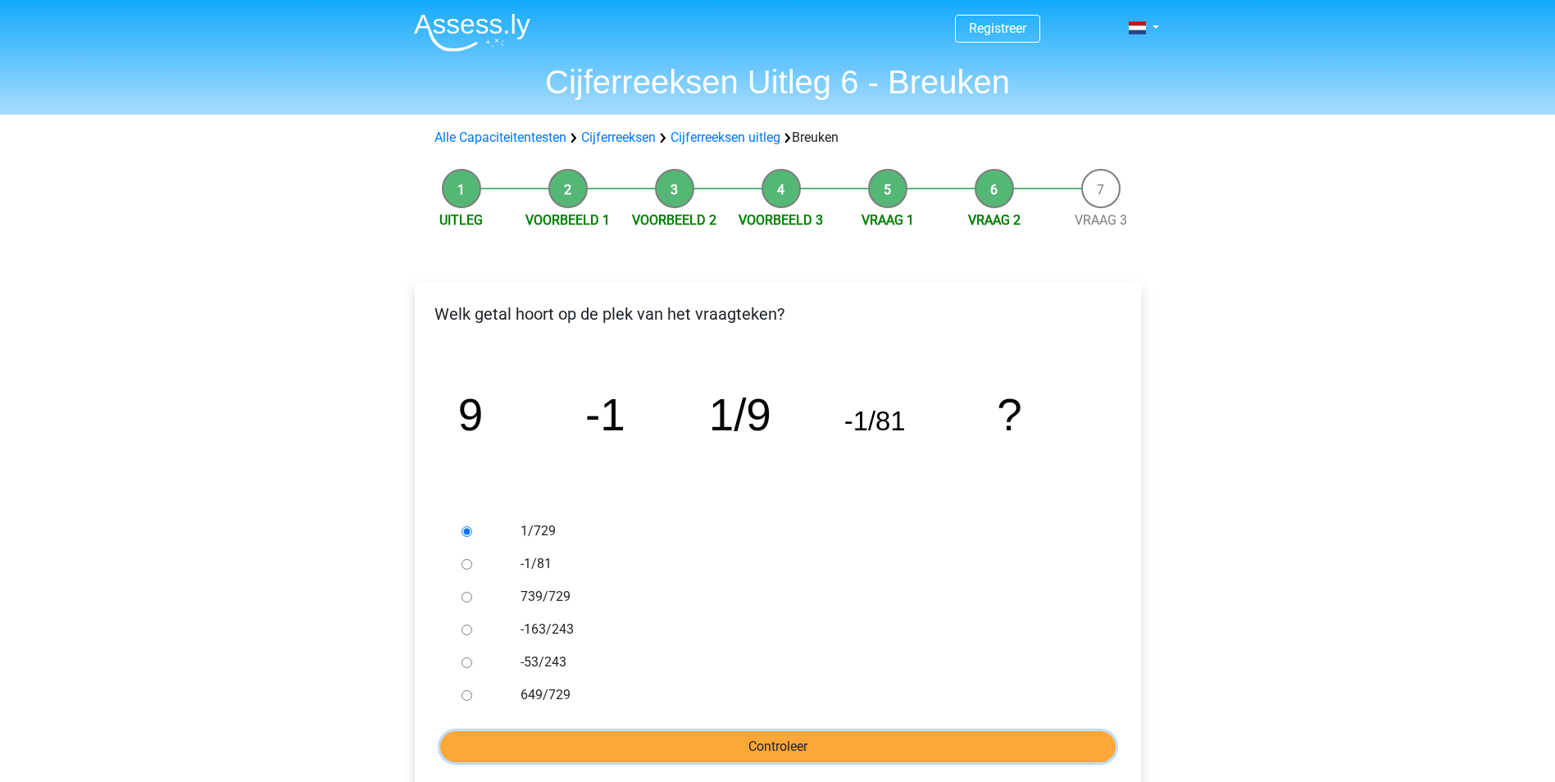
click at [666, 747] on input "Controleer" at bounding box center [777, 746] width 675 height 31
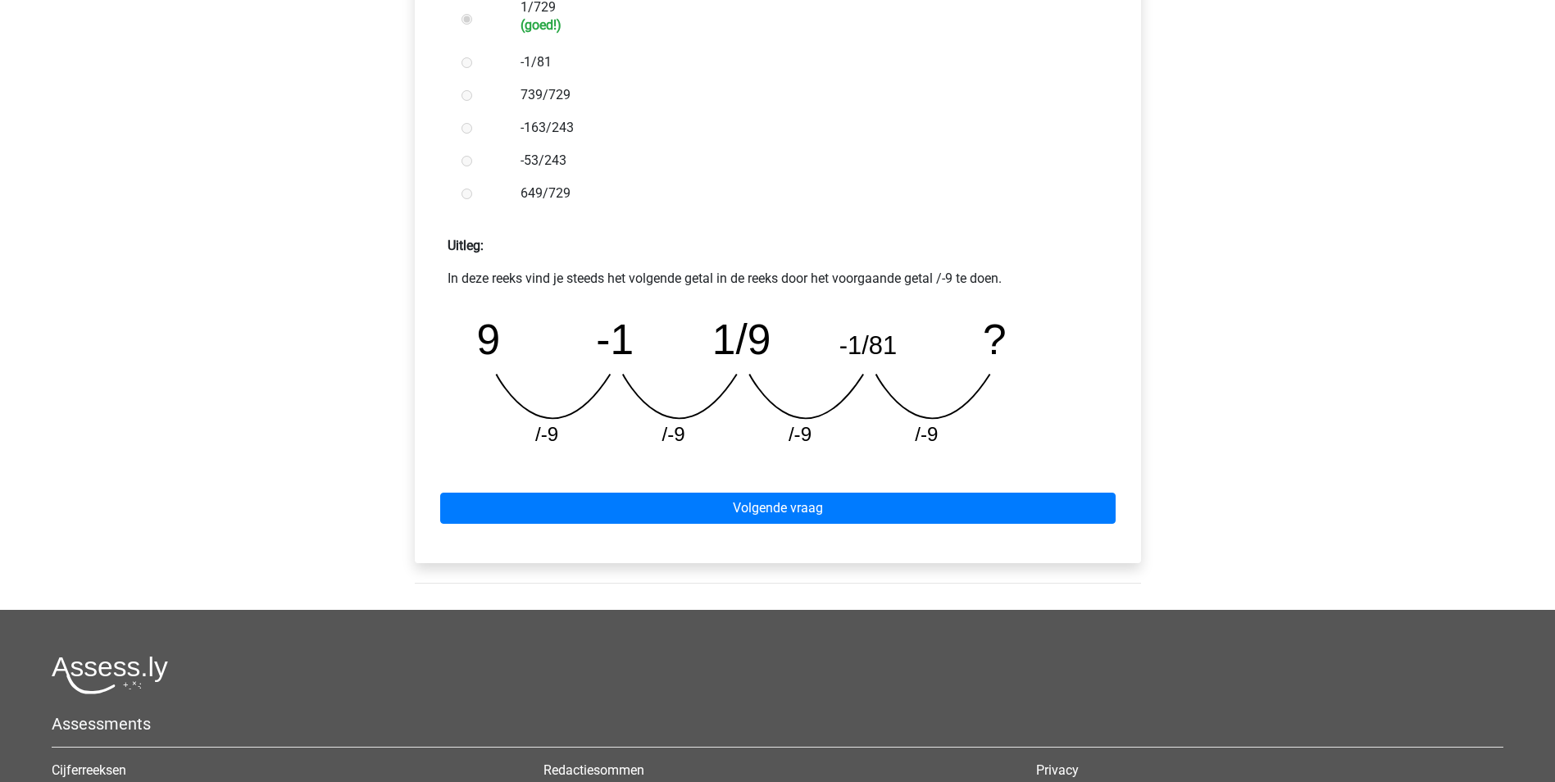
scroll to position [574, 0]
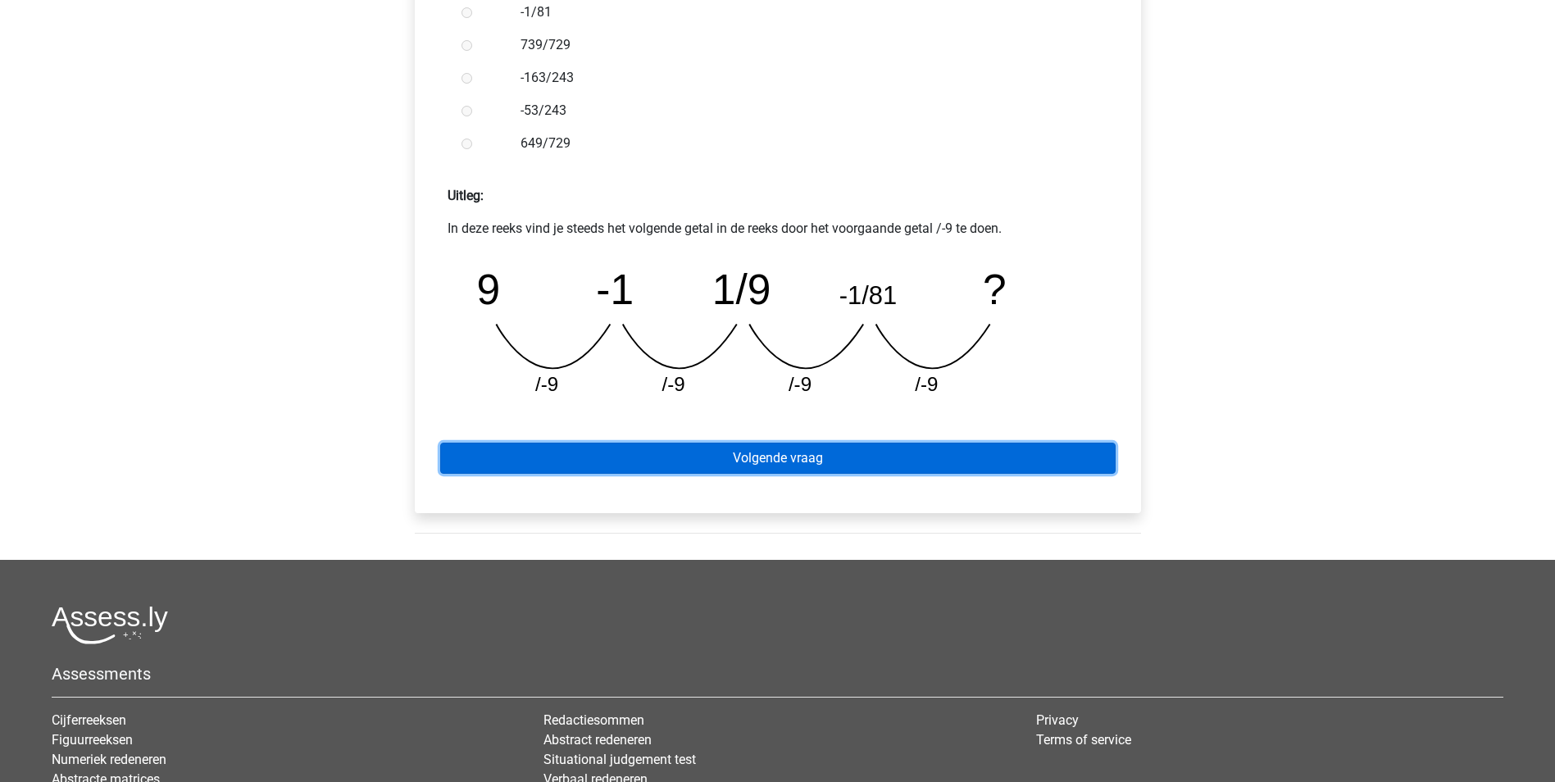
click at [788, 457] on link "Volgende vraag" at bounding box center [777, 458] width 675 height 31
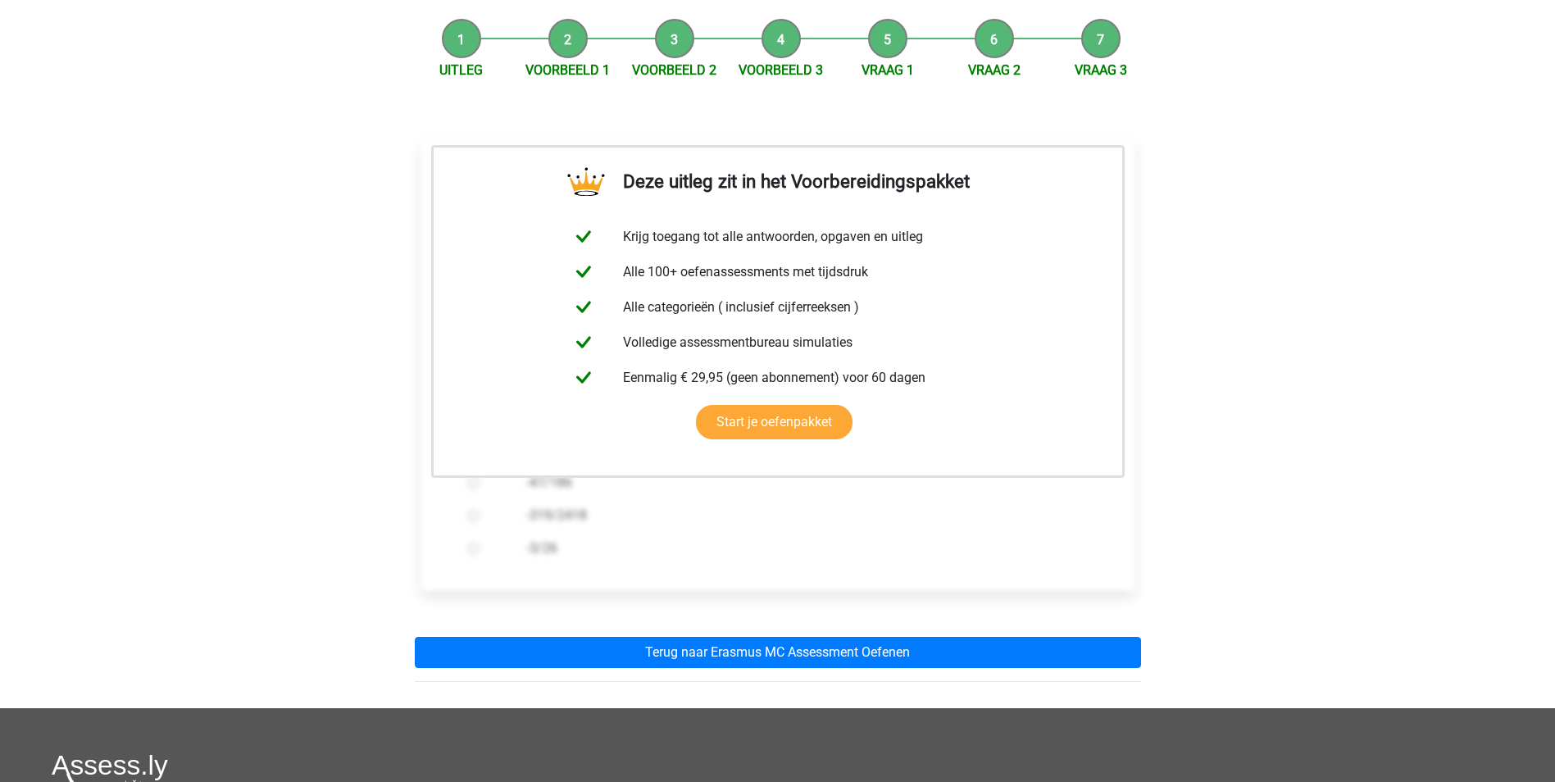
scroll to position [164, 0]
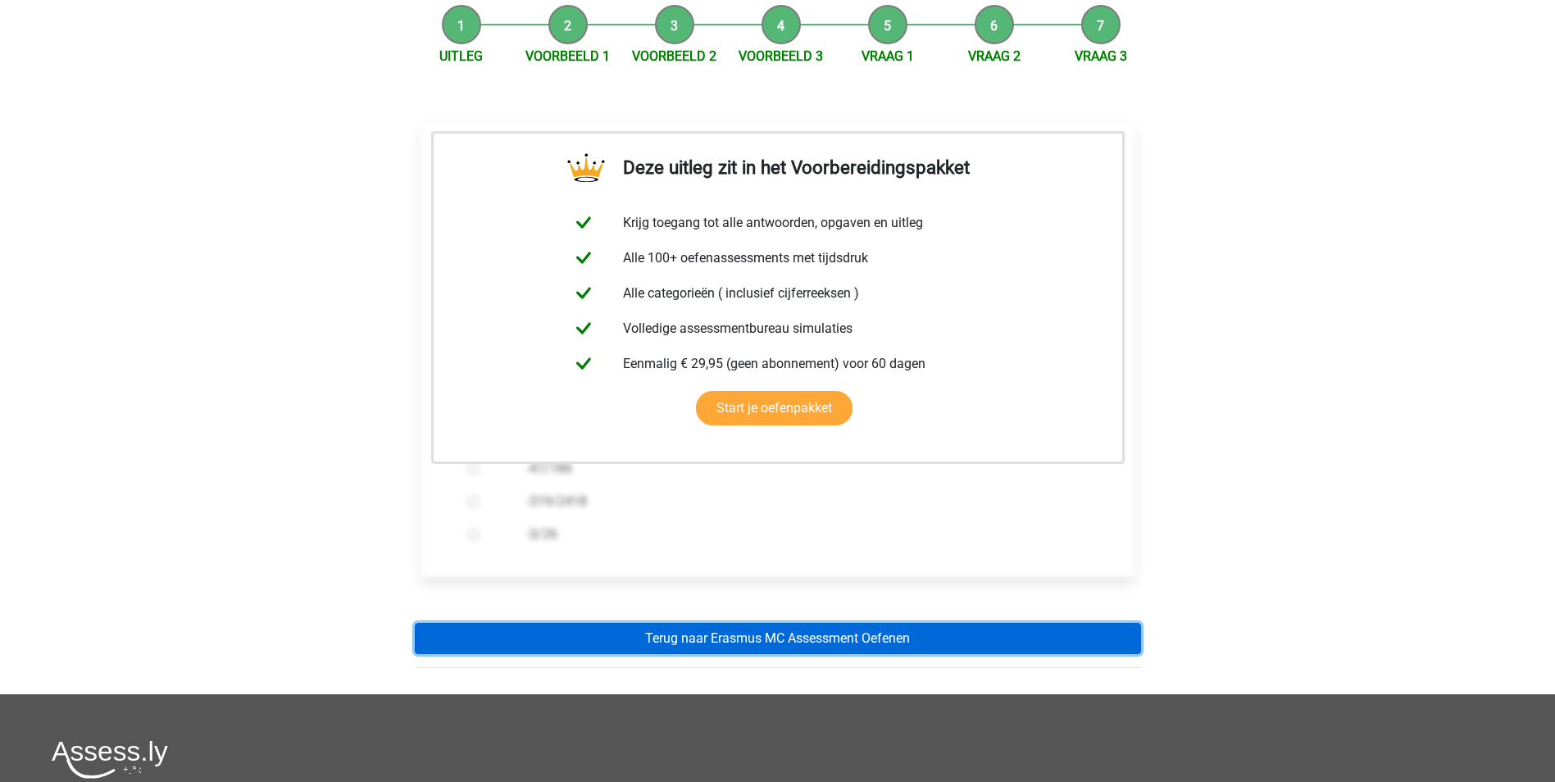
click at [796, 641] on link "Terug naar Erasmus MC Assessment Oefenen" at bounding box center [778, 638] width 726 height 31
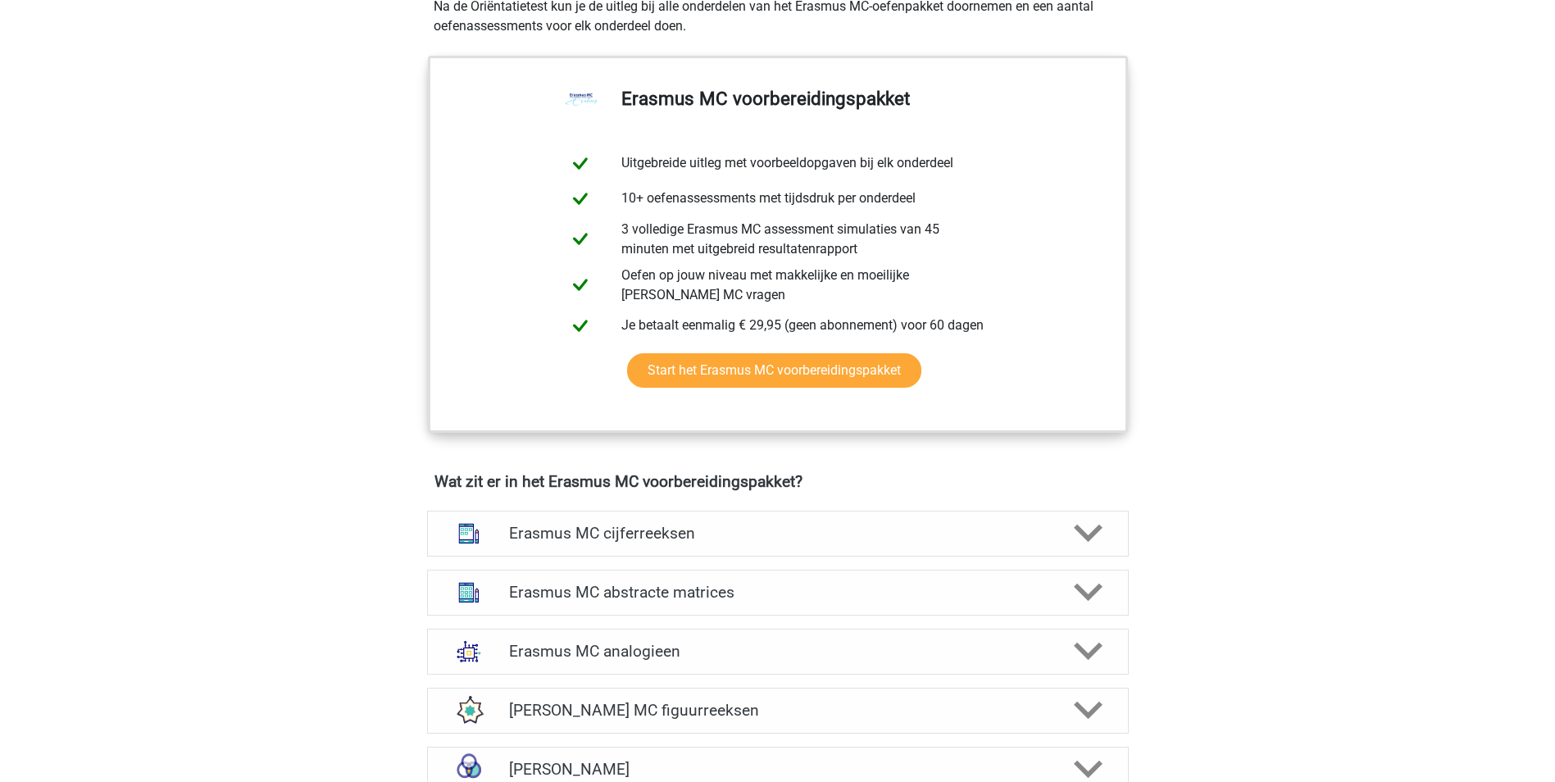
scroll to position [901, 0]
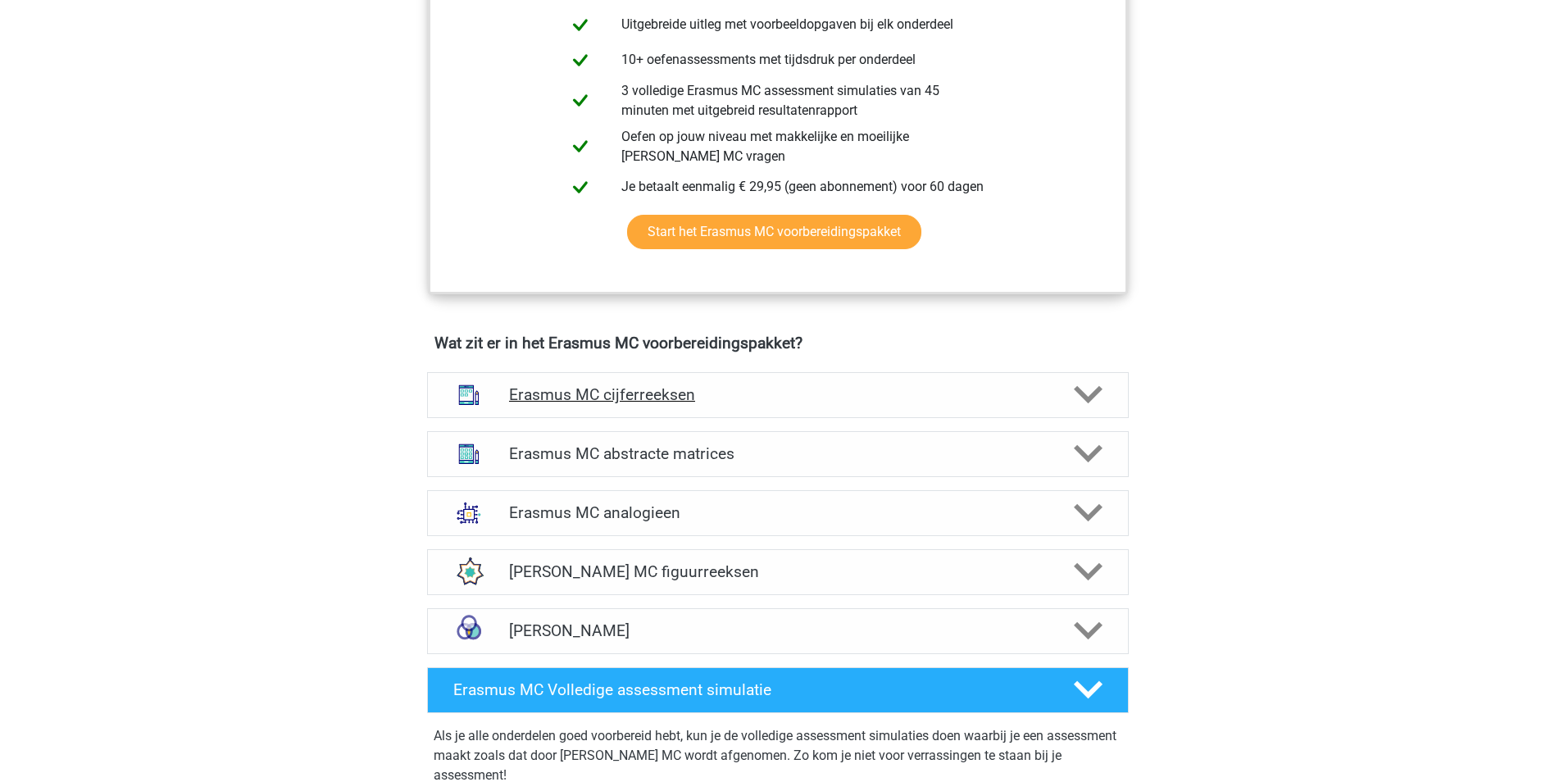
click at [980, 377] on div "Erasmus MC cijferreeksen" at bounding box center [777, 395] width 701 height 46
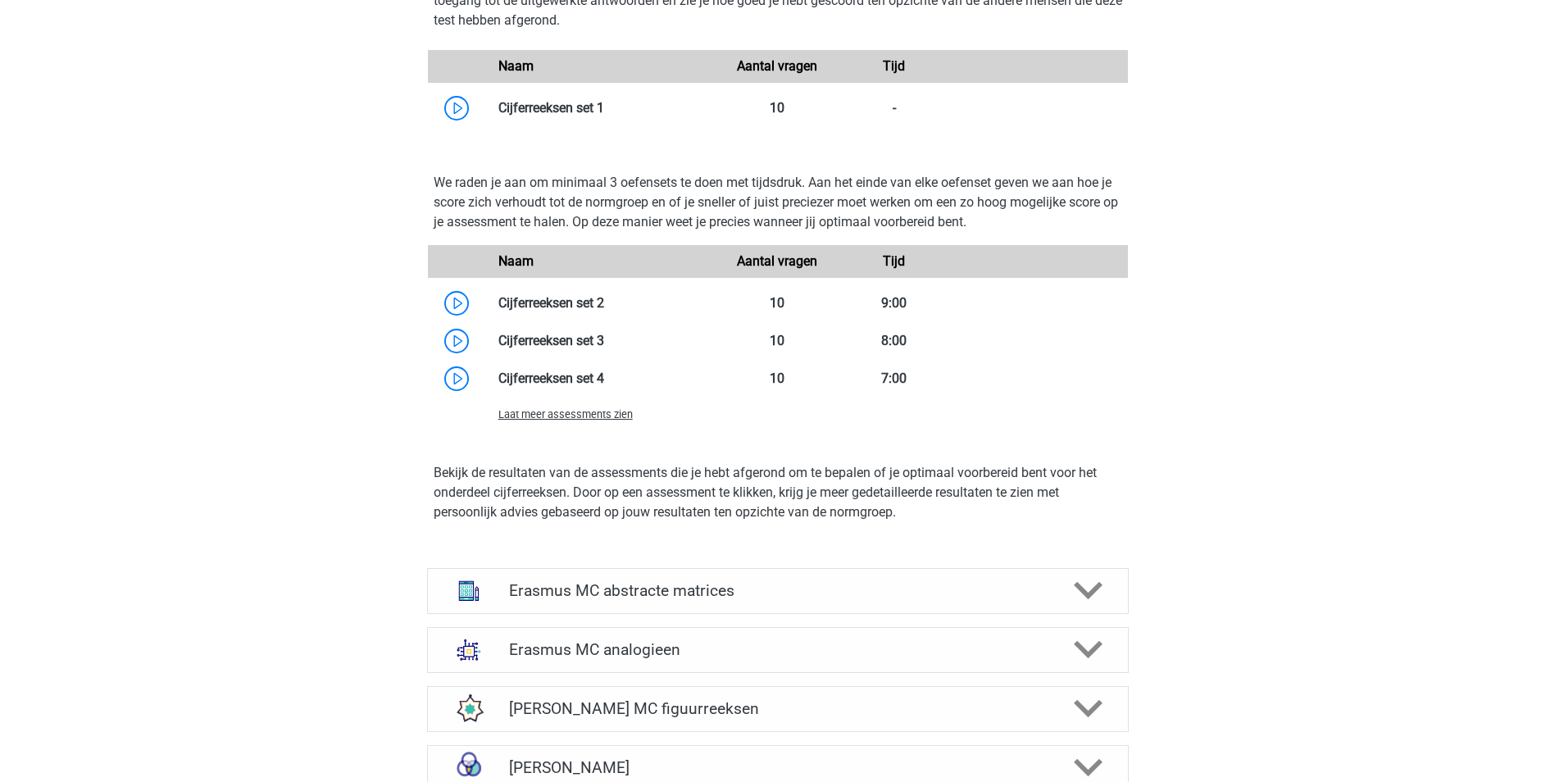
scroll to position [1721, 0]
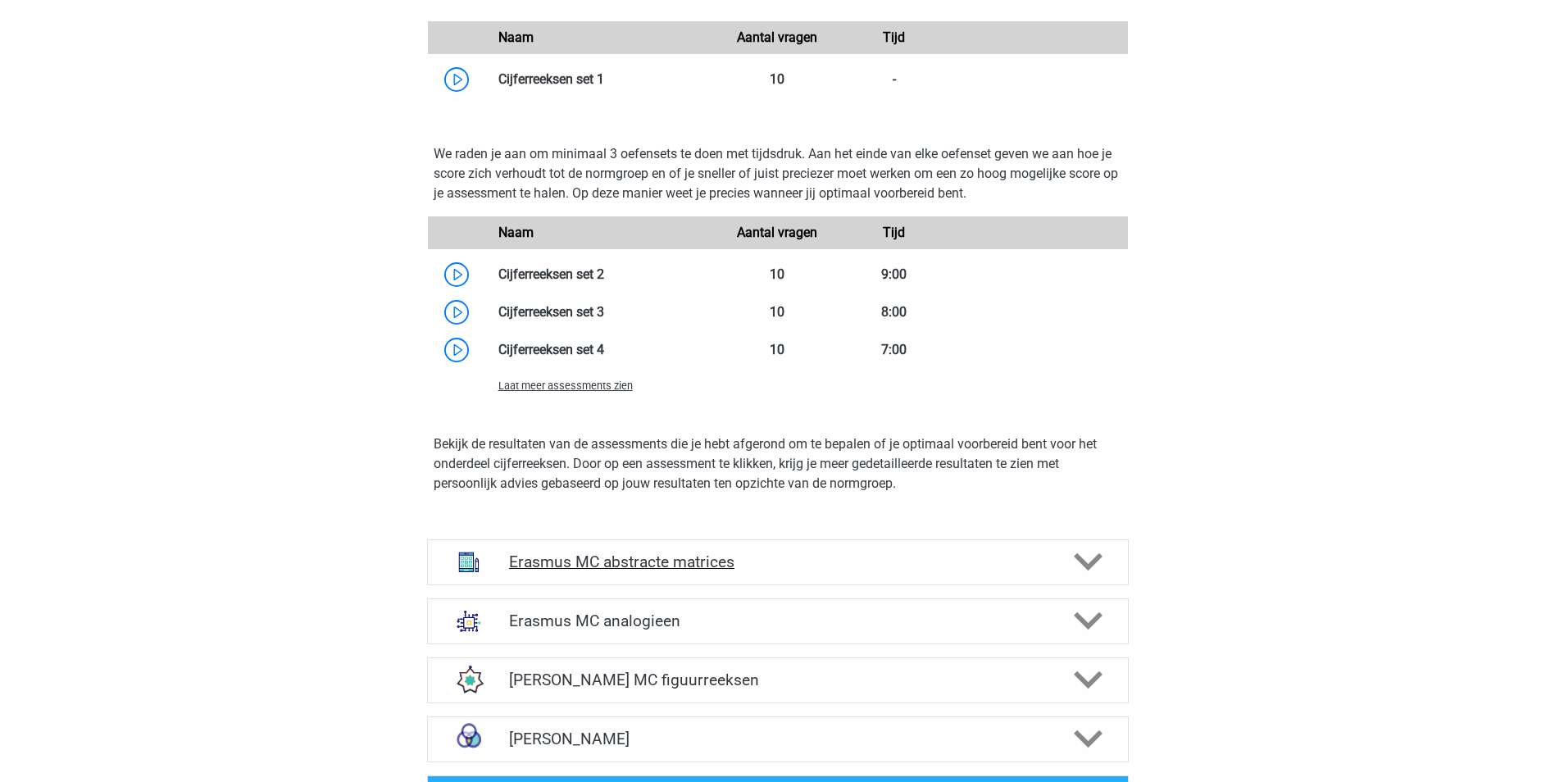
click at [697, 570] on h4 "Erasmus MC abstracte matrices" at bounding box center [777, 561] width 537 height 19
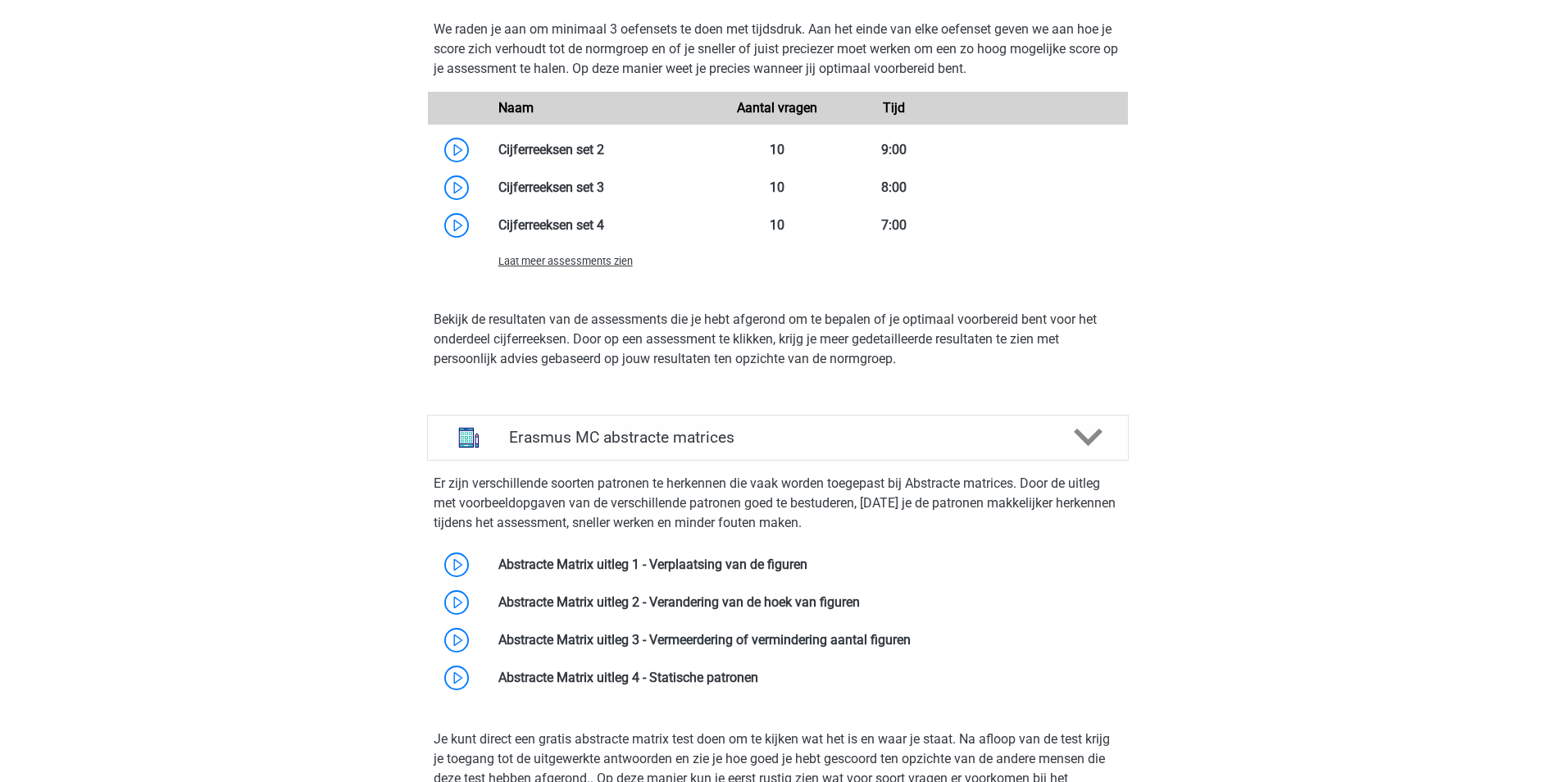
scroll to position [1885, 0]
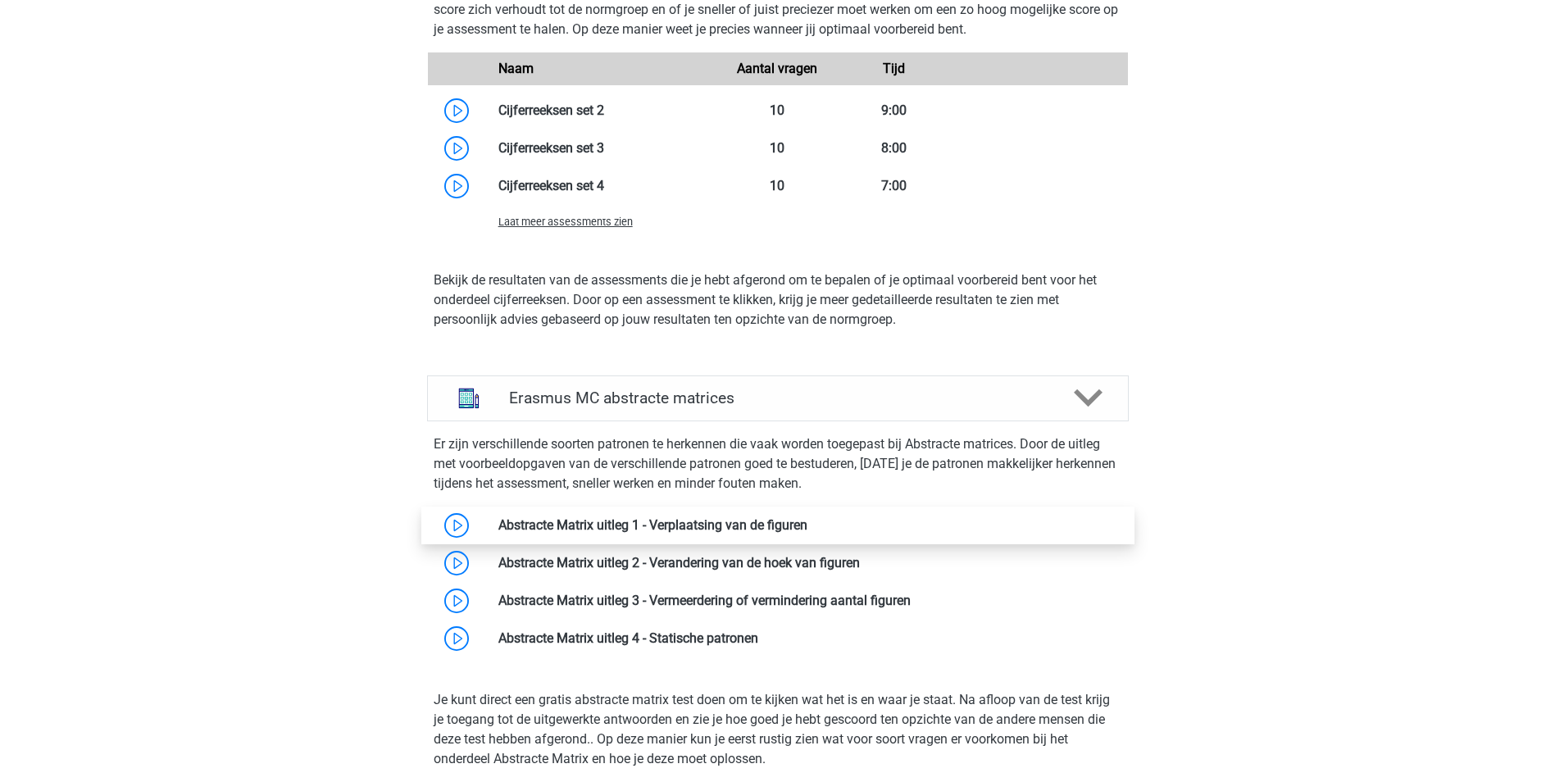
click at [807, 533] on link at bounding box center [807, 525] width 0 height 16
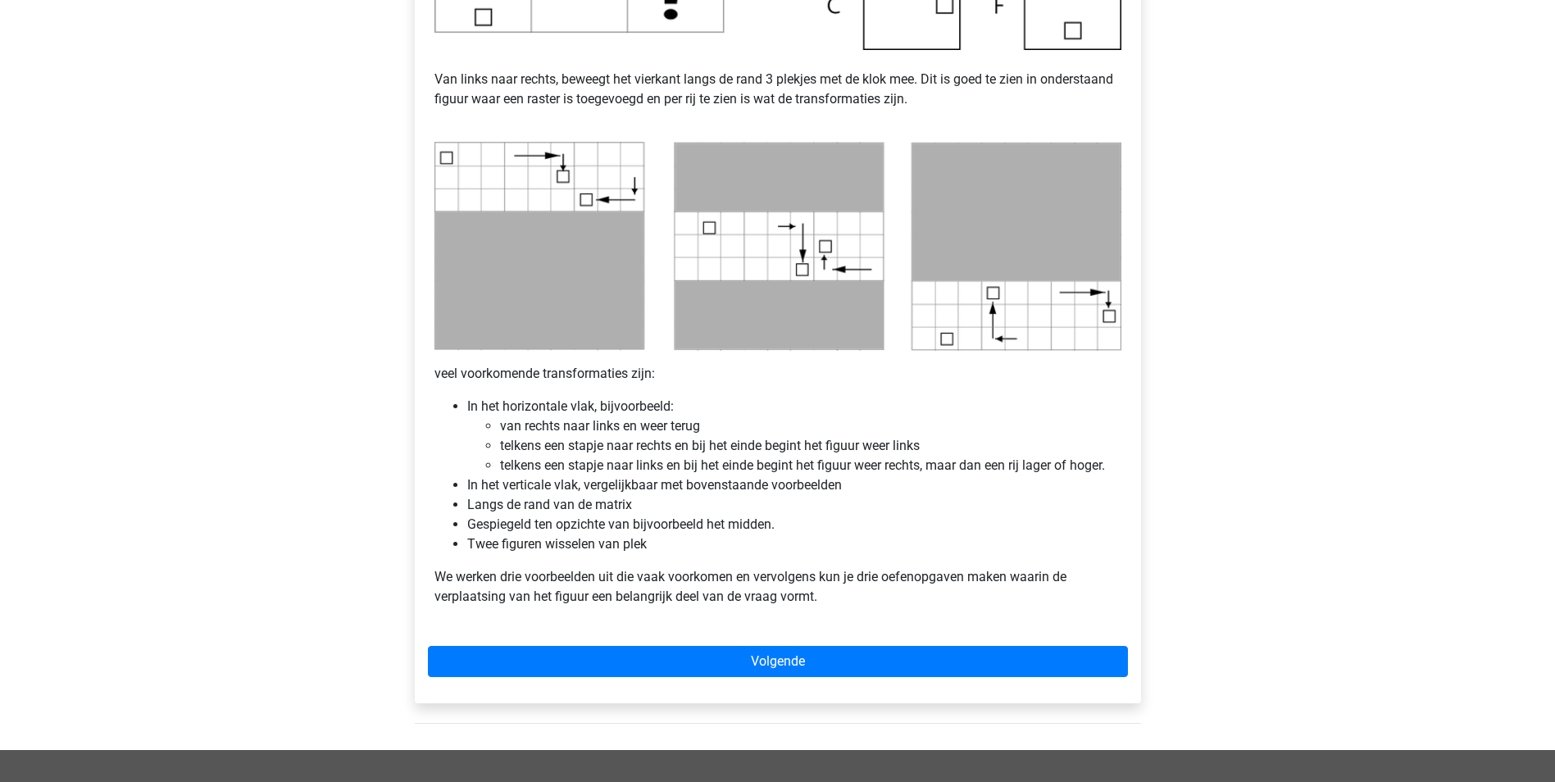
scroll to position [738, 0]
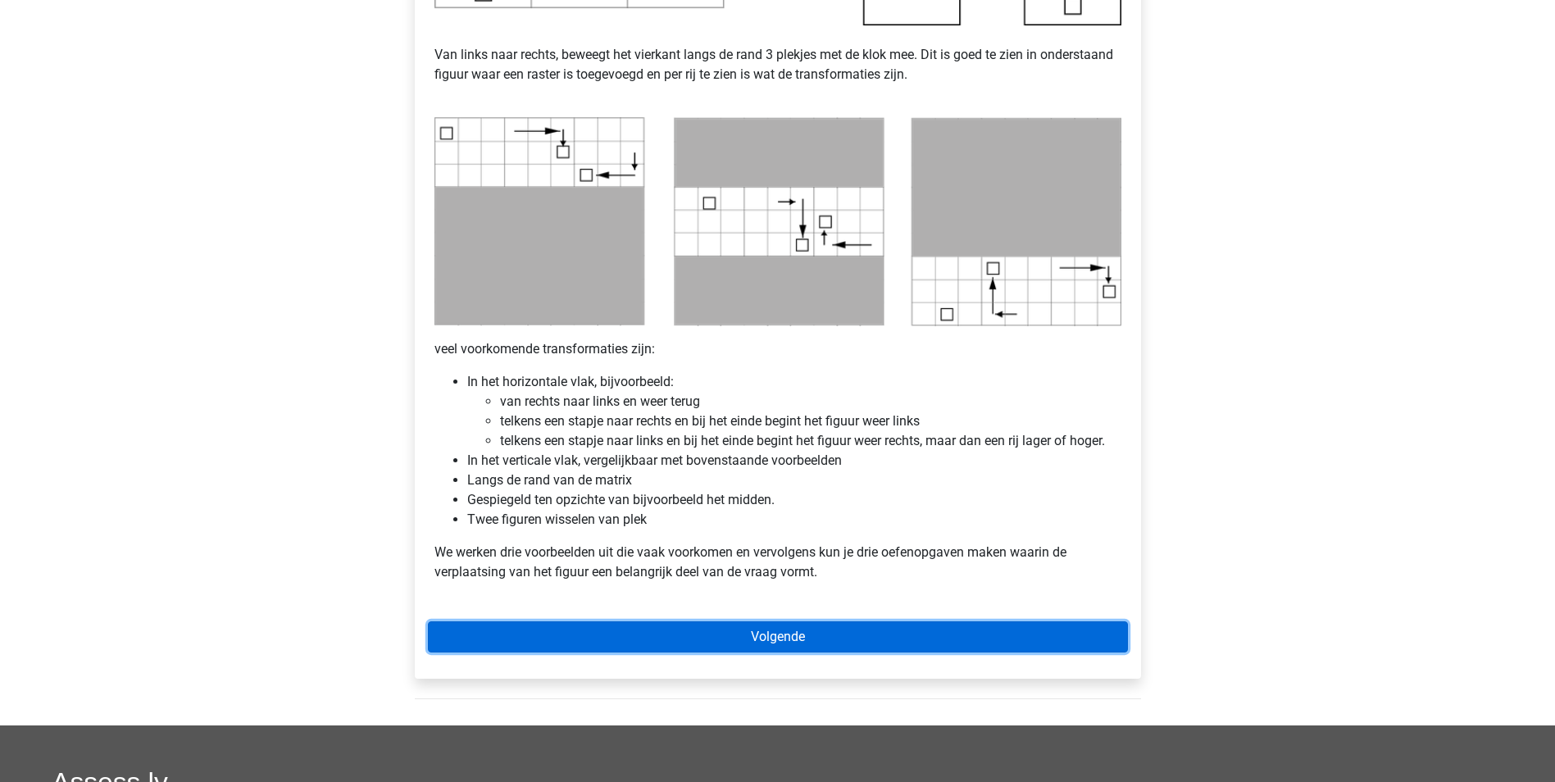
click at [708, 626] on link "Volgende" at bounding box center [778, 636] width 700 height 31
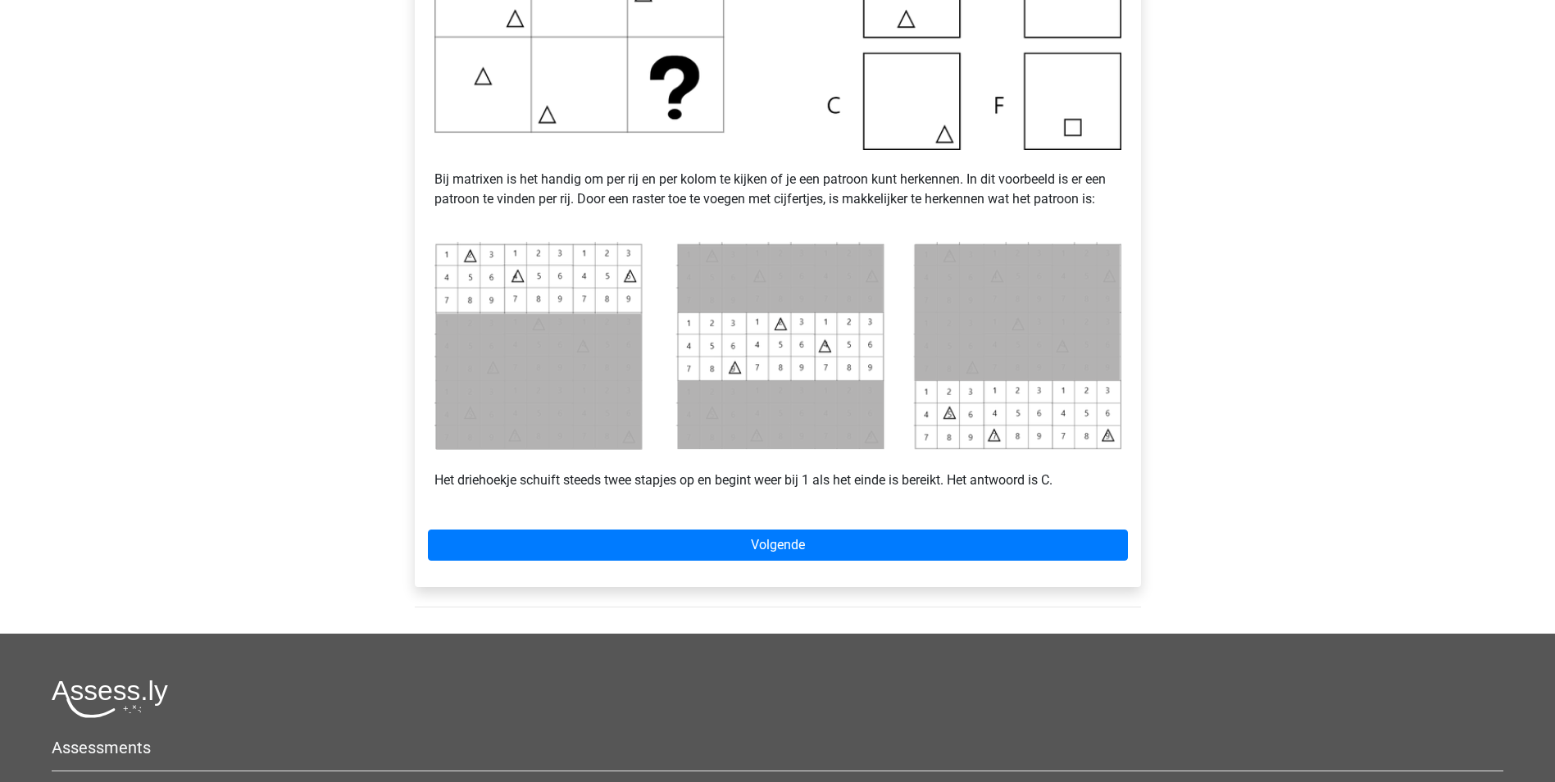
scroll to position [574, 0]
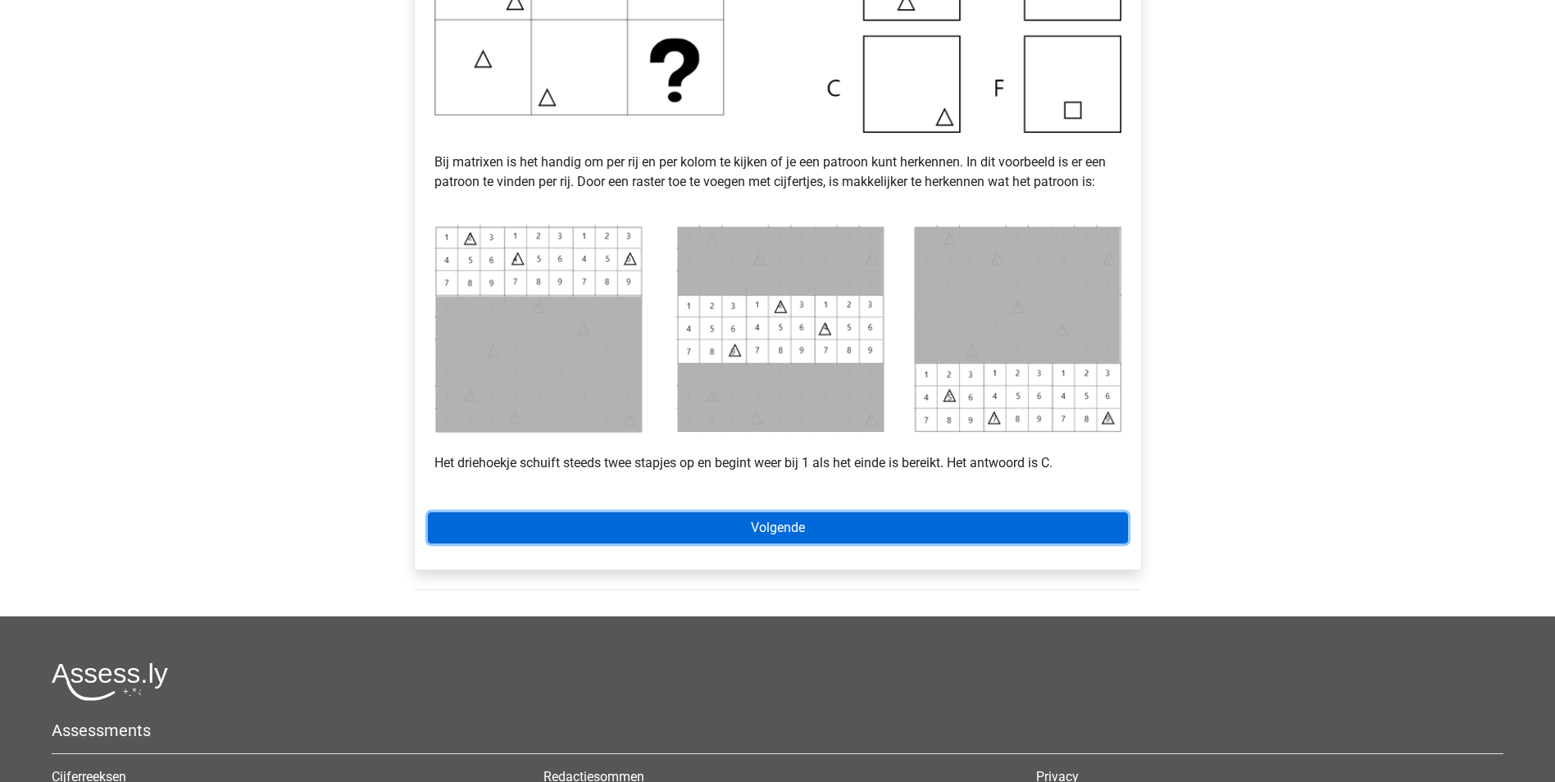
click at [837, 521] on link "Volgende" at bounding box center [778, 527] width 700 height 31
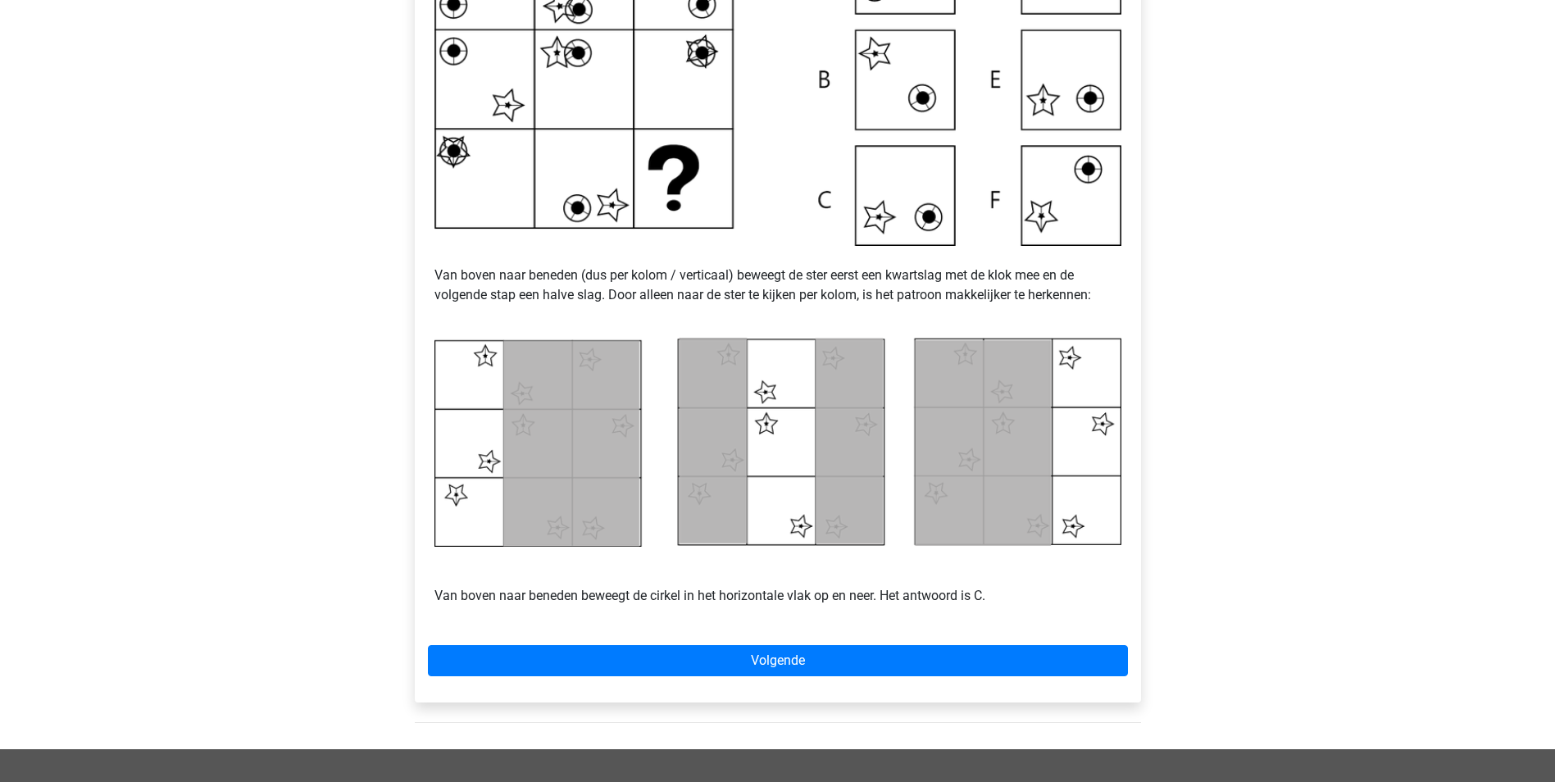
scroll to position [494, 0]
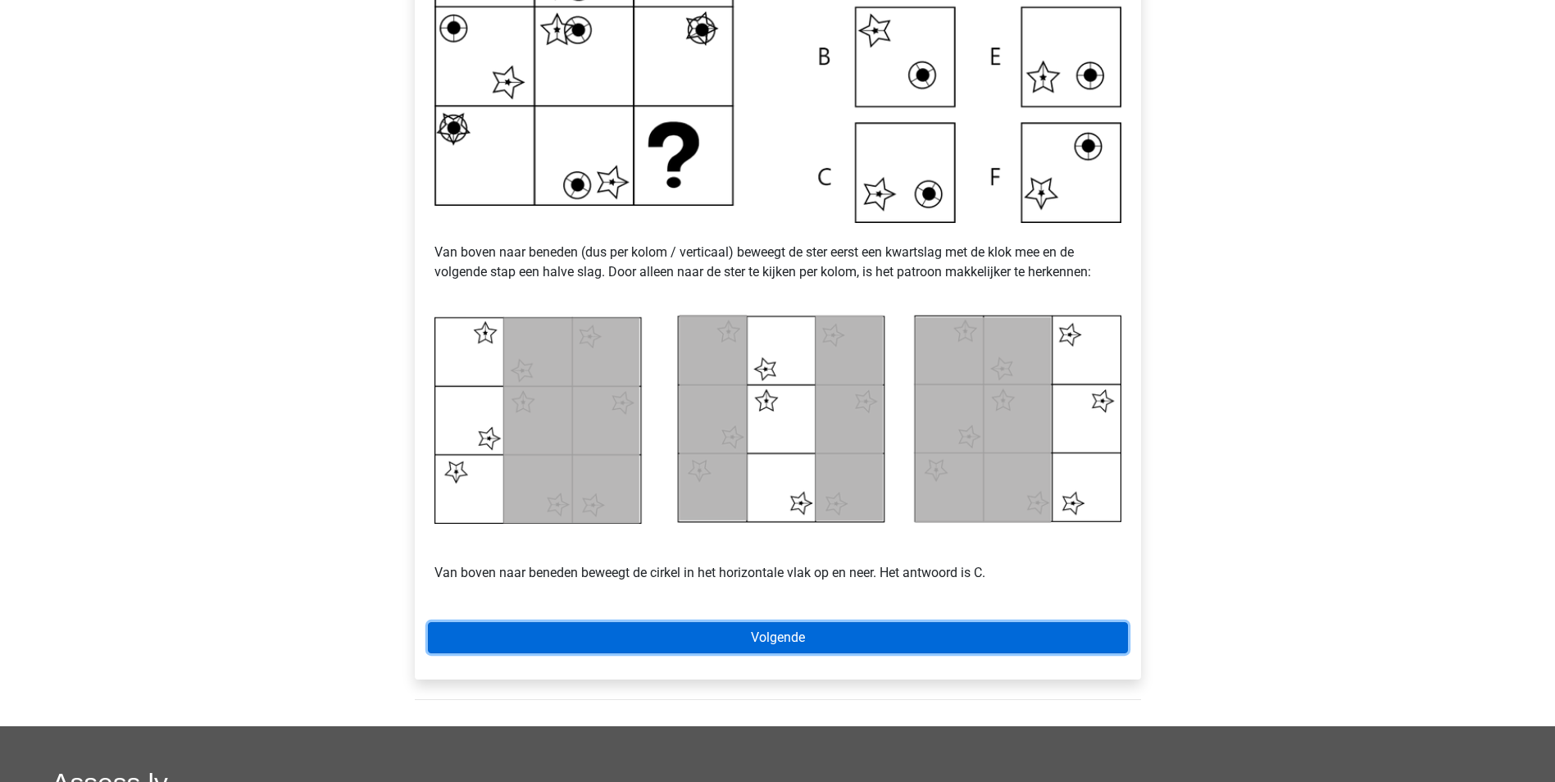
click at [825, 651] on link "Volgende" at bounding box center [778, 637] width 700 height 31
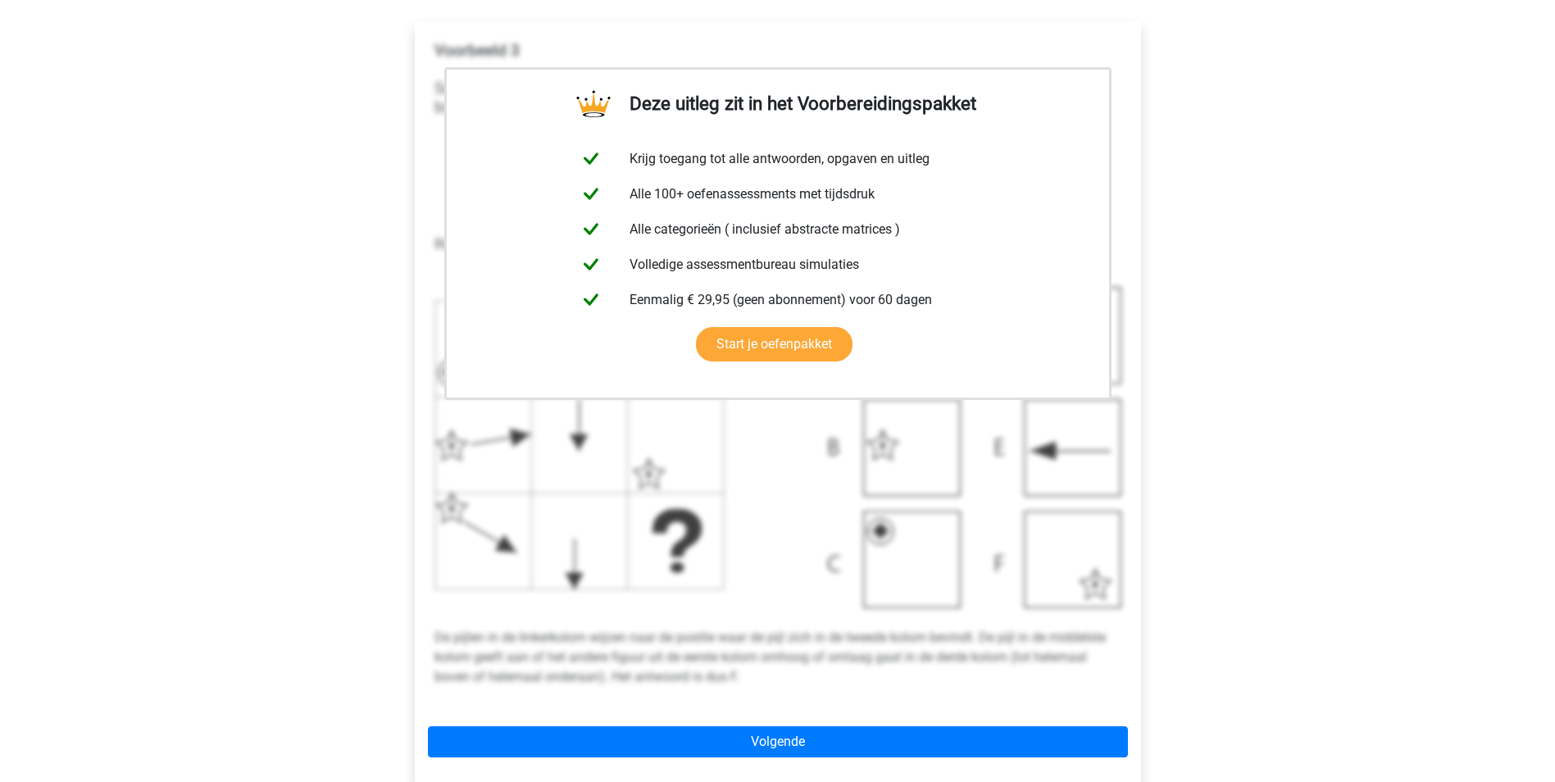
scroll to position [328, 0]
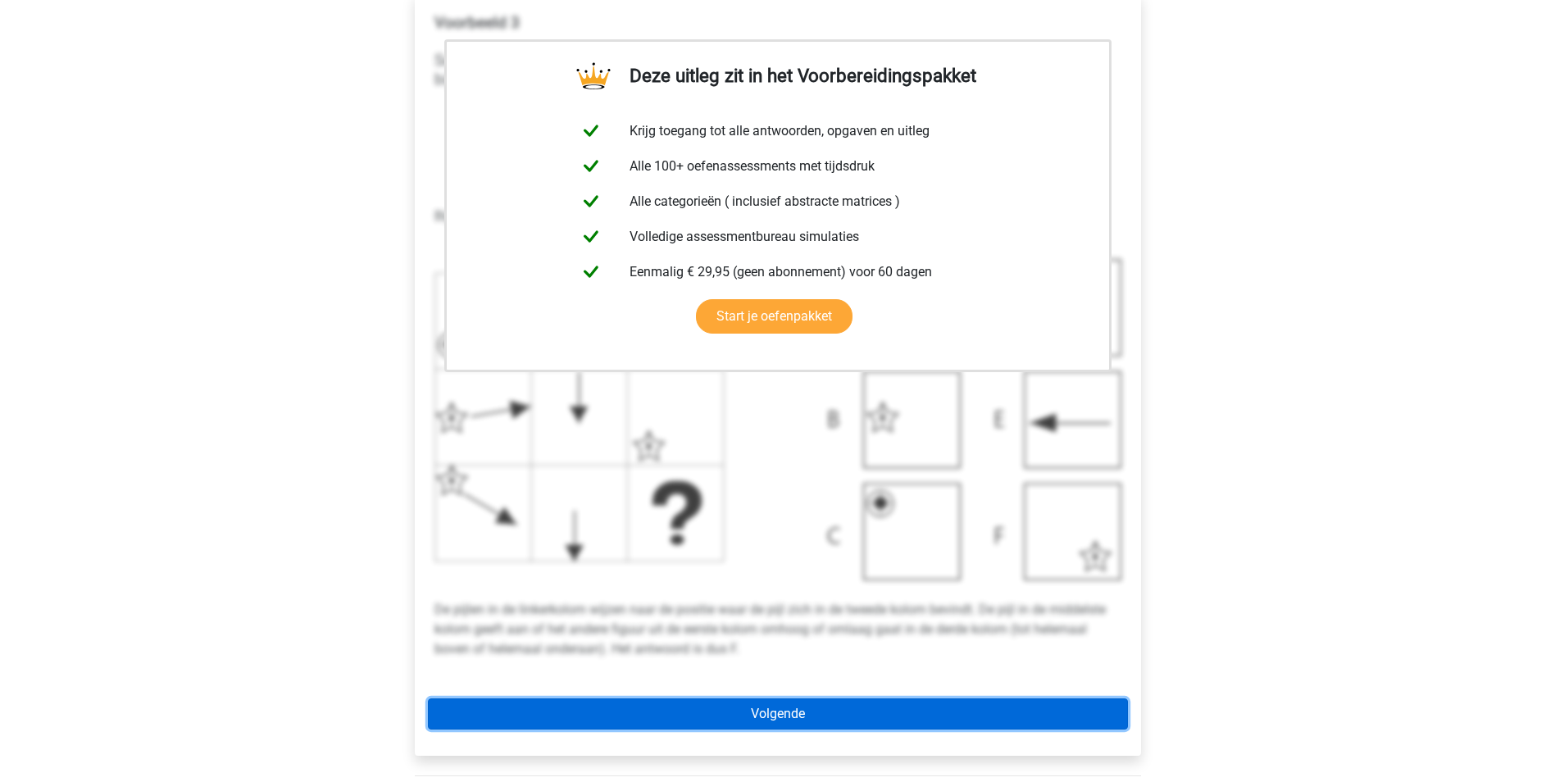
click at [742, 710] on link "Volgende" at bounding box center [778, 713] width 700 height 31
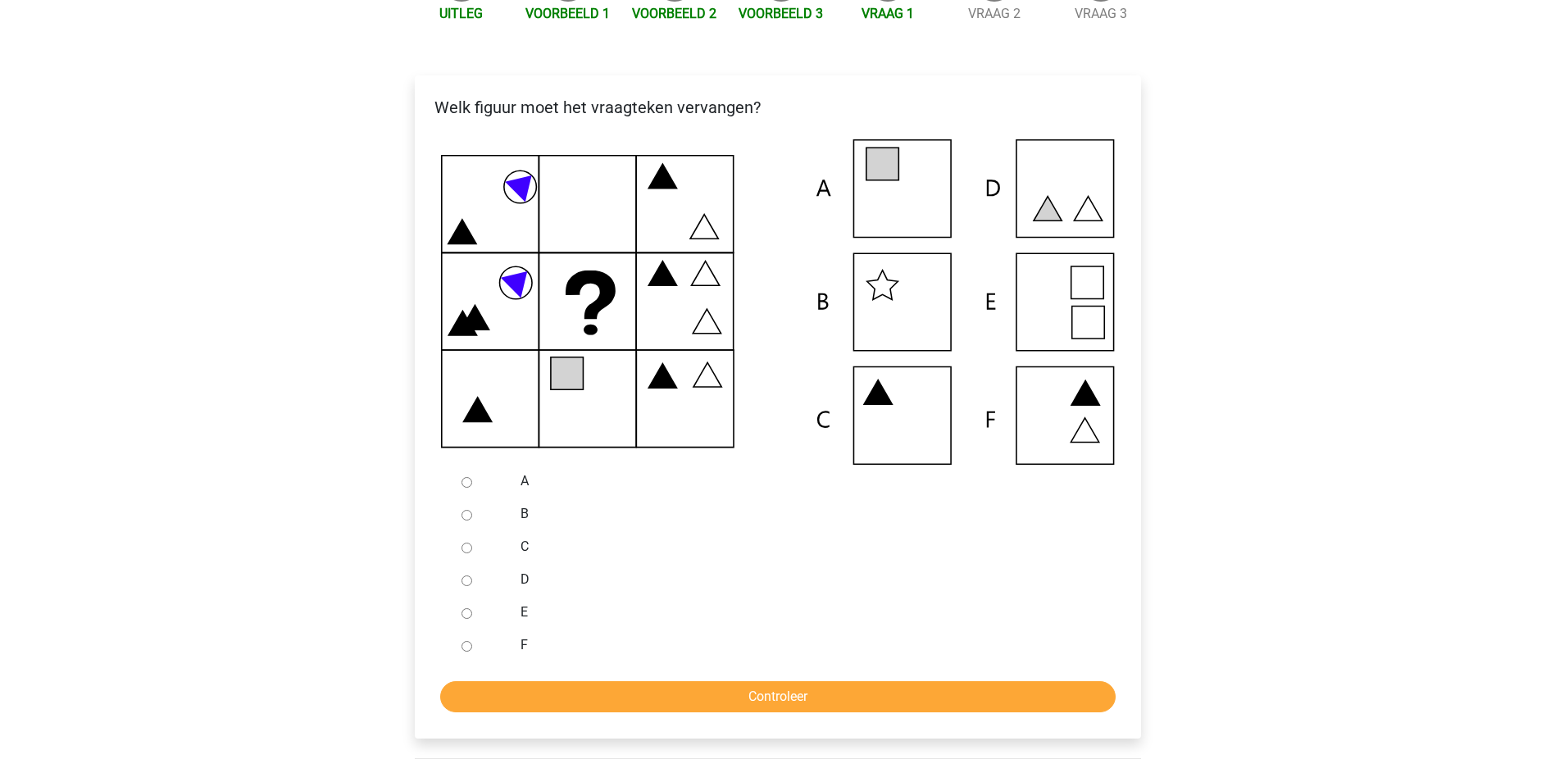
scroll to position [164, 0]
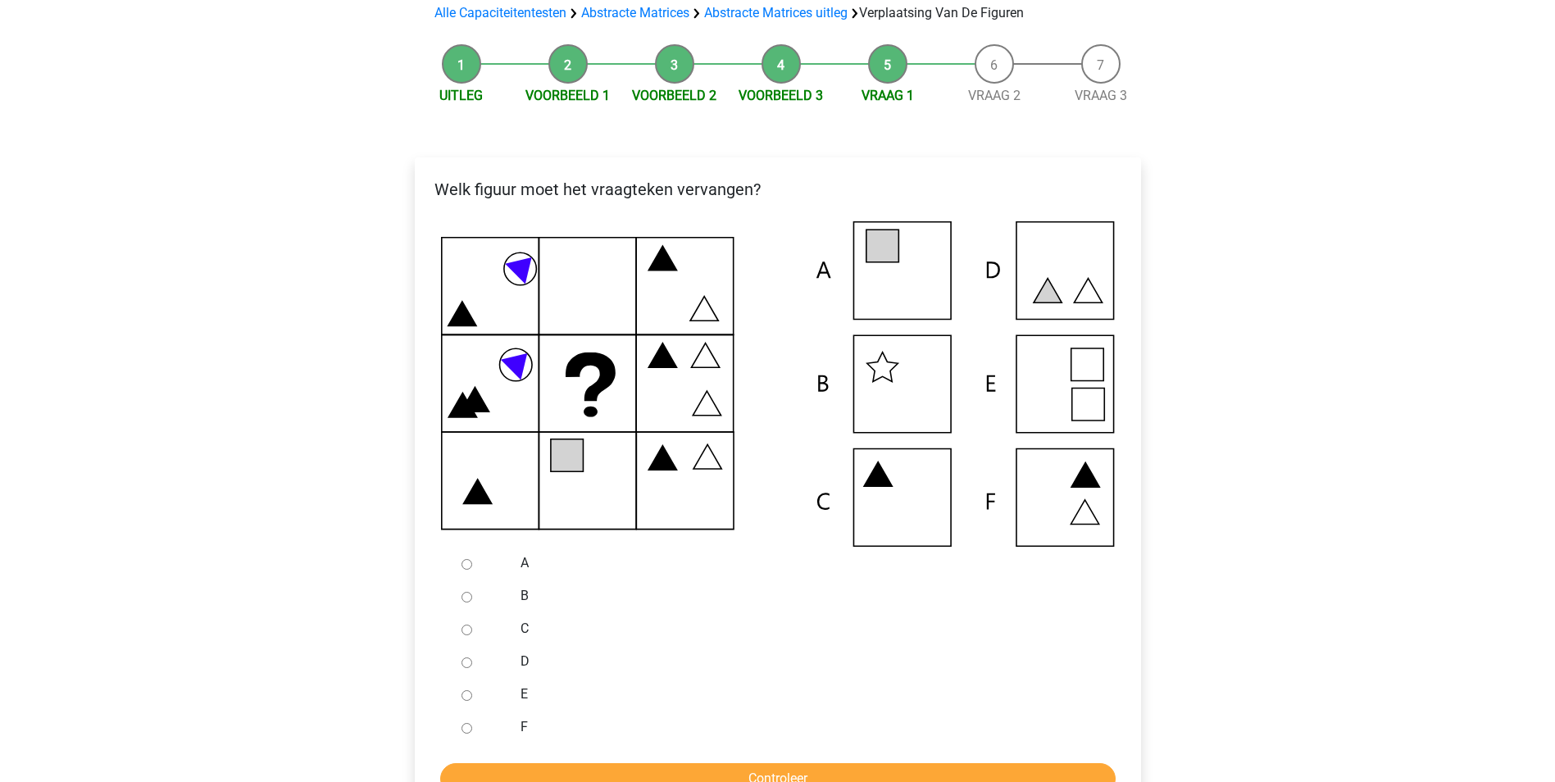
click at [526, 568] on label "A" at bounding box center [803, 563] width 567 height 20
click at [472, 568] on input "A" at bounding box center [466, 564] width 11 height 11
radio input "true"
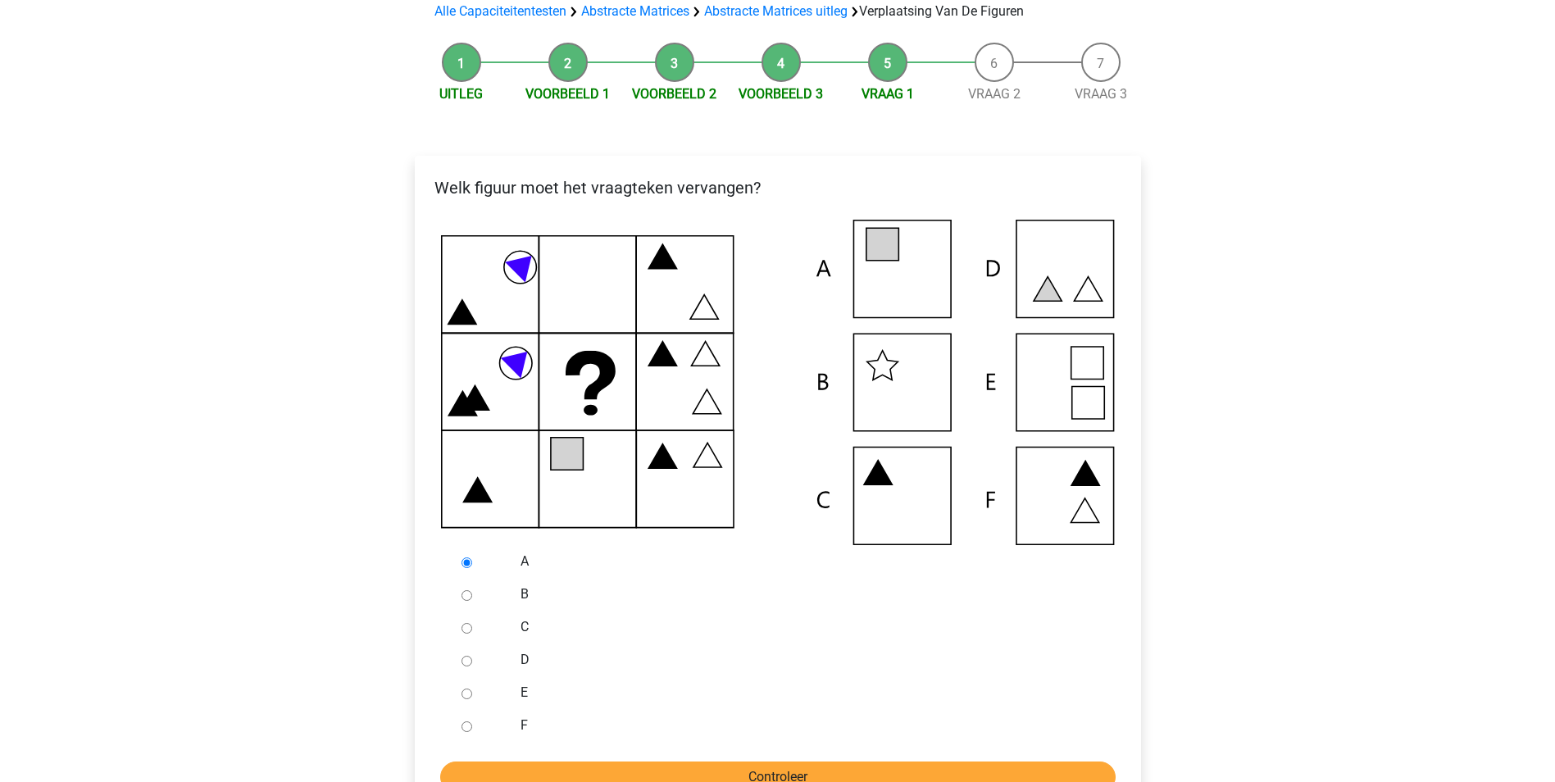
scroll to position [246, 0]
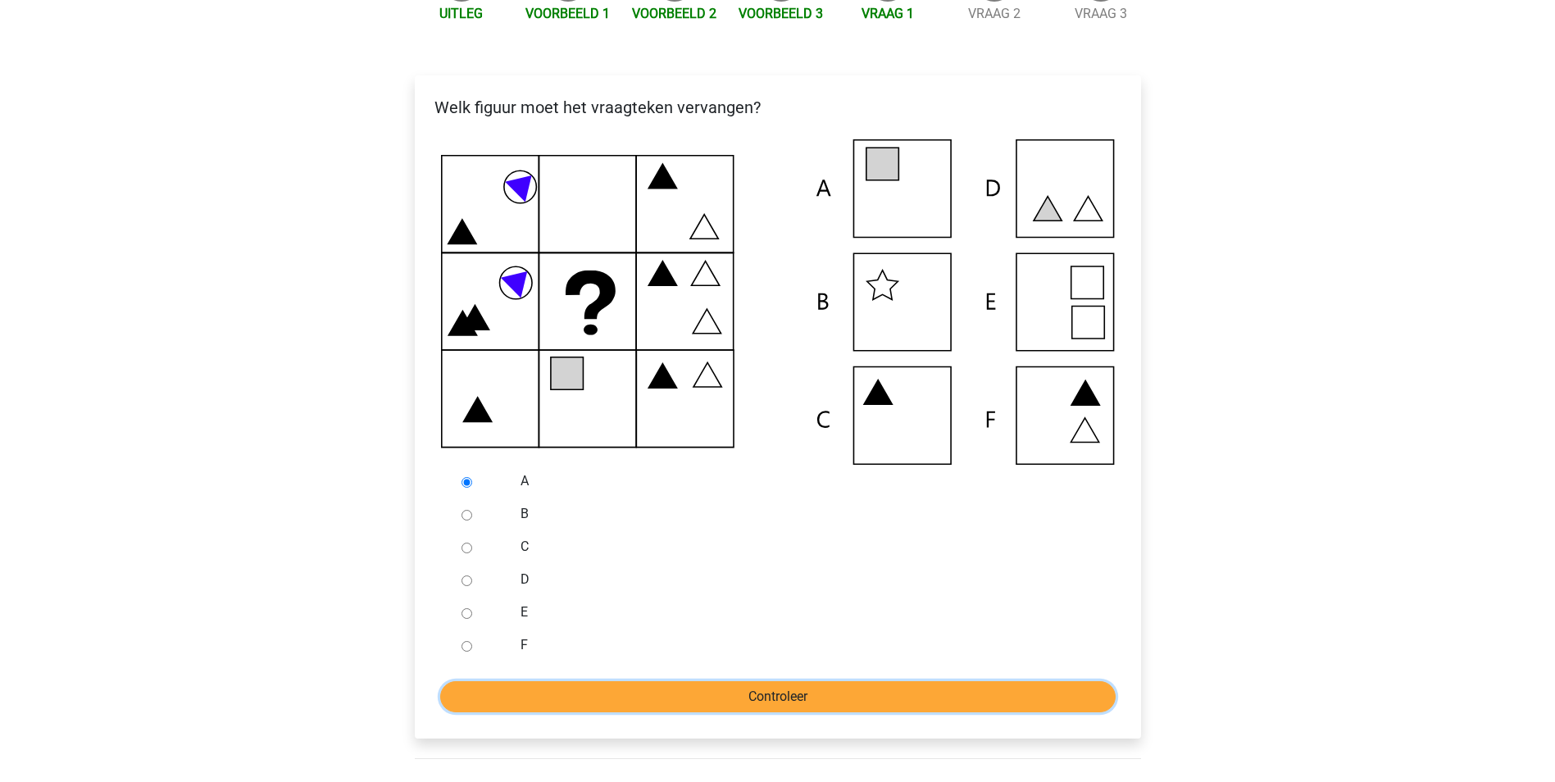
click at [764, 693] on input "Controleer" at bounding box center [777, 696] width 675 height 31
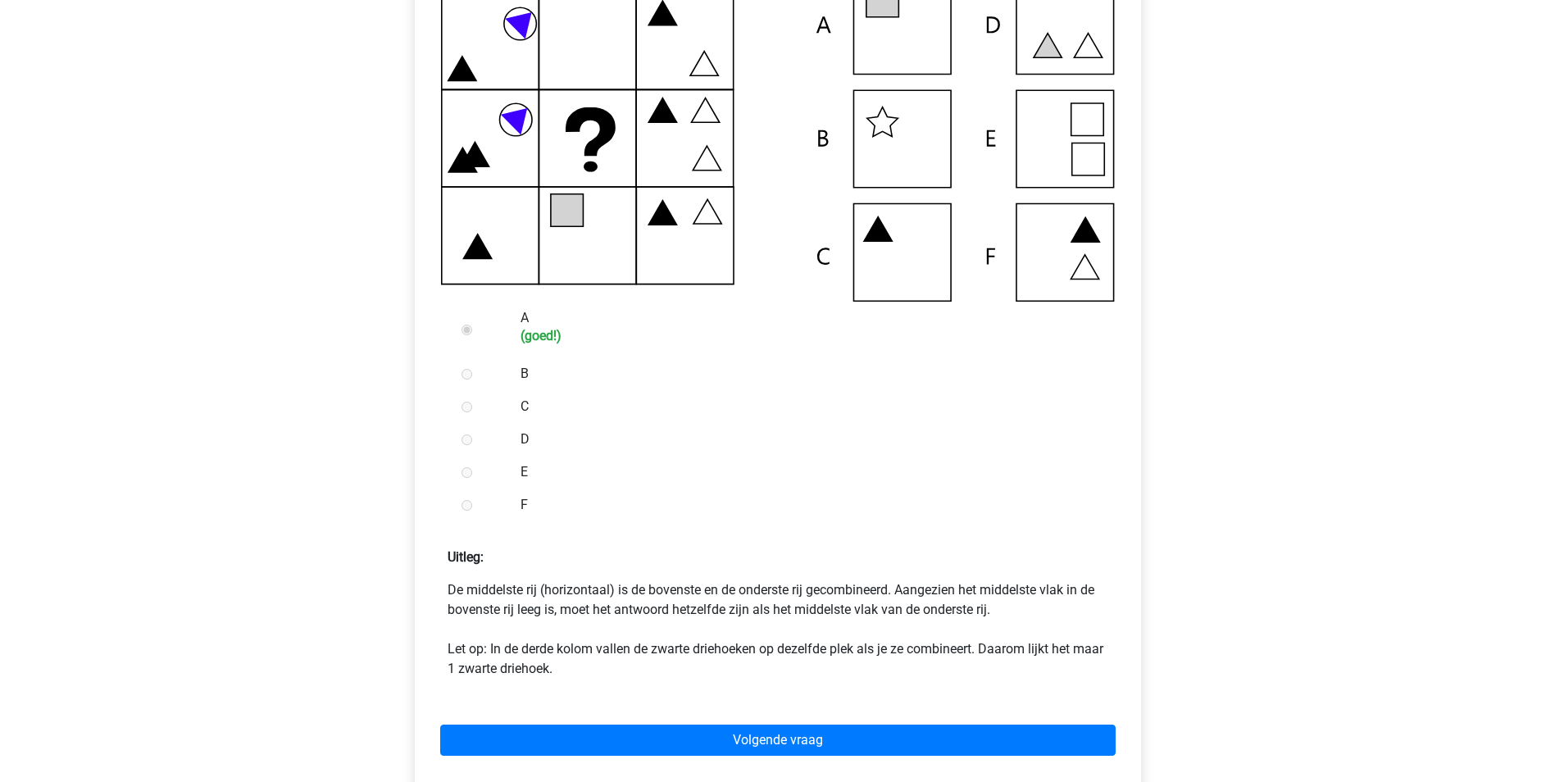
scroll to position [410, 0]
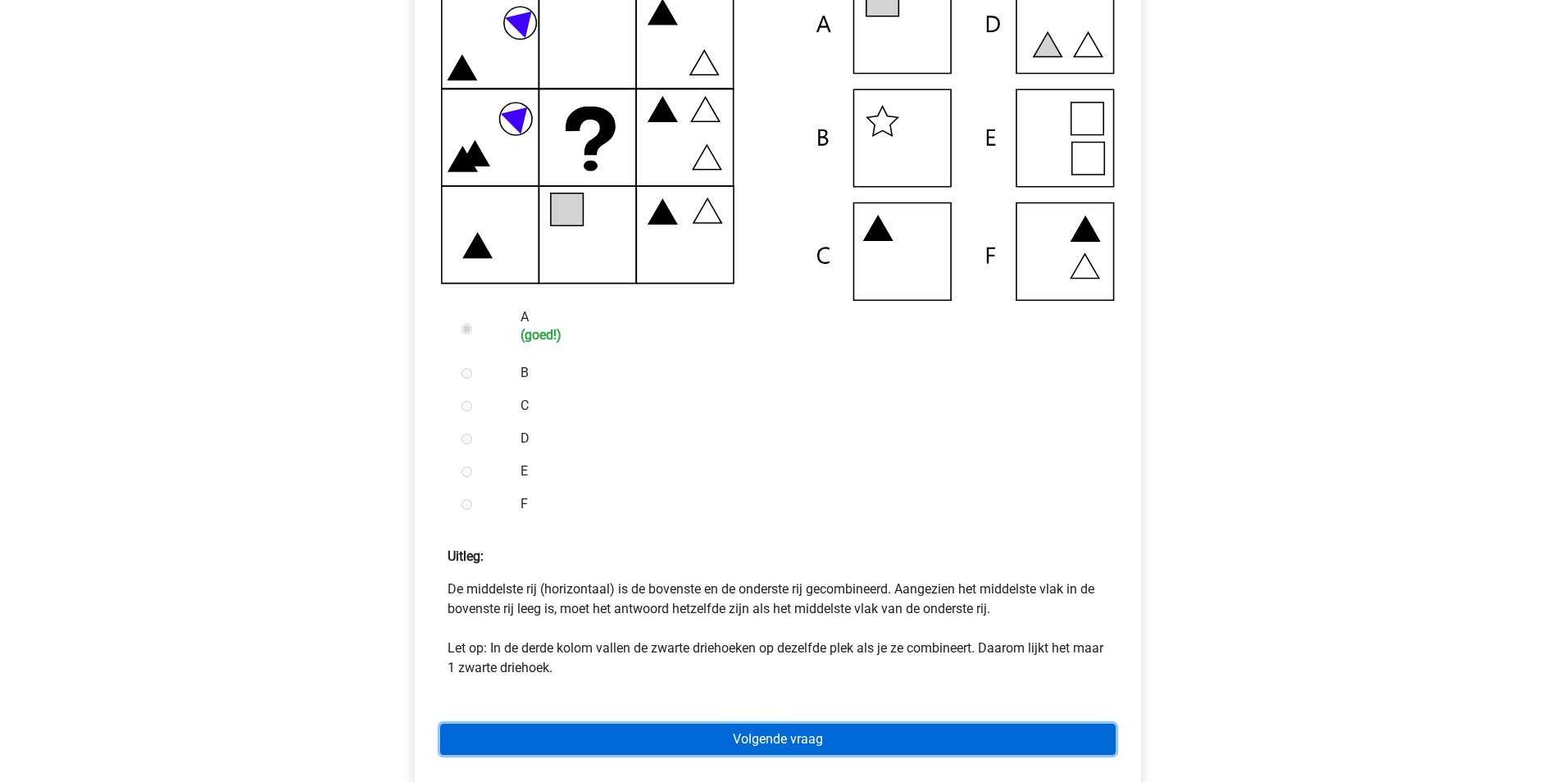
click at [633, 729] on link "Volgende vraag" at bounding box center [777, 739] width 675 height 31
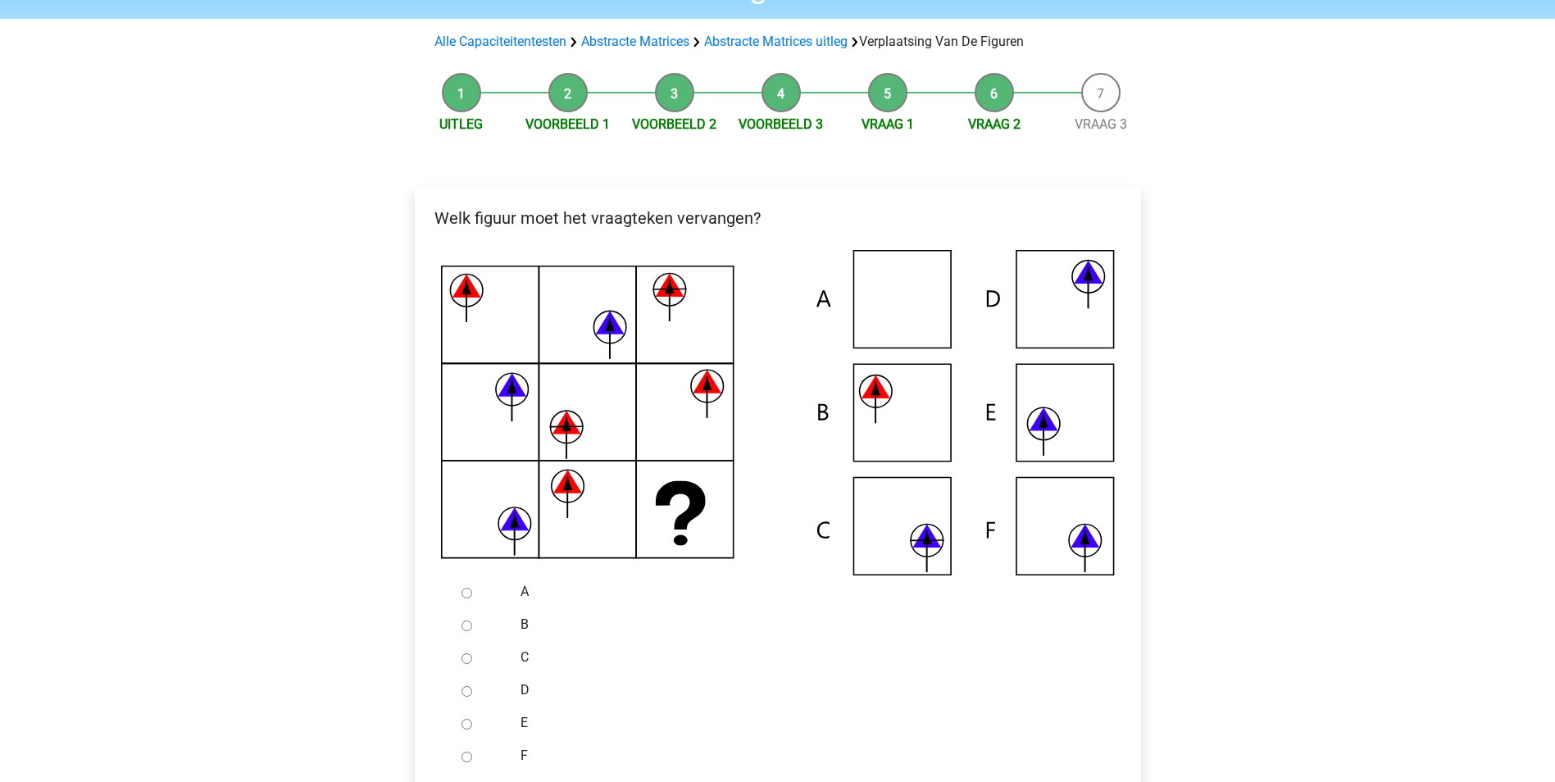
scroll to position [164, 0]
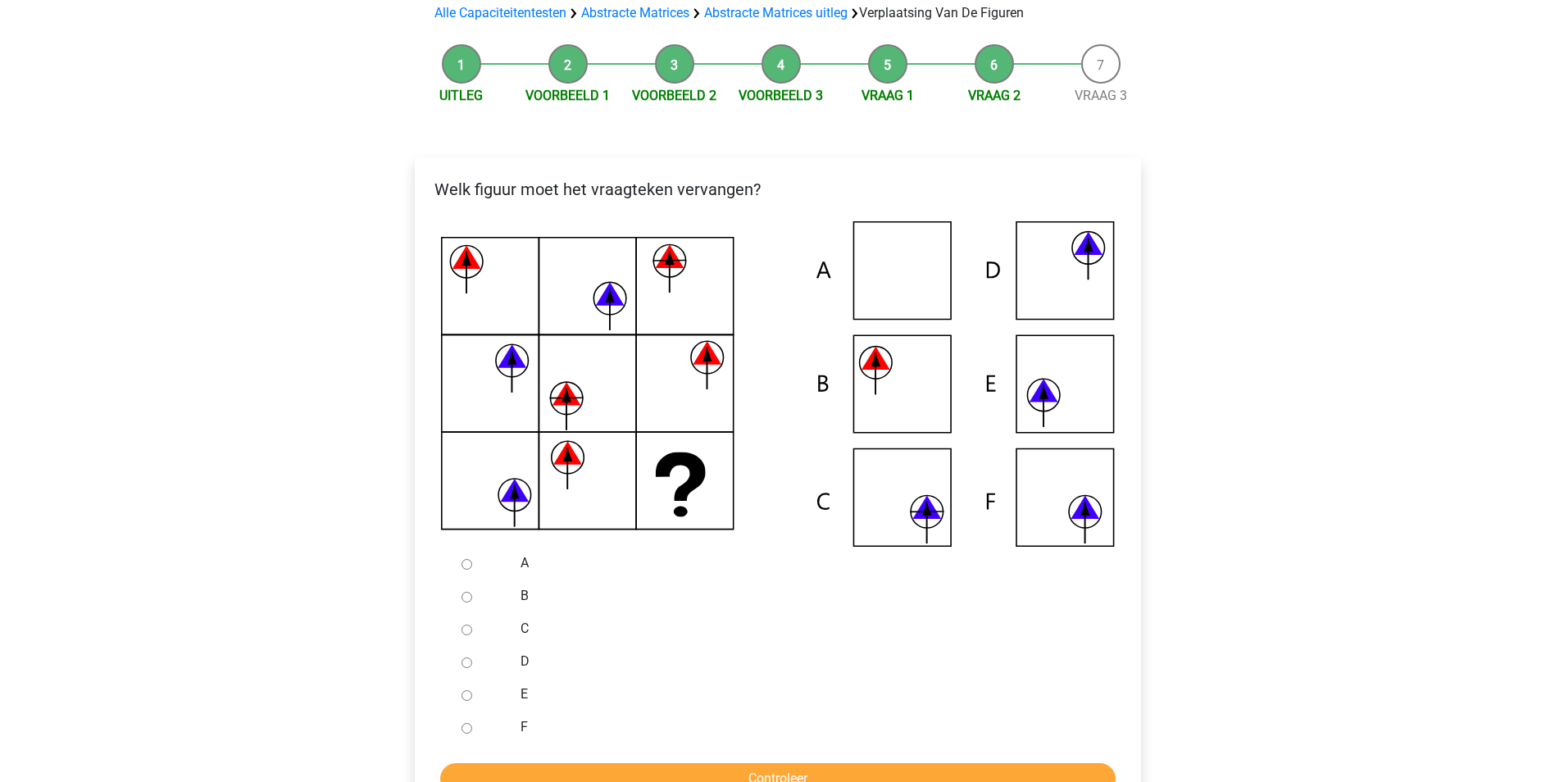
click at [525, 633] on label "C" at bounding box center [803, 629] width 567 height 20
click at [472, 633] on input "C" at bounding box center [466, 629] width 11 height 11
radio input "true"
click at [610, 777] on input "Controleer" at bounding box center [777, 778] width 675 height 31
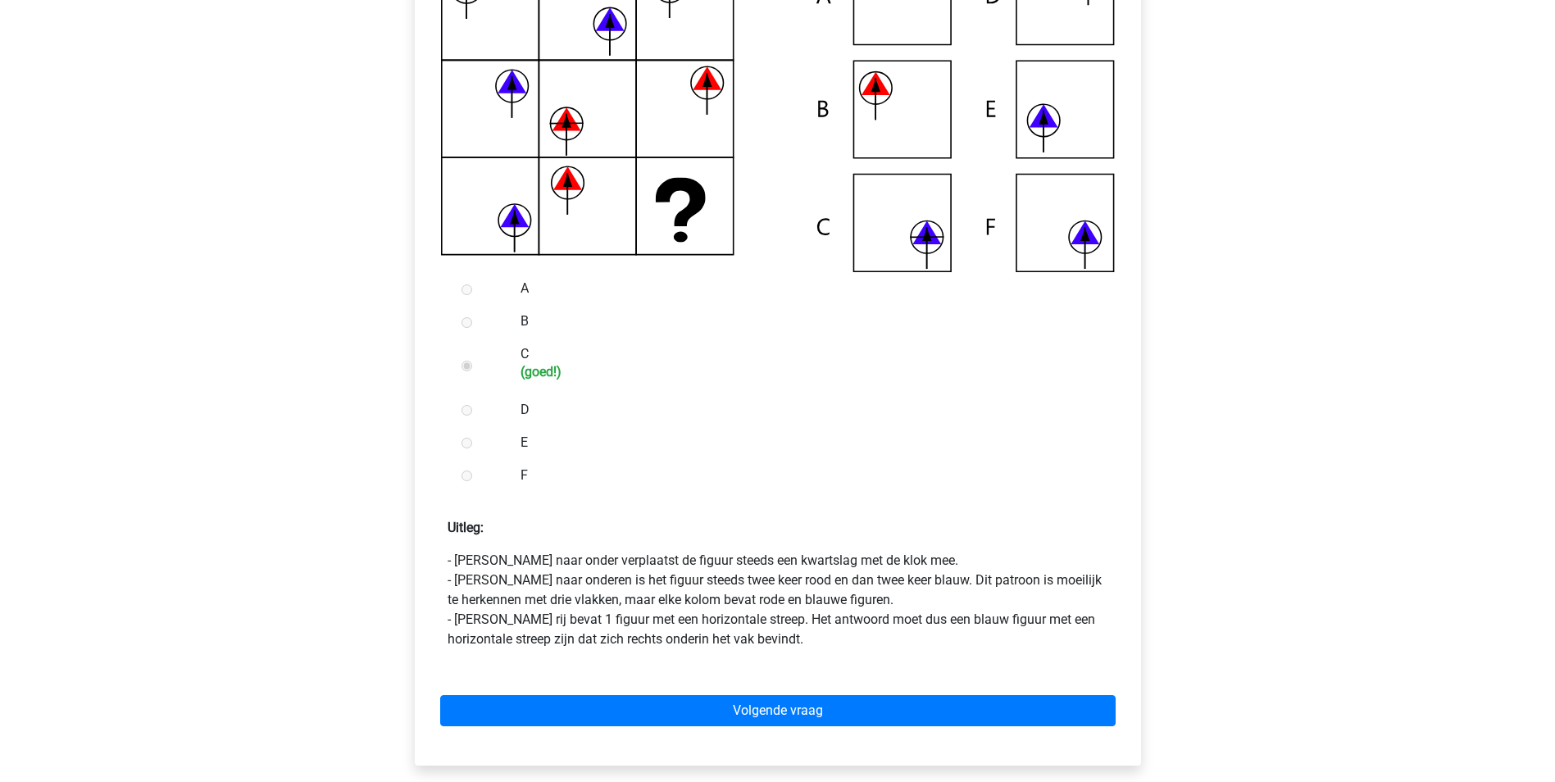
scroll to position [410, 0]
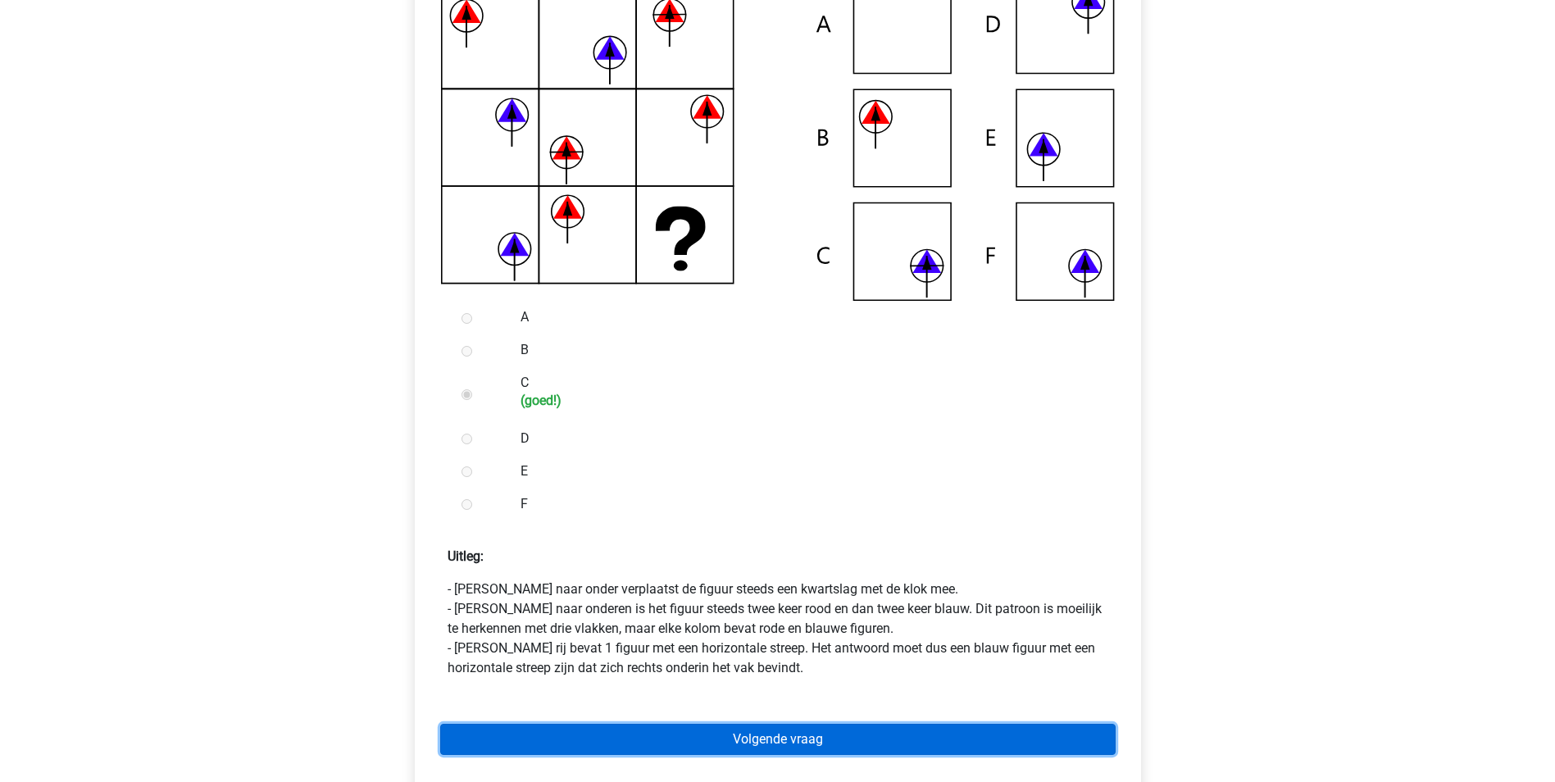
click at [597, 738] on link "Volgende vraag" at bounding box center [777, 739] width 675 height 31
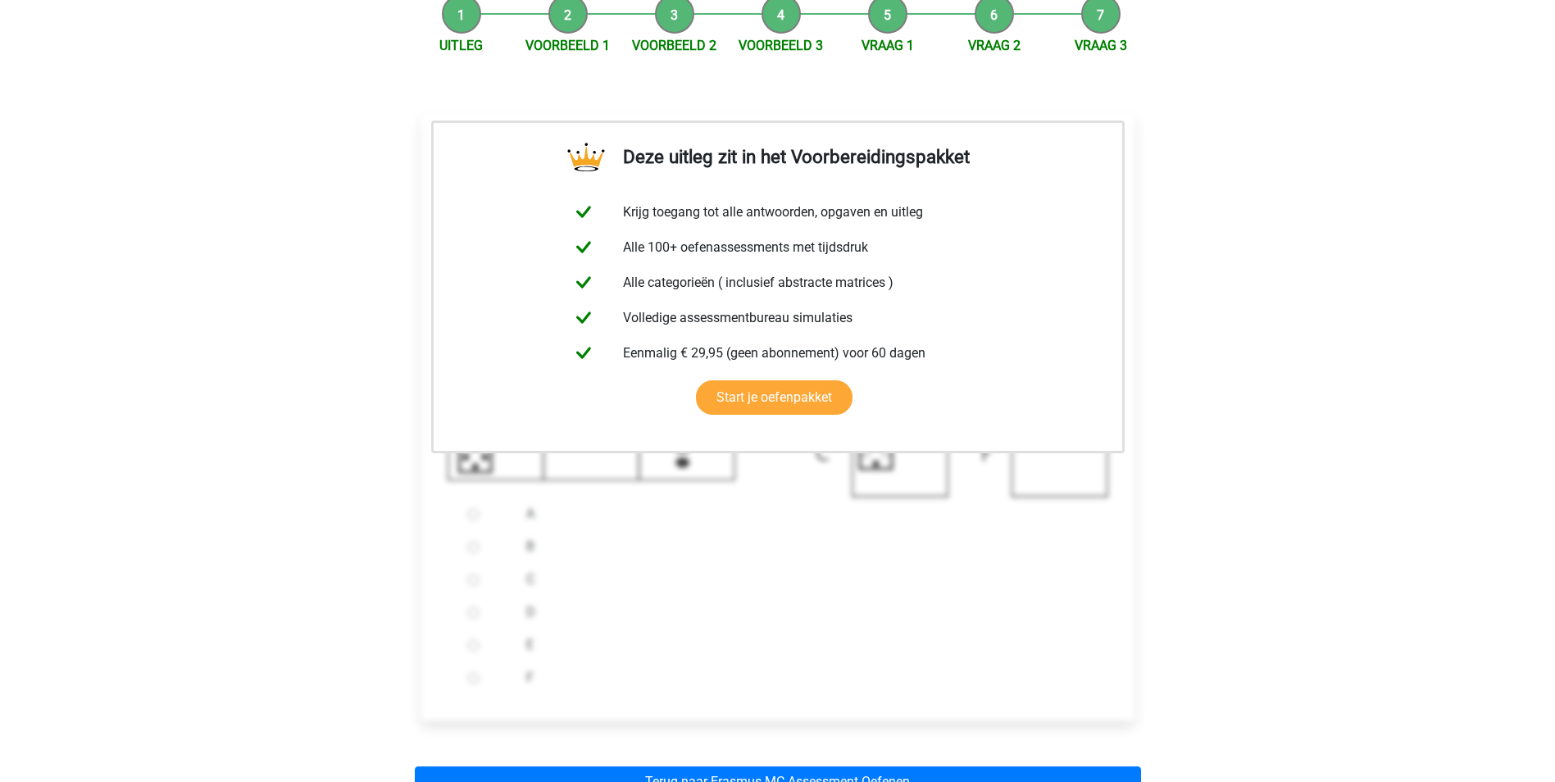
scroll to position [246, 0]
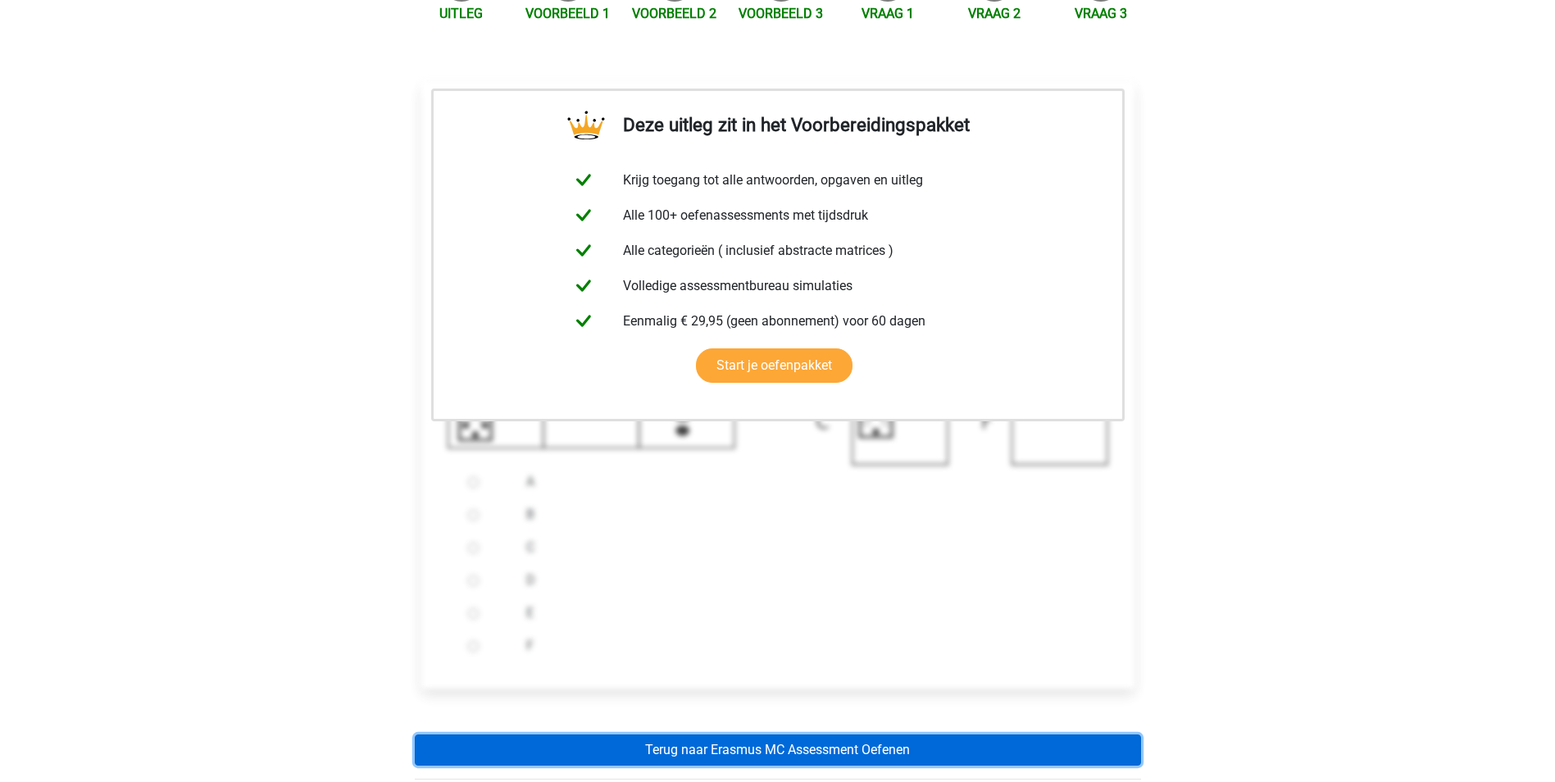
click at [760, 751] on link "Terug naar Erasmus MC Assessment Oefenen" at bounding box center [778, 749] width 726 height 31
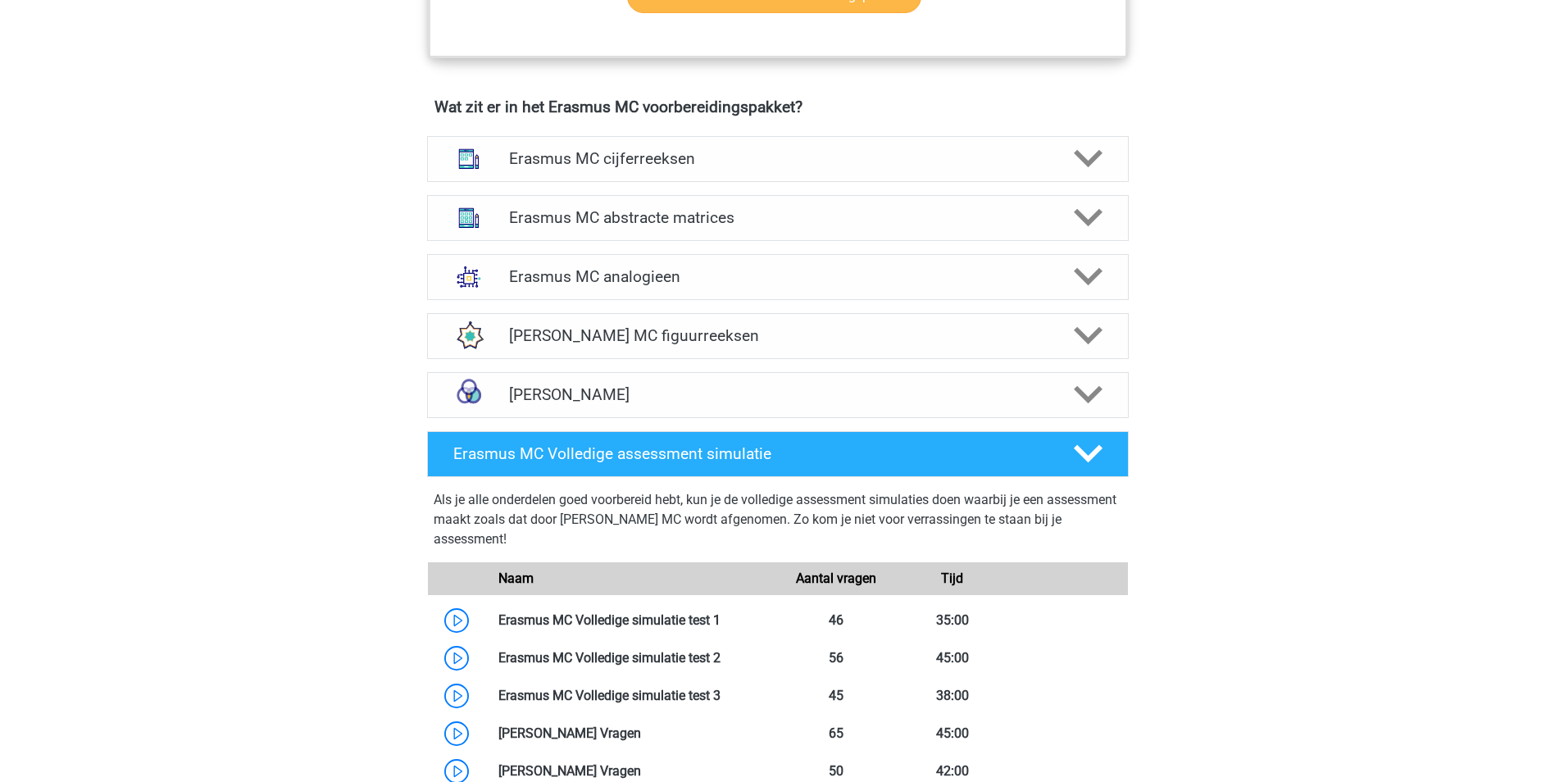
scroll to position [1229, 0]
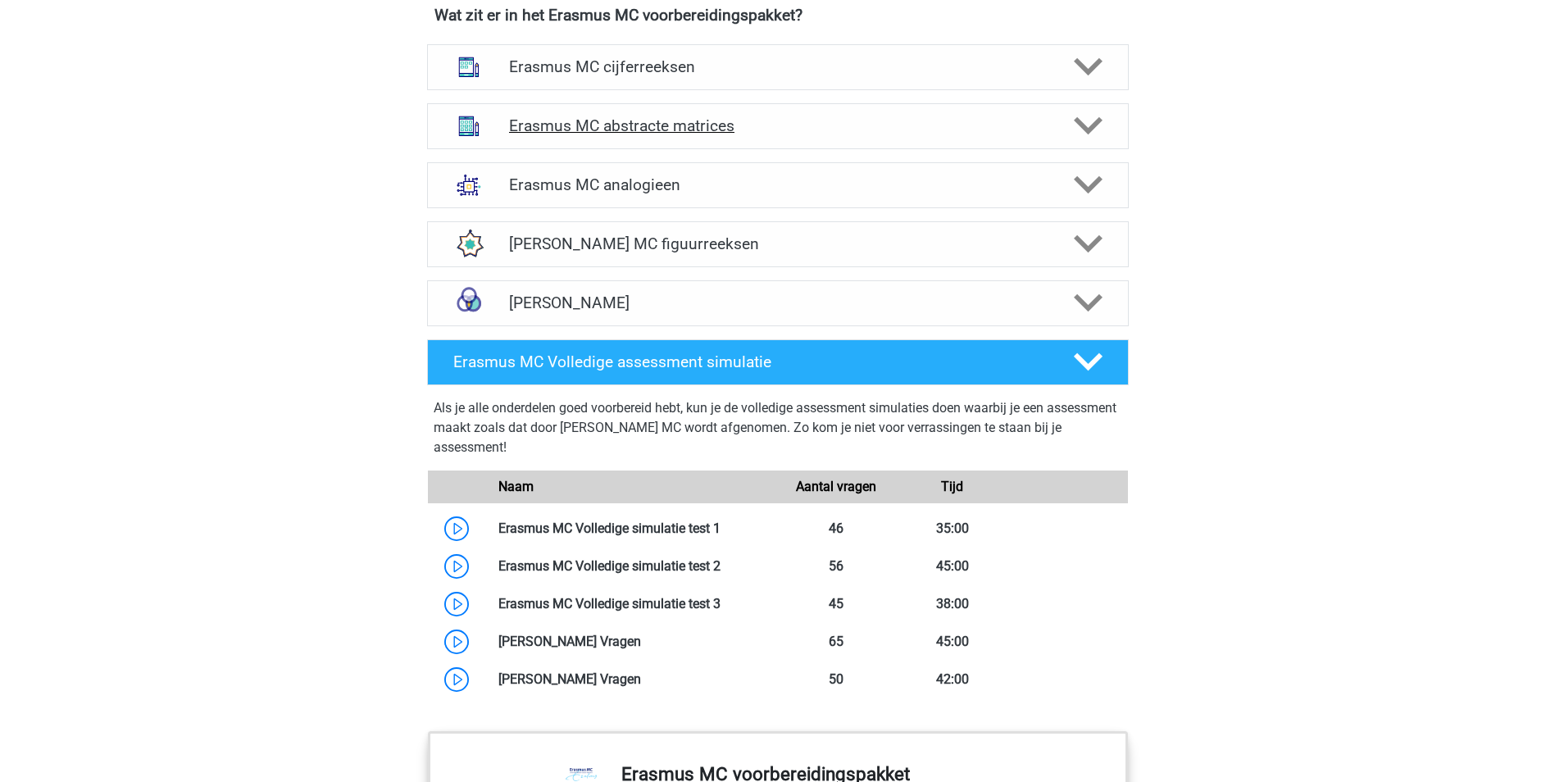
click at [662, 128] on h4 "Erasmus MC abstracte matrices" at bounding box center [777, 125] width 537 height 19
